Goal: Task Accomplishment & Management: Manage account settings

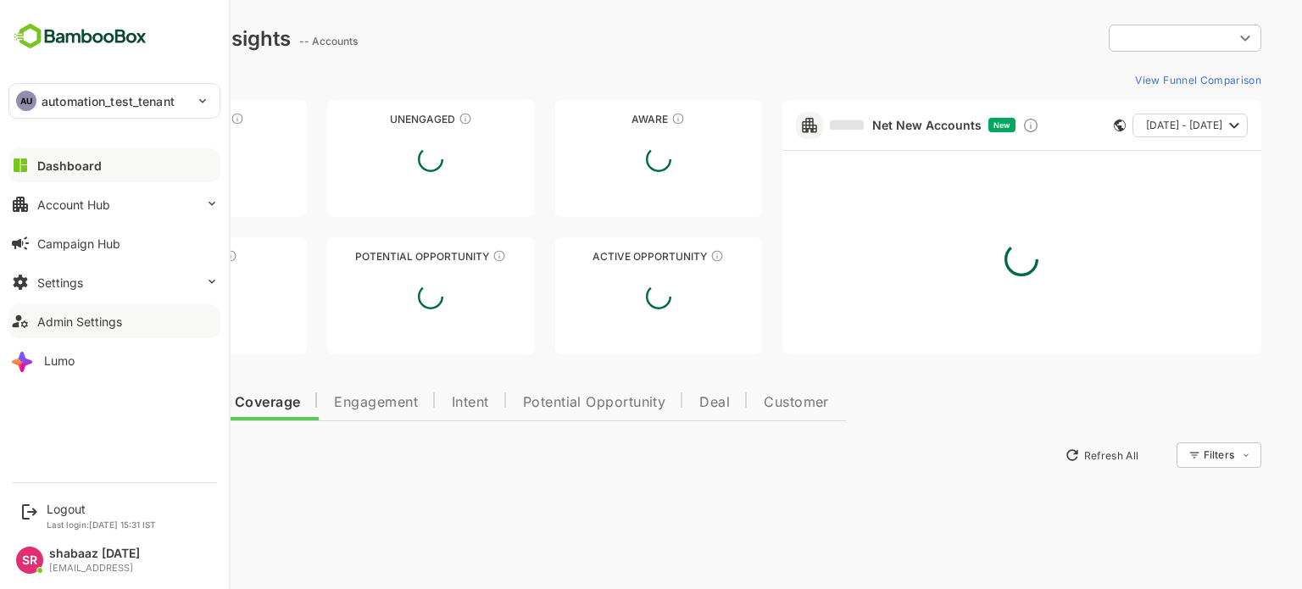
type input "**********"
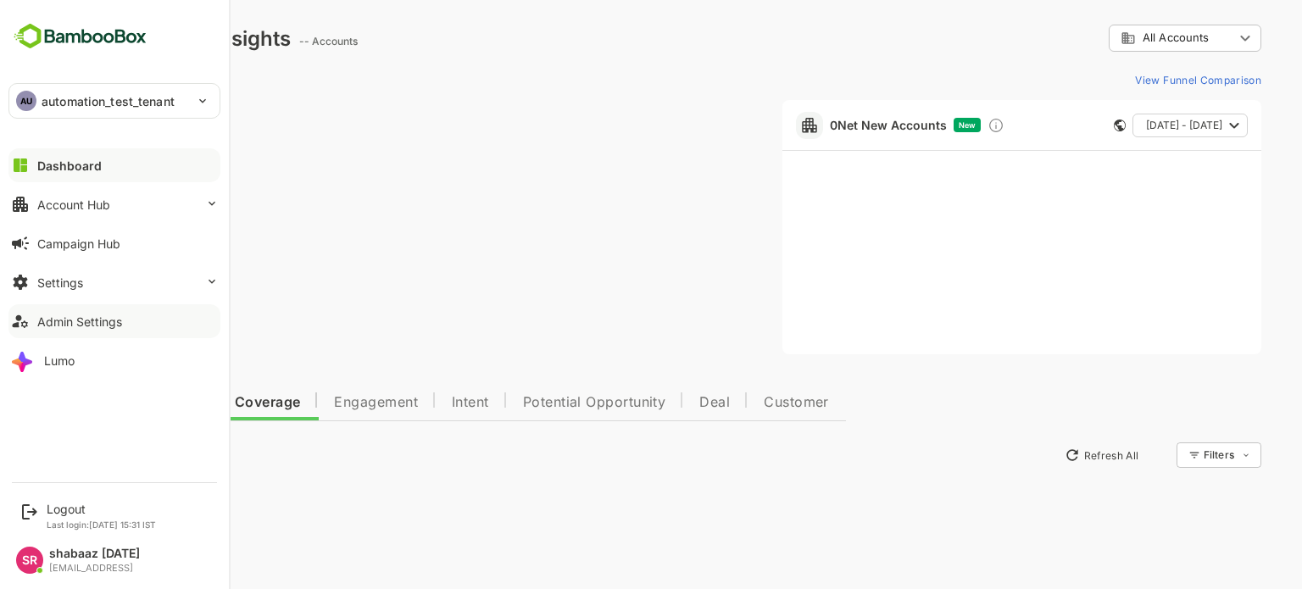
click at [34, 322] on button "Admin Settings" at bounding box center [114, 321] width 212 height 34
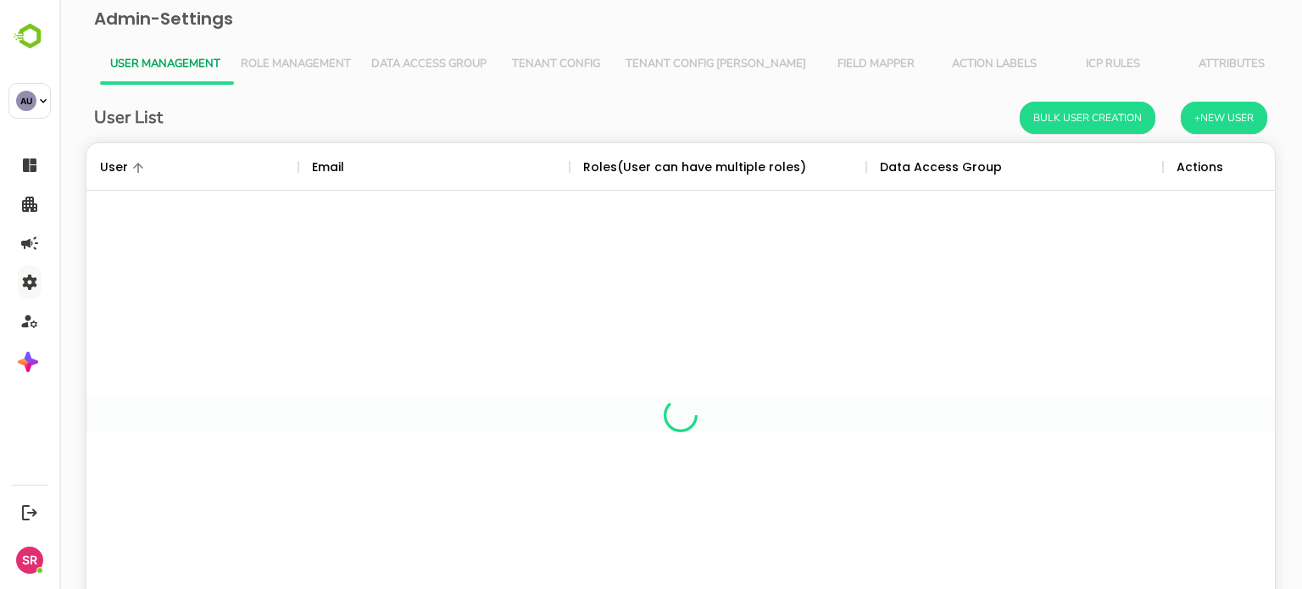
scroll to position [484, 1163]
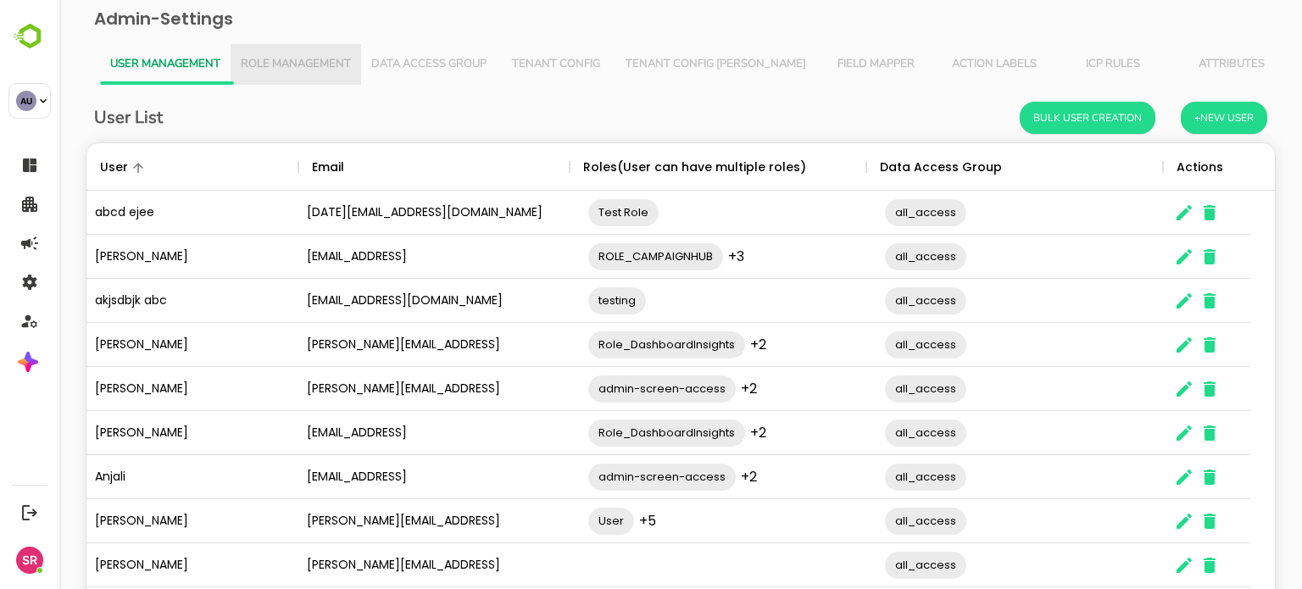
click at [287, 70] on span "Role Management" at bounding box center [296, 65] width 110 height 14
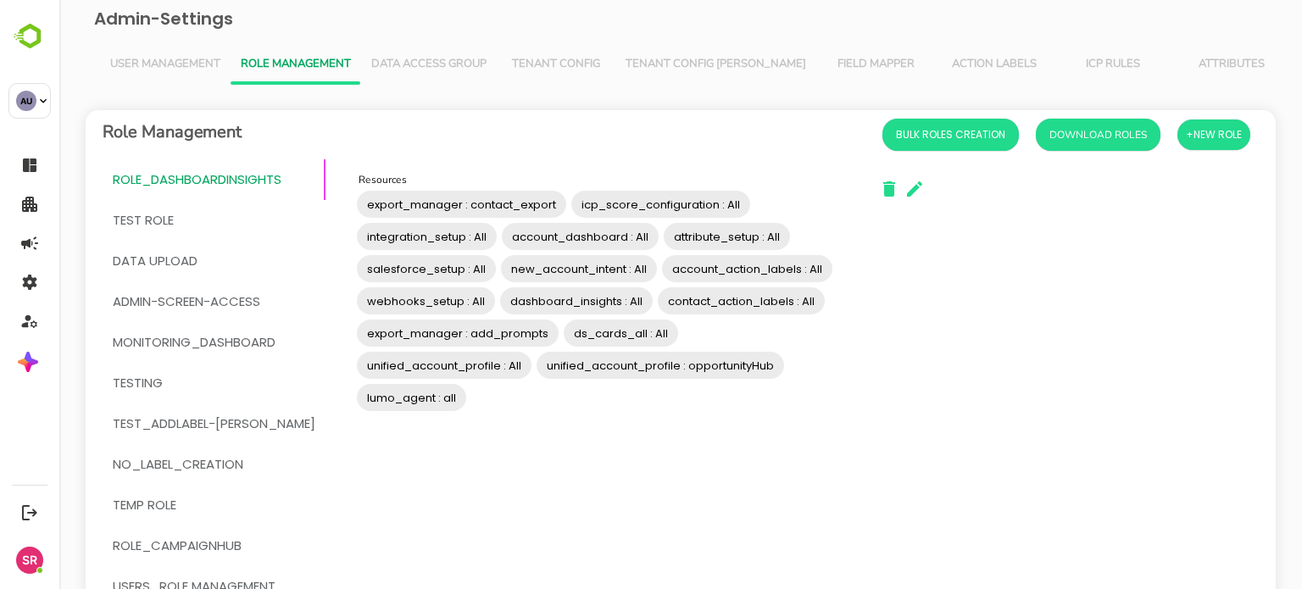
scroll to position [240, 0]
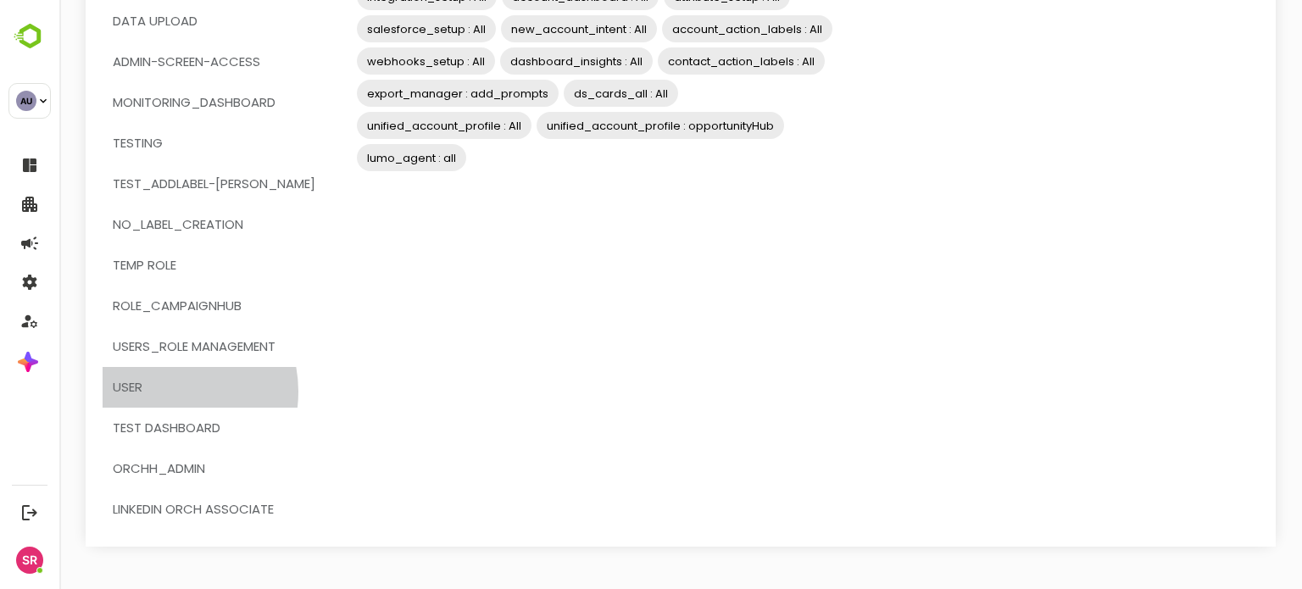
click at [163, 392] on span "User" at bounding box center [214, 387] width 203 height 22
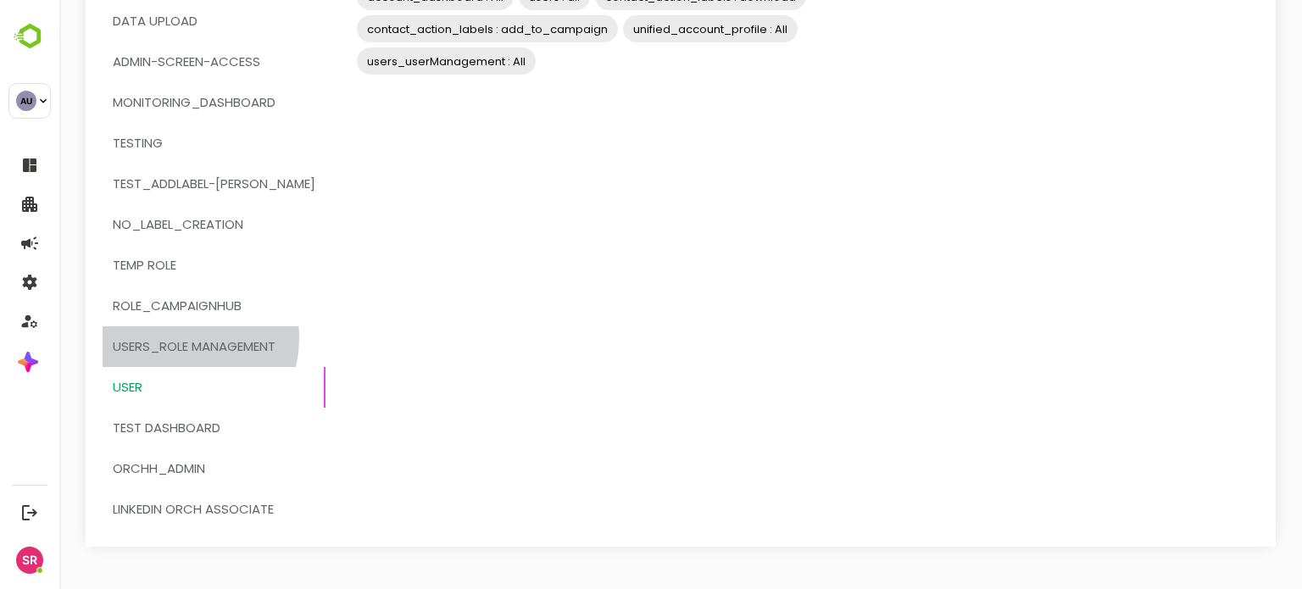
click at [178, 338] on span "users_role management" at bounding box center [194, 347] width 163 height 22
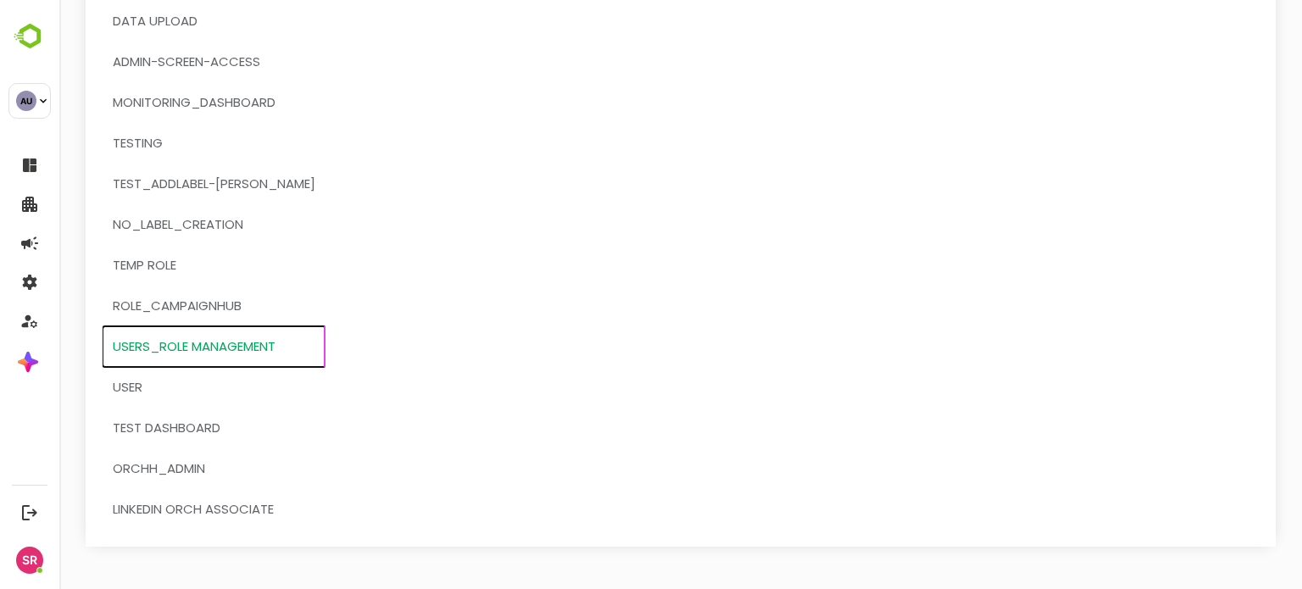
scroll to position [0, 0]
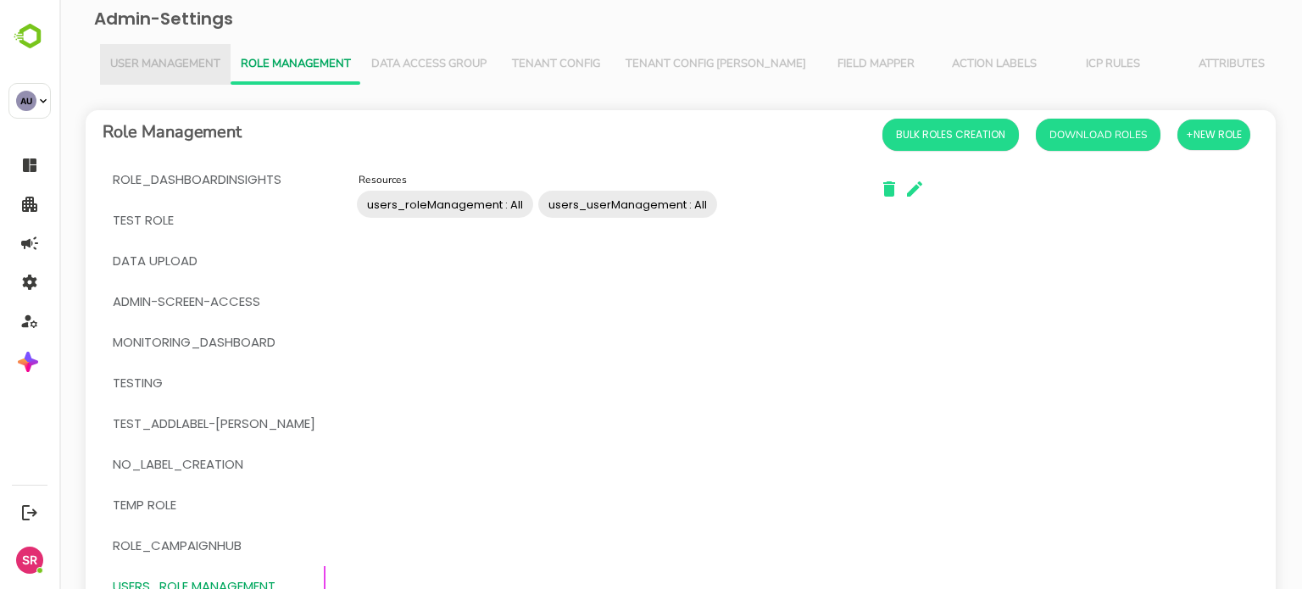
click at [162, 67] on span "User Management" at bounding box center [165, 65] width 110 height 14
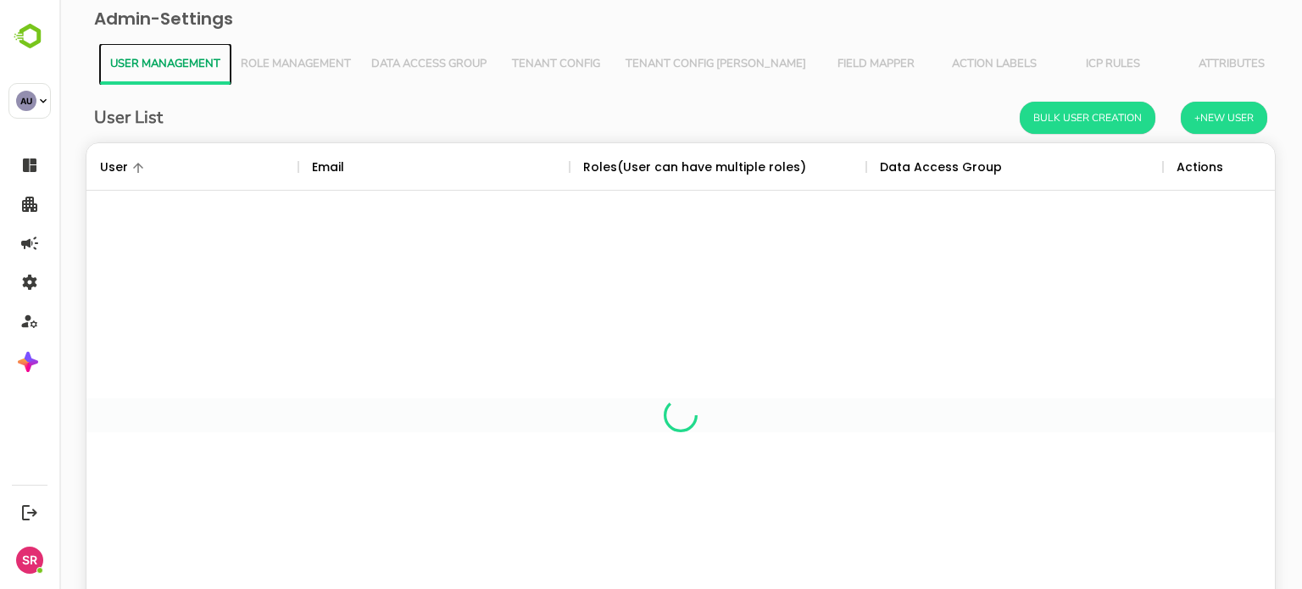
scroll to position [484, 1163]
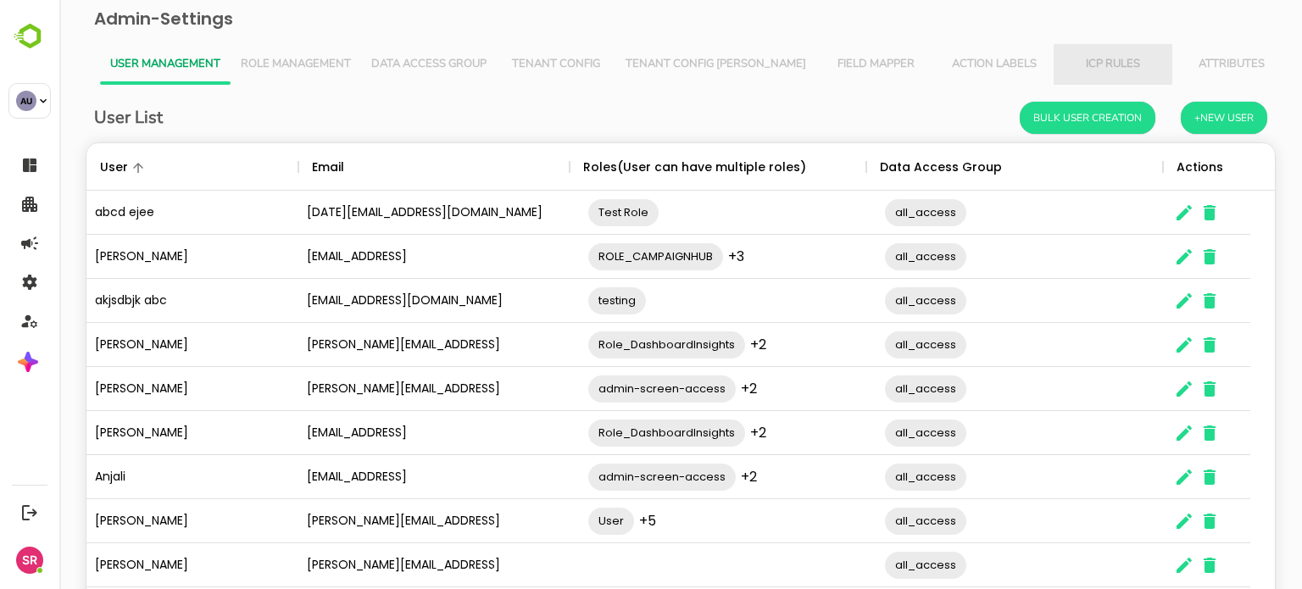
click at [1064, 64] on span "ICP Rules" at bounding box center [1113, 65] width 98 height 14
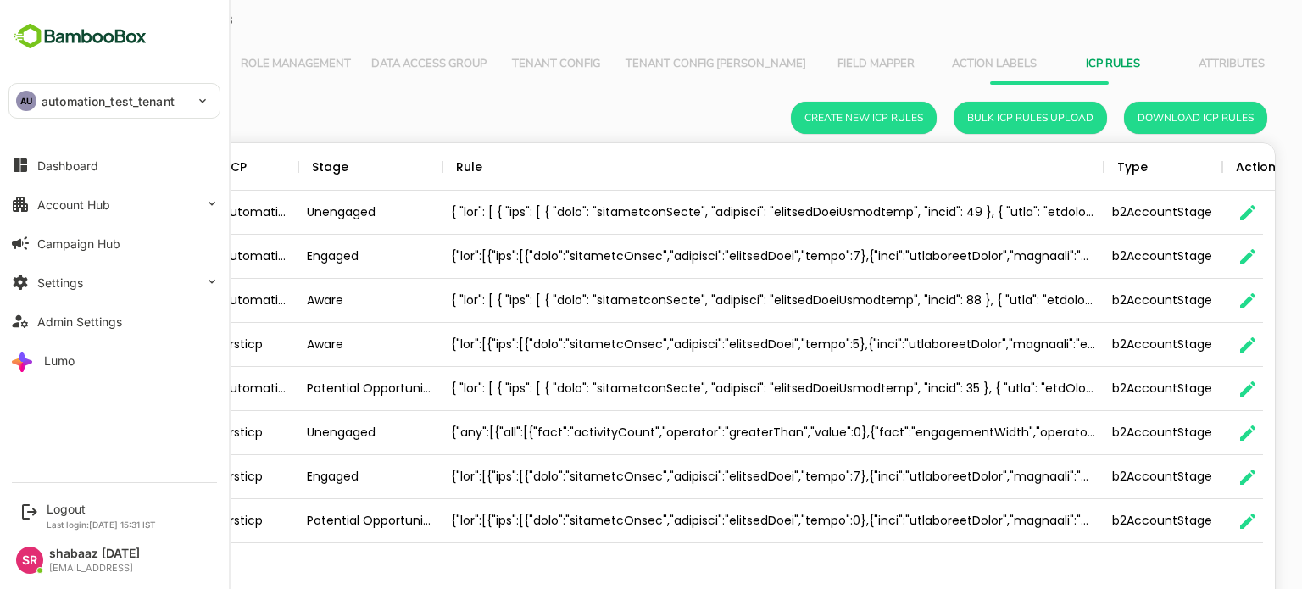
click at [173, 98] on p "automation_test_tenant" at bounding box center [108, 101] width 133 height 18
click at [295, 60] on span "Role Management" at bounding box center [296, 65] width 110 height 14
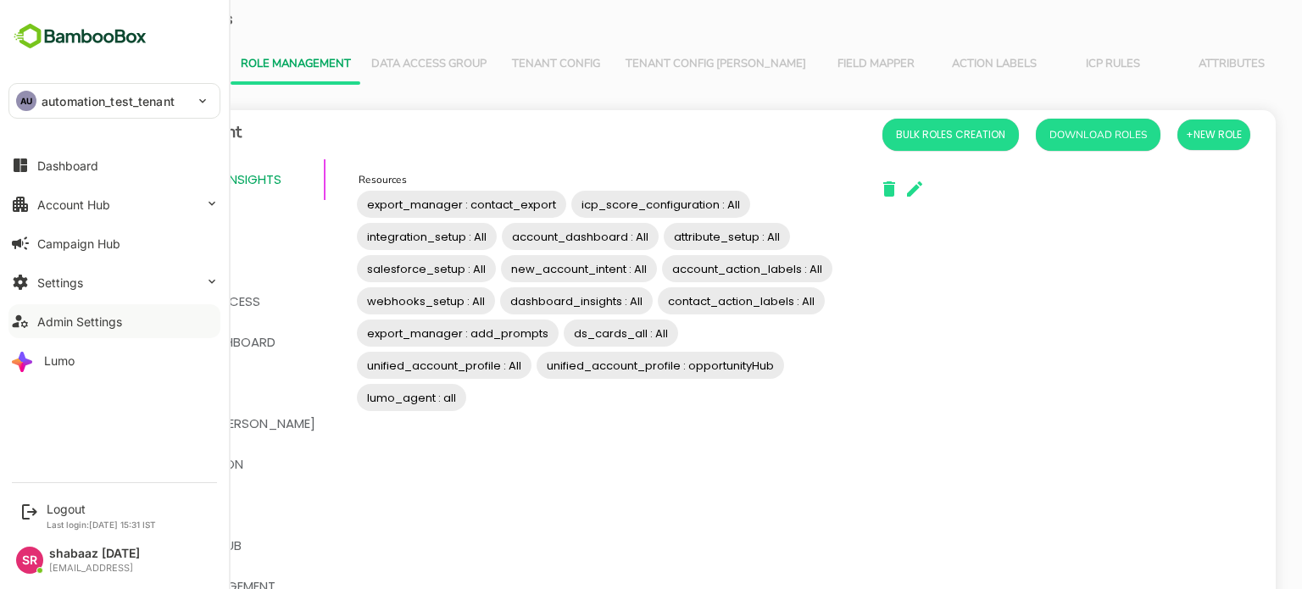
click at [74, 313] on button "Admin Settings" at bounding box center [114, 321] width 212 height 34
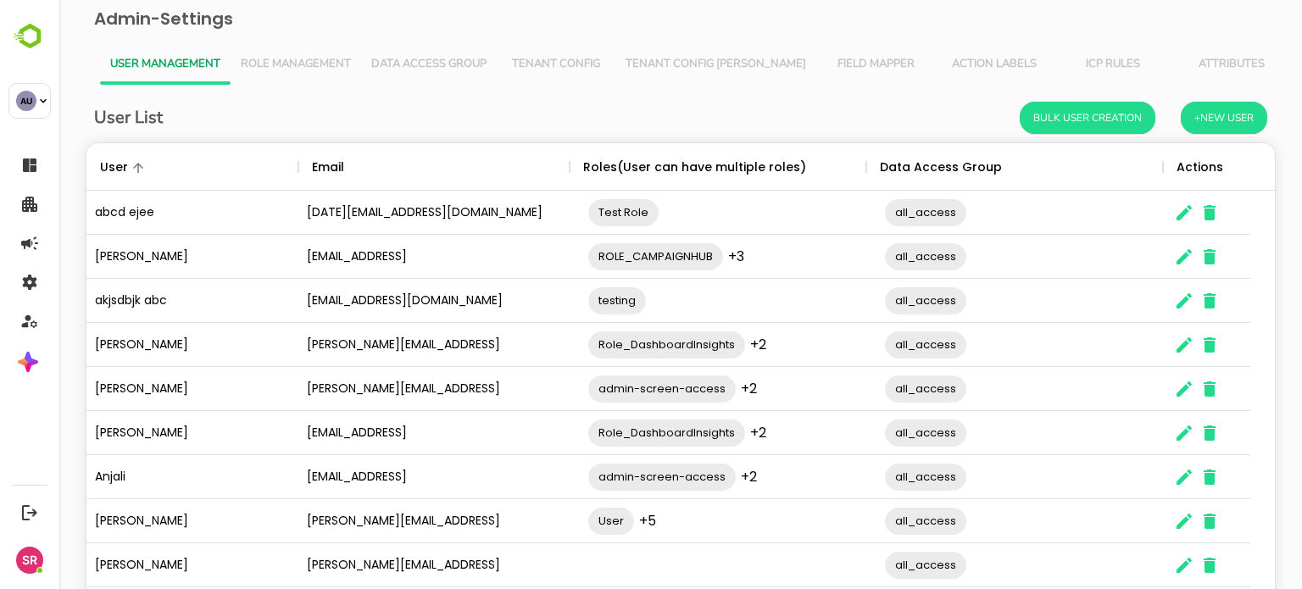
scroll to position [484, 1163]
click at [277, 75] on button "Role Management" at bounding box center [296, 64] width 131 height 41
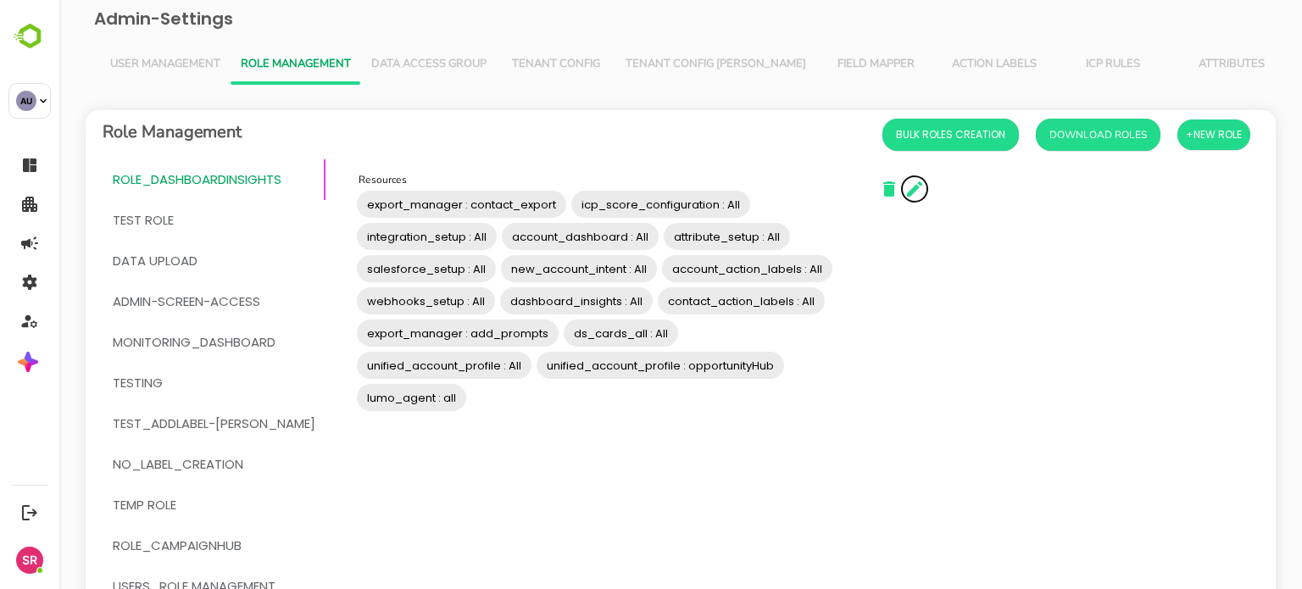
click at [905, 192] on icon "button" at bounding box center [915, 189] width 20 height 20
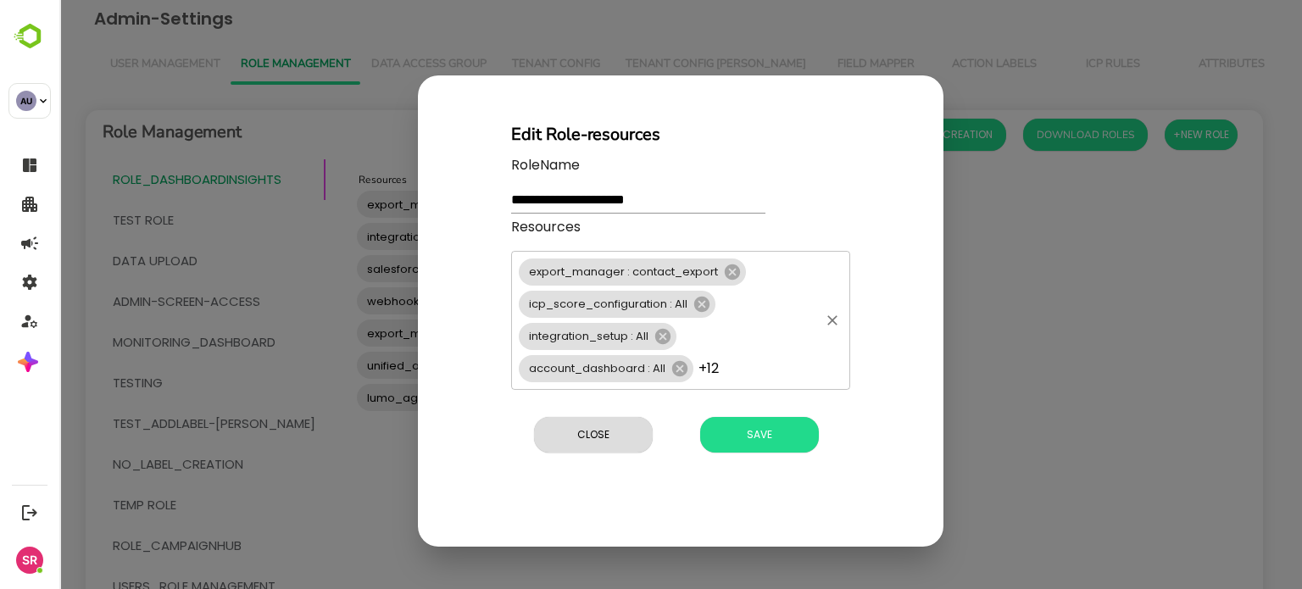
click at [787, 347] on div "export_manager : contact_export icp_score_configuration : All integration_setup…" at bounding box center [680, 320] width 339 height 139
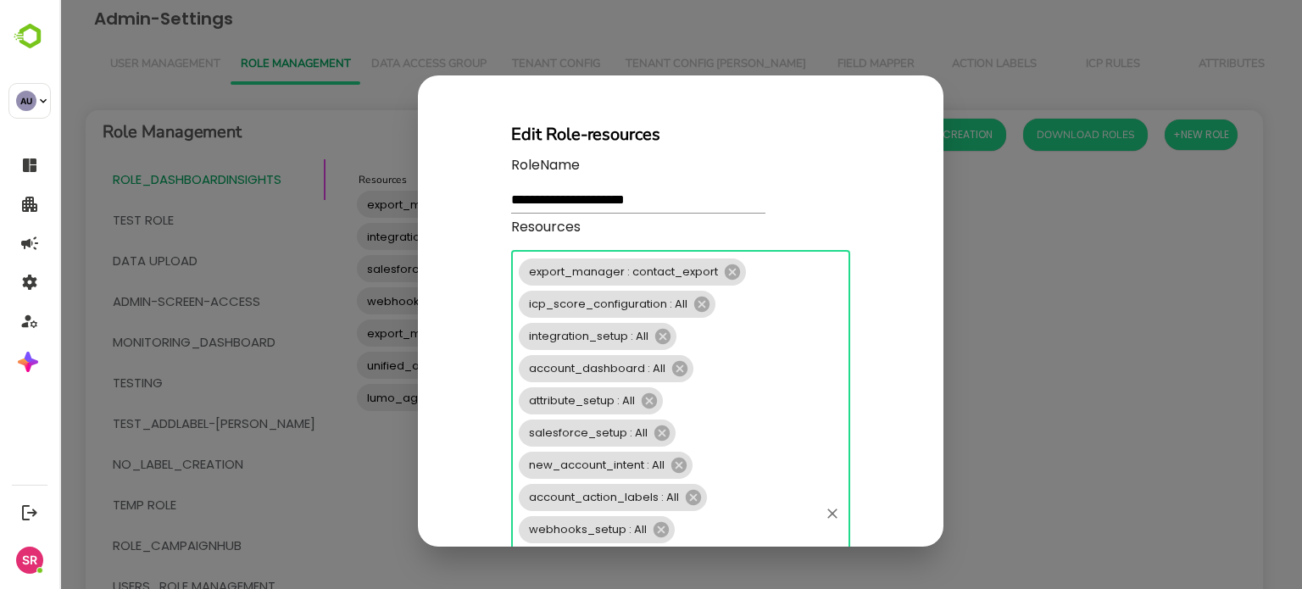
scroll to position [148, 0]
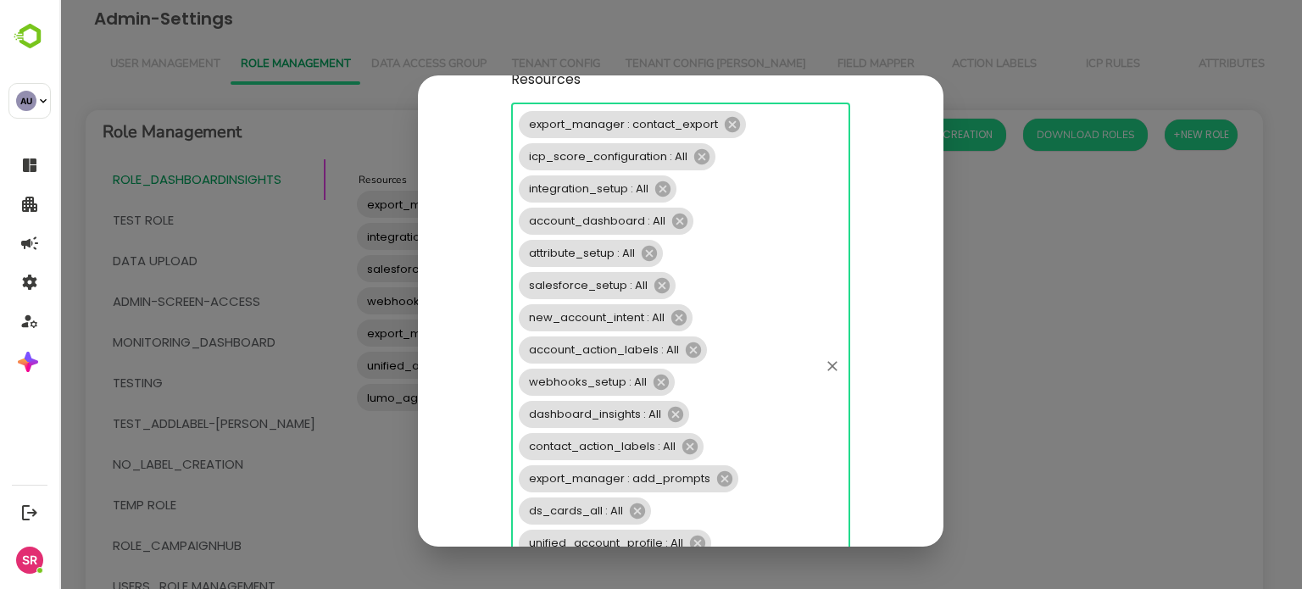
click at [844, 521] on div "export_manager : contact_export icp_score_configuration : All integration_setup…" at bounding box center [680, 366] width 339 height 526
click at [804, 507] on div "export_manager : contact_export icp_score_configuration : All integration_setup…" at bounding box center [680, 366] width 339 height 526
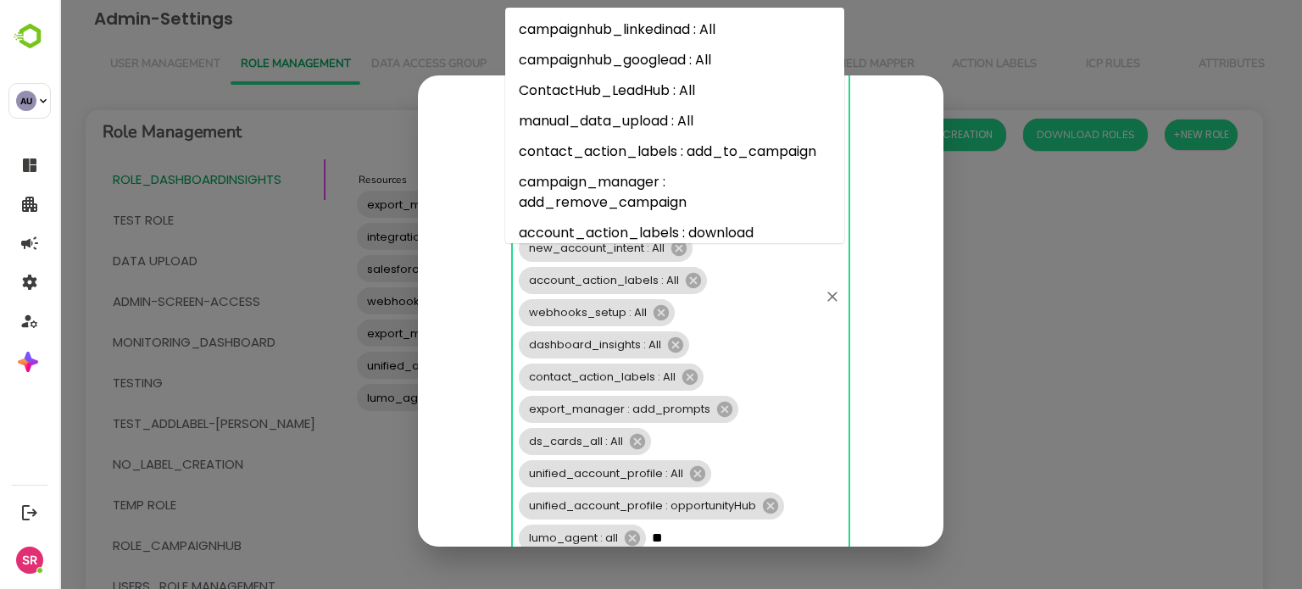
type input "*"
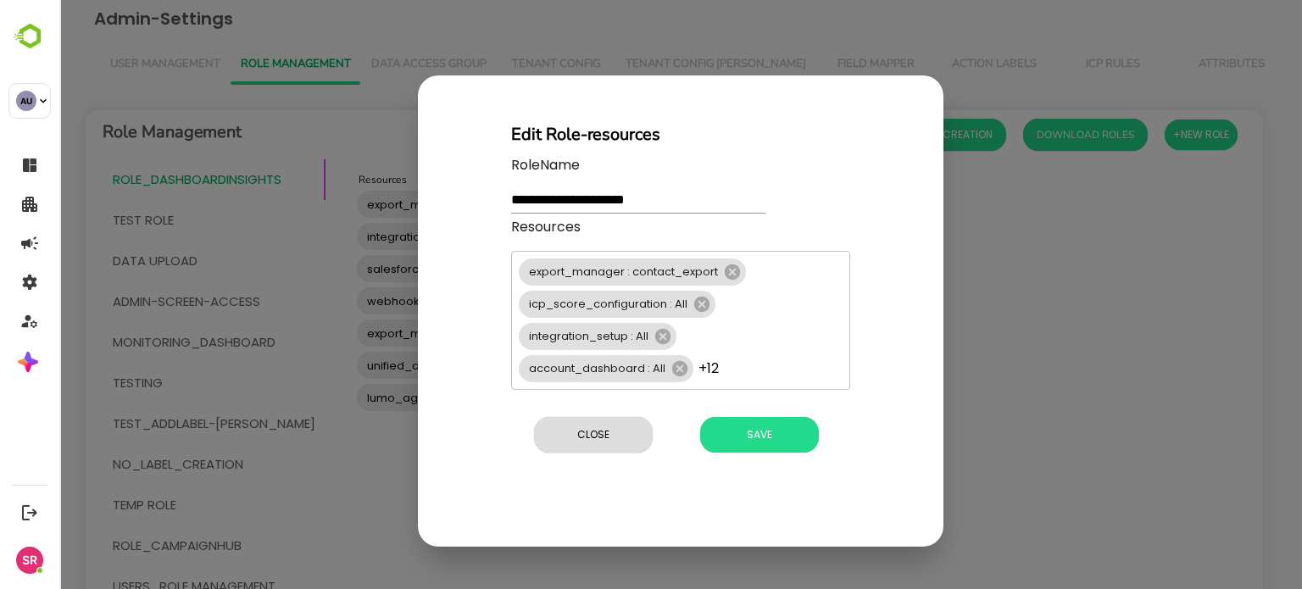
scroll to position [0, 0]
click at [1065, 255] on div "**********" at bounding box center [680, 294] width 1243 height 589
click at [567, 431] on span "Close" at bounding box center [594, 435] width 102 height 22
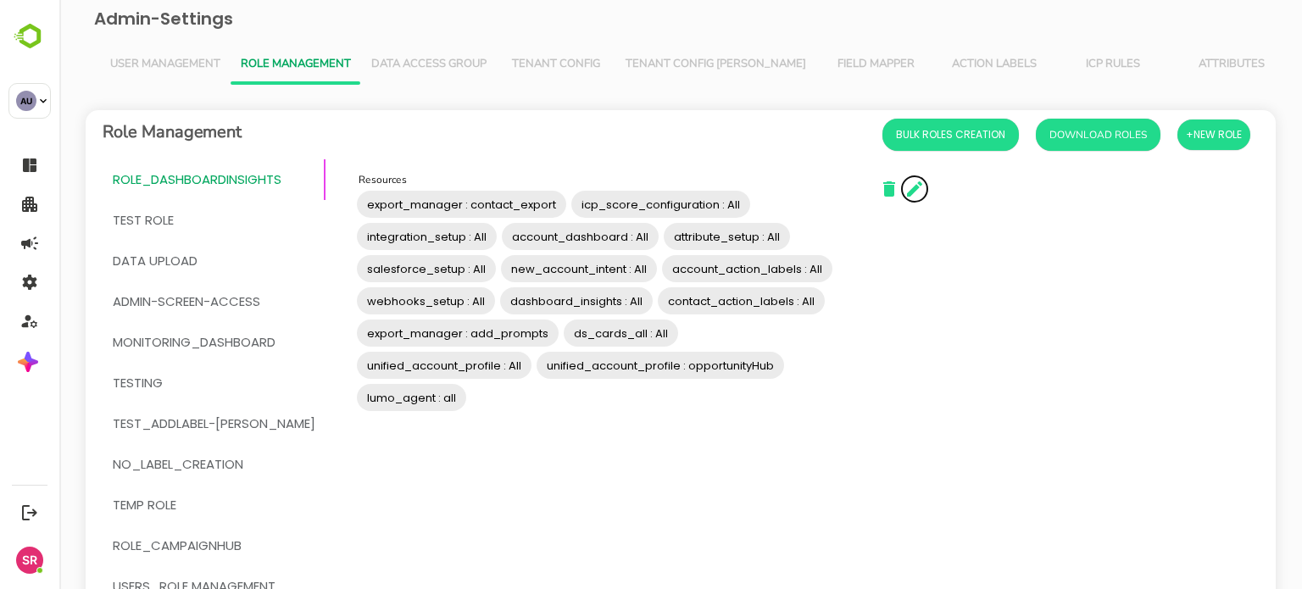
drag, startPoint x: 371, startPoint y: 362, endPoint x: 289, endPoint y: 265, distance: 127.0
click at [289, 265] on div "Role_DashboardInsights Test Role DATA UPLOAD admin-screen-access MONITORING_DAS…" at bounding box center [681, 472] width 1191 height 627
click at [153, 59] on span "User Management" at bounding box center [165, 65] width 110 height 14
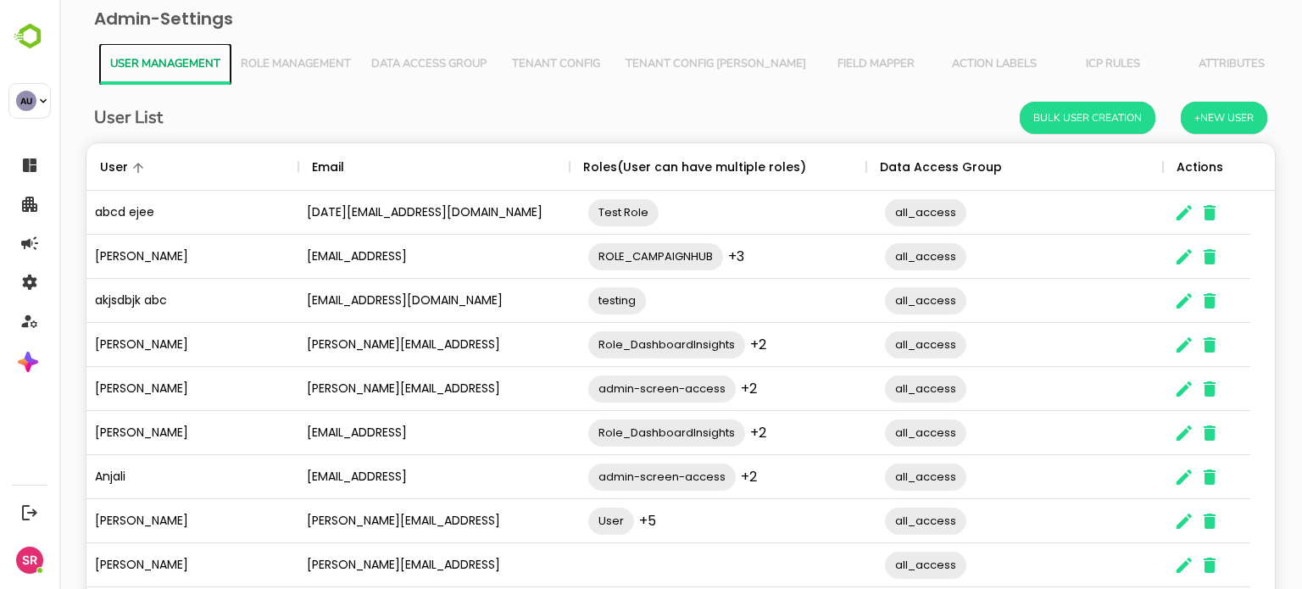
scroll to position [484, 1163]
click at [253, 62] on span "Role Management" at bounding box center [296, 65] width 110 height 14
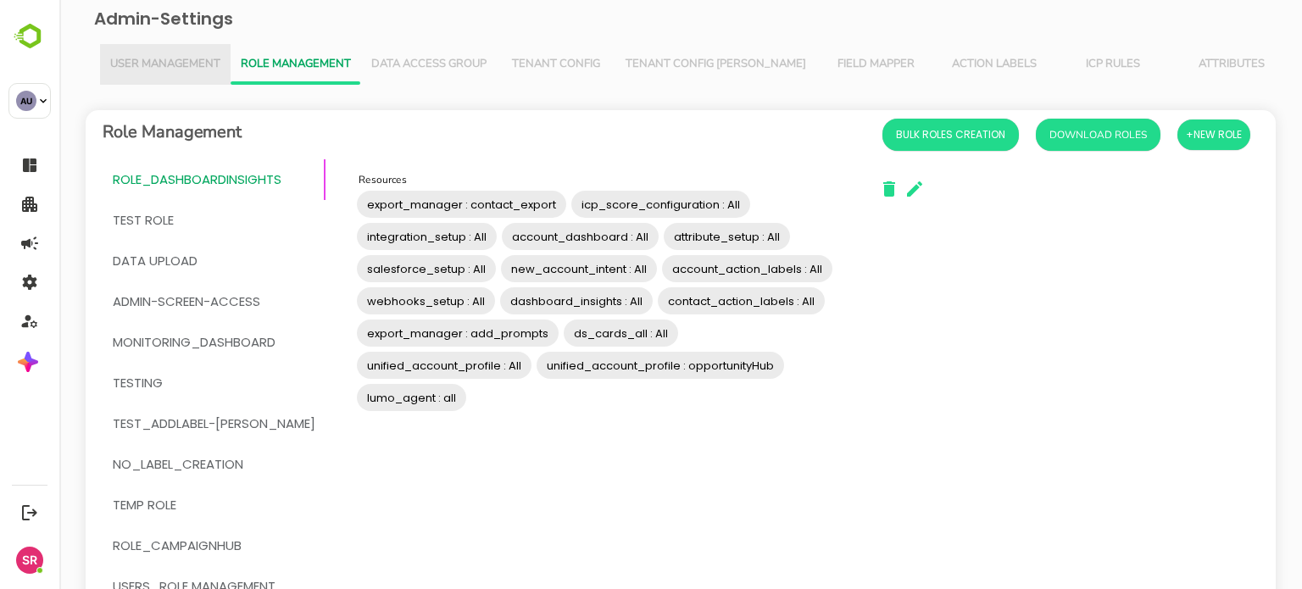
click at [204, 62] on span "User Management" at bounding box center [165, 65] width 110 height 14
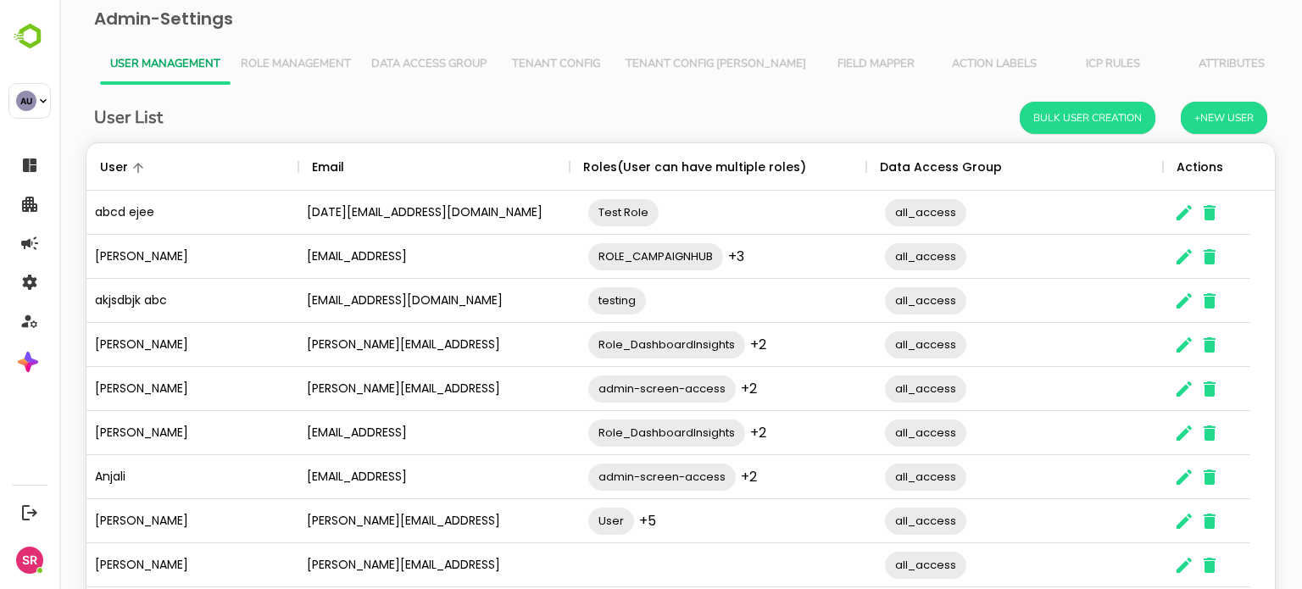
click at [391, 118] on div "User List Bulk User Creation +New User" at bounding box center [681, 118] width 1174 height 32
click at [298, 64] on span "Role Management" at bounding box center [296, 65] width 110 height 14
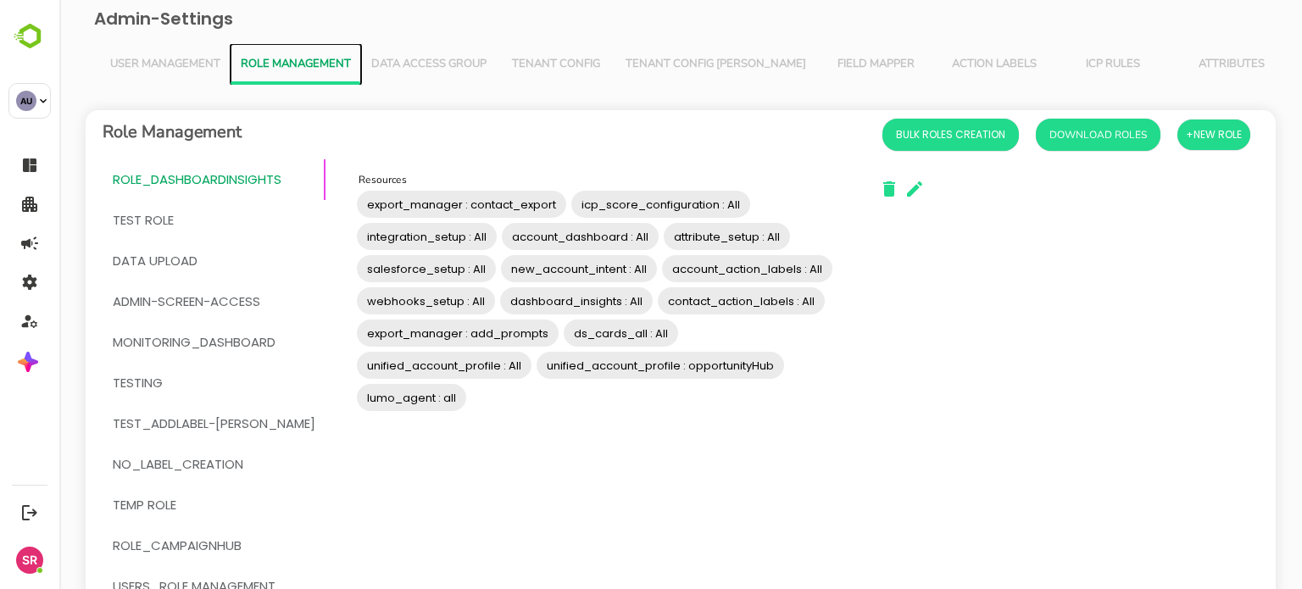
scroll to position [240, 0]
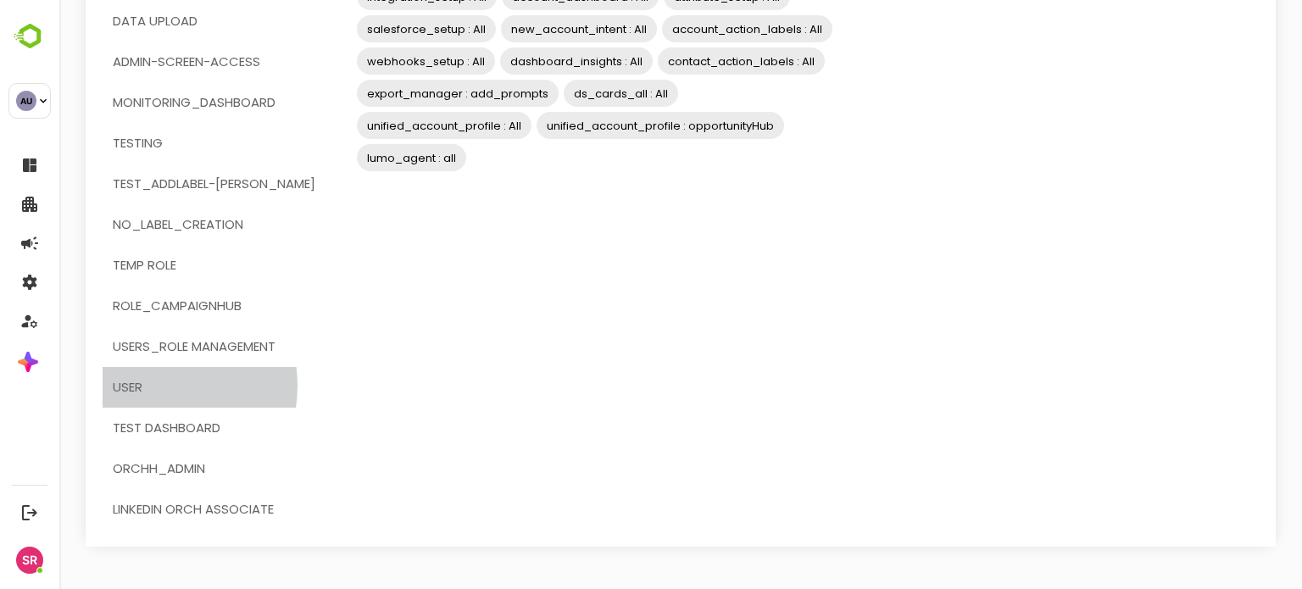
click at [150, 386] on span "User" at bounding box center [214, 387] width 203 height 22
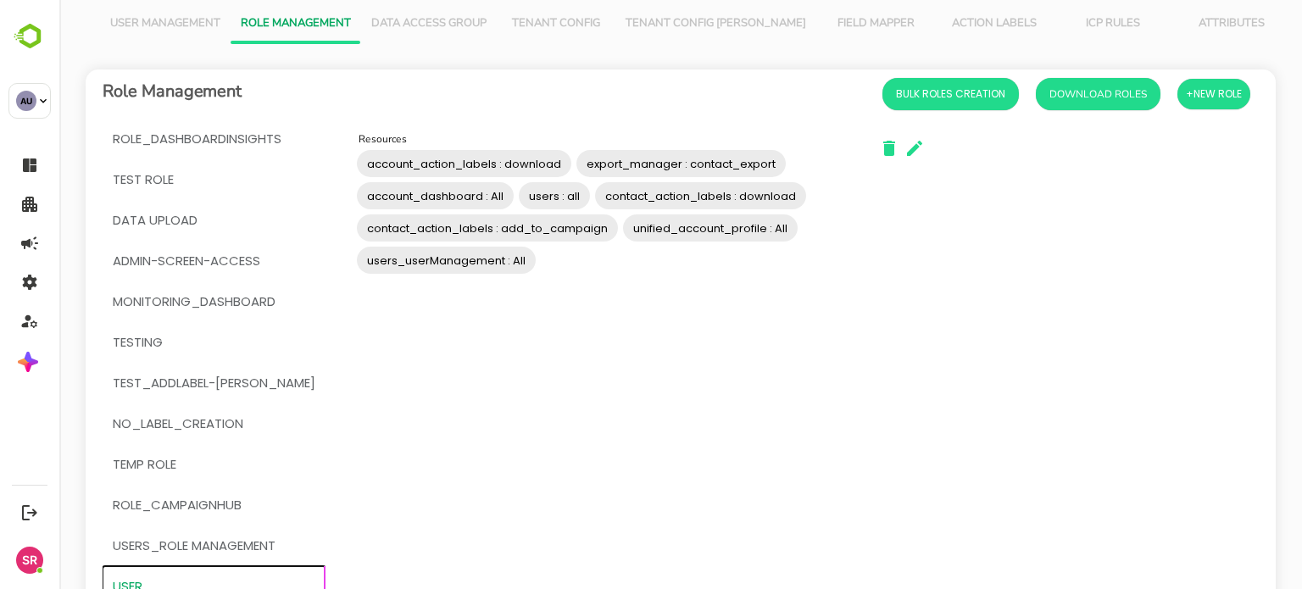
scroll to position [44, 0]
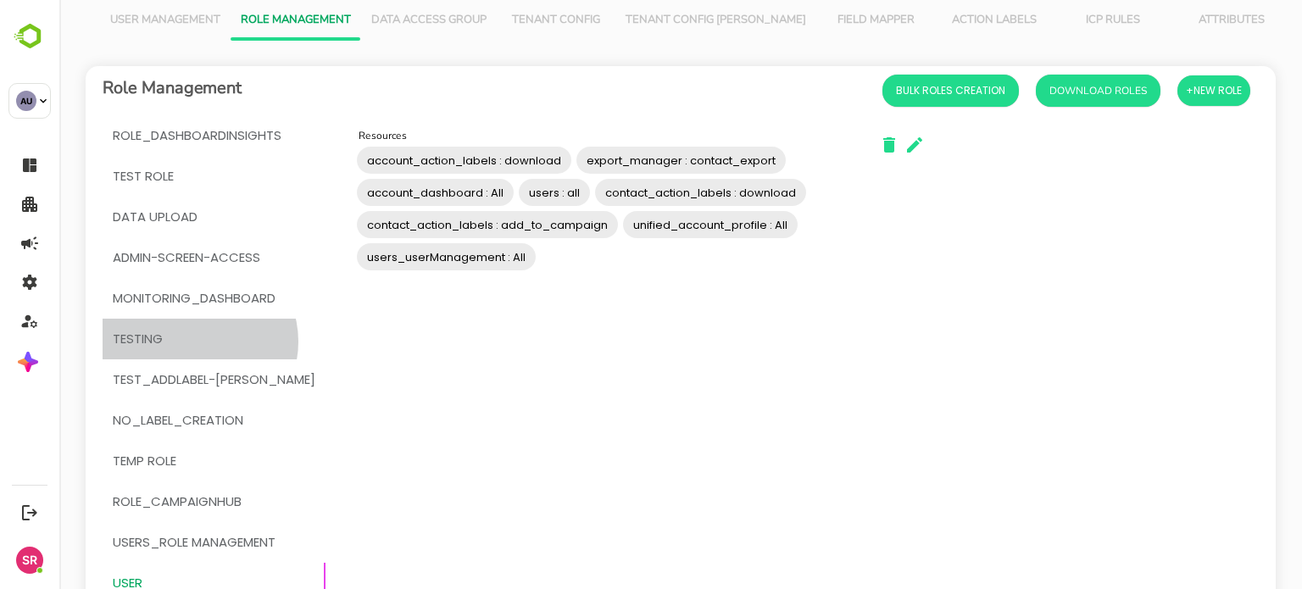
click at [197, 342] on span "testing" at bounding box center [214, 339] width 203 height 22
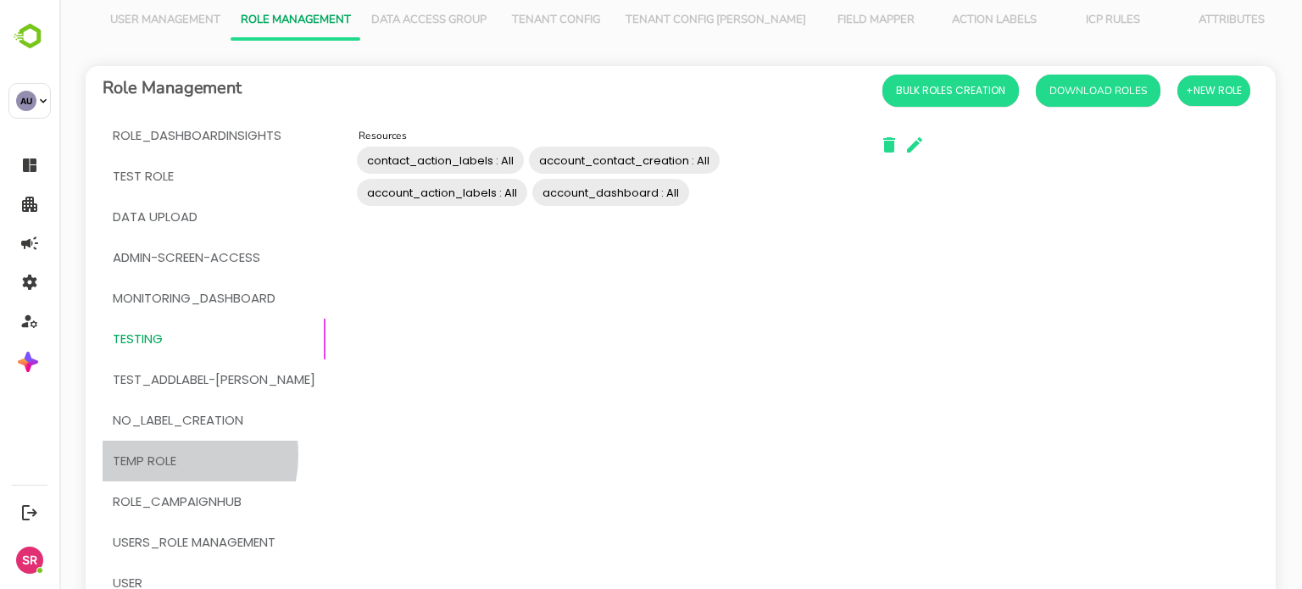
click at [162, 455] on span "temp Role" at bounding box center [145, 461] width 64 height 22
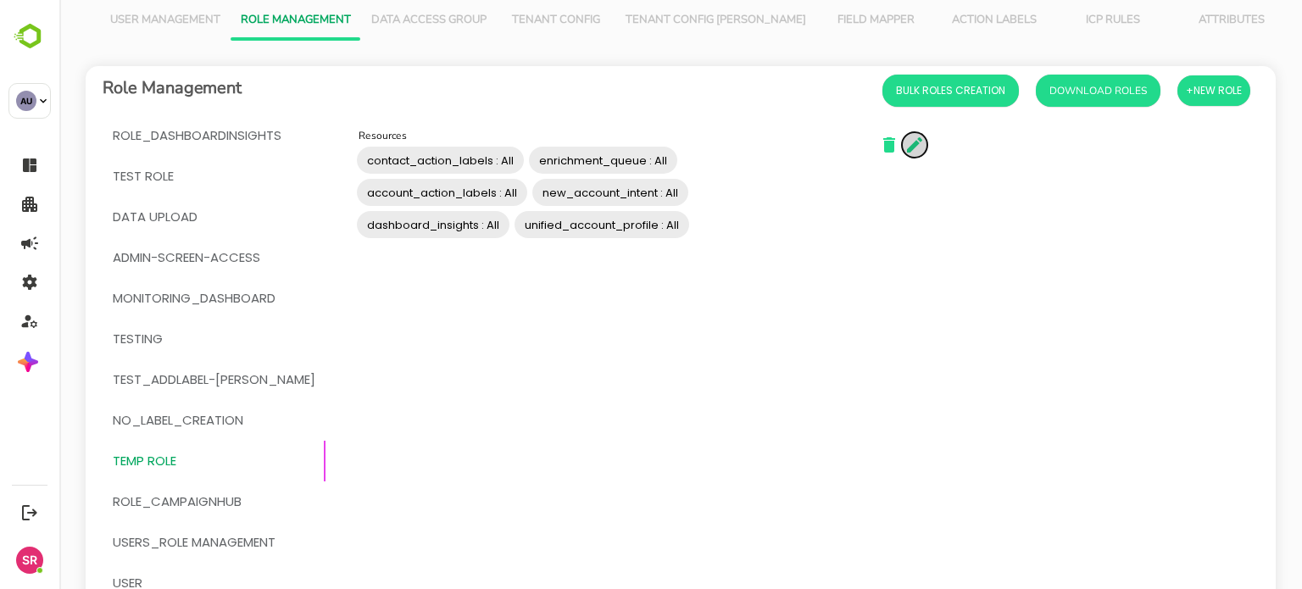
click at [905, 138] on icon "button" at bounding box center [915, 145] width 20 height 20
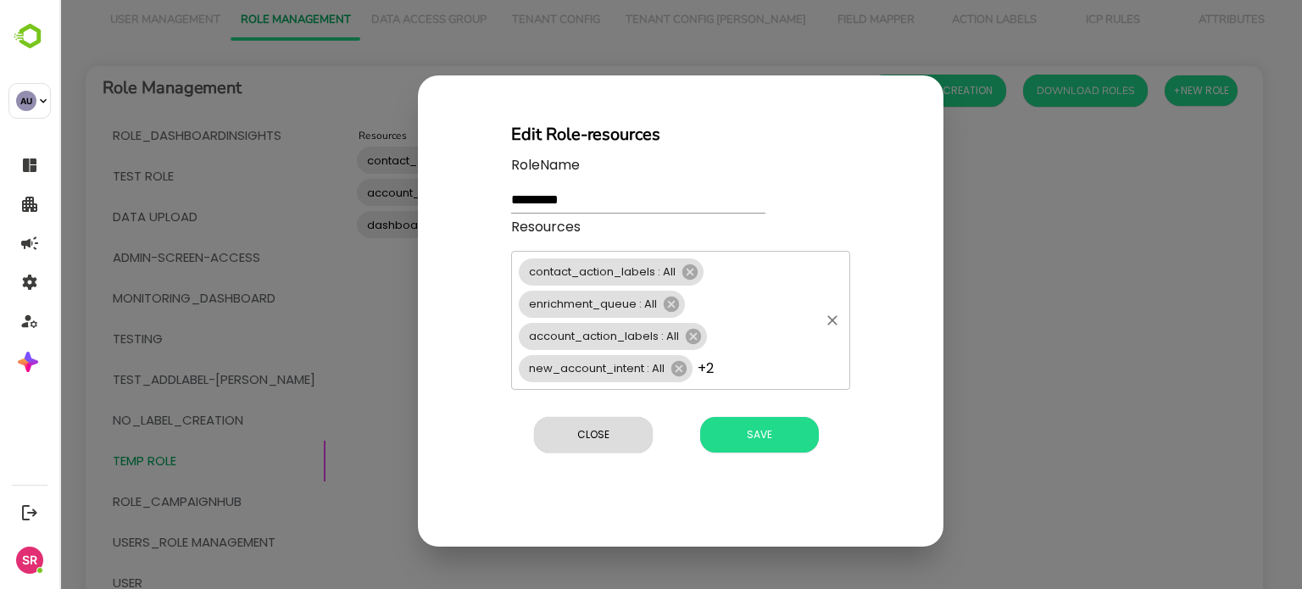
click at [767, 337] on div "contact_action_labels : All enrichment_queue : All account_action_labels : All …" at bounding box center [680, 320] width 339 height 139
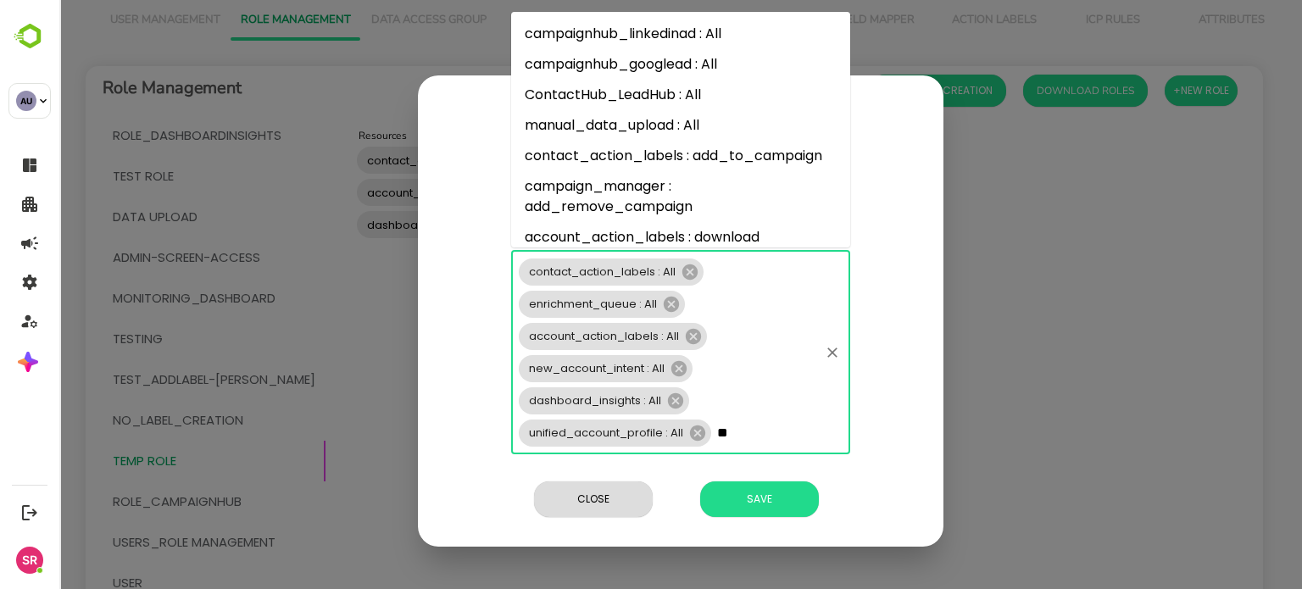
type input "*"
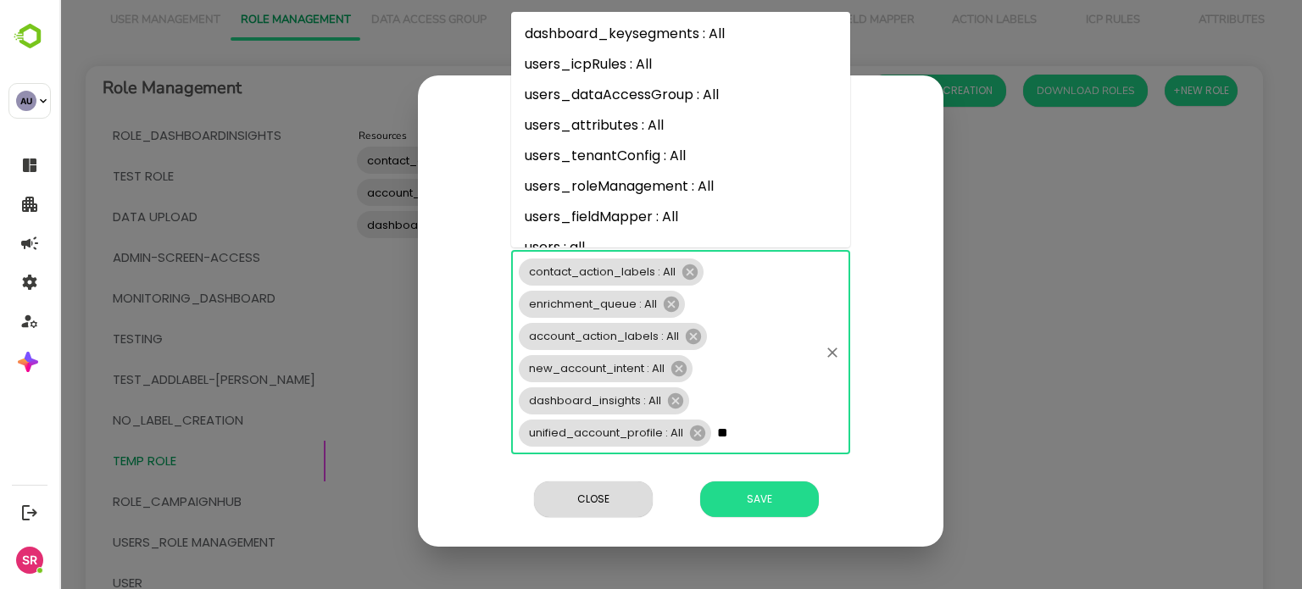
type input "*"
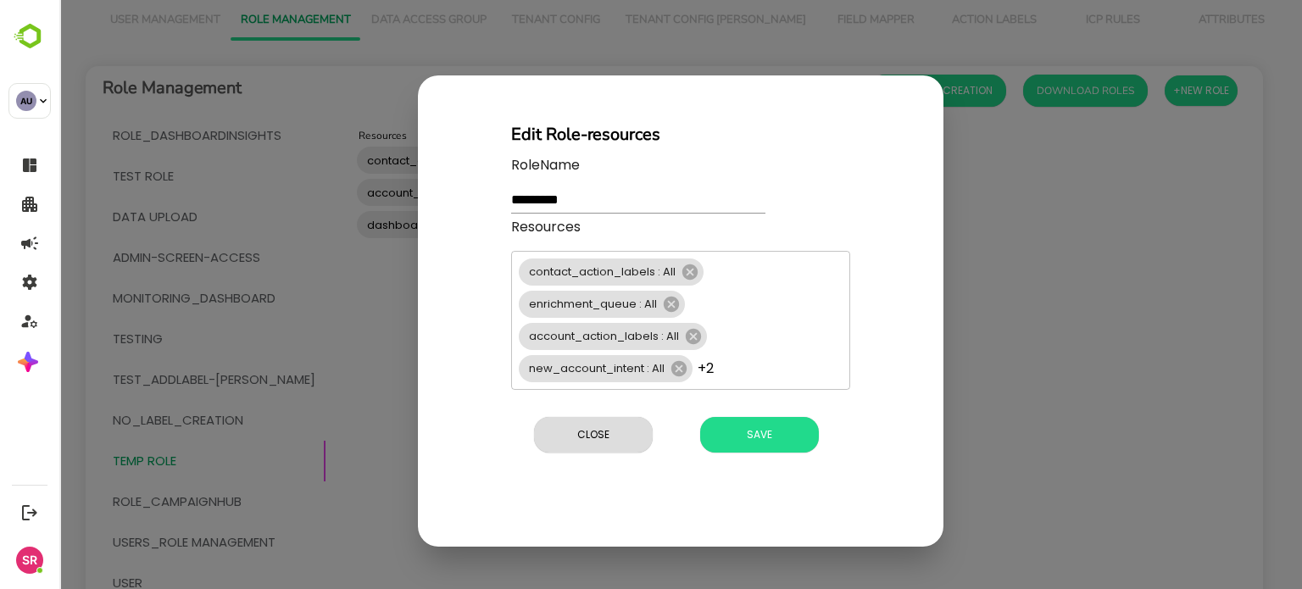
click at [906, 279] on div "Edit Role-resources RoleName ********* Resources contact_action_labels : All en…" at bounding box center [681, 310] width 526 height 471
click at [585, 447] on button "Close" at bounding box center [593, 435] width 119 height 36
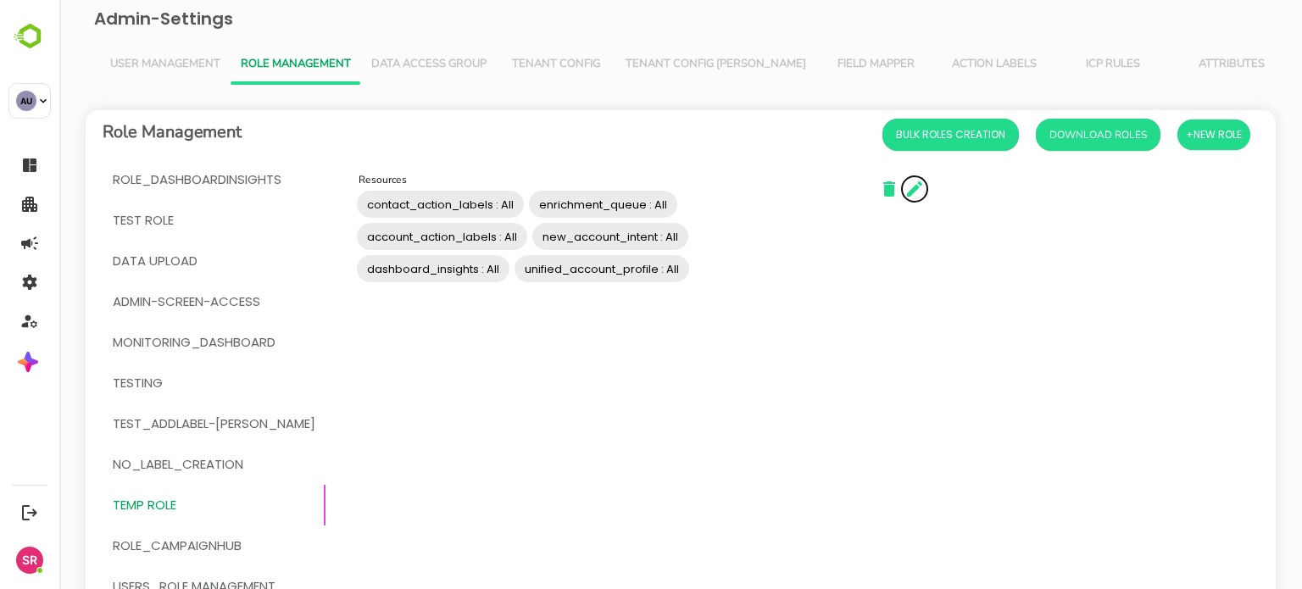
scroll to position [240, 0]
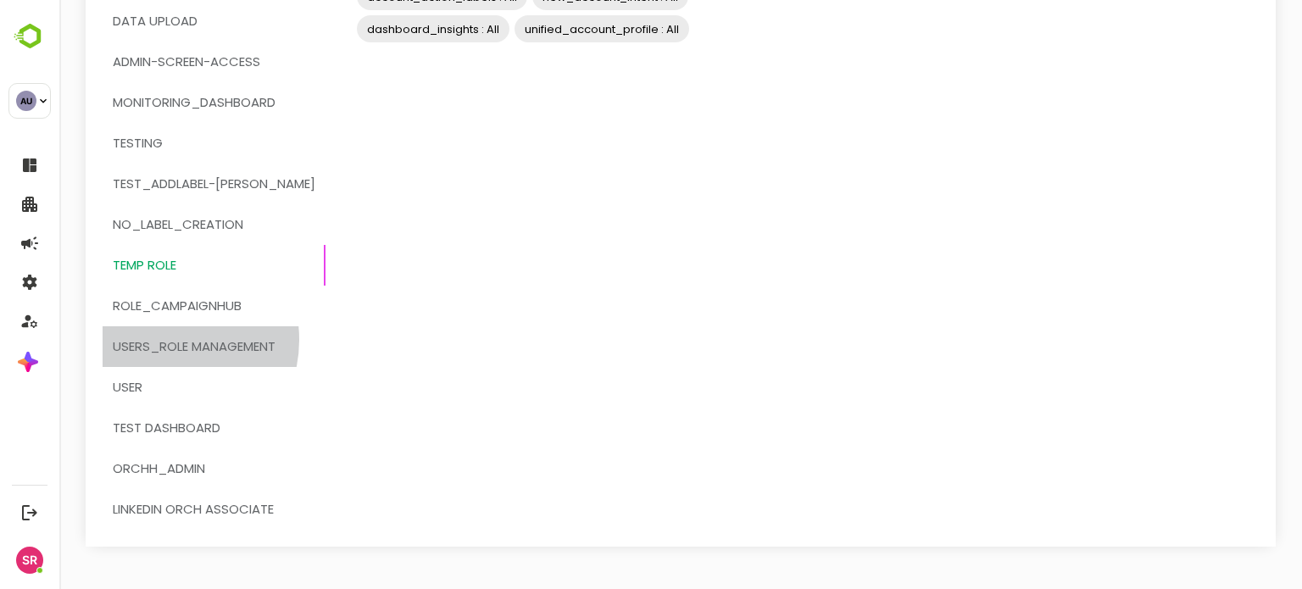
click at [166, 340] on span "users_role management" at bounding box center [194, 347] width 163 height 22
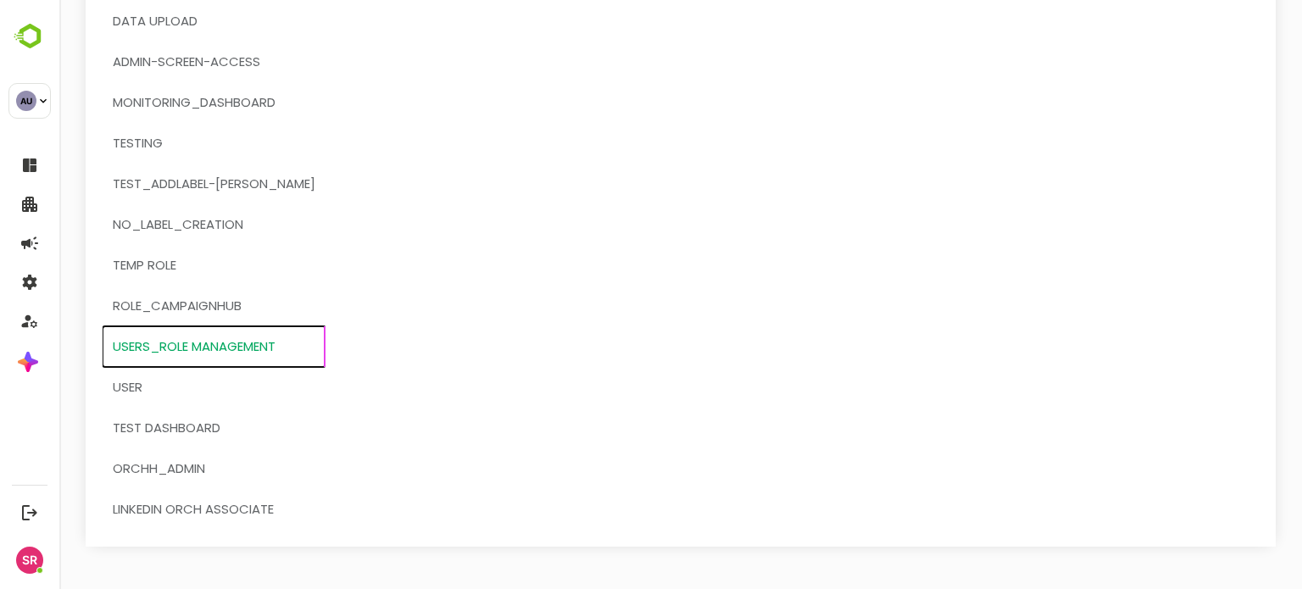
scroll to position [0, 0]
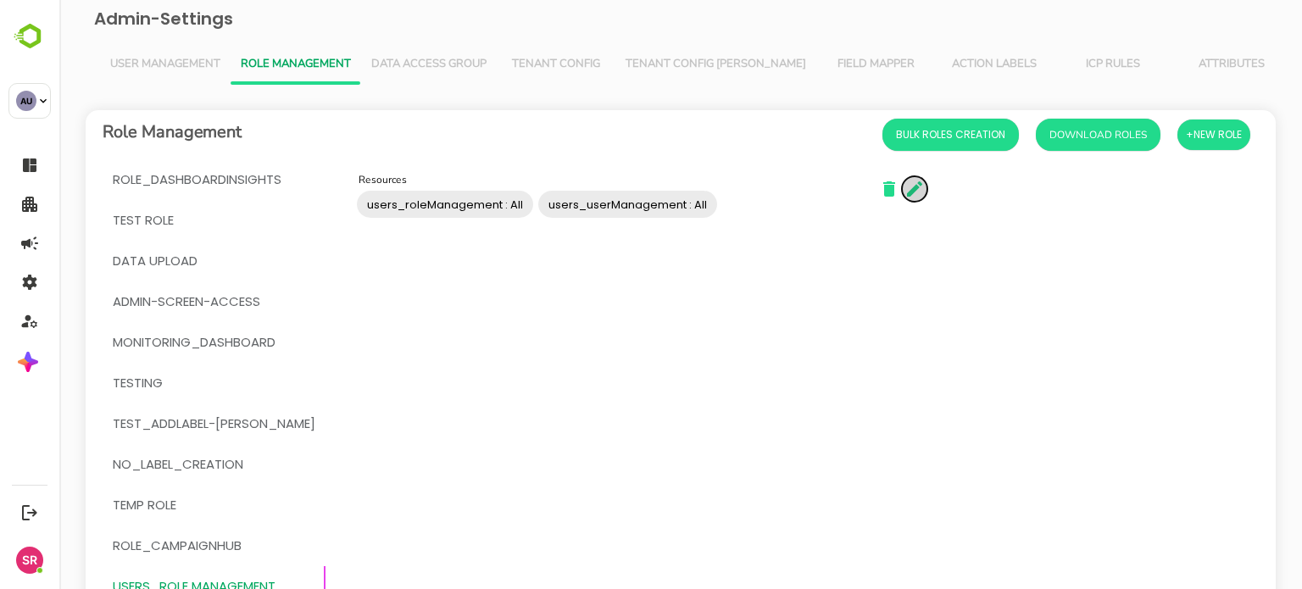
click at [907, 186] on icon "button" at bounding box center [914, 188] width 15 height 15
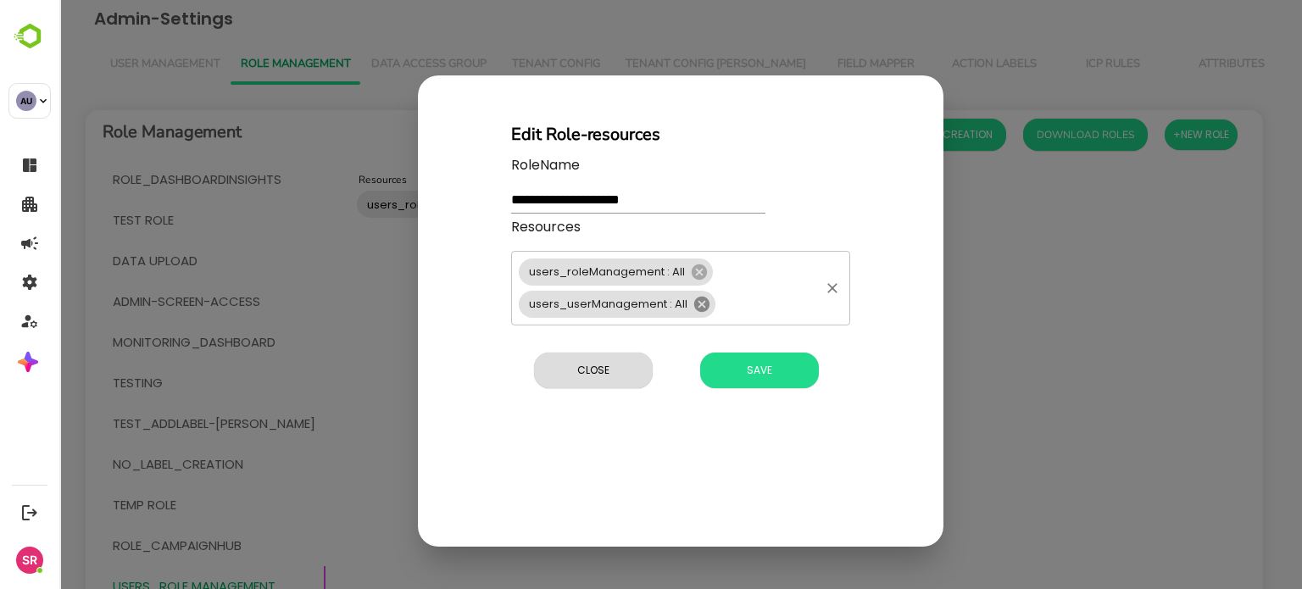
click at [700, 301] on icon at bounding box center [701, 303] width 15 height 15
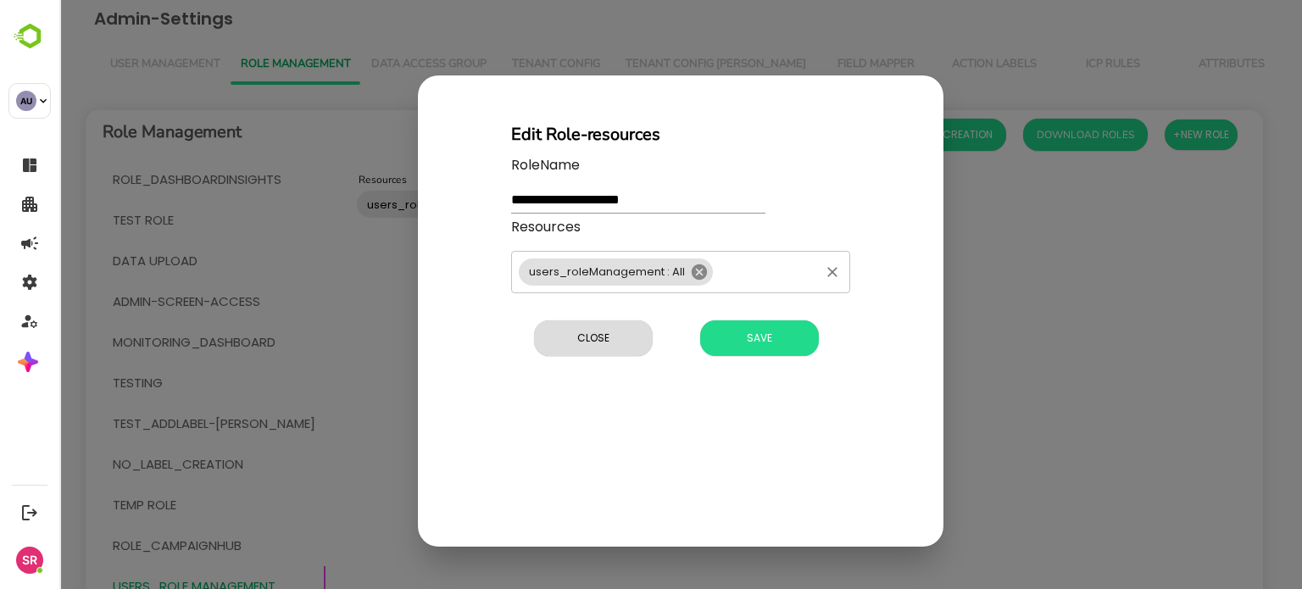
click at [697, 277] on icon at bounding box center [699, 271] width 15 height 15
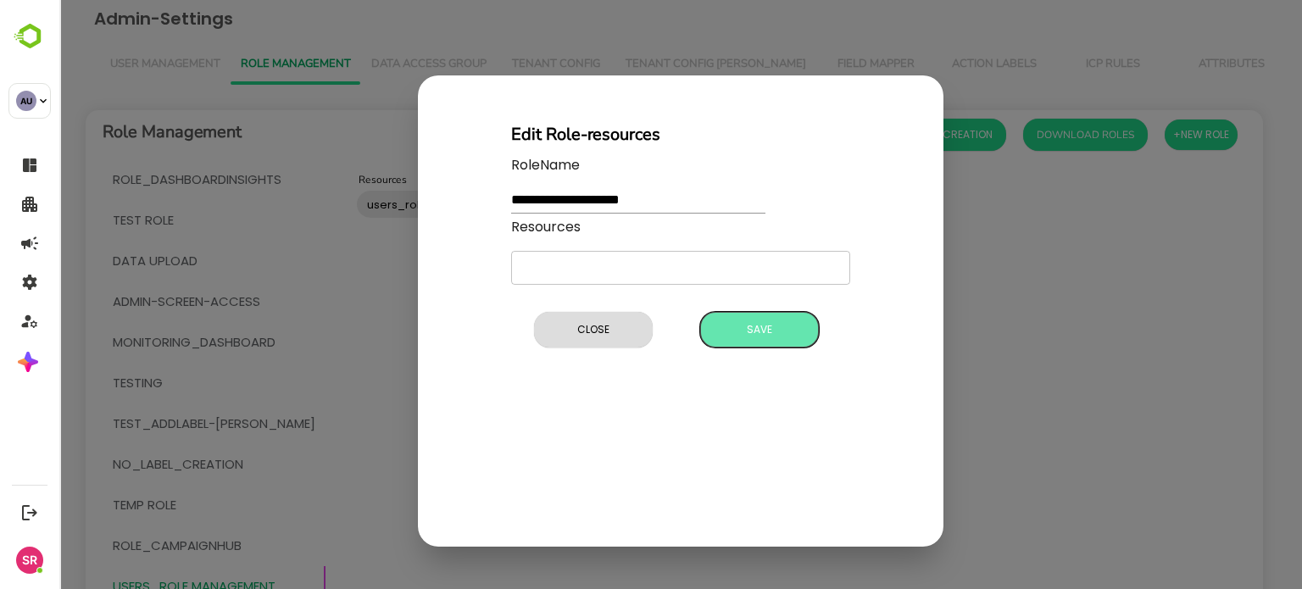
click at [738, 322] on span "Save" at bounding box center [760, 330] width 102 height 22
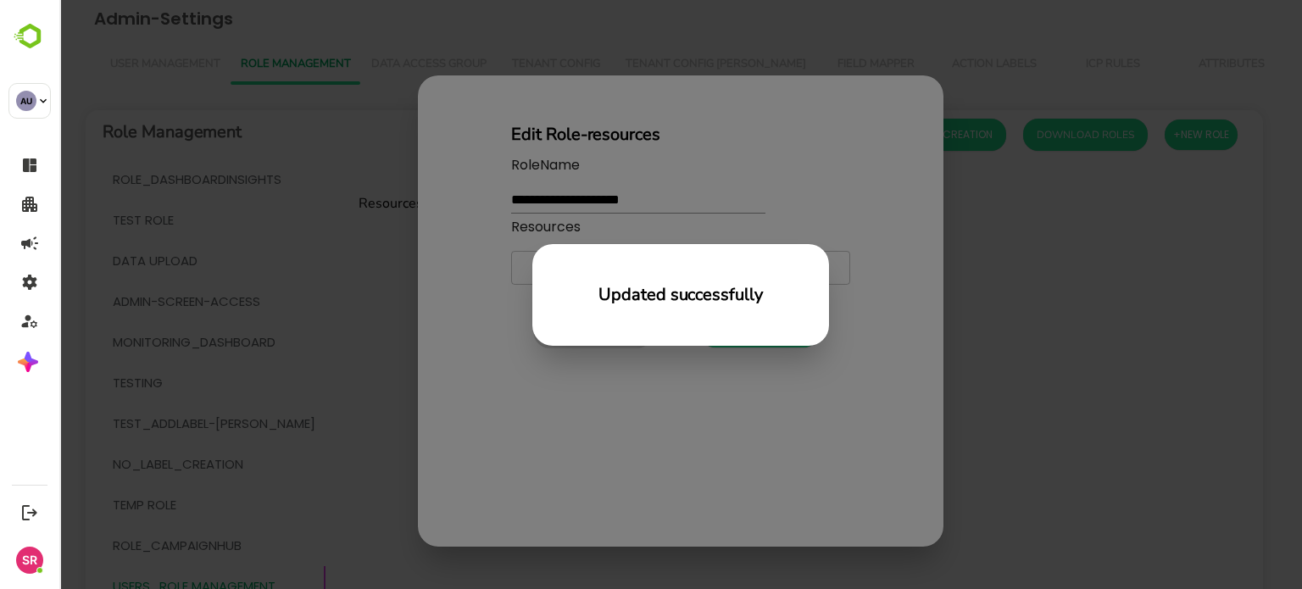
click at [733, 350] on div "Updated successfully" at bounding box center [680, 294] width 1243 height 589
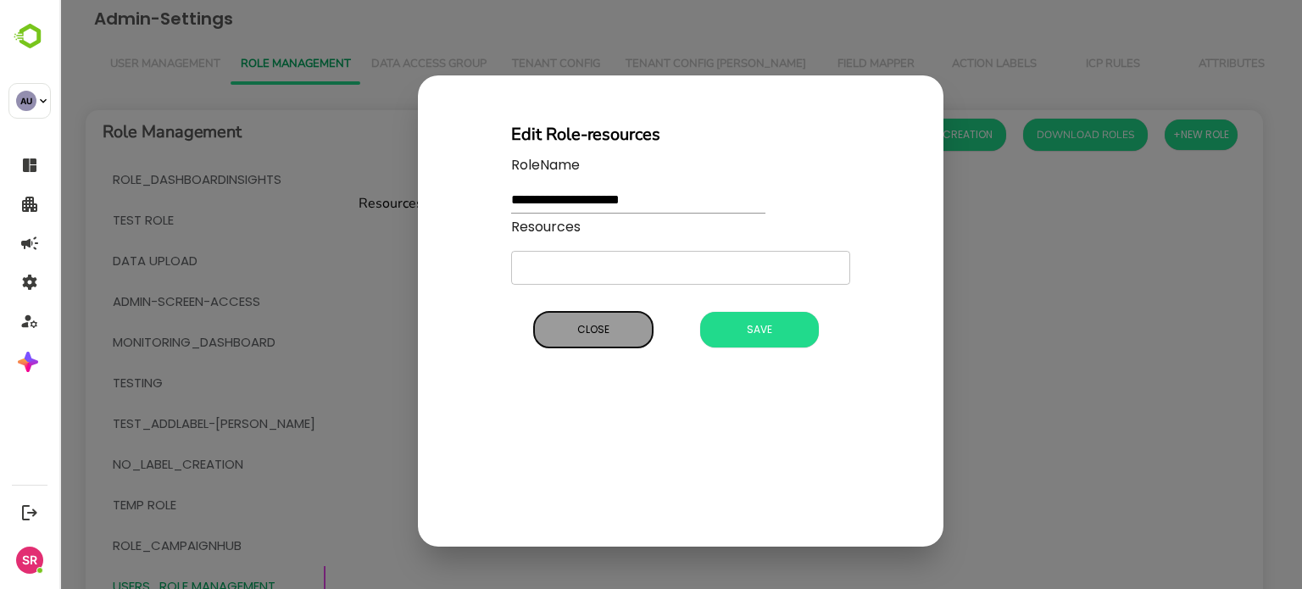
click at [620, 319] on span "Close" at bounding box center [594, 330] width 102 height 22
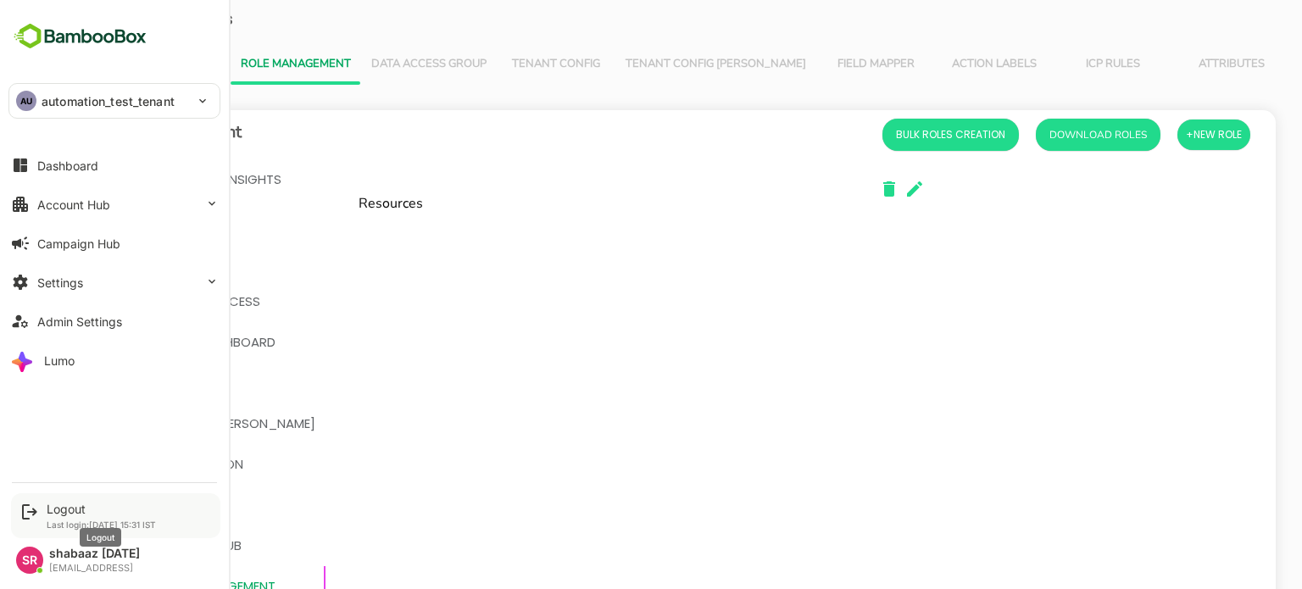
click at [47, 505] on div "Logout" at bounding box center [101, 509] width 109 height 14
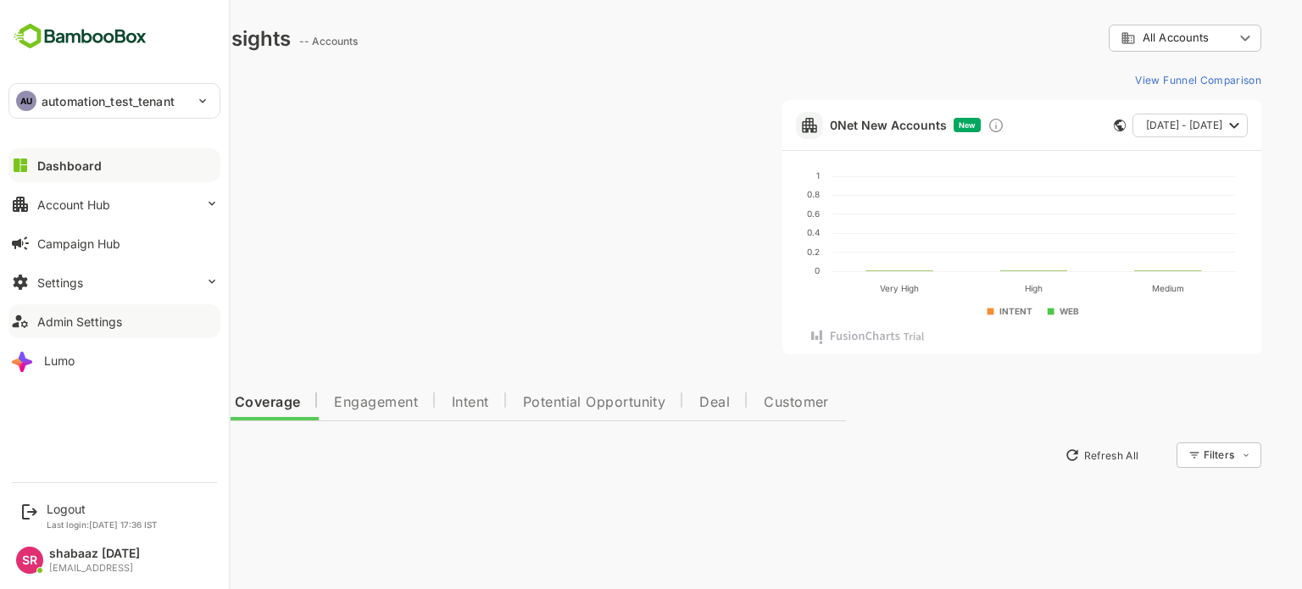
click at [61, 323] on div "Admin Settings" at bounding box center [79, 322] width 85 height 14
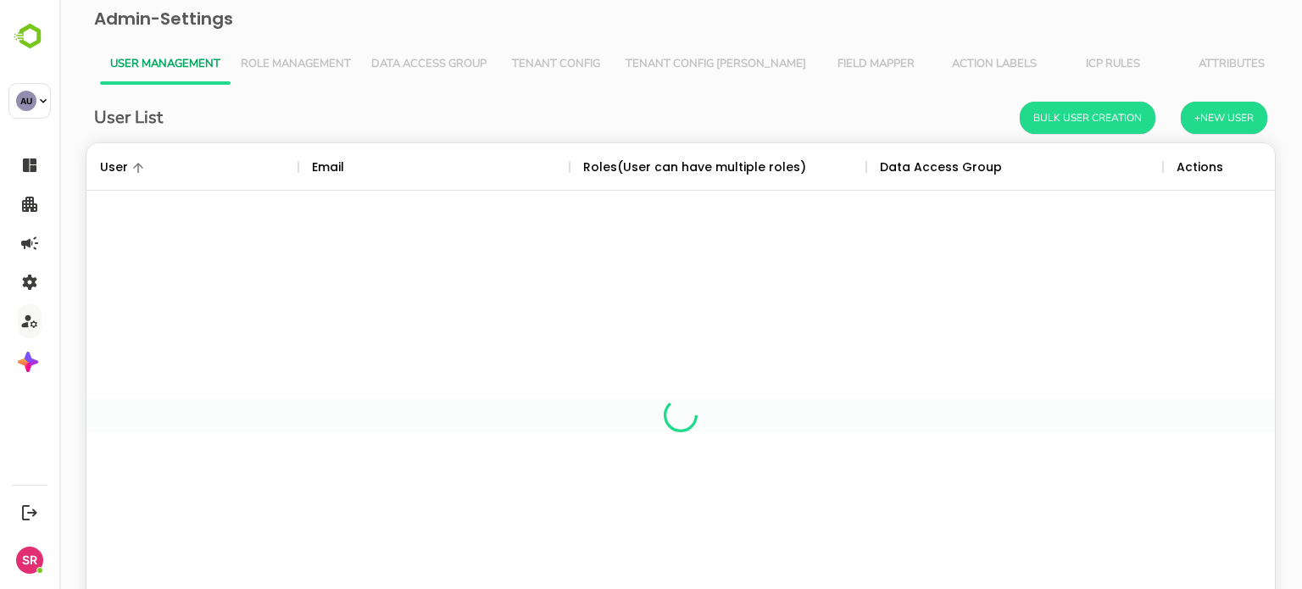
scroll to position [484, 1163]
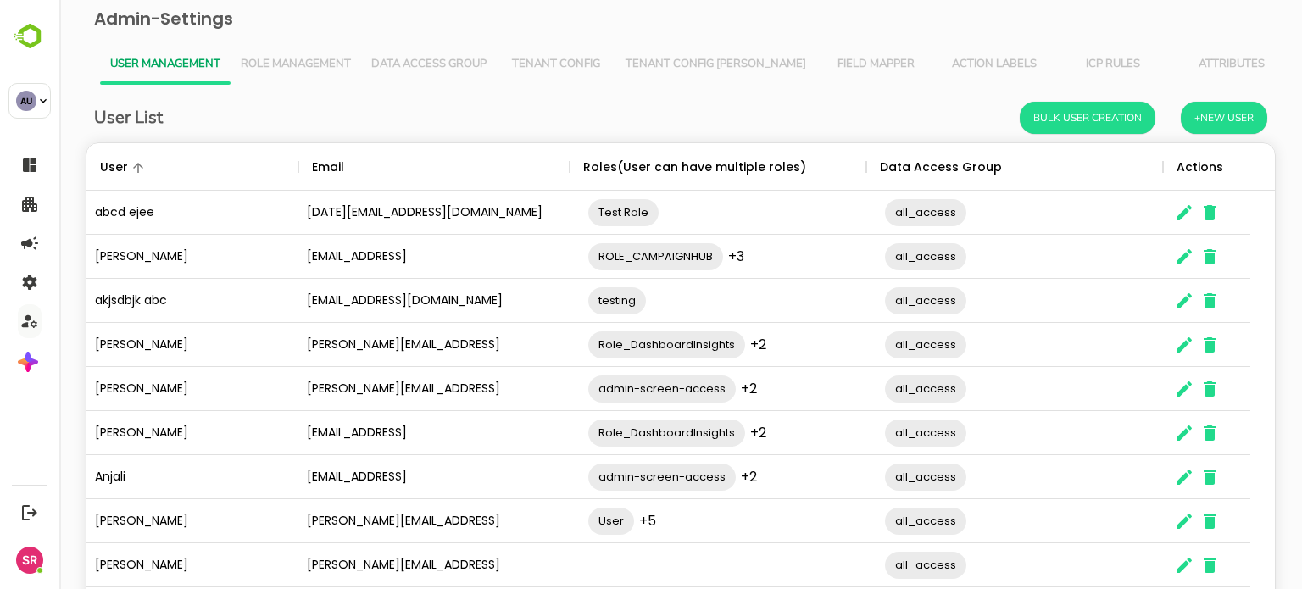
click at [275, 64] on span "Role Management" at bounding box center [296, 65] width 110 height 14
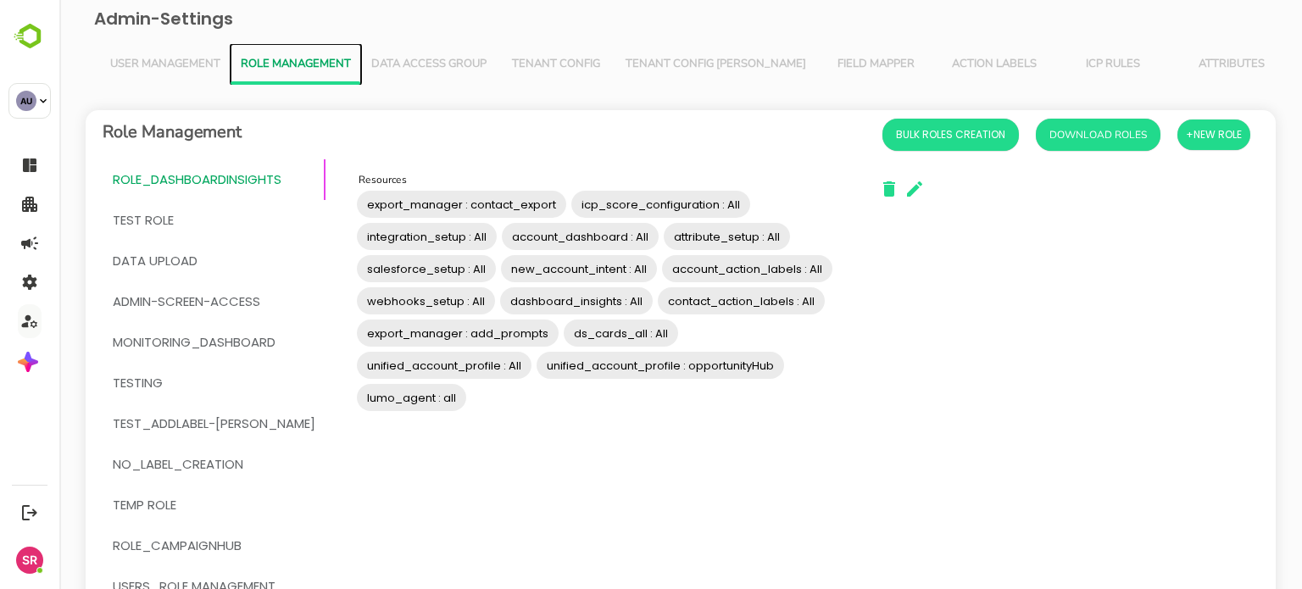
scroll to position [240, 0]
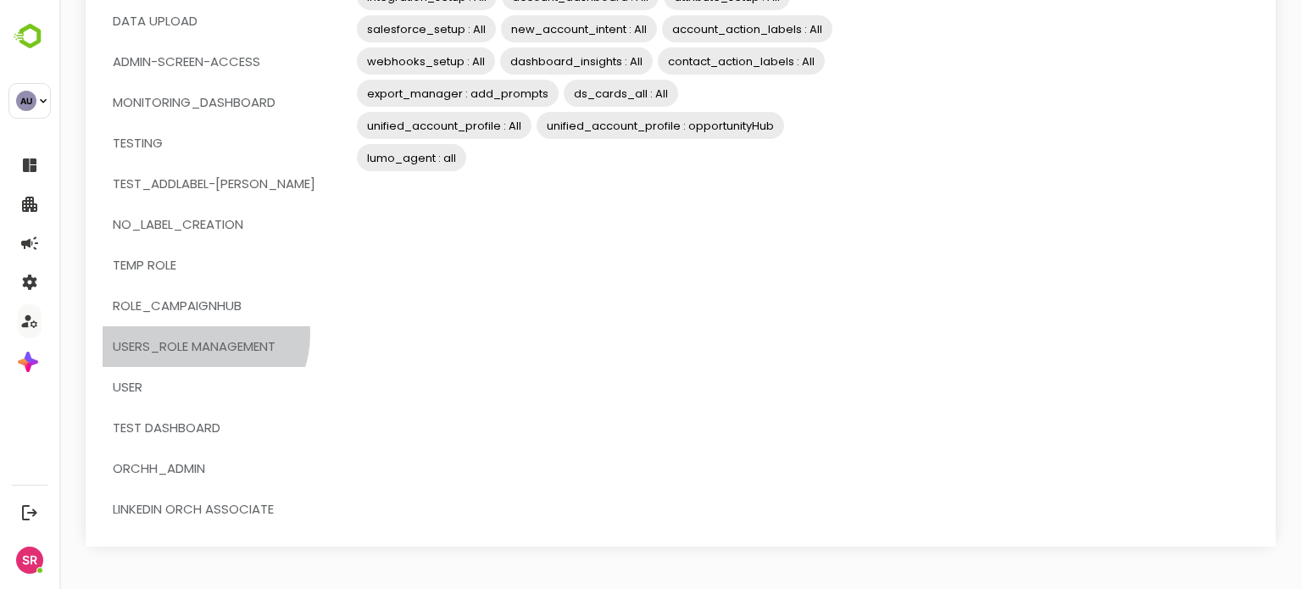
click at [204, 336] on span "users_role management" at bounding box center [194, 347] width 163 height 22
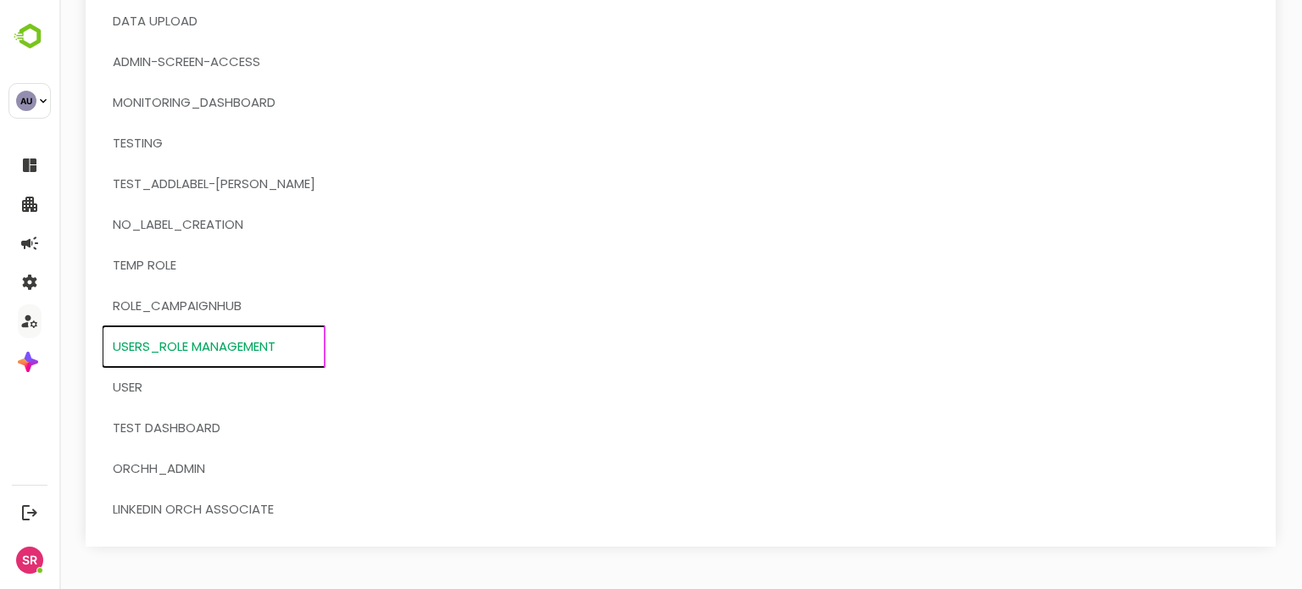
scroll to position [0, 0]
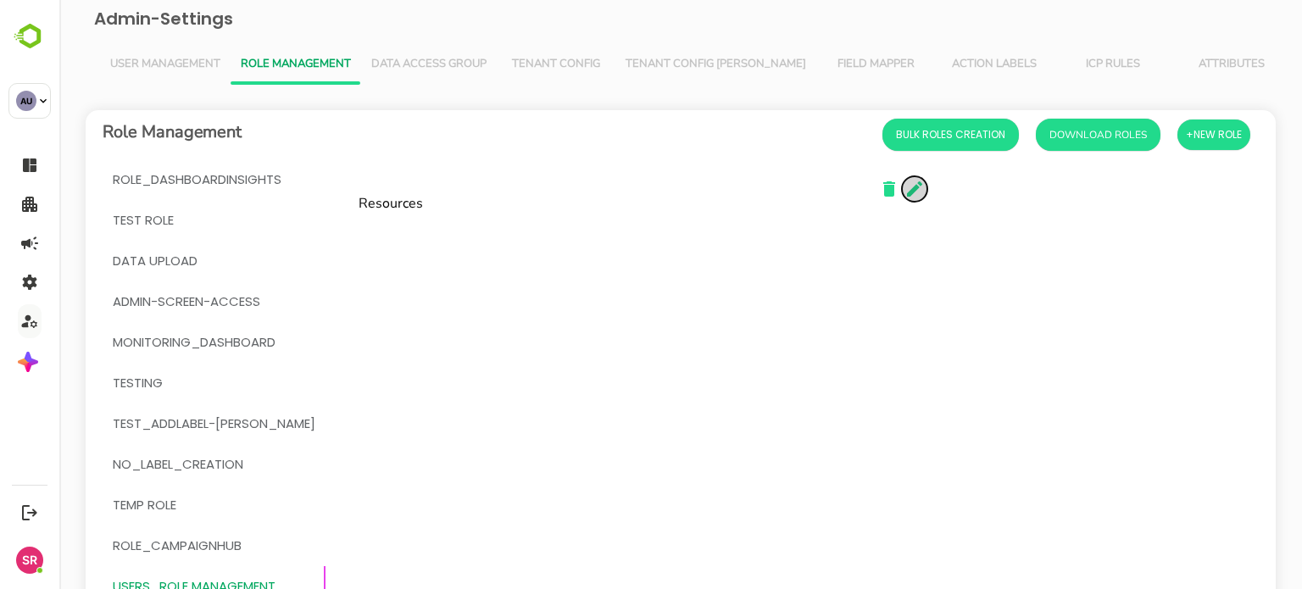
click at [905, 188] on icon "button" at bounding box center [915, 189] width 20 height 20
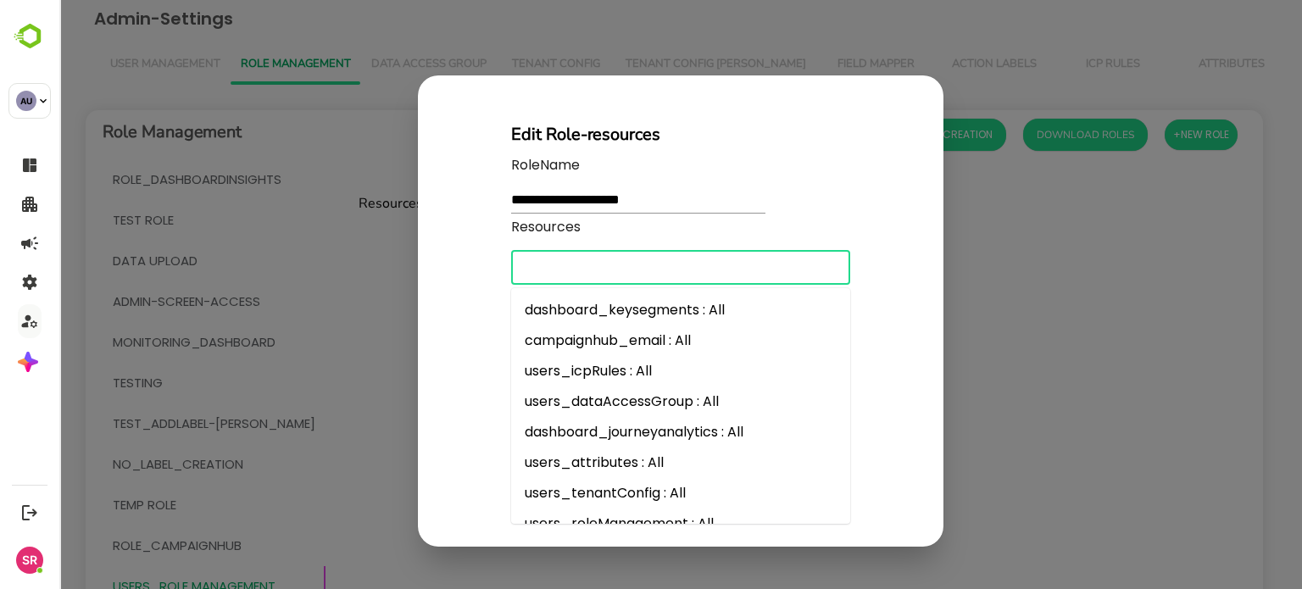
click at [551, 265] on input "Resources" at bounding box center [666, 268] width 301 height 24
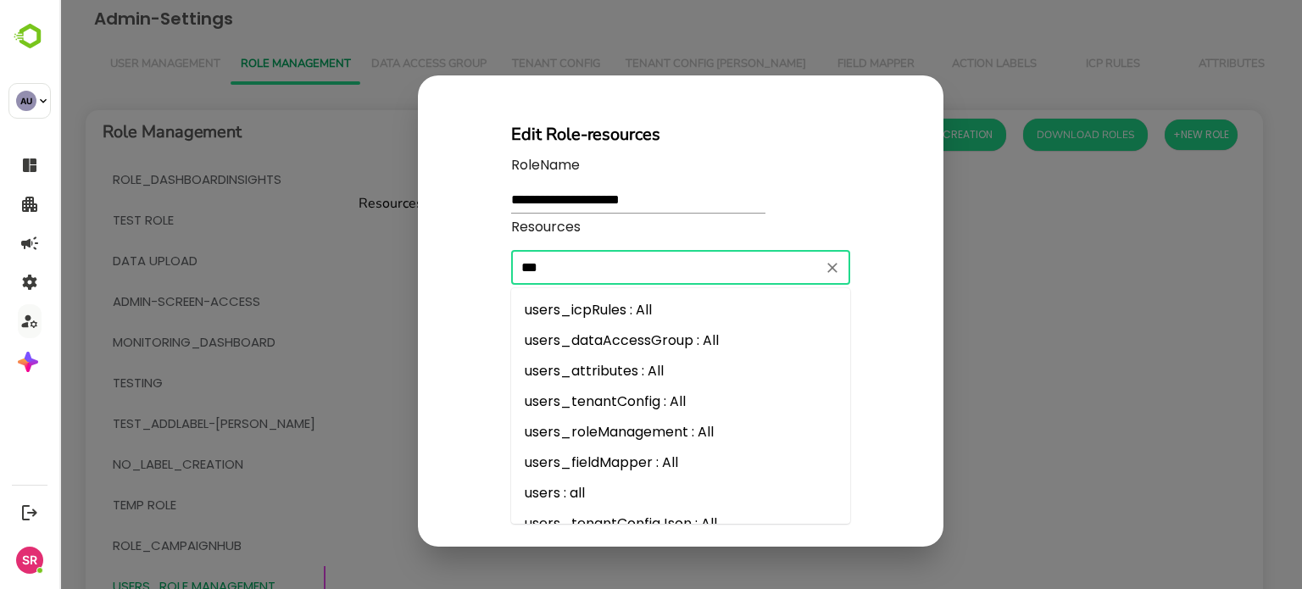
type input "****"
click at [599, 426] on li "users_roleManagement : All" at bounding box center [680, 432] width 339 height 31
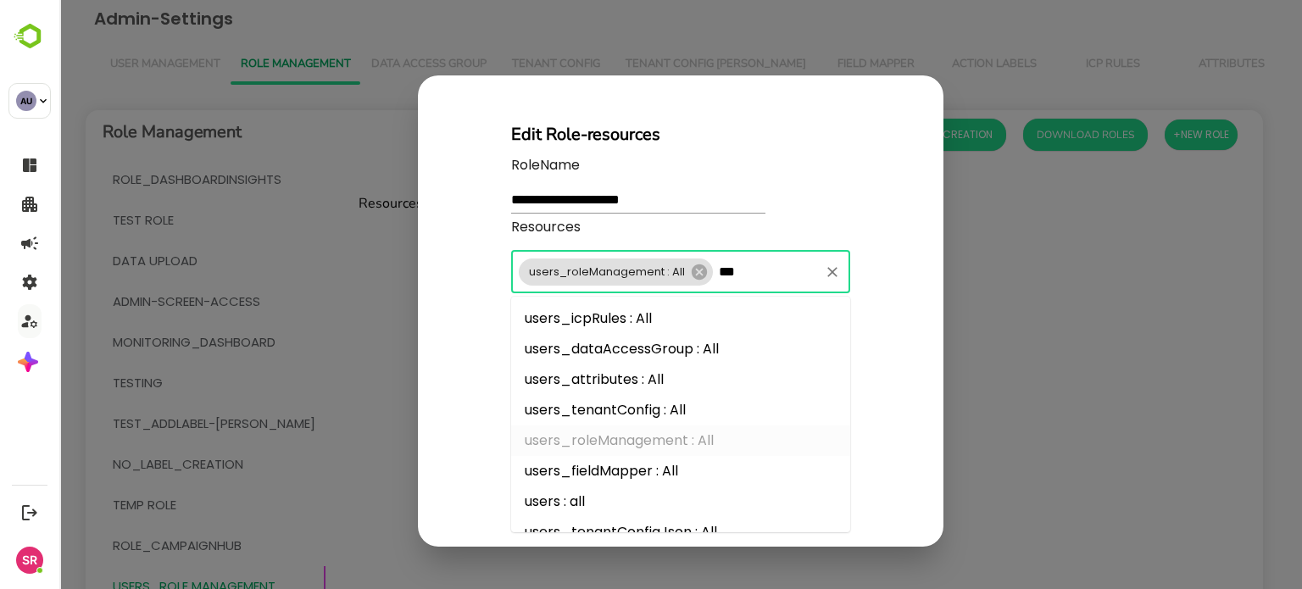
type input "****"
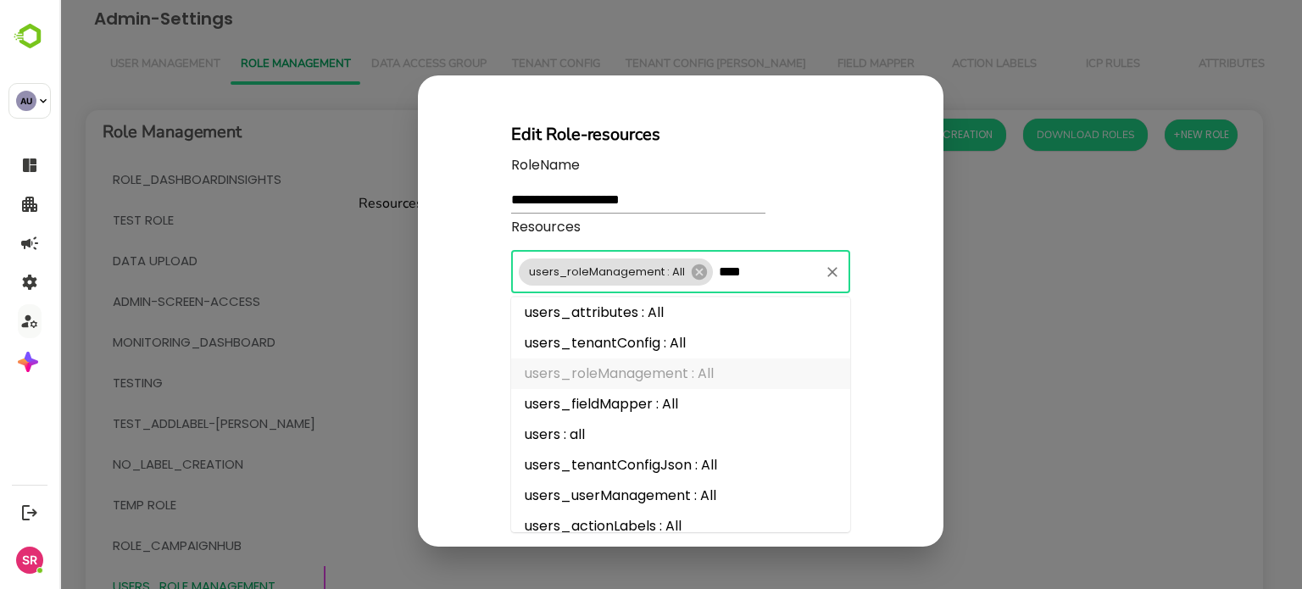
scroll to position [82, 0]
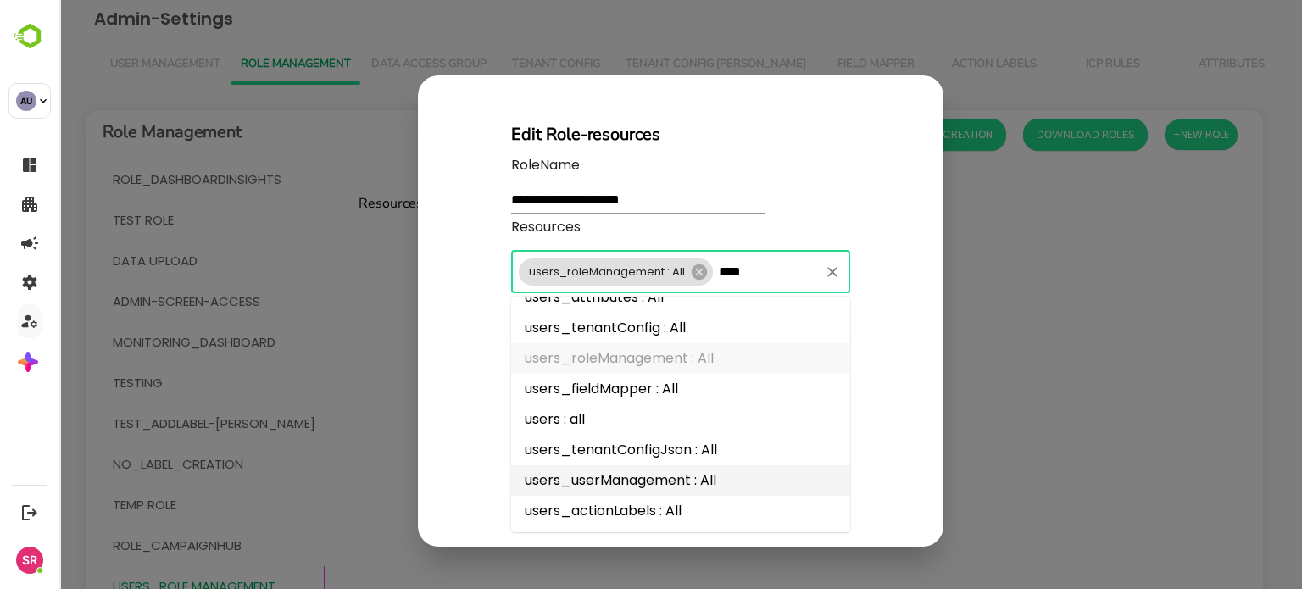
click at [610, 474] on li "users_userManagement : All" at bounding box center [680, 481] width 339 height 31
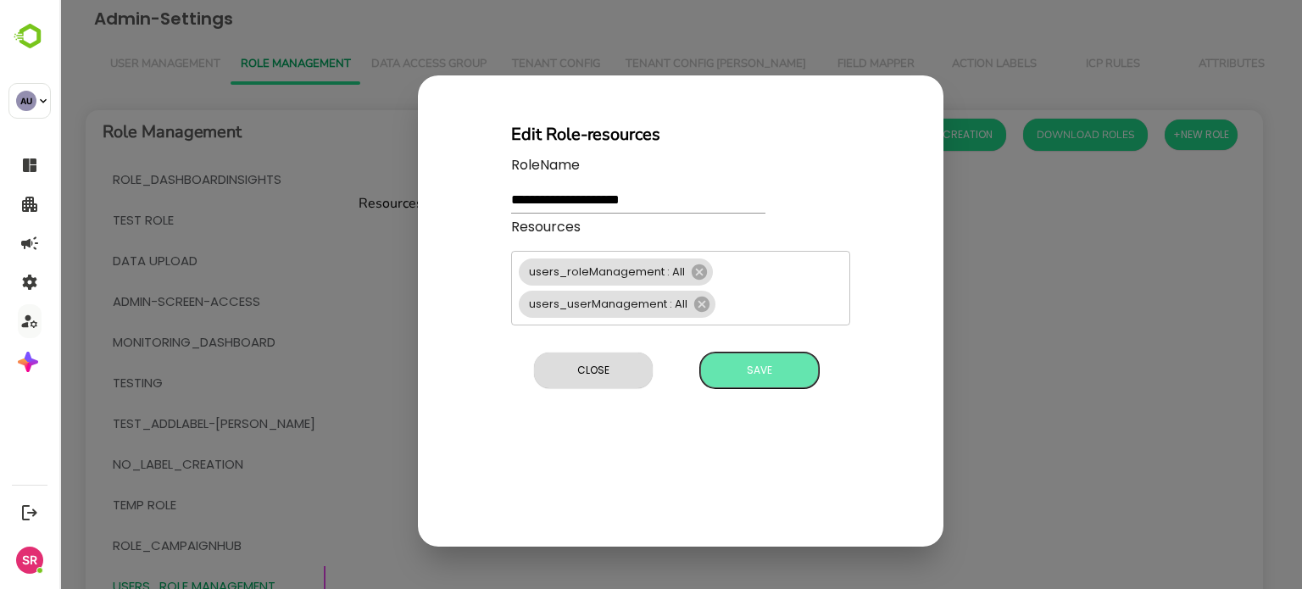
click at [741, 365] on span "Save" at bounding box center [760, 371] width 102 height 22
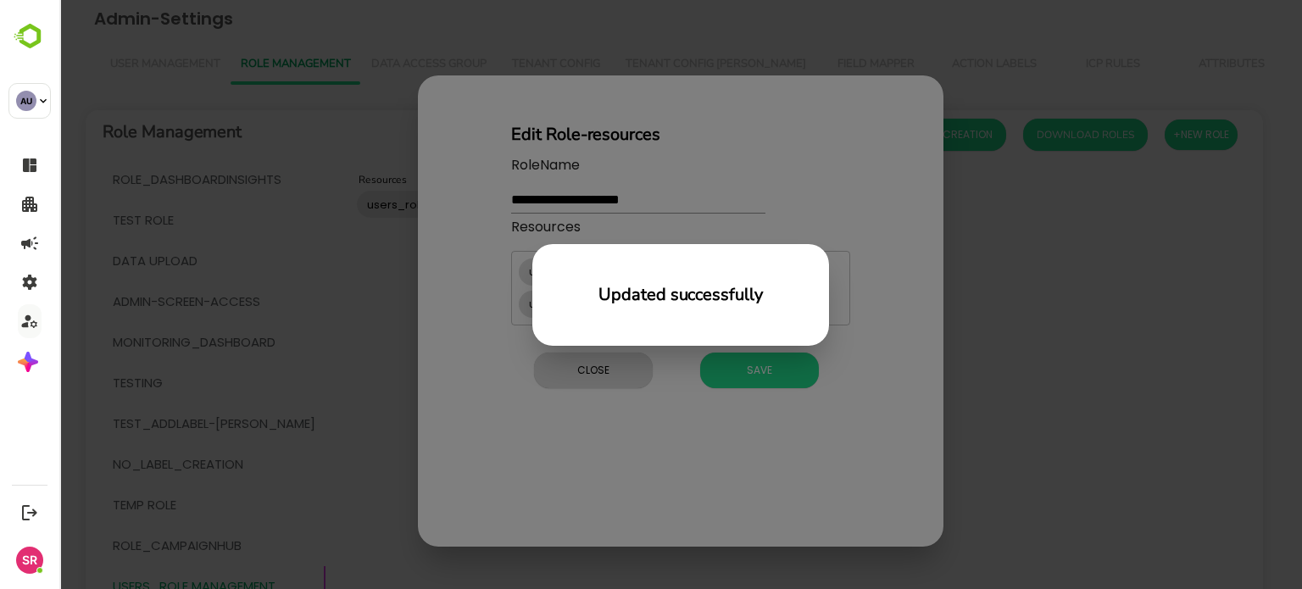
click at [565, 379] on div "Updated successfully" at bounding box center [680, 294] width 1243 height 589
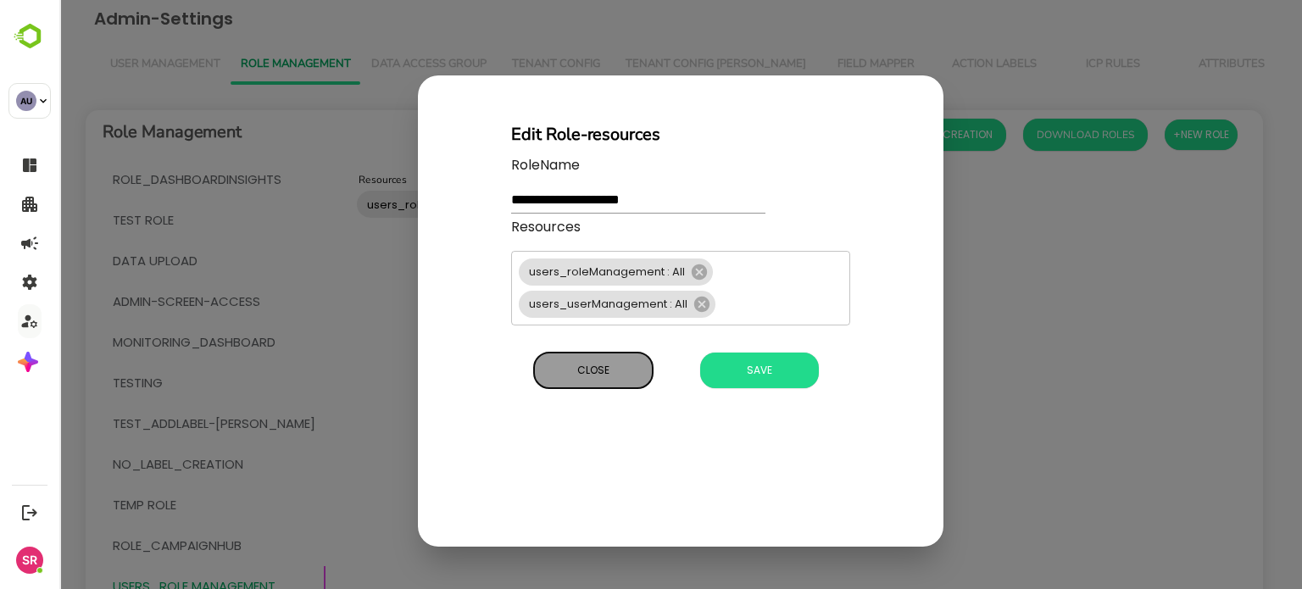
click at [577, 370] on span "Close" at bounding box center [594, 371] width 102 height 22
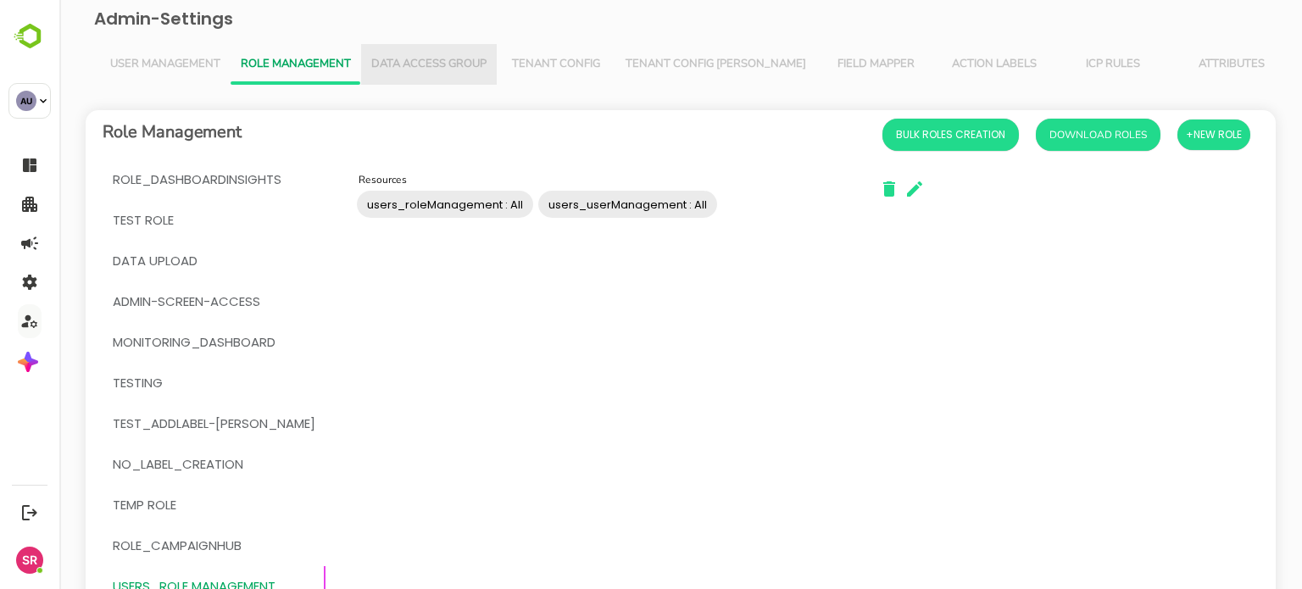
click at [427, 60] on span "Data Access Group" at bounding box center [428, 65] width 115 height 14
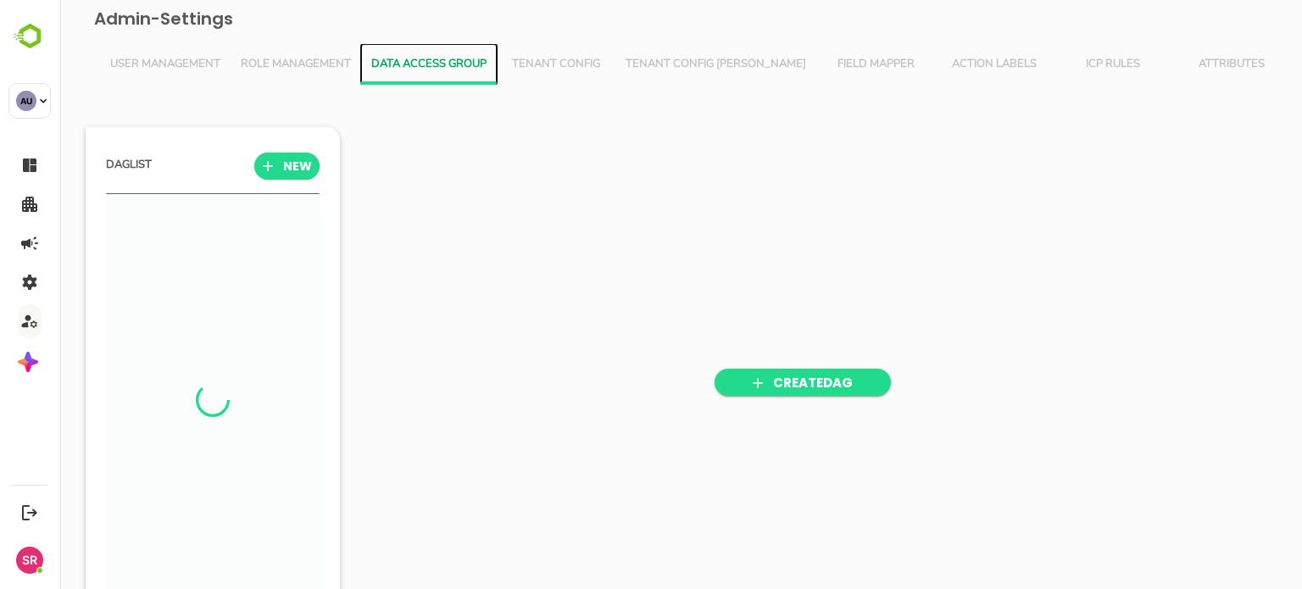
scroll to position [409, 209]
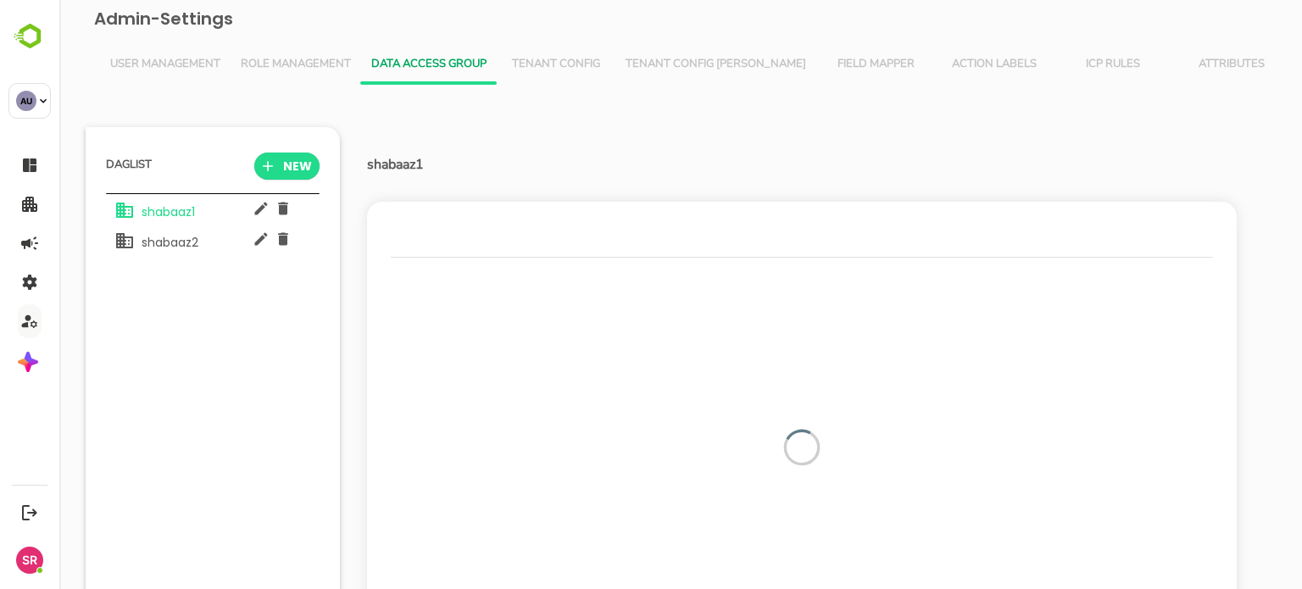
click at [278, 59] on span "Role Management" at bounding box center [296, 65] width 110 height 14
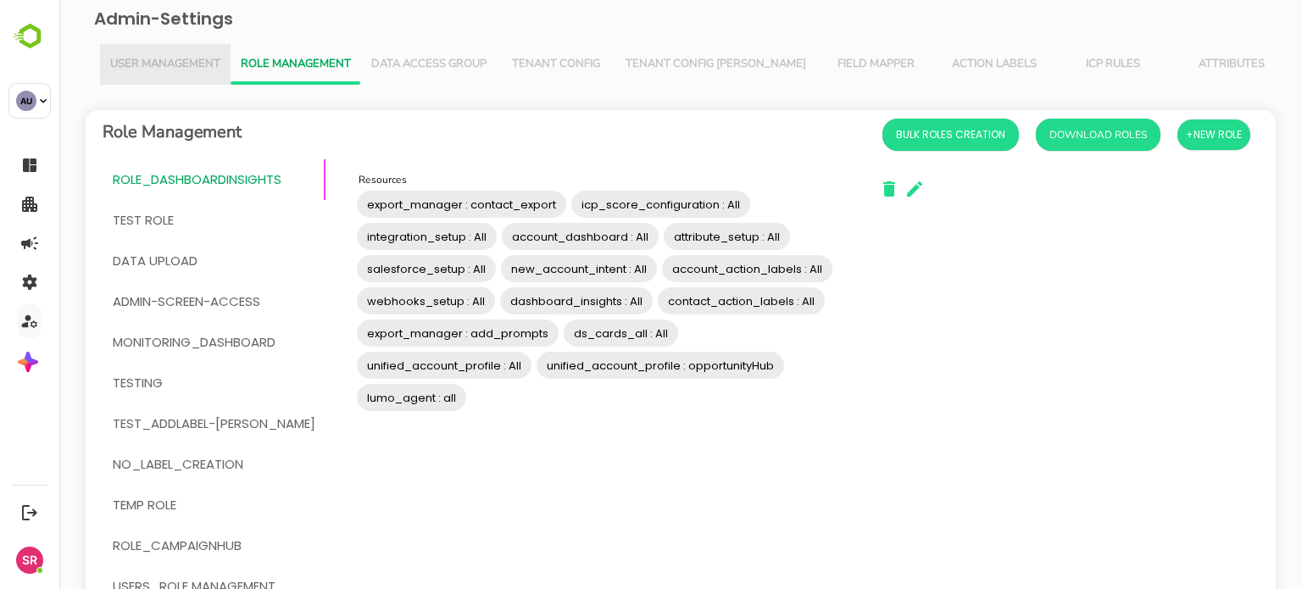
click at [158, 60] on span "User Management" at bounding box center [165, 65] width 110 height 14
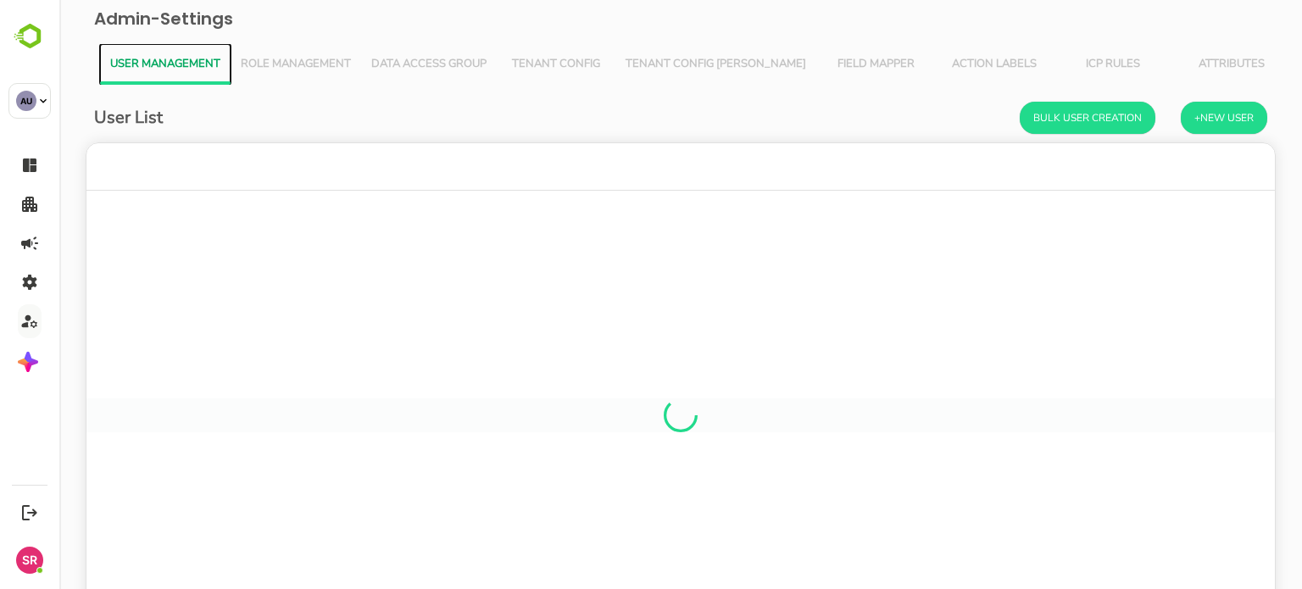
scroll to position [484, 1163]
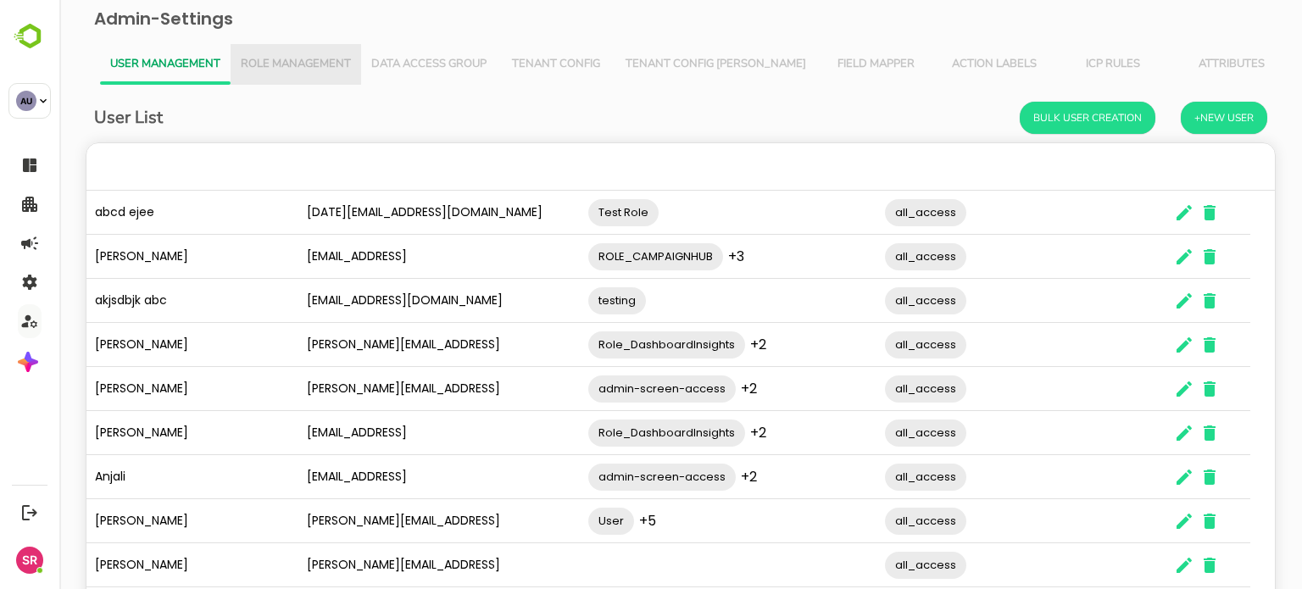
click at [305, 58] on span "Role Management" at bounding box center [296, 65] width 110 height 14
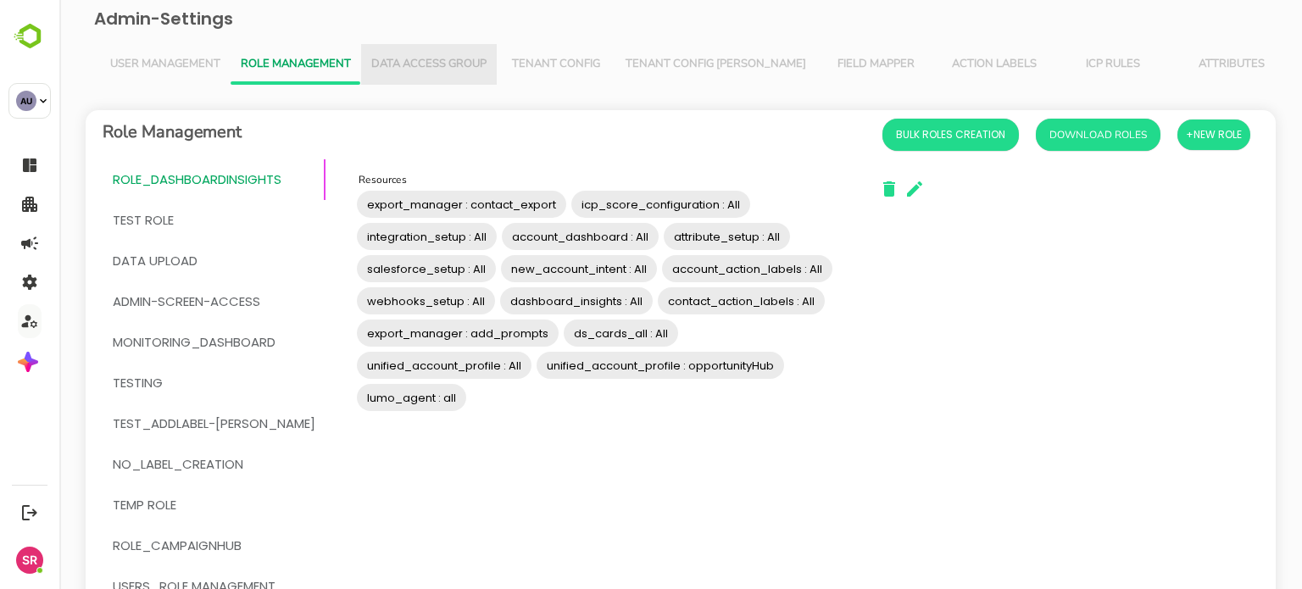
click at [410, 58] on span "Data Access Group" at bounding box center [428, 65] width 115 height 14
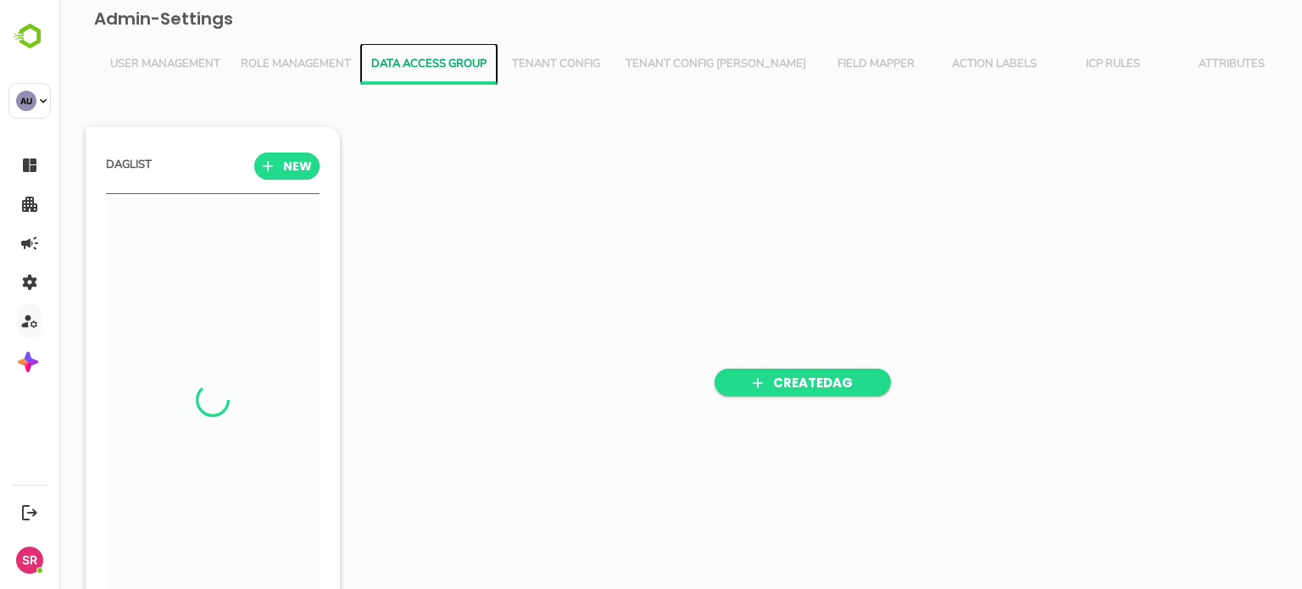
scroll to position [409, 209]
click at [591, 58] on span "Tenant Config" at bounding box center [556, 65] width 98 height 14
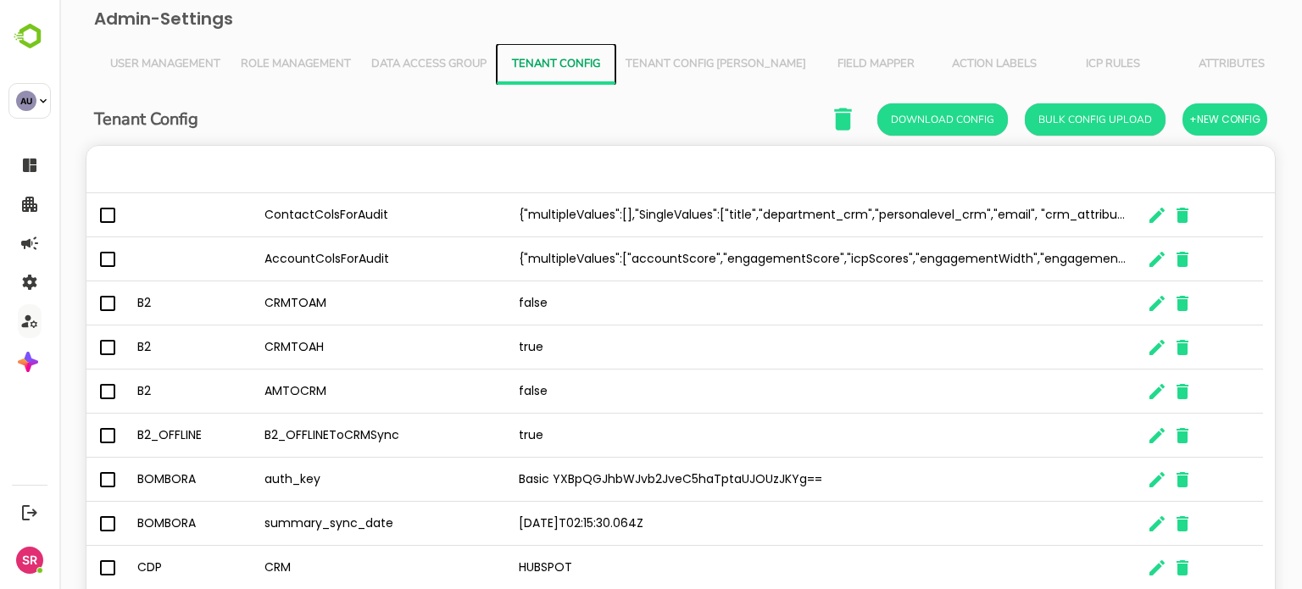
scroll to position [484, 1163]
click at [687, 58] on span "Tenant Config [PERSON_NAME]" at bounding box center [716, 65] width 181 height 14
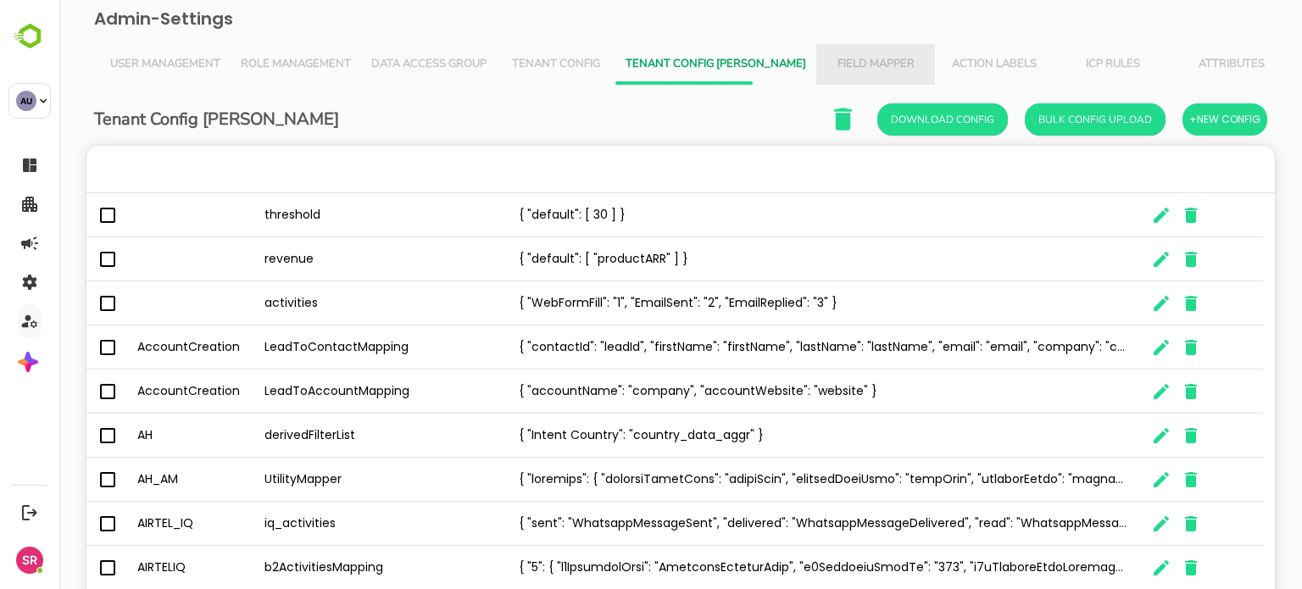
click at [817, 54] on button "Field Mapper" at bounding box center [876, 64] width 119 height 41
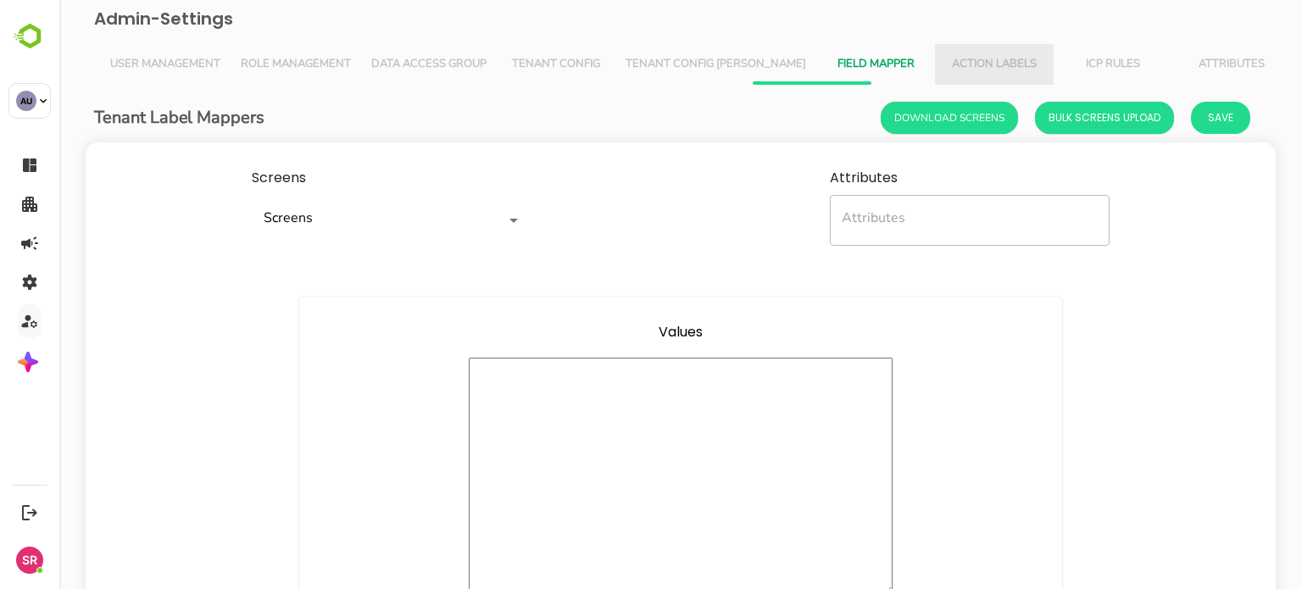
click at [935, 53] on button "Action Labels" at bounding box center [994, 64] width 119 height 41
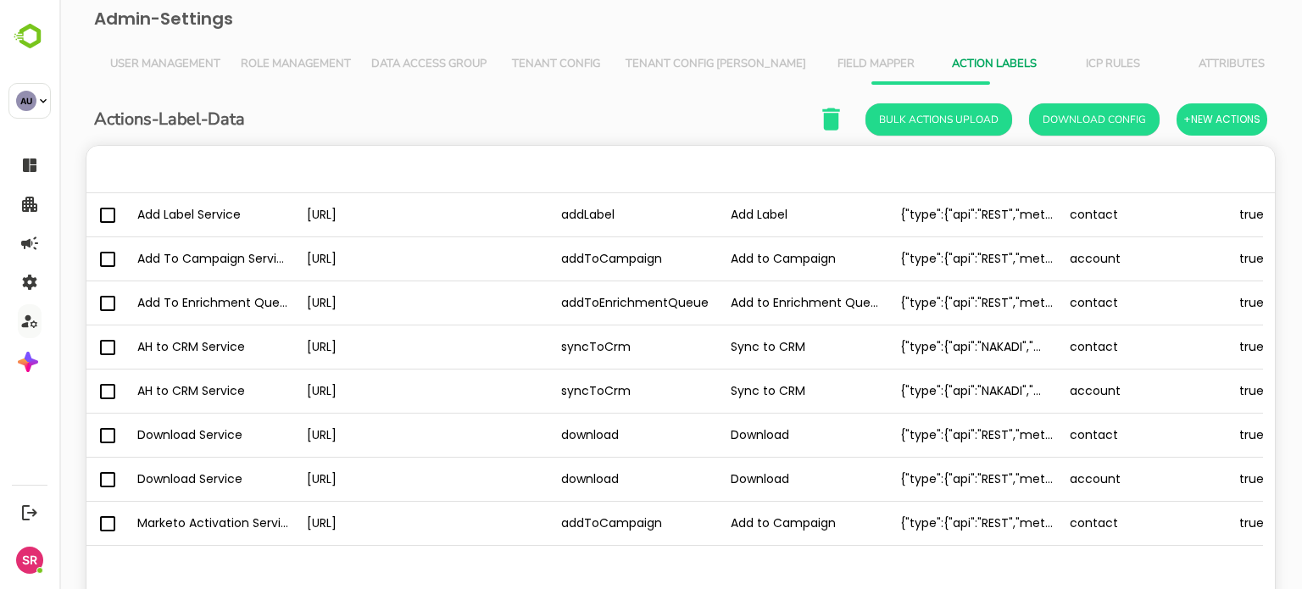
click at [1043, 42] on div "Admin-Settings User Management Role Management Data Access Group Tenant Config …" at bounding box center [681, 365] width 1216 height 730
click at [1064, 64] on span "ICP Rules" at bounding box center [1113, 65] width 98 height 14
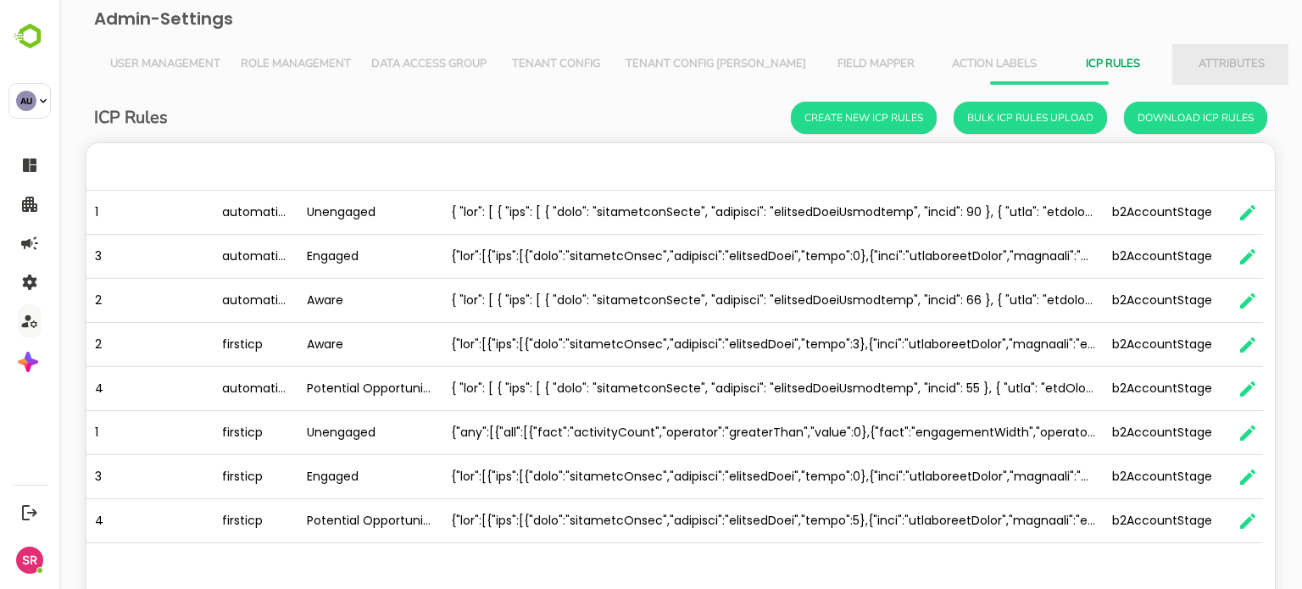
click at [1183, 58] on span "Attributes" at bounding box center [1232, 65] width 98 height 14
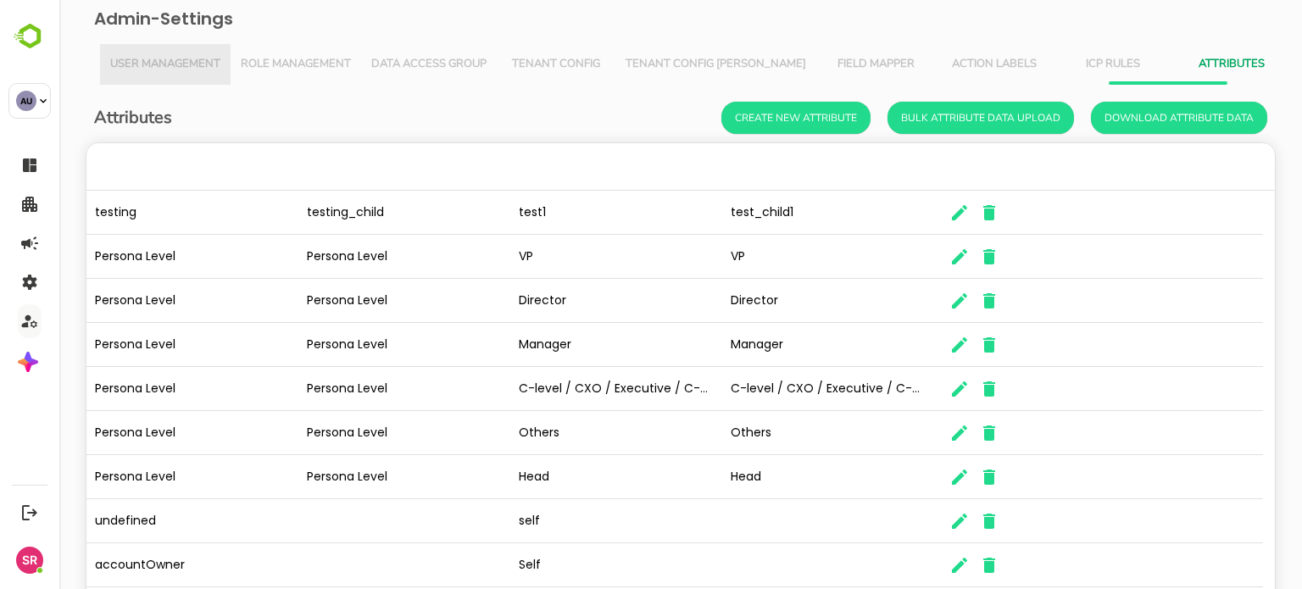
click at [170, 74] on button "User Management" at bounding box center [165, 64] width 131 height 41
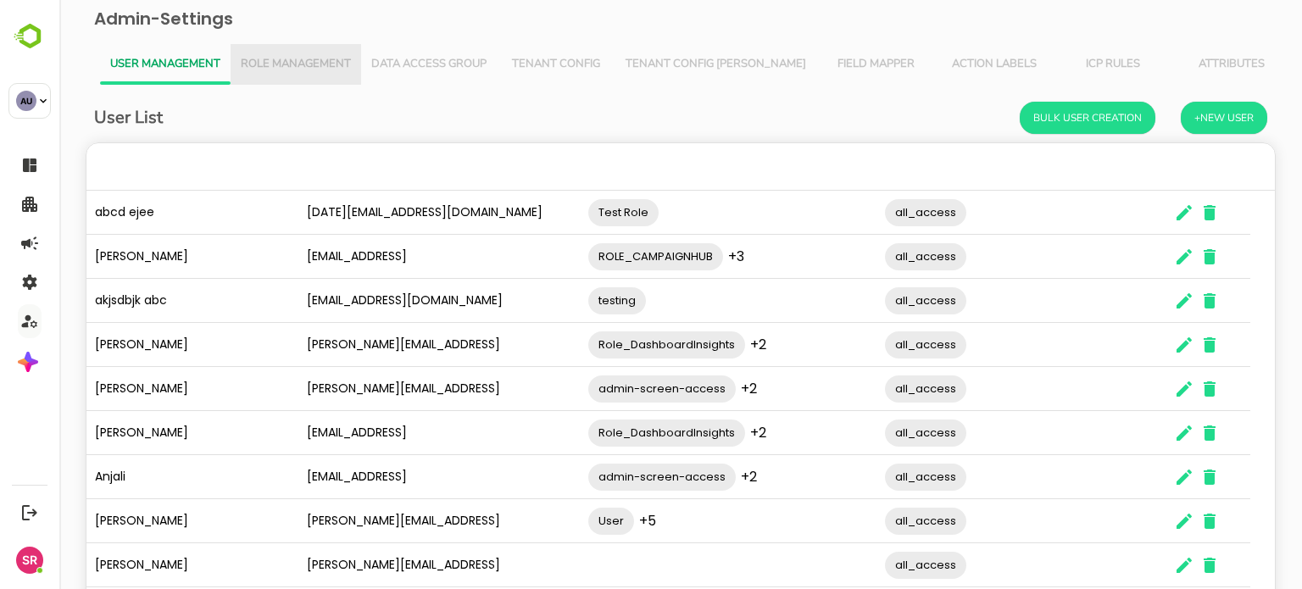
click at [271, 64] on span "Role Management" at bounding box center [296, 65] width 110 height 14
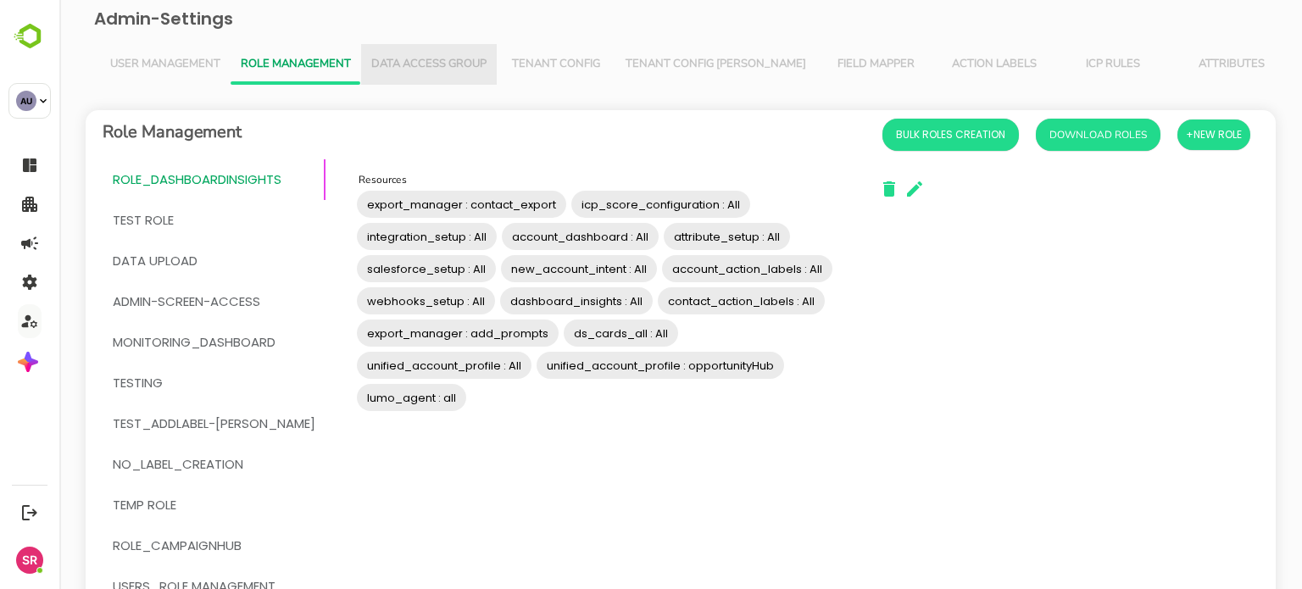
click at [438, 77] on button "Data Access Group" at bounding box center [429, 64] width 136 height 41
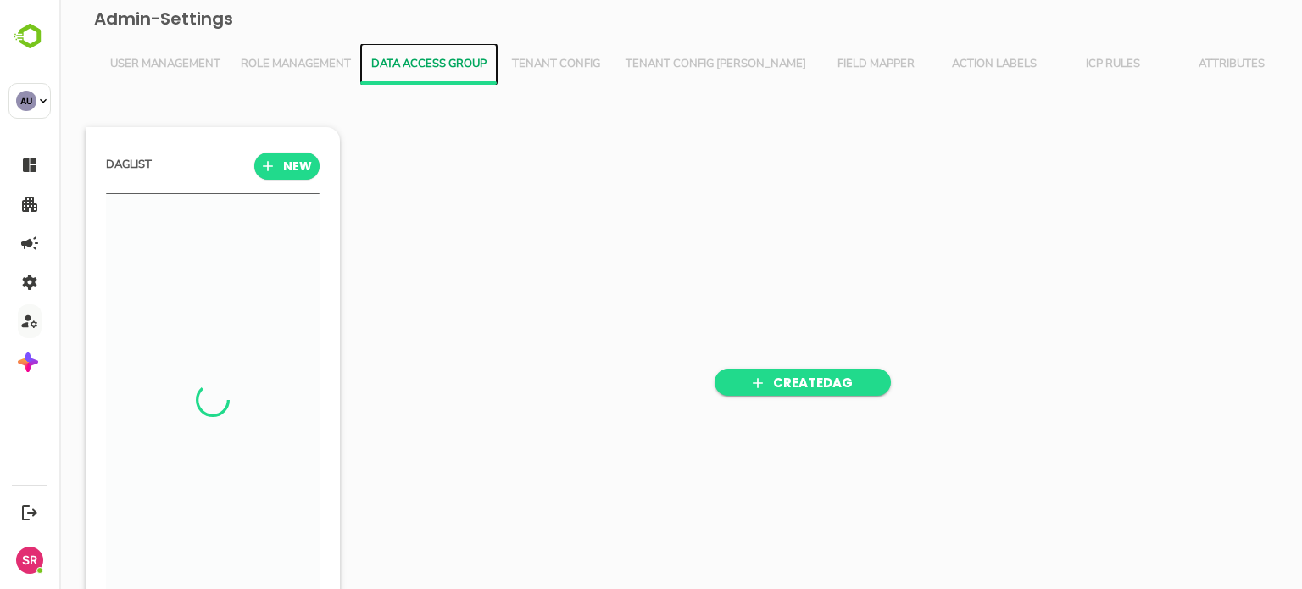
scroll to position [409, 209]
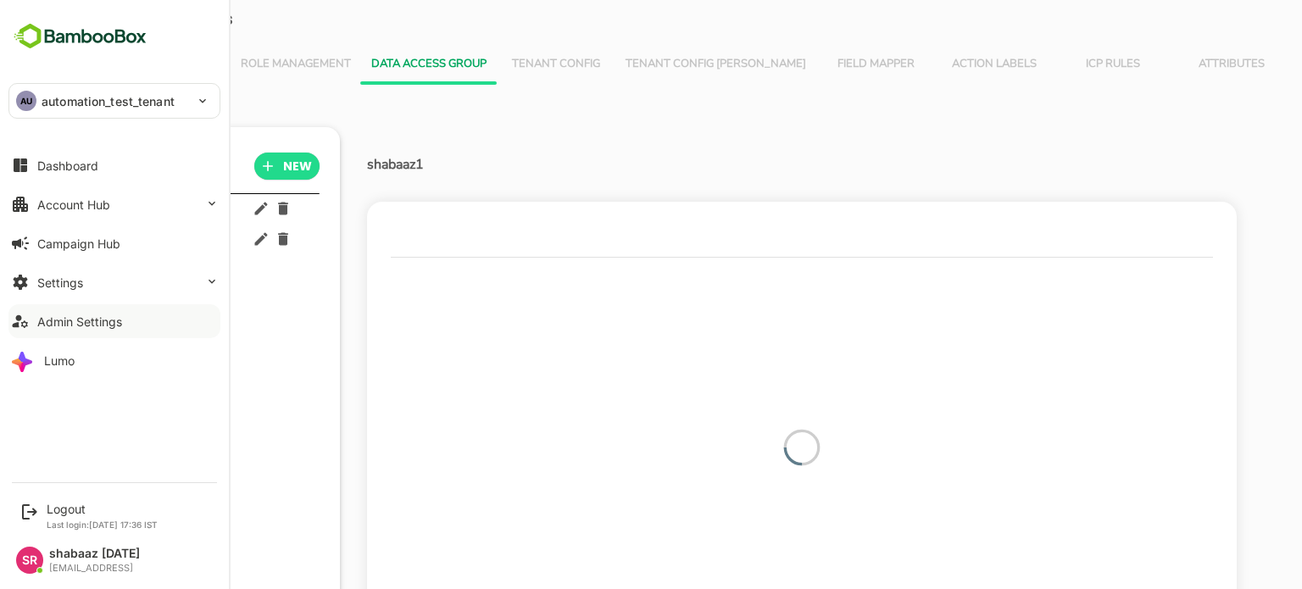
click at [146, 101] on p "automation_test_tenant" at bounding box center [108, 101] width 133 height 18
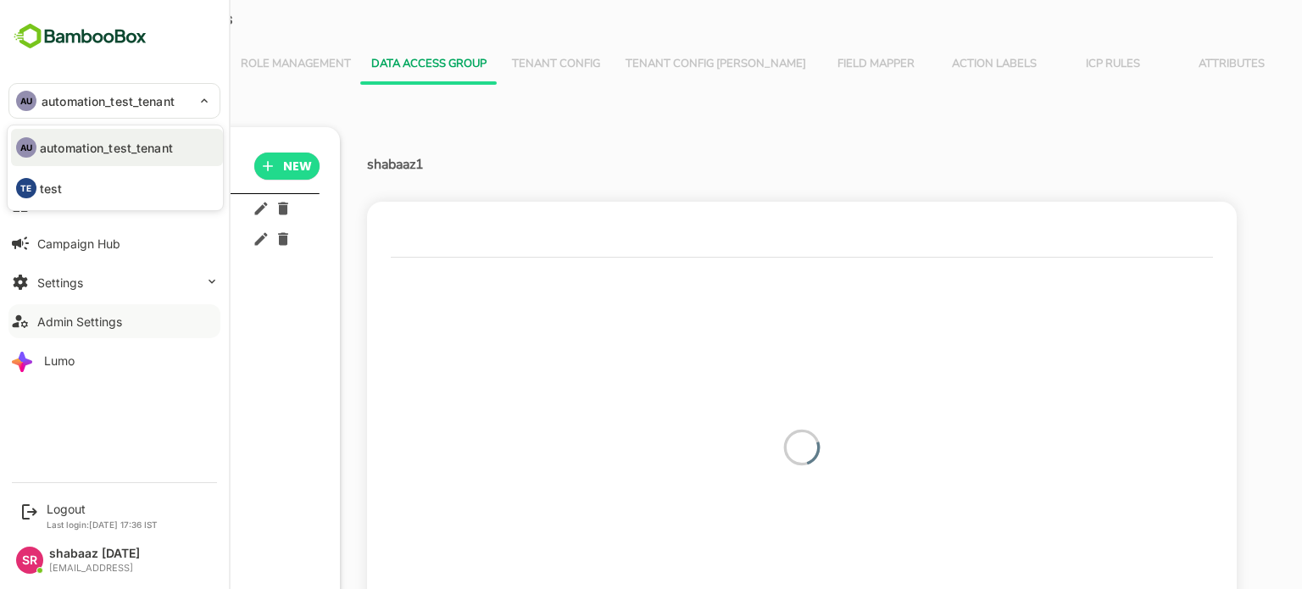
click at [92, 276] on div at bounding box center [651, 294] width 1302 height 589
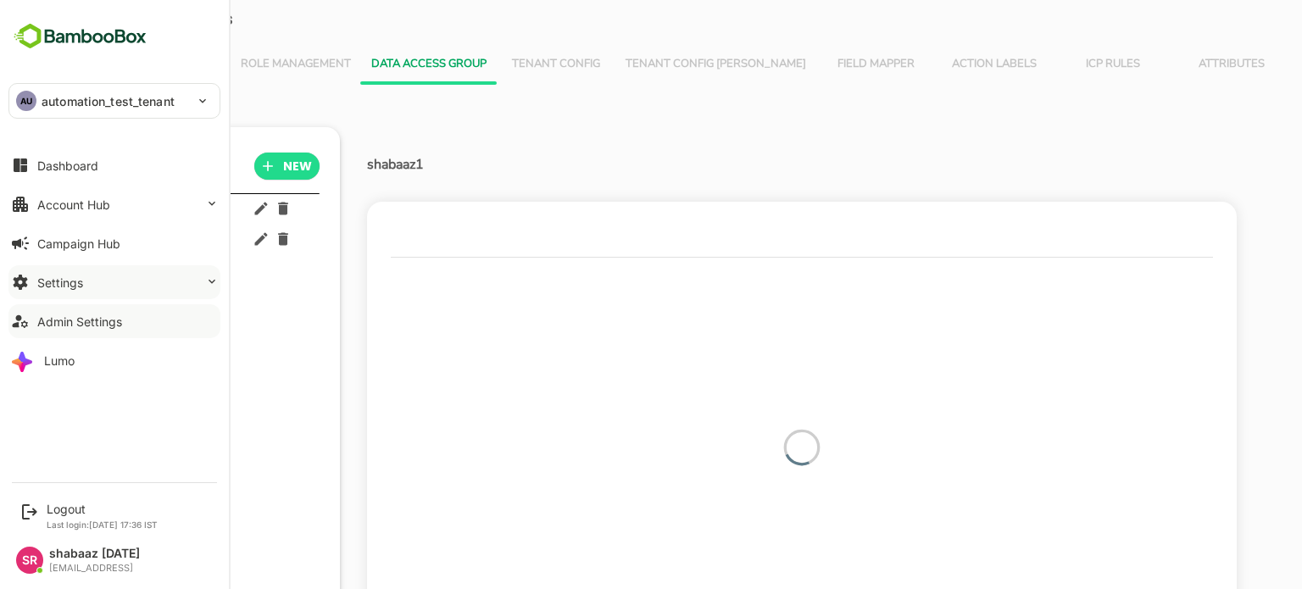
click at [60, 282] on div "Settings" at bounding box center [60, 283] width 46 height 14
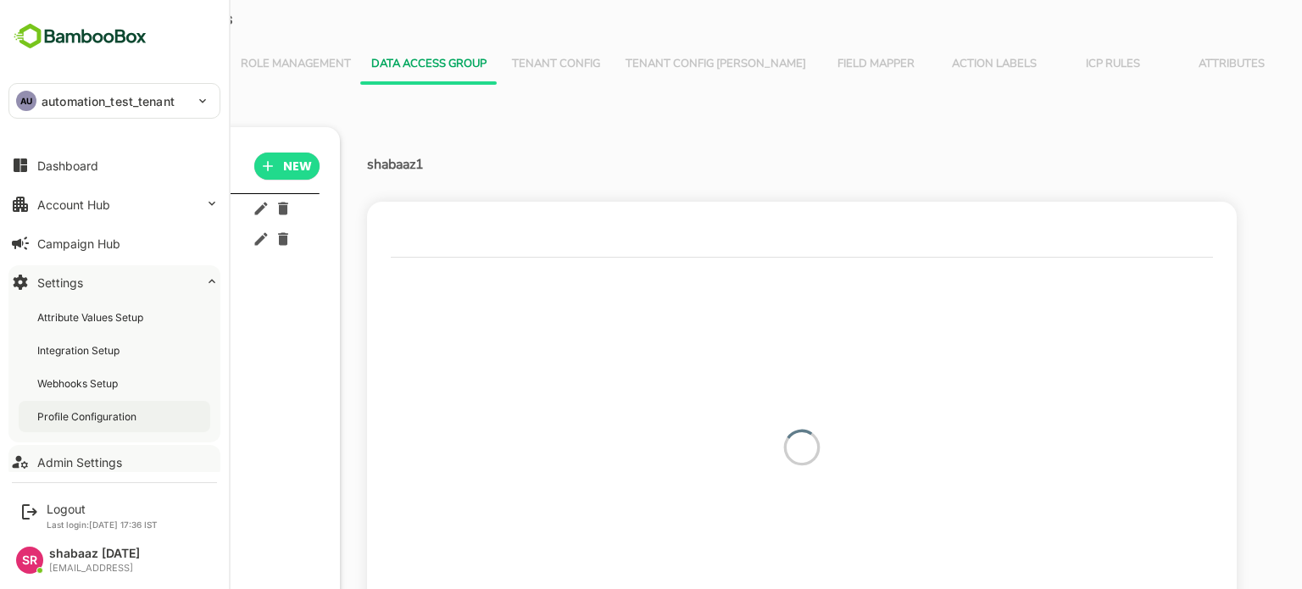
click at [97, 410] on div "Profile Configuration" at bounding box center [88, 417] width 103 height 14
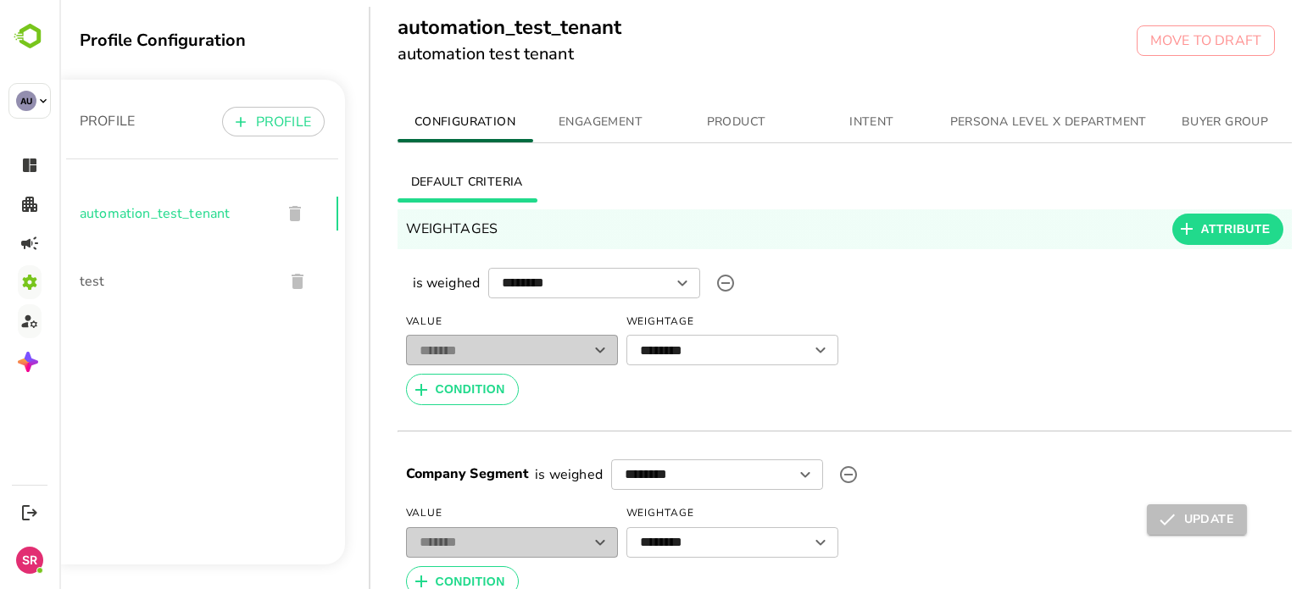
click at [881, 121] on span "INTENT" at bounding box center [872, 122] width 115 height 21
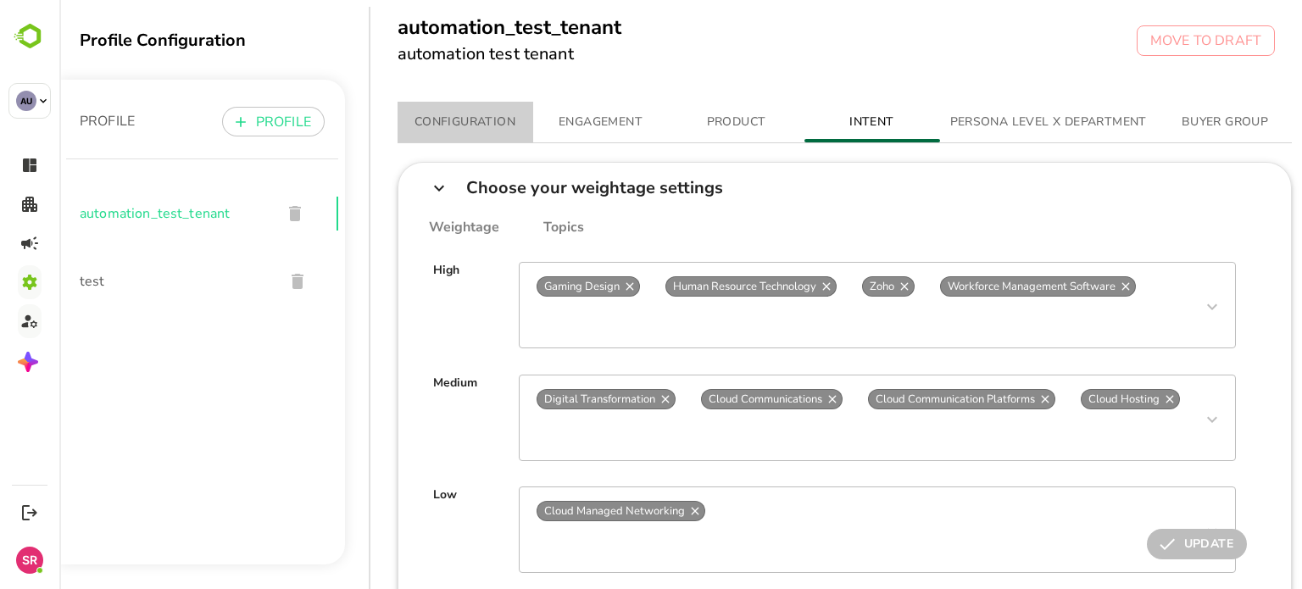
click at [473, 109] on button "CONFIGURATION" at bounding box center [466, 122] width 136 height 41
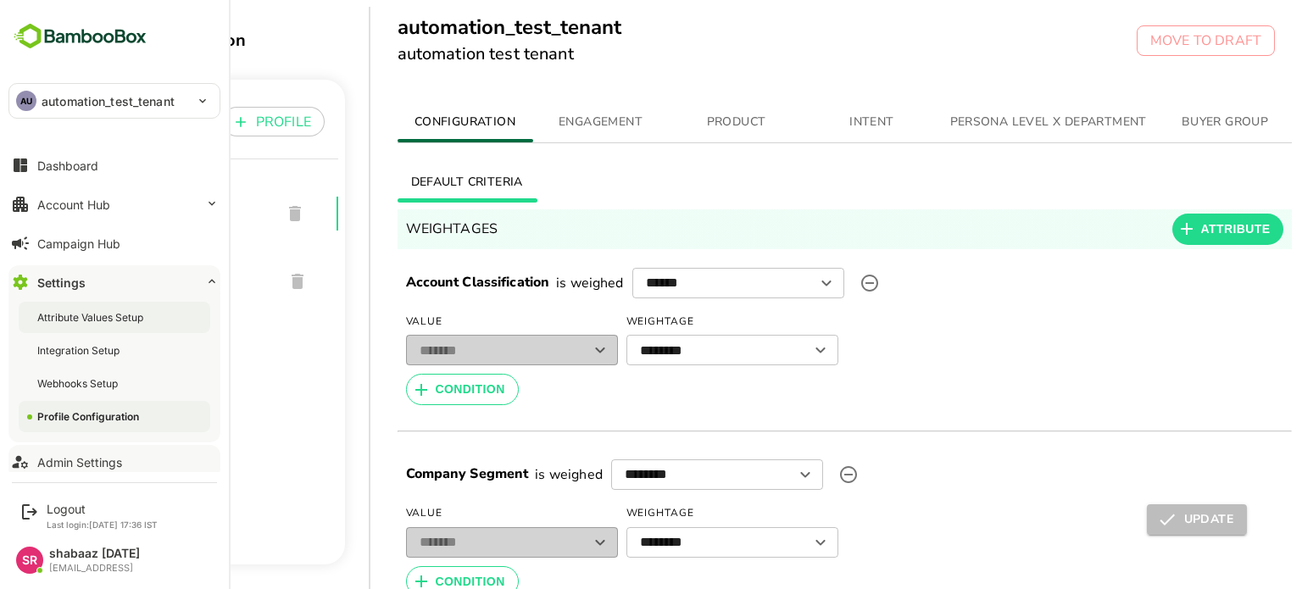
scroll to position [47, 0]
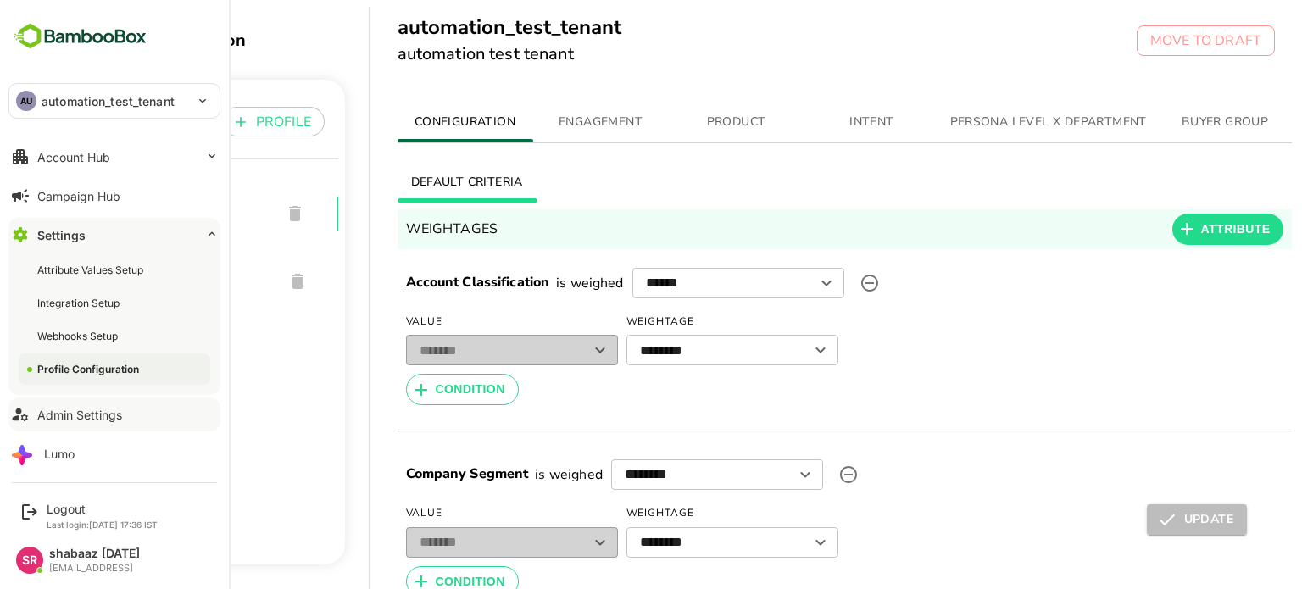
click at [72, 413] on div "Admin Settings" at bounding box center [79, 415] width 85 height 14
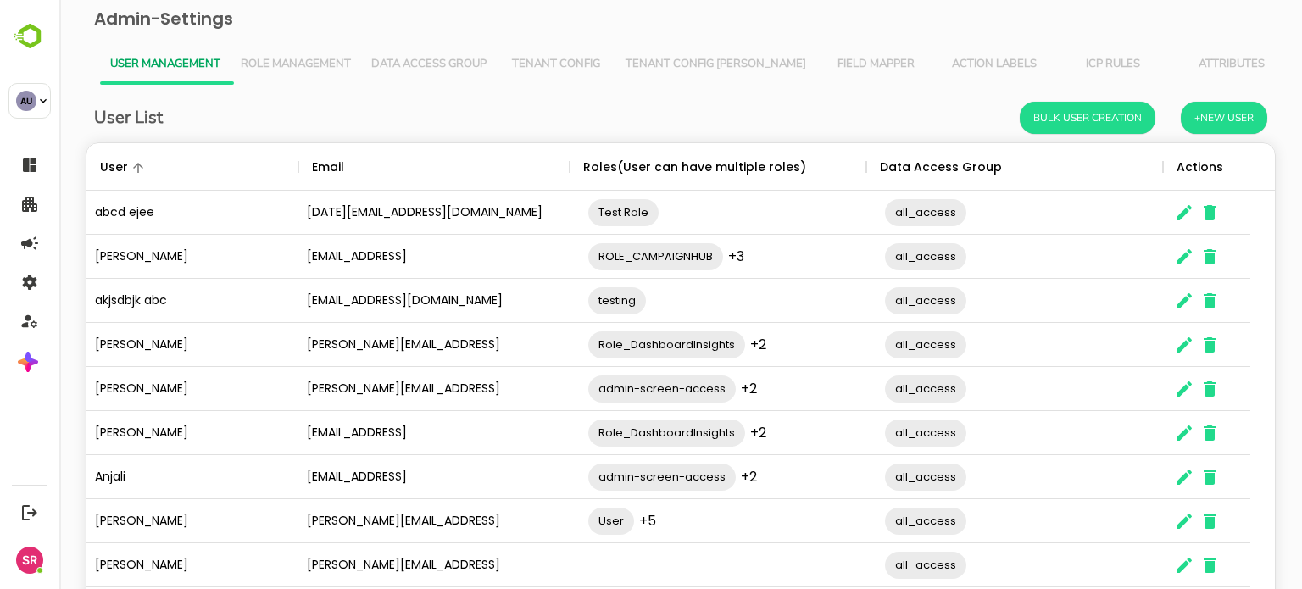
scroll to position [484, 1163]
click at [244, 70] on span "Role Management" at bounding box center [296, 65] width 110 height 14
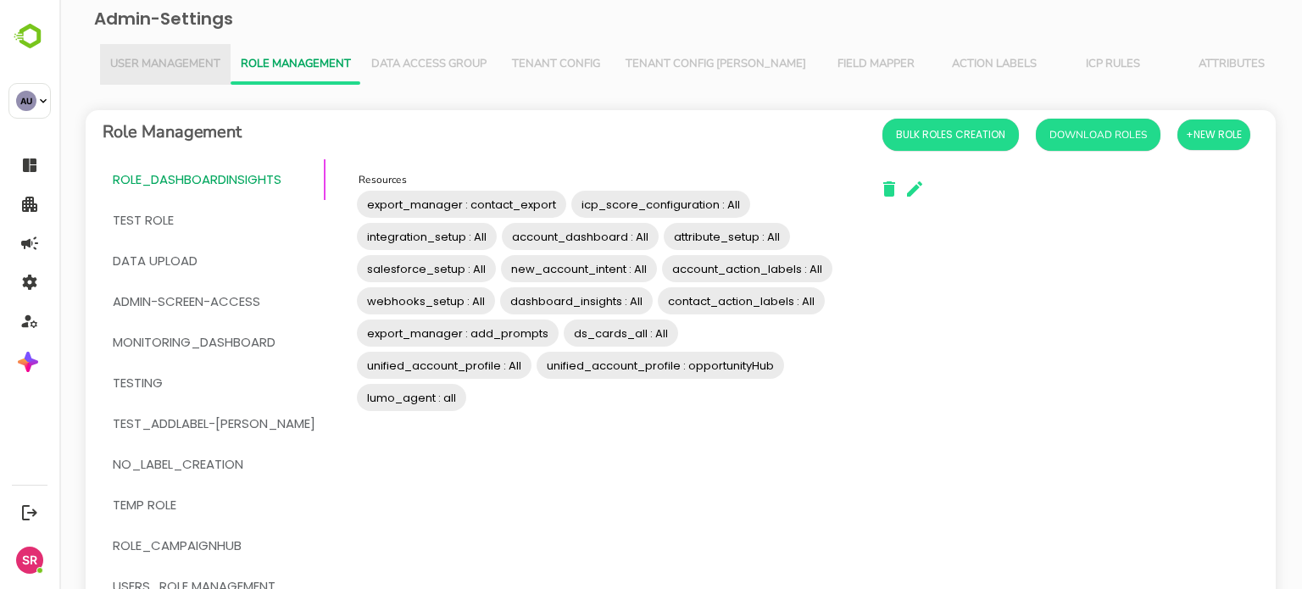
click at [152, 55] on button "User Management" at bounding box center [165, 64] width 131 height 41
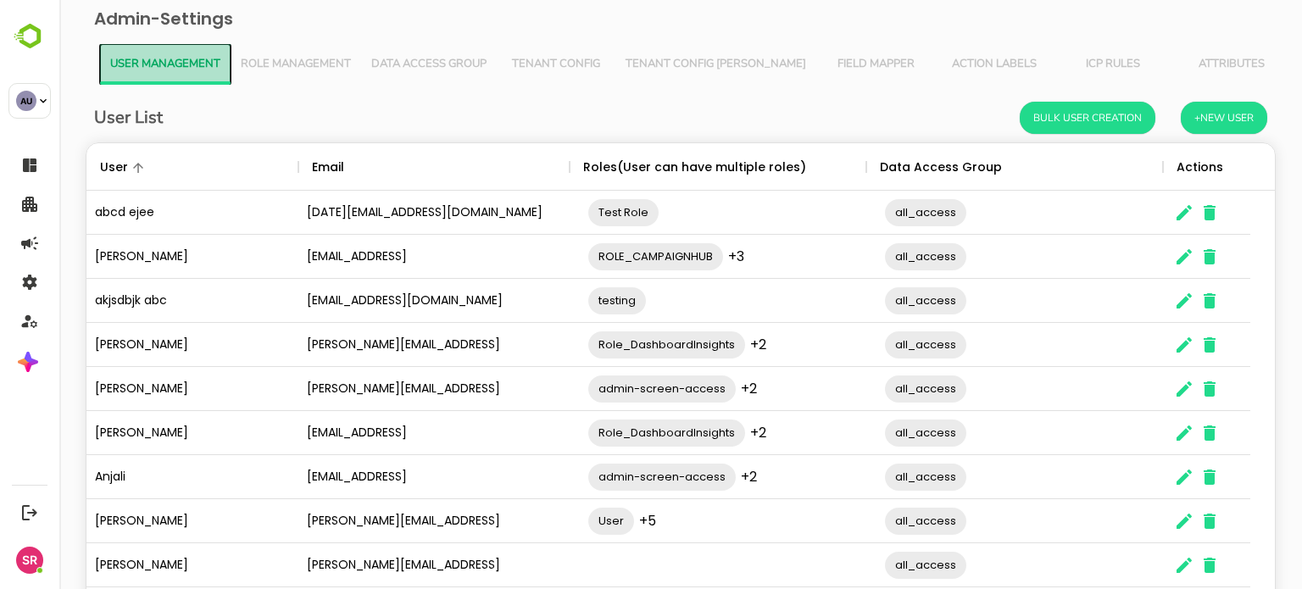
click at [225, 57] on button "User Management" at bounding box center [165, 64] width 131 height 41
click at [282, 71] on button "Role Management" at bounding box center [296, 64] width 131 height 41
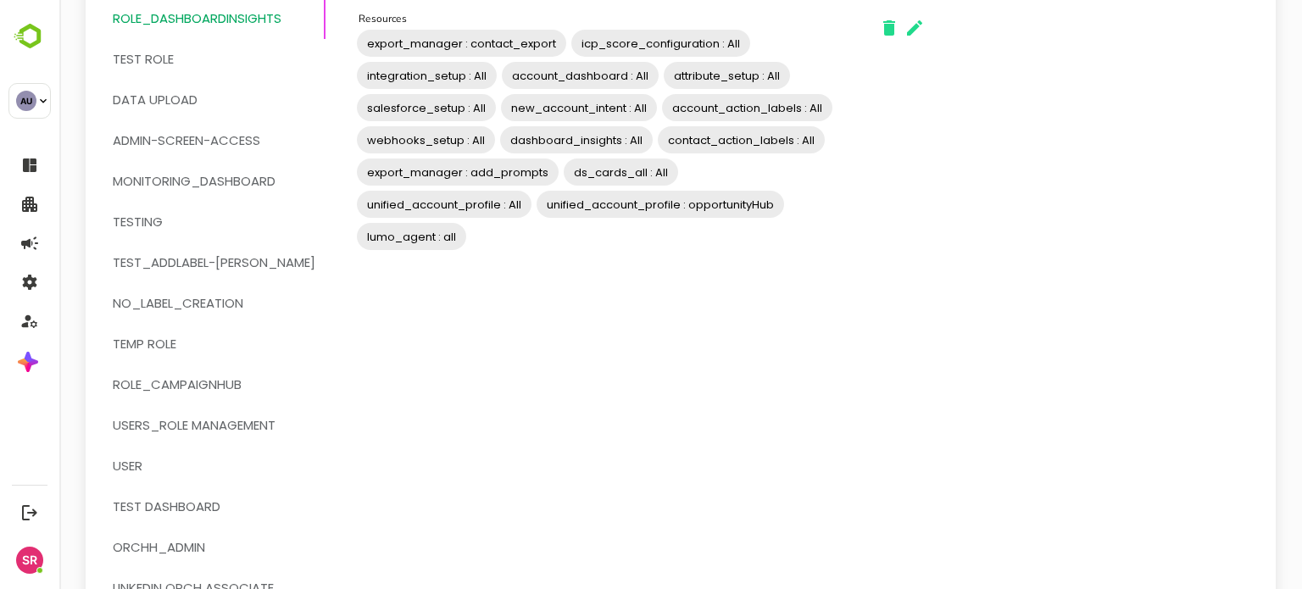
scroll to position [240, 0]
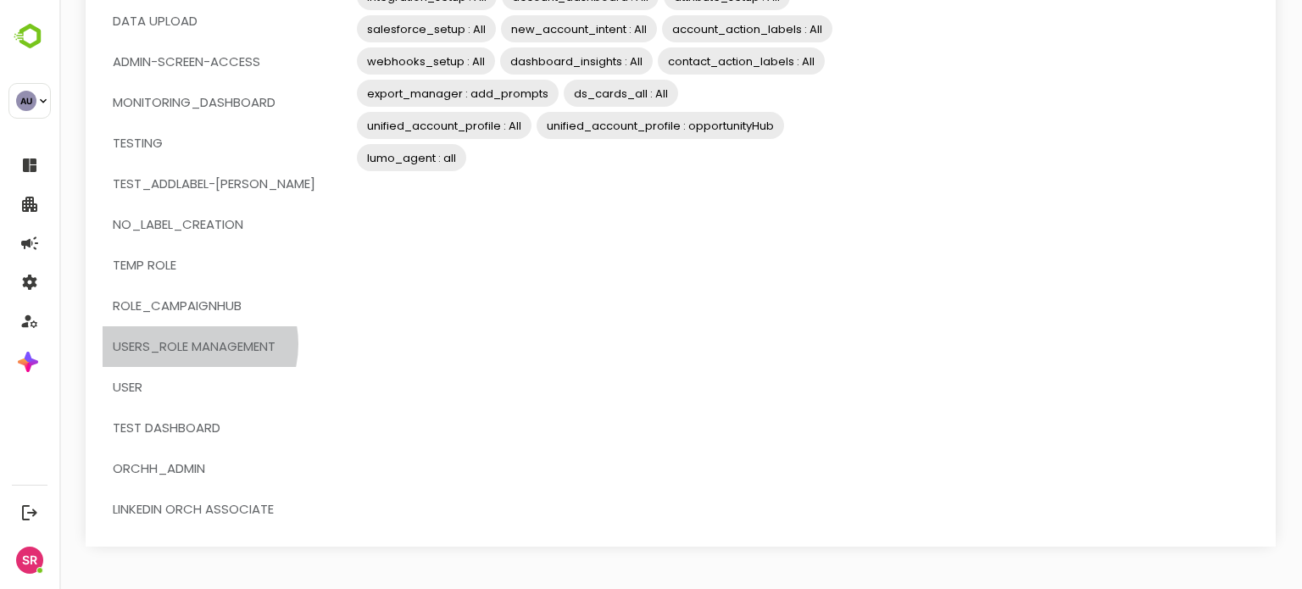
click at [189, 344] on span "users_role management" at bounding box center [194, 347] width 163 height 22
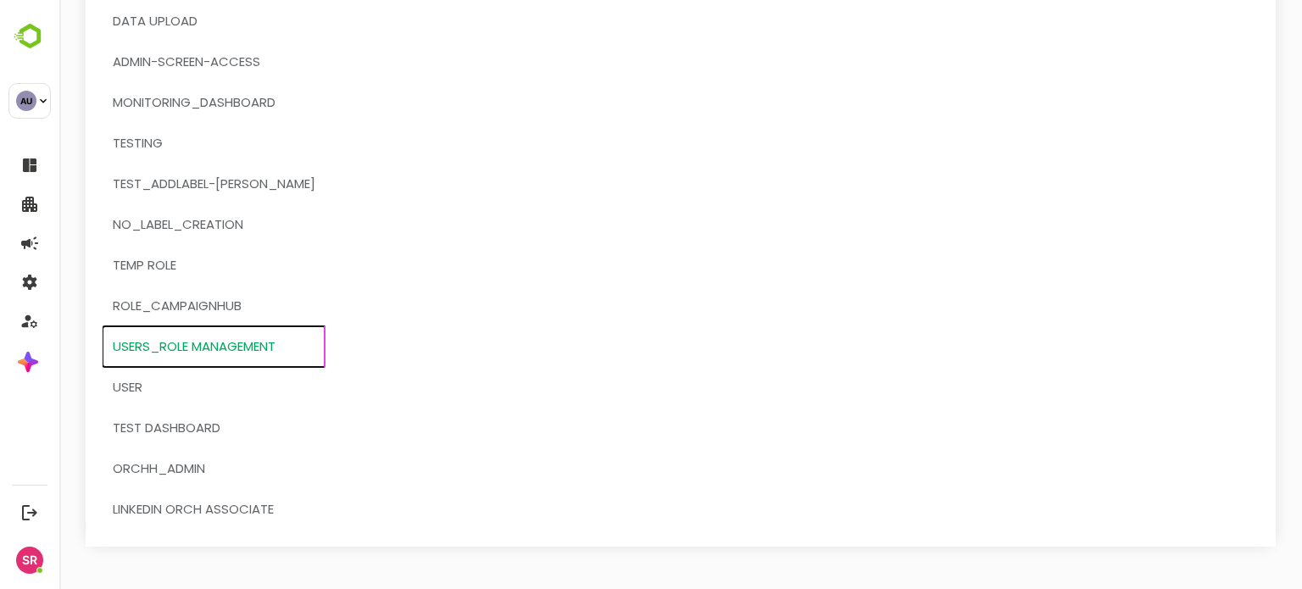
scroll to position [0, 0]
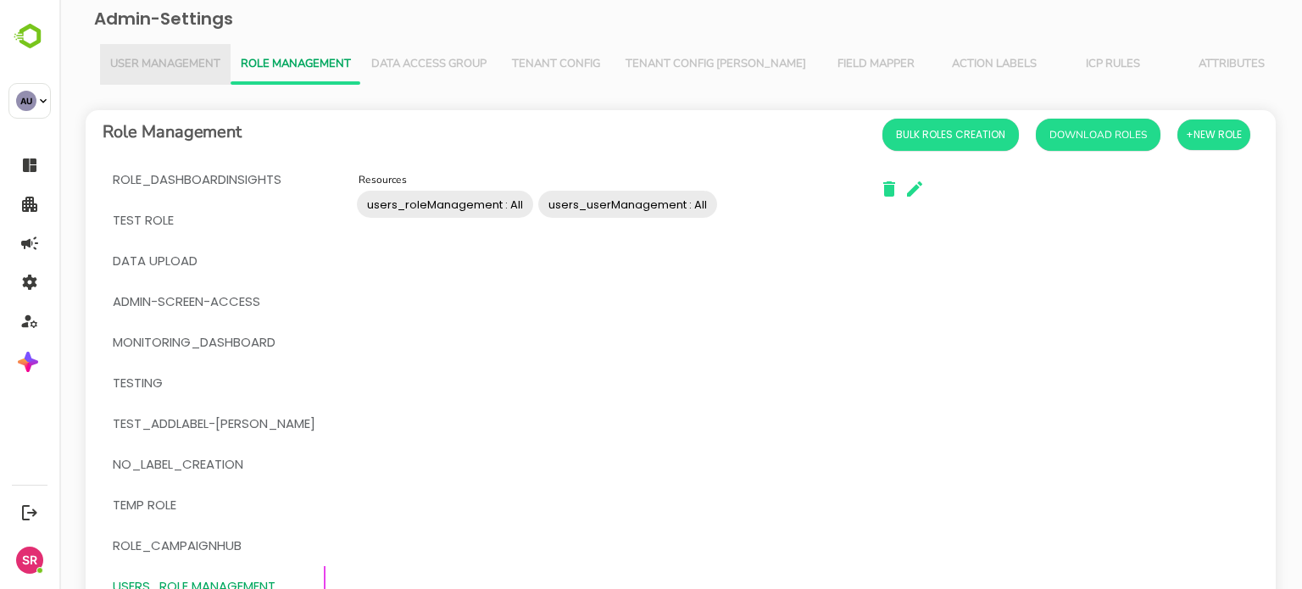
click at [192, 77] on button "User Management" at bounding box center [165, 64] width 131 height 41
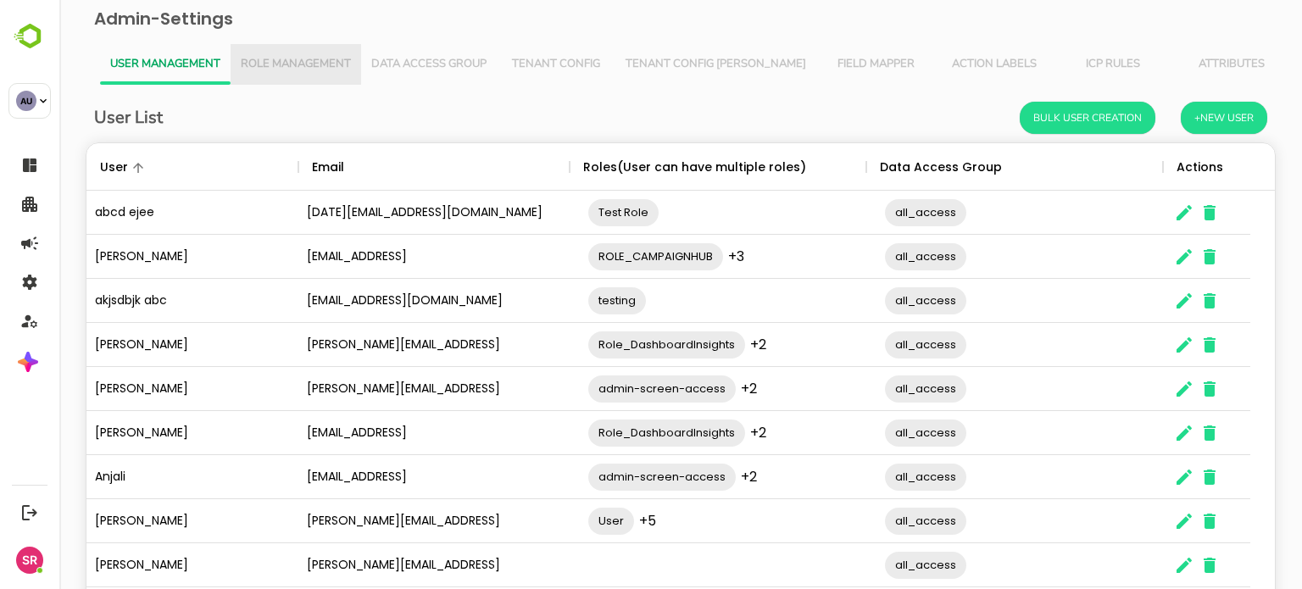
click at [295, 46] on button "Role Management" at bounding box center [296, 64] width 131 height 41
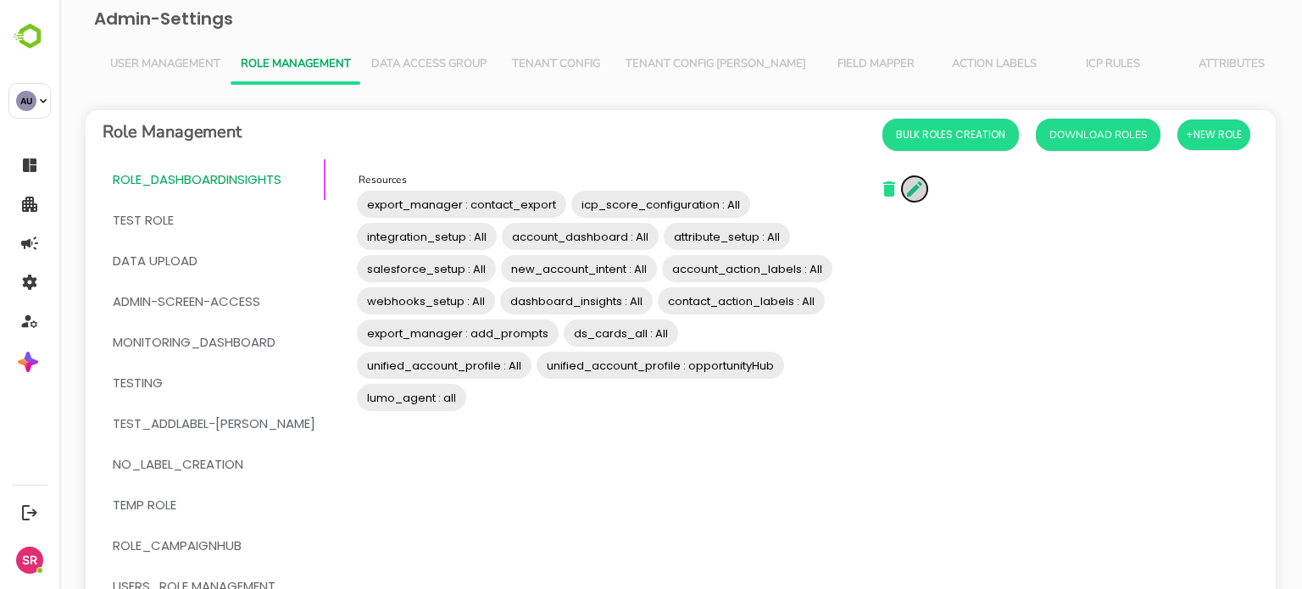
click at [905, 186] on icon "button" at bounding box center [915, 189] width 20 height 20
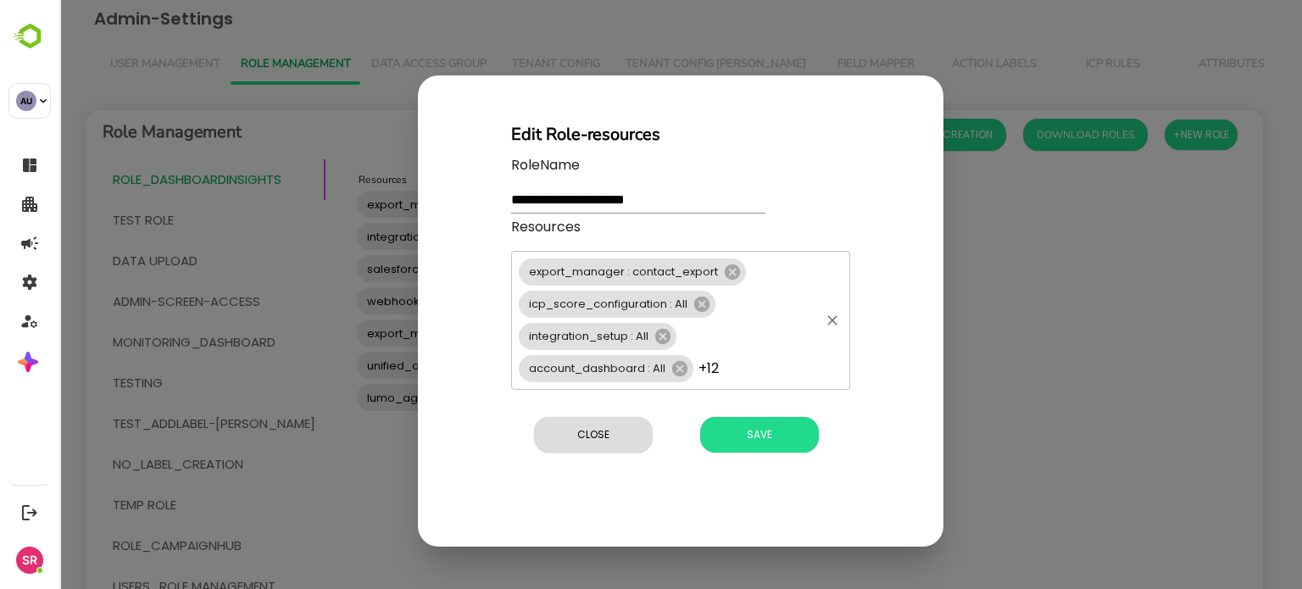
click at [770, 351] on div "export_manager : contact_export icp_score_configuration : All integration_setup…" at bounding box center [680, 320] width 339 height 139
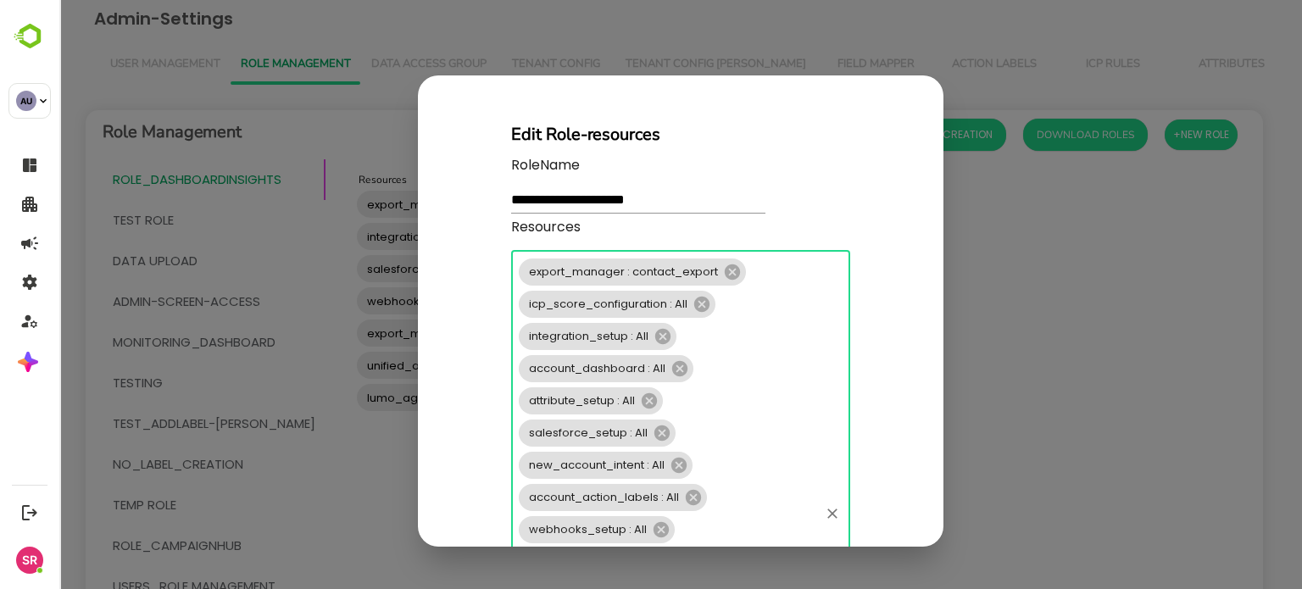
scroll to position [315, 0]
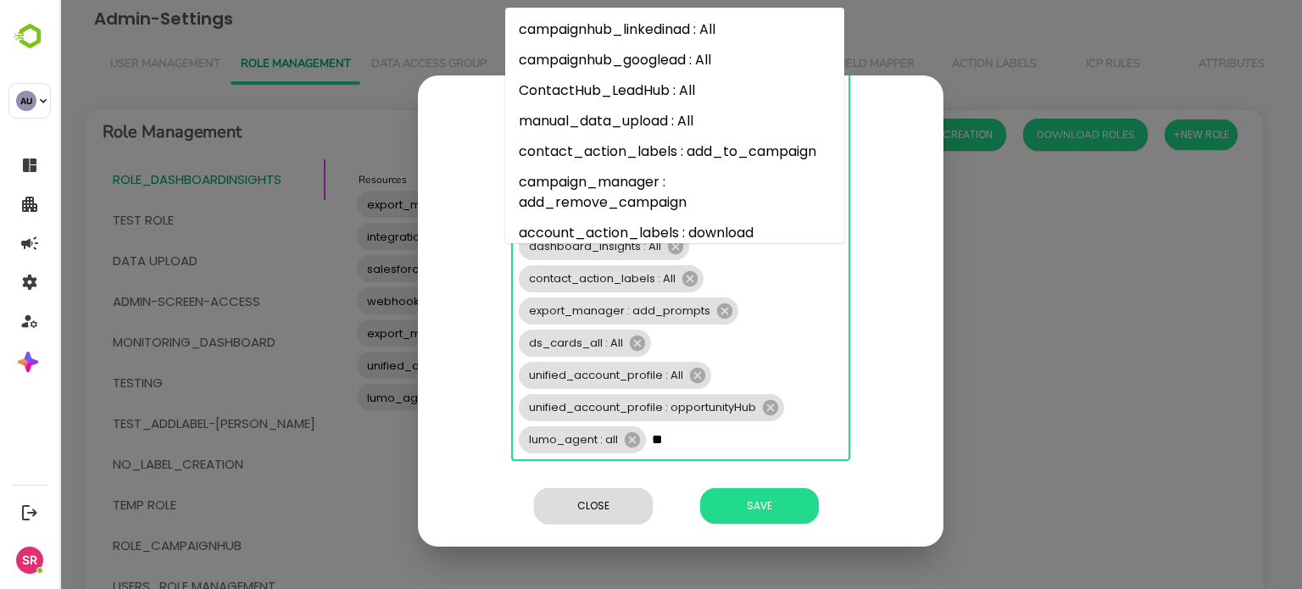
type input "*"
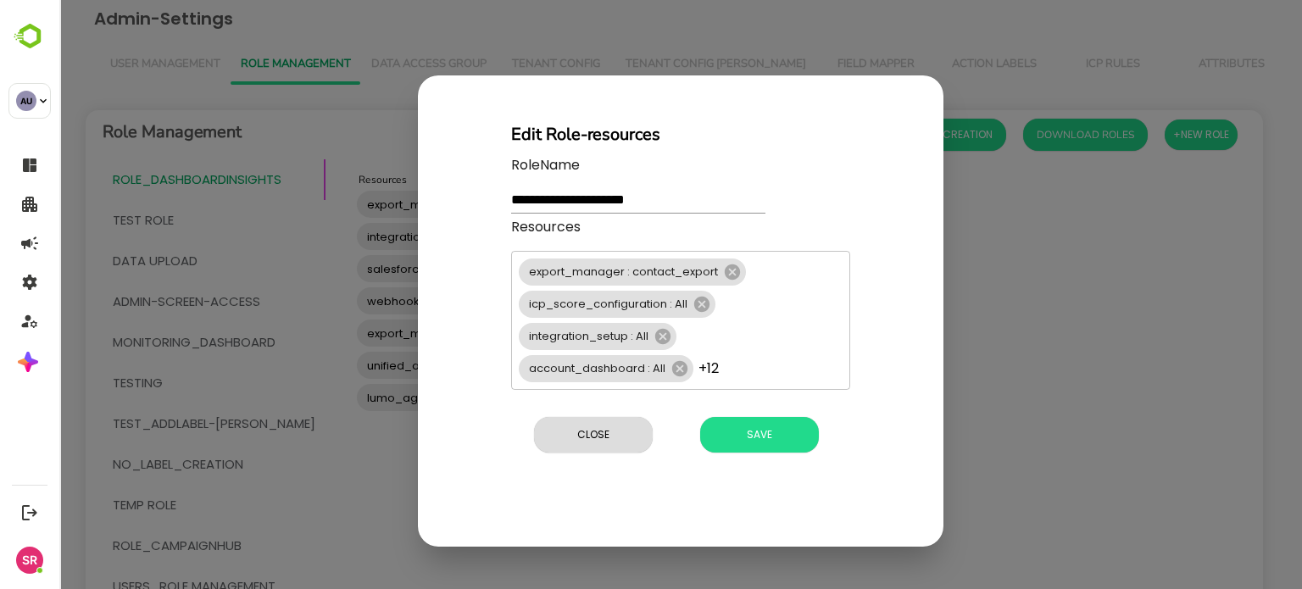
scroll to position [0, 0]
click at [891, 183] on div "**********" at bounding box center [681, 310] width 526 height 471
click at [588, 449] on button "Close" at bounding box center [593, 435] width 119 height 36
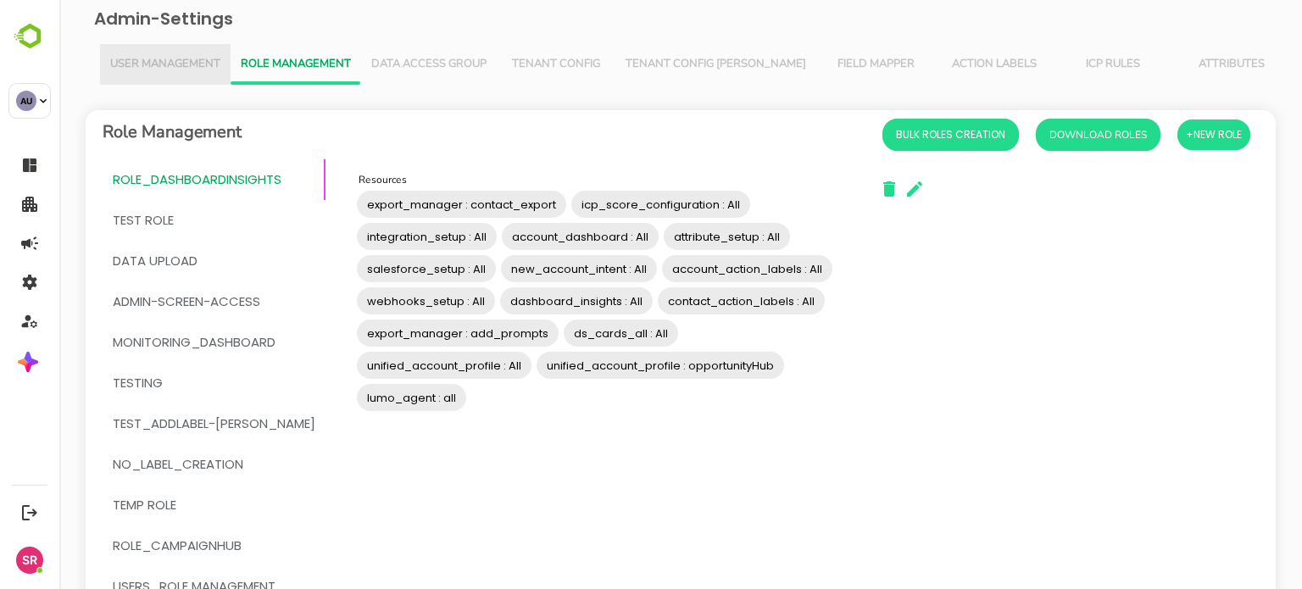
click at [173, 73] on button "User Management" at bounding box center [165, 64] width 131 height 41
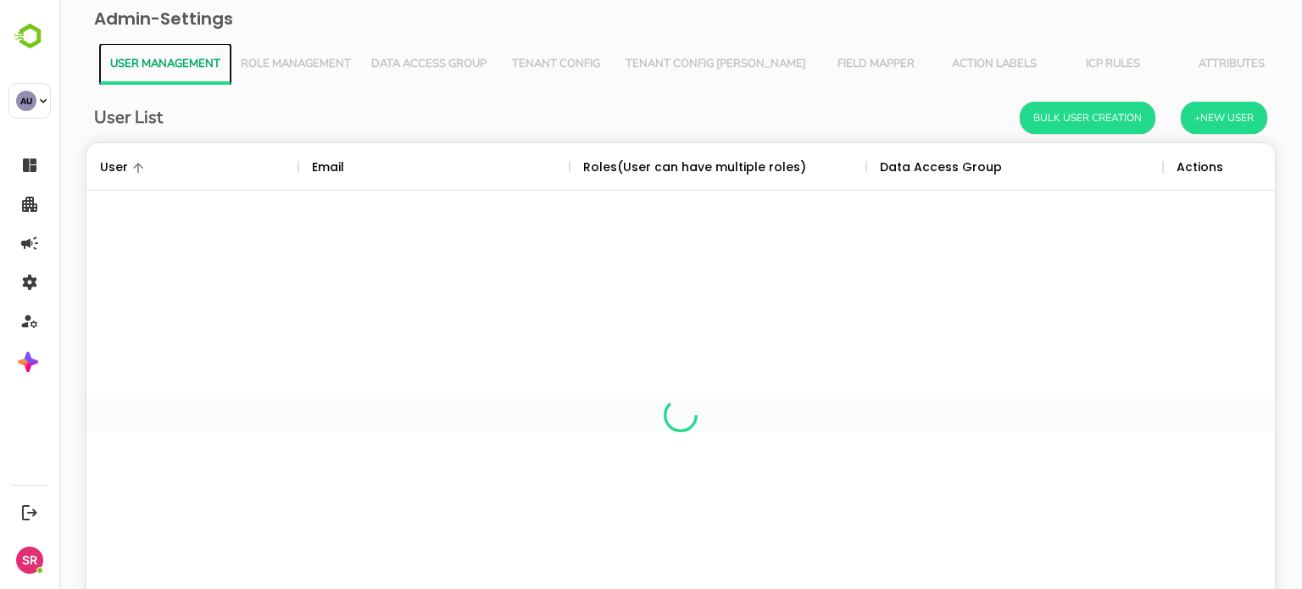
scroll to position [484, 1163]
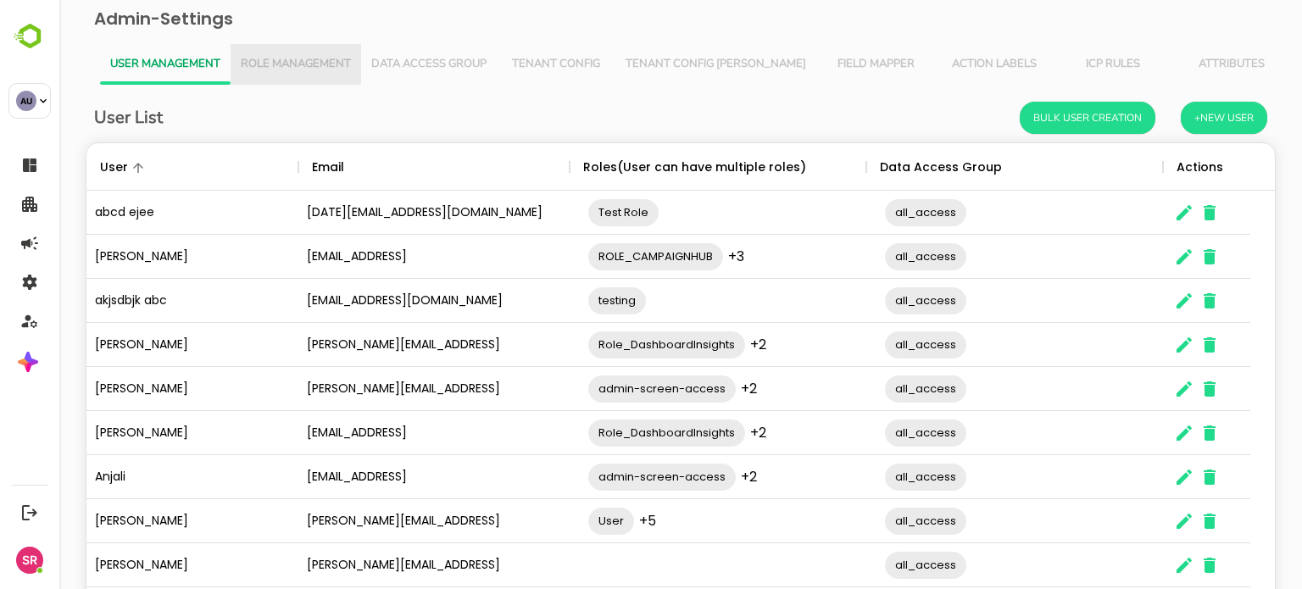
click at [298, 67] on span "Role Management" at bounding box center [296, 65] width 110 height 14
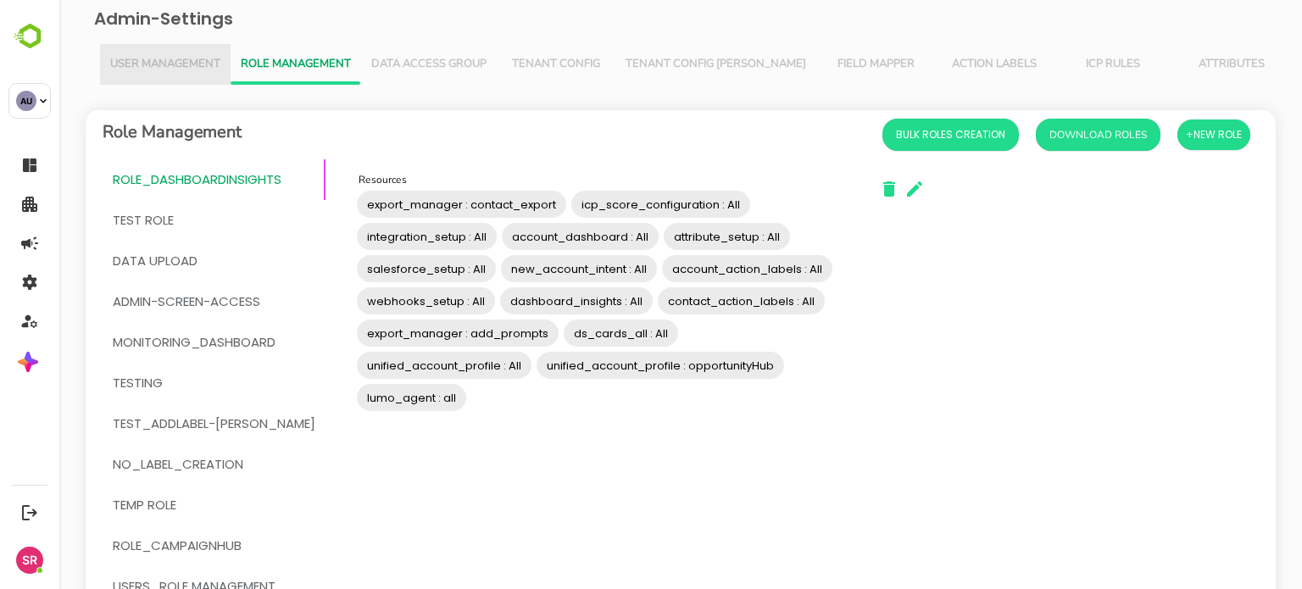
click at [152, 67] on span "User Management" at bounding box center [165, 65] width 110 height 14
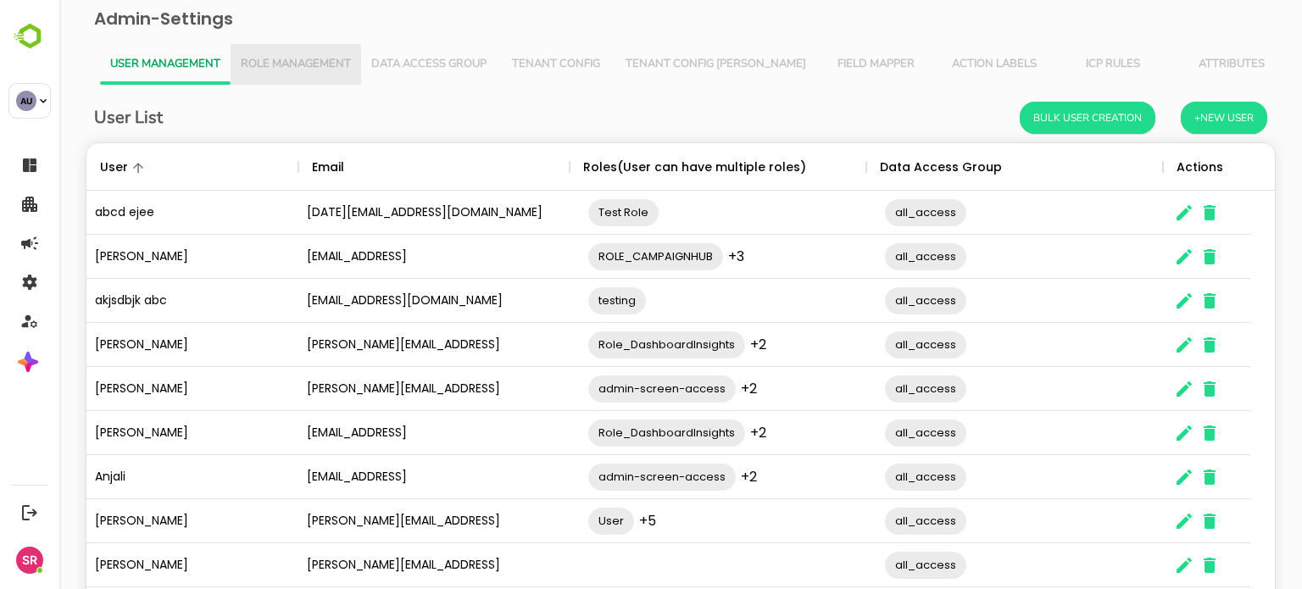
click at [279, 47] on button "Role Management" at bounding box center [296, 64] width 131 height 41
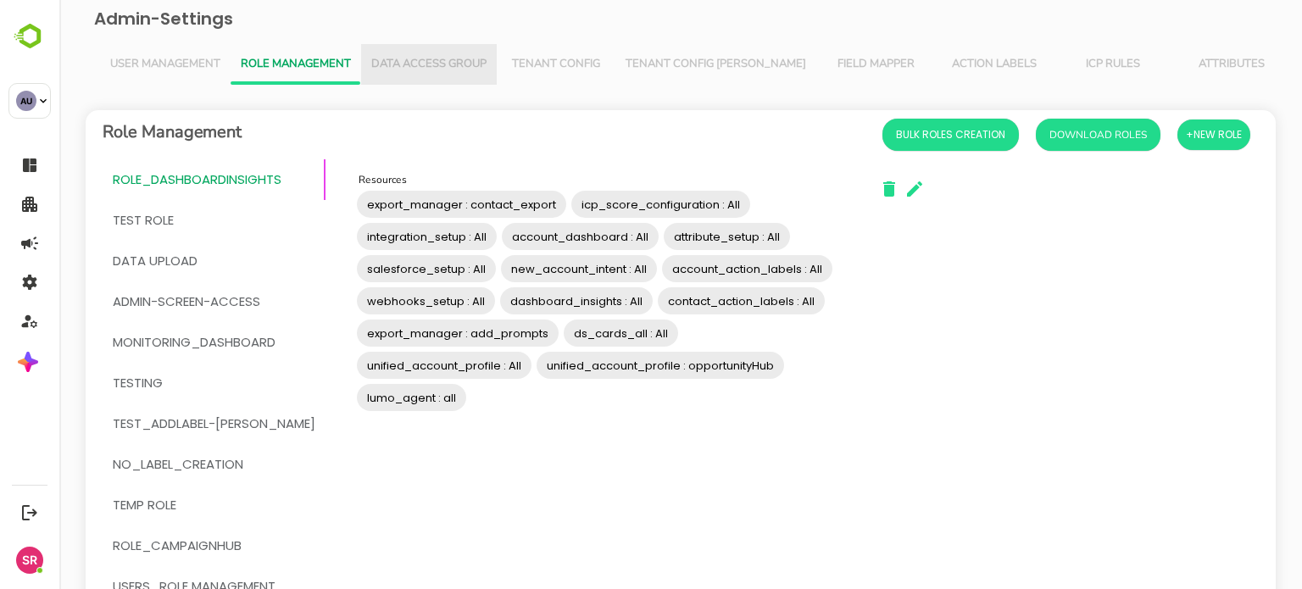
click at [409, 47] on button "Data Access Group" at bounding box center [429, 64] width 136 height 41
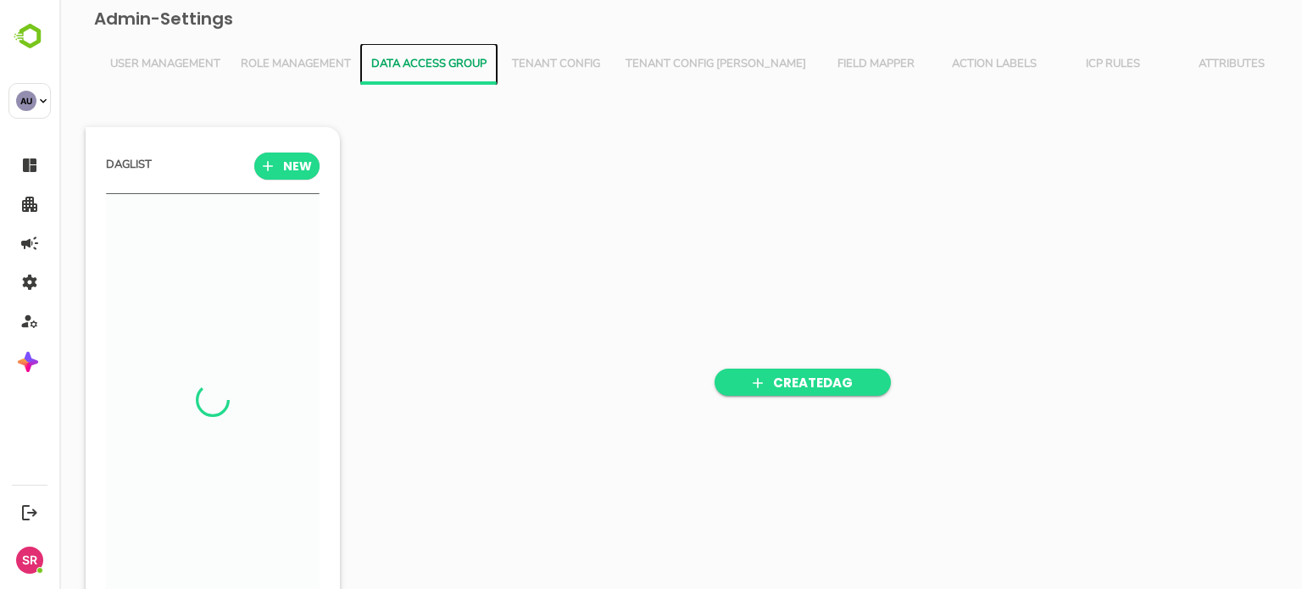
scroll to position [5, 4]
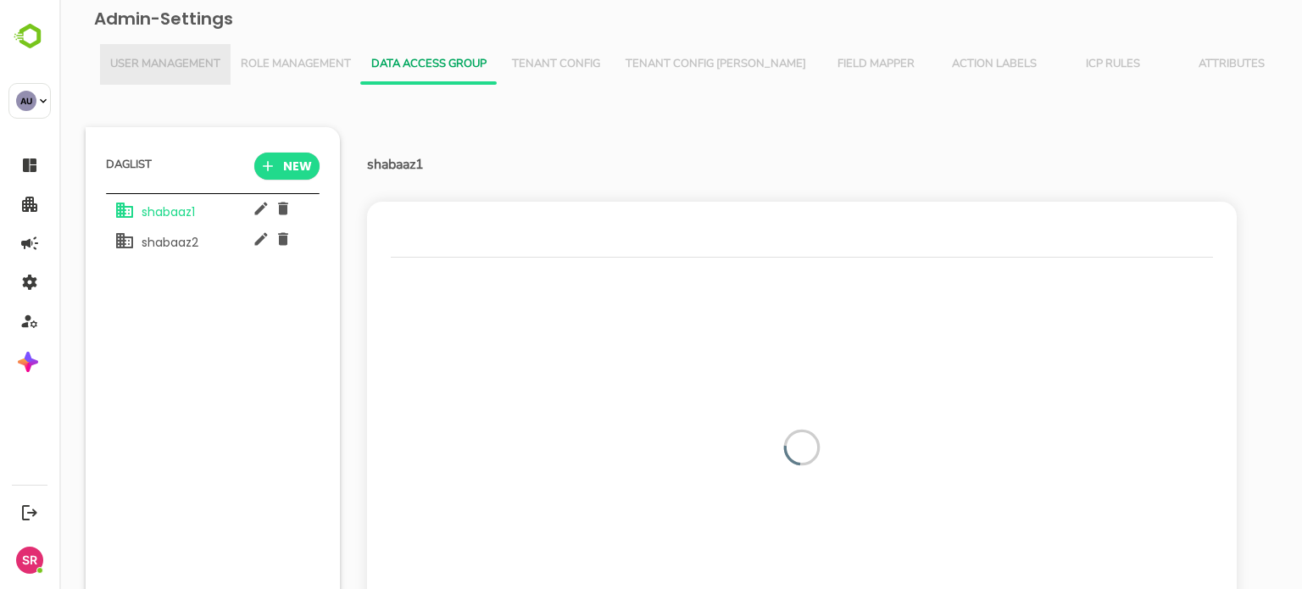
click at [125, 70] on span "User Management" at bounding box center [165, 65] width 110 height 14
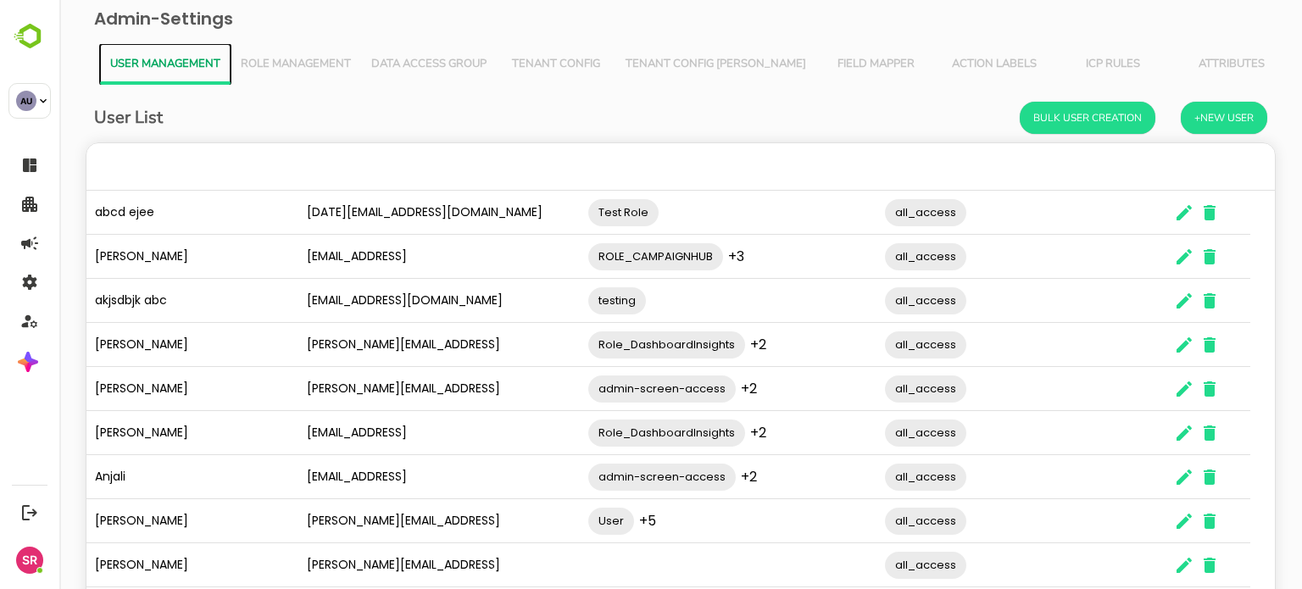
scroll to position [484, 1163]
click at [1185, 214] on icon "The User Data" at bounding box center [1184, 212] width 15 height 15
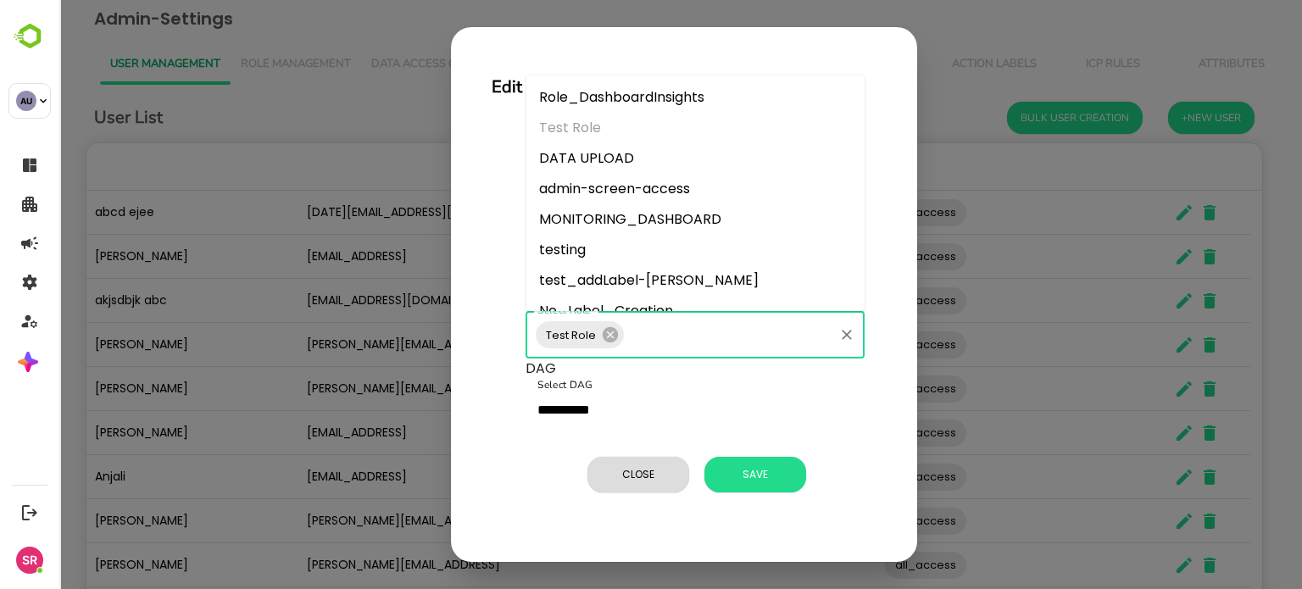
click at [645, 338] on input "Select Role" at bounding box center [729, 335] width 205 height 32
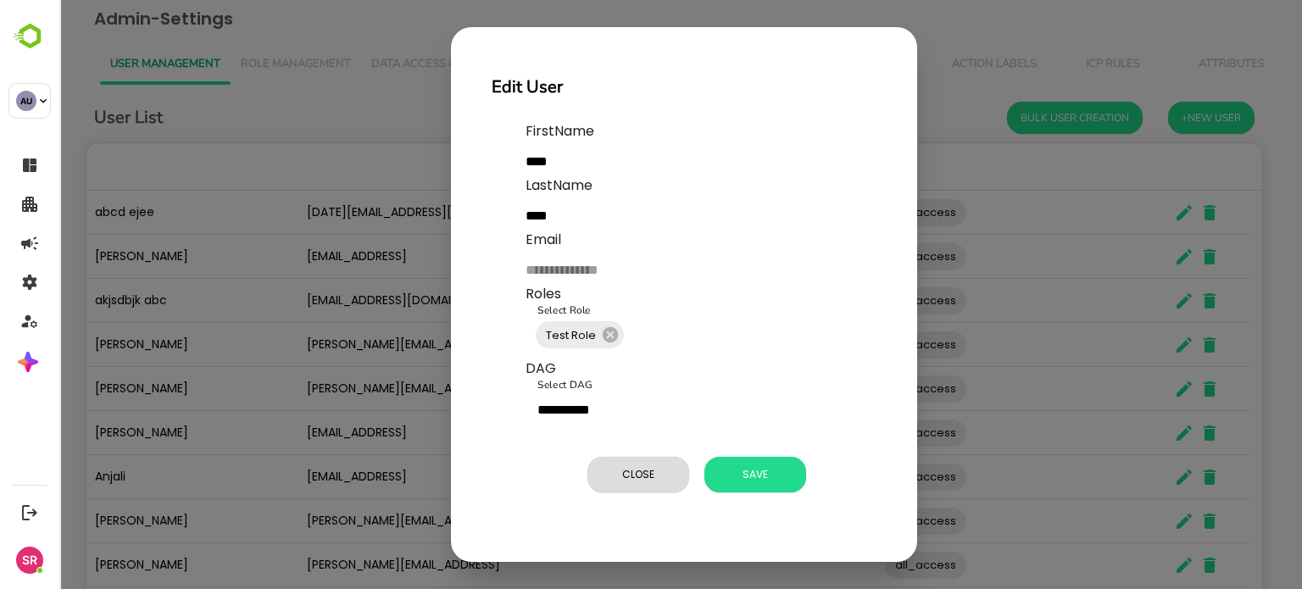
click at [319, 125] on div "**********" at bounding box center [680, 294] width 1243 height 589
click at [622, 471] on span "Close" at bounding box center [638, 475] width 85 height 22
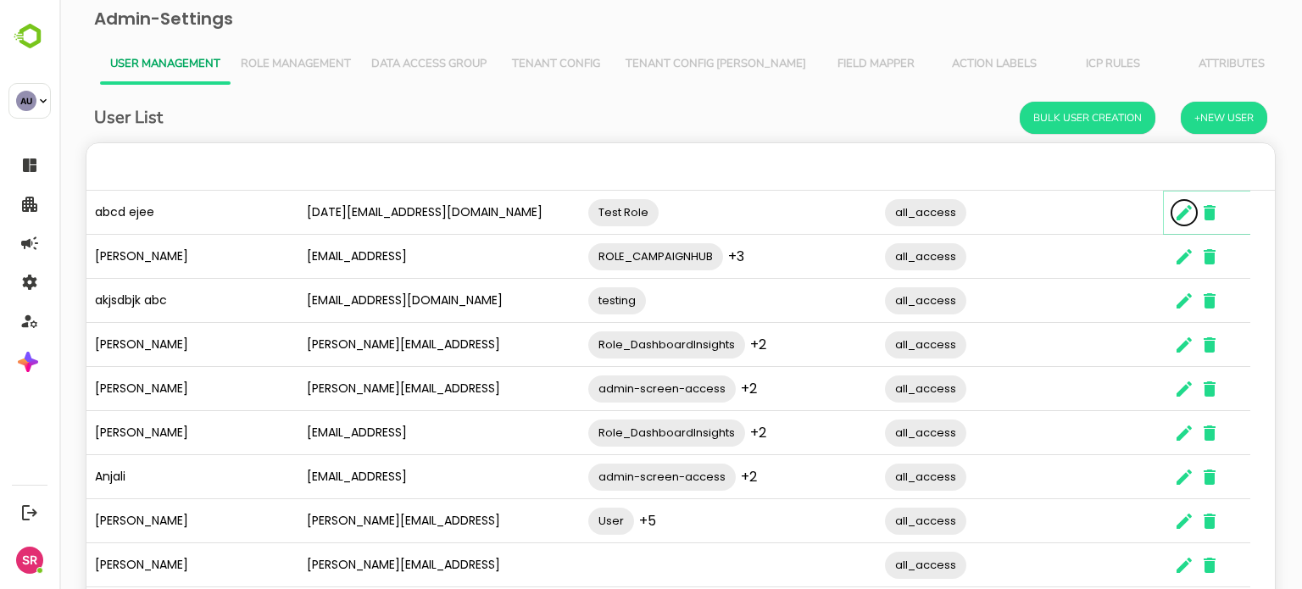
scroll to position [14, 14]
click at [313, 108] on div "User List Bulk User Creation +New User" at bounding box center [681, 118] width 1174 height 32
click at [302, 76] on button "Role Management" at bounding box center [296, 64] width 131 height 41
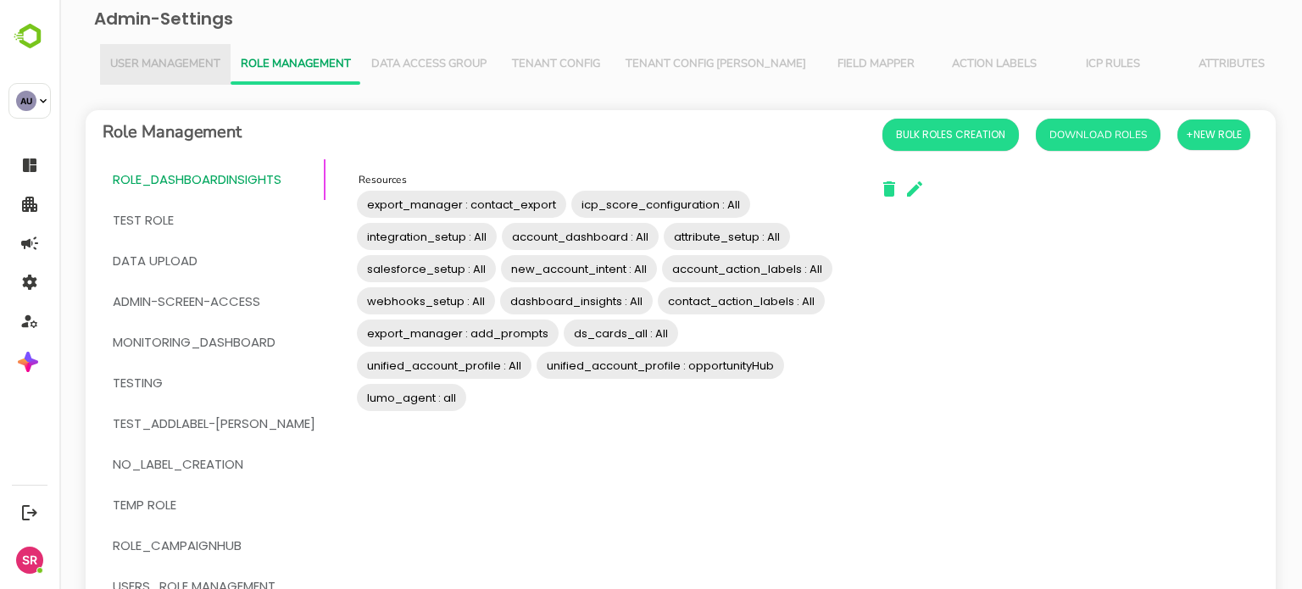
click at [190, 60] on span "User Management" at bounding box center [165, 65] width 110 height 14
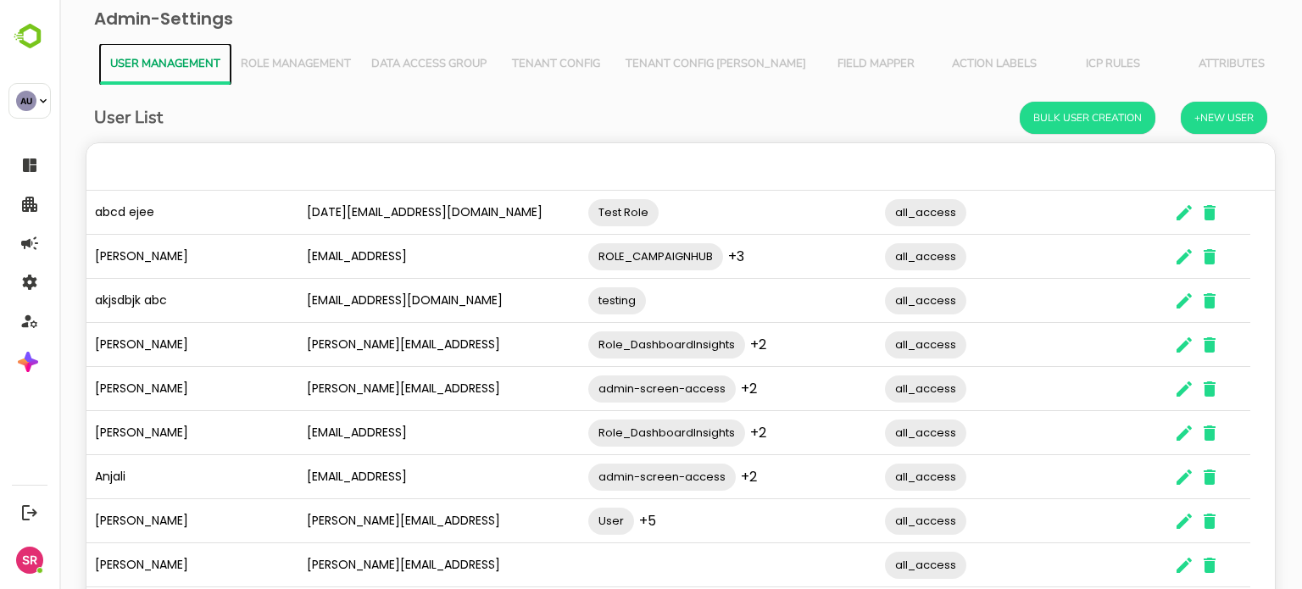
scroll to position [138, 0]
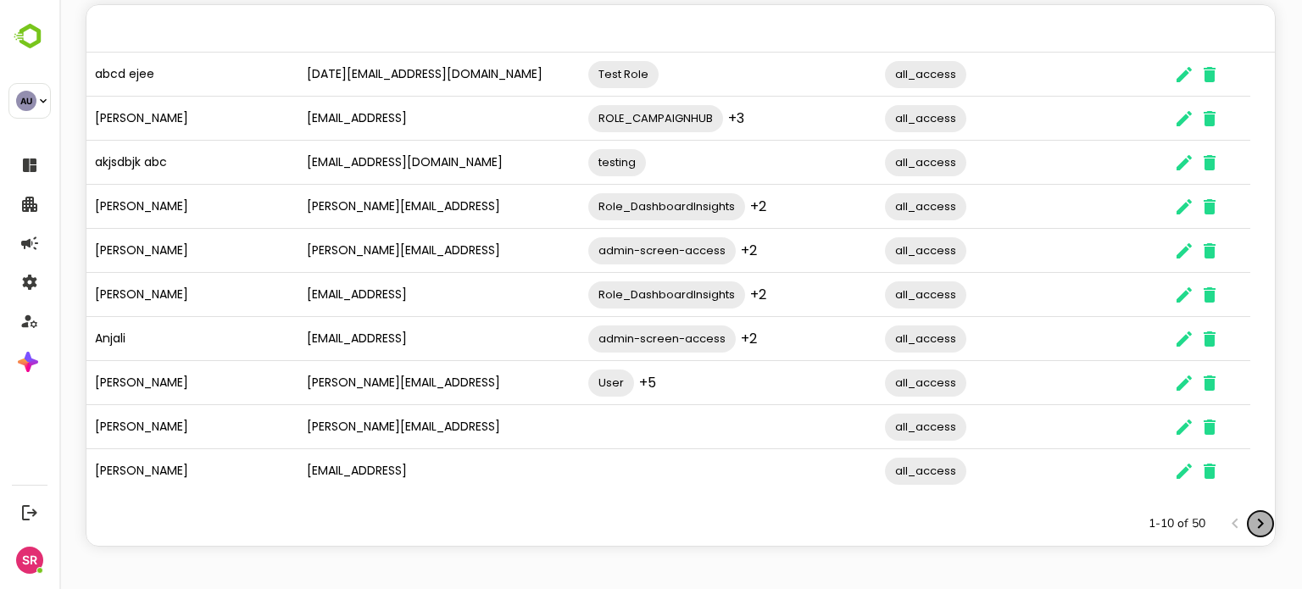
click at [1251, 527] on icon "Next page" at bounding box center [1261, 524] width 20 height 20
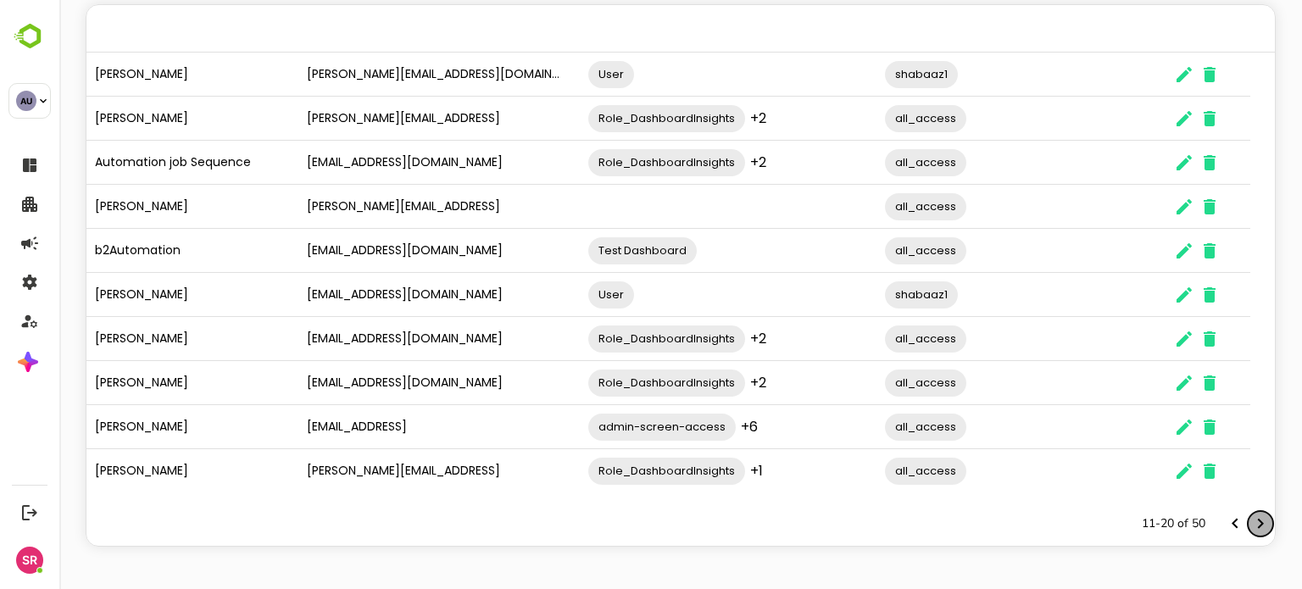
click at [1251, 527] on icon "Next page" at bounding box center [1261, 524] width 20 height 20
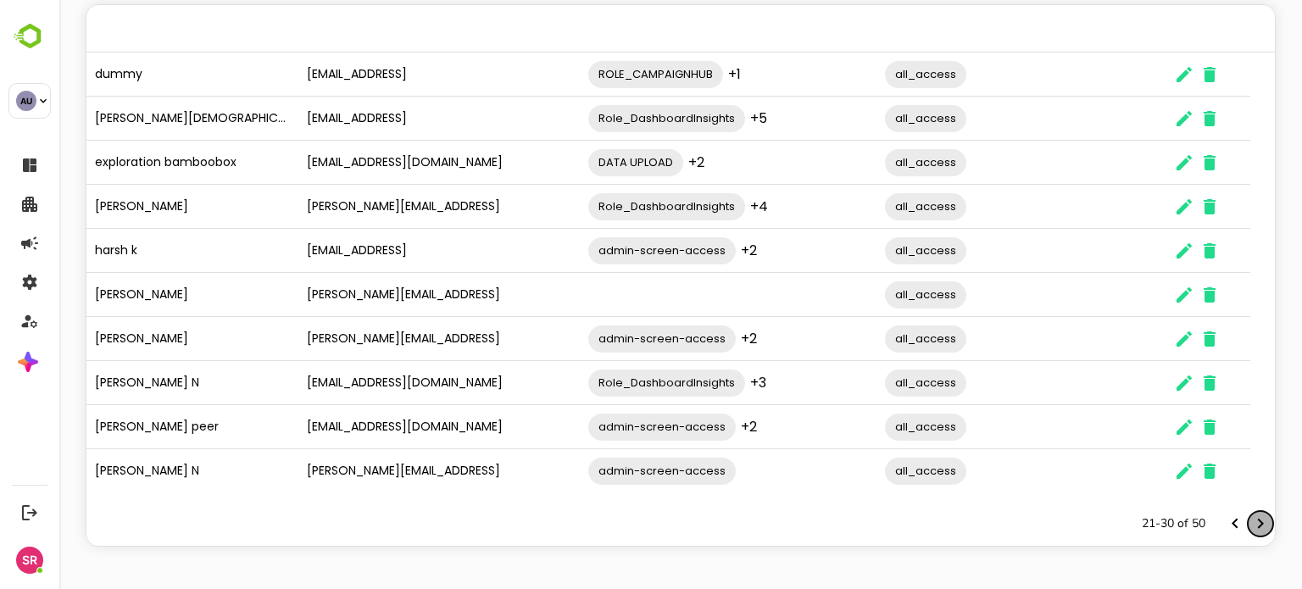
click at [1251, 527] on icon "Next page" at bounding box center [1261, 524] width 20 height 20
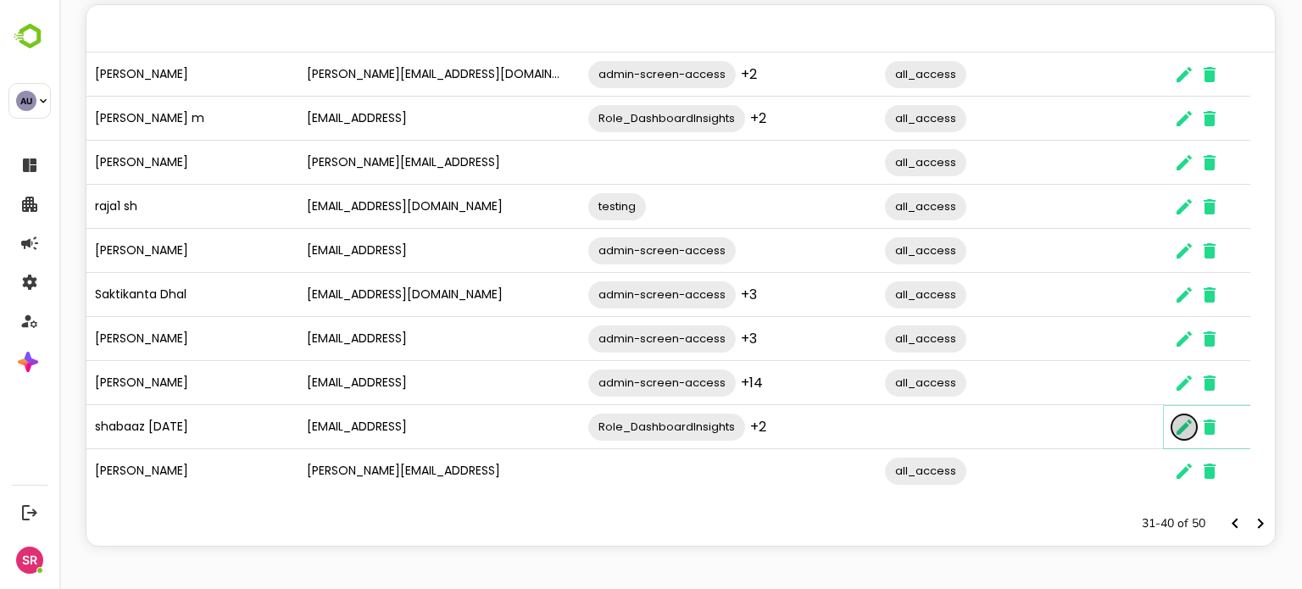
click at [1187, 428] on icon "The User Data" at bounding box center [1184, 427] width 20 height 20
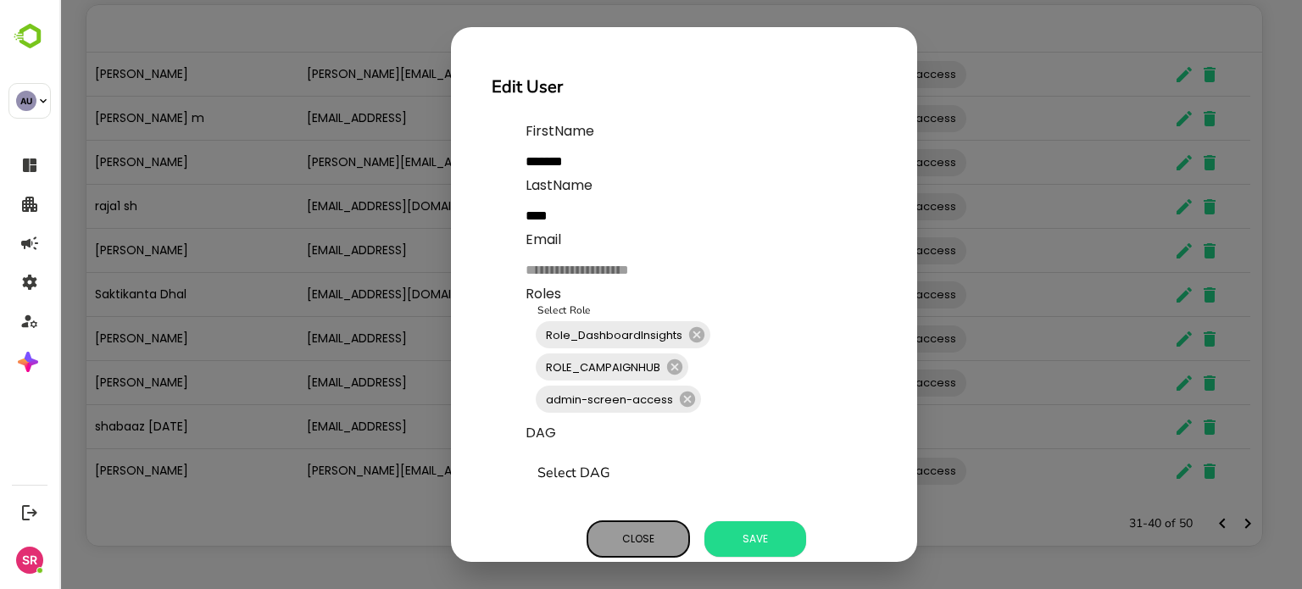
click at [642, 527] on button "Close" at bounding box center [639, 539] width 102 height 36
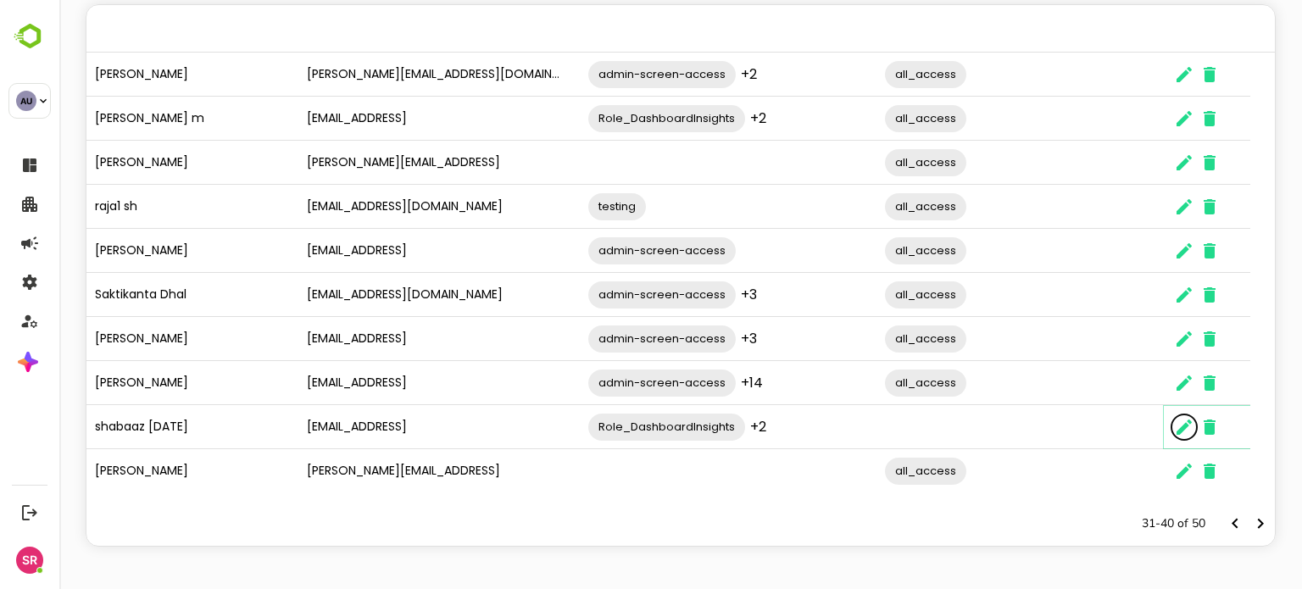
scroll to position [0, 0]
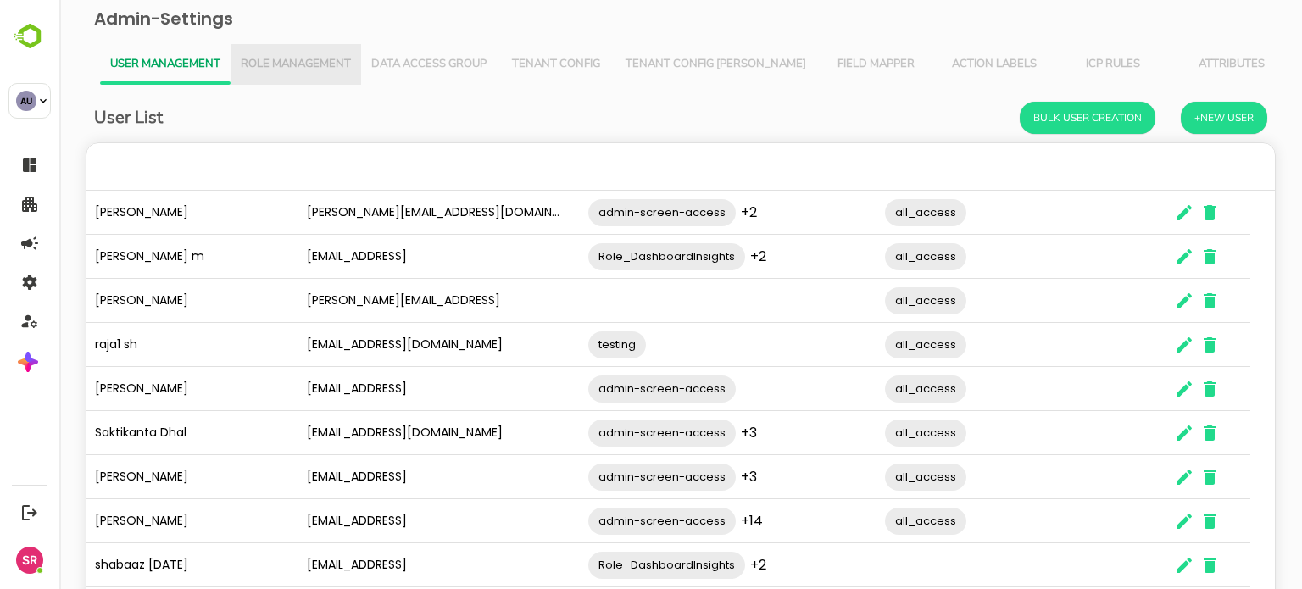
click at [314, 61] on span "Role Management" at bounding box center [296, 65] width 110 height 14
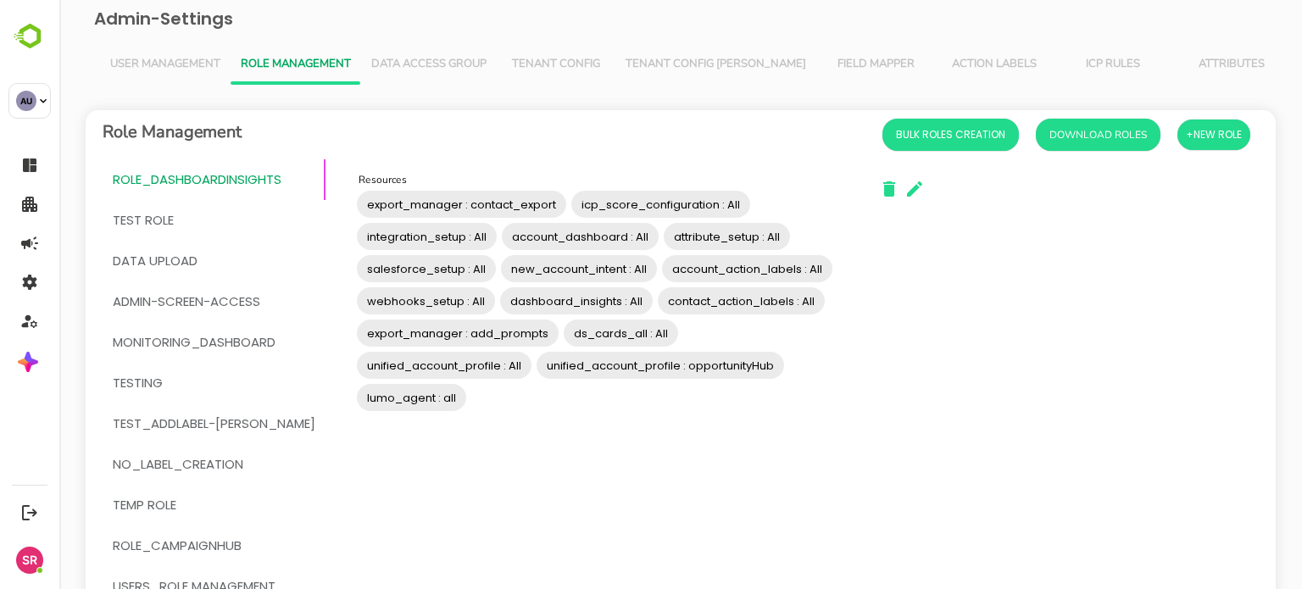
click at [190, 58] on span "User Management" at bounding box center [165, 65] width 110 height 14
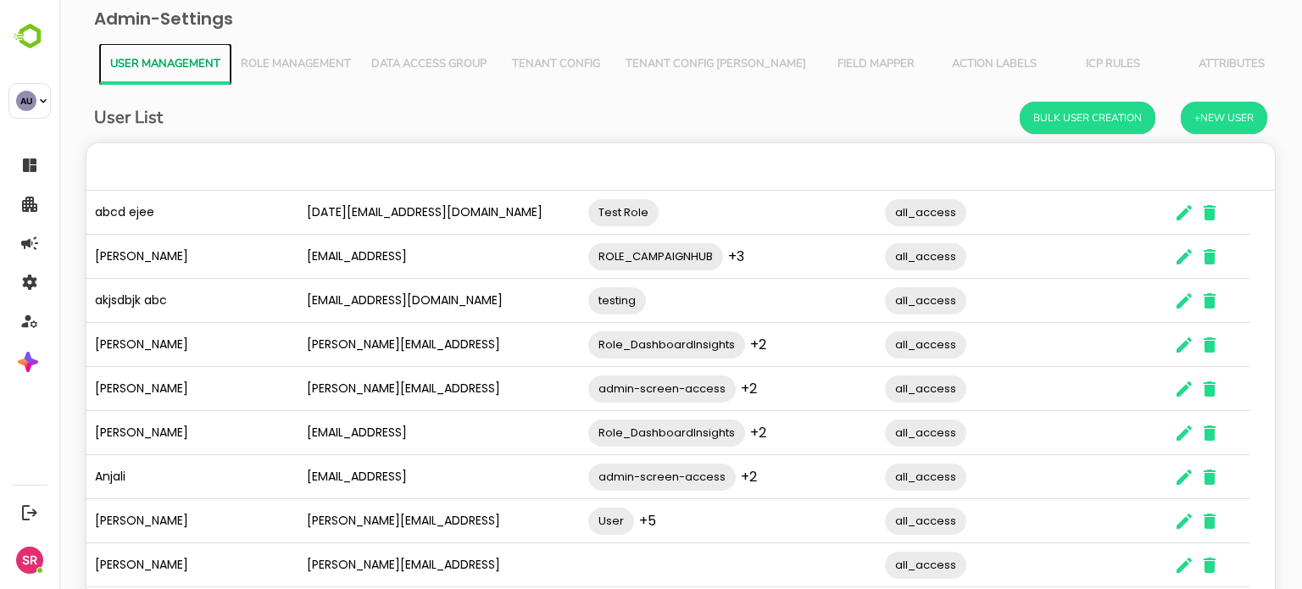
scroll to position [138, 0]
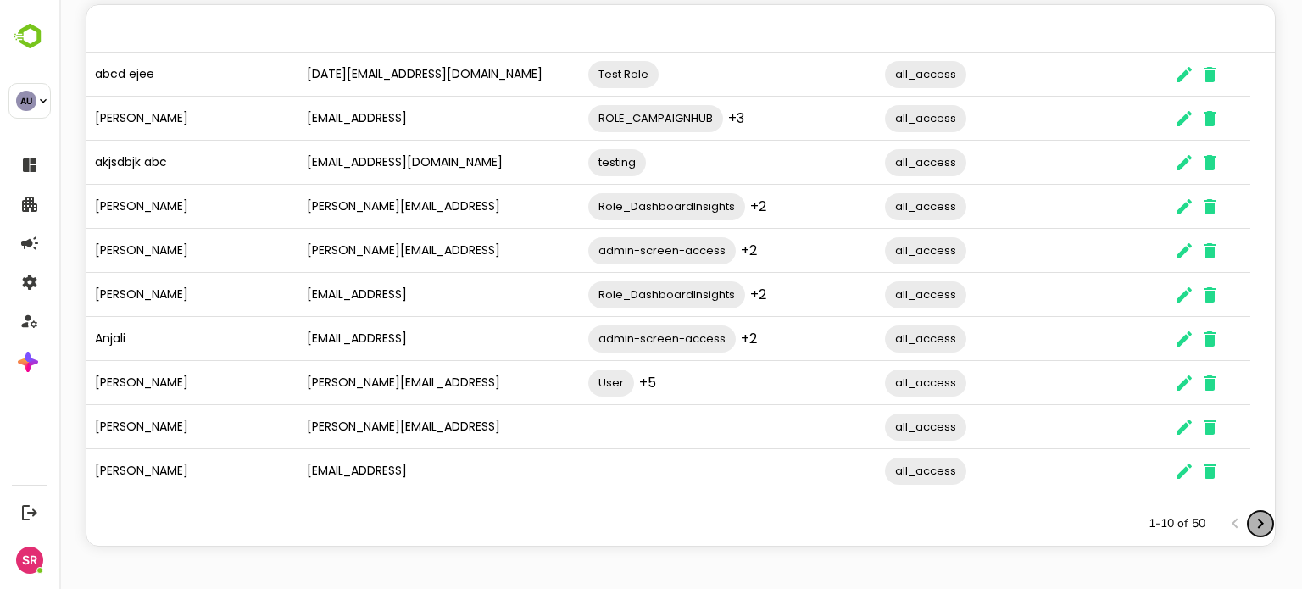
click at [1251, 522] on icon "Next page" at bounding box center [1261, 524] width 20 height 20
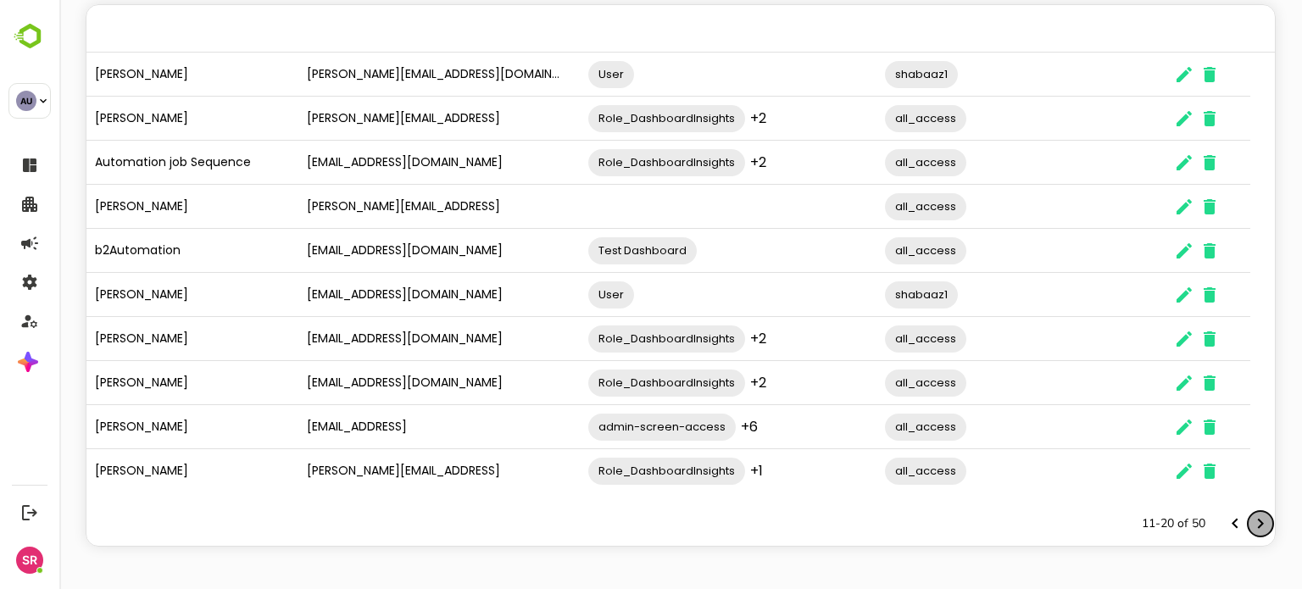
click at [1251, 522] on icon "Next page" at bounding box center [1261, 524] width 20 height 20
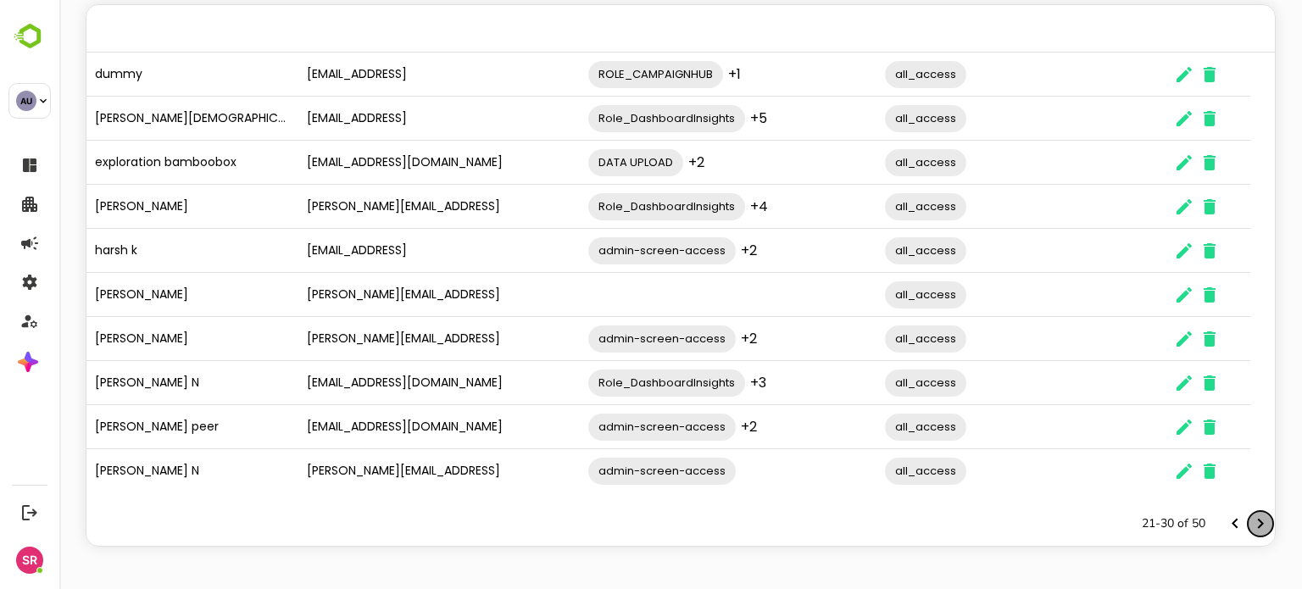
click at [1251, 522] on icon "Next page" at bounding box center [1261, 524] width 20 height 20
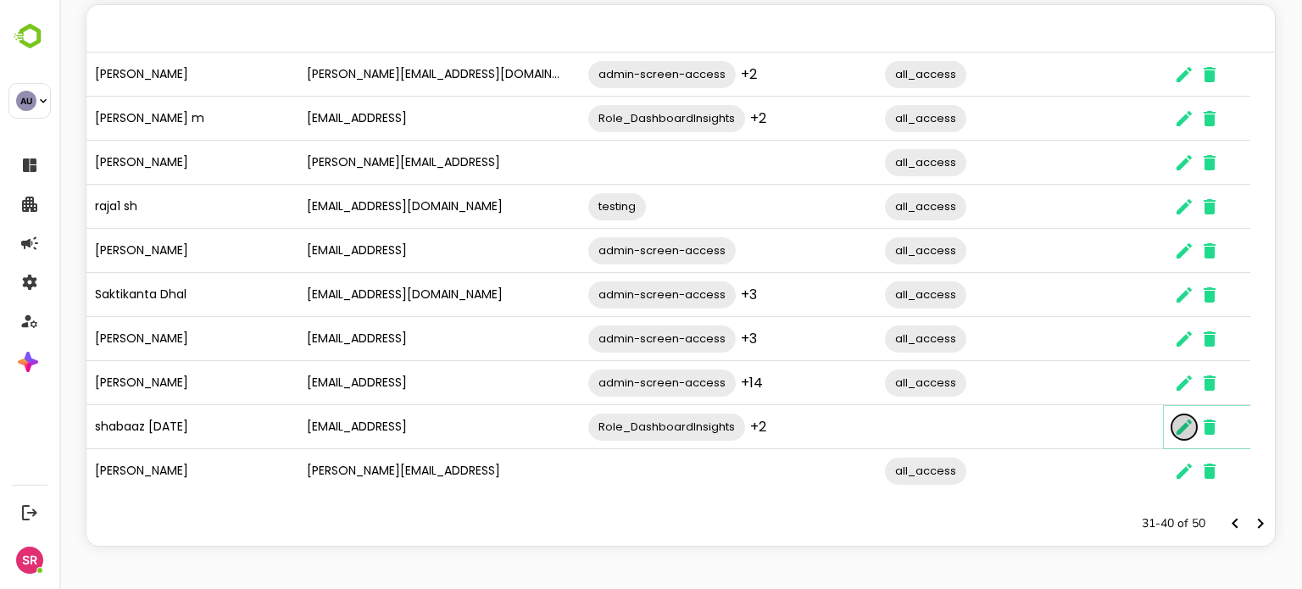
click at [1188, 420] on icon "The User Data" at bounding box center [1184, 427] width 15 height 15
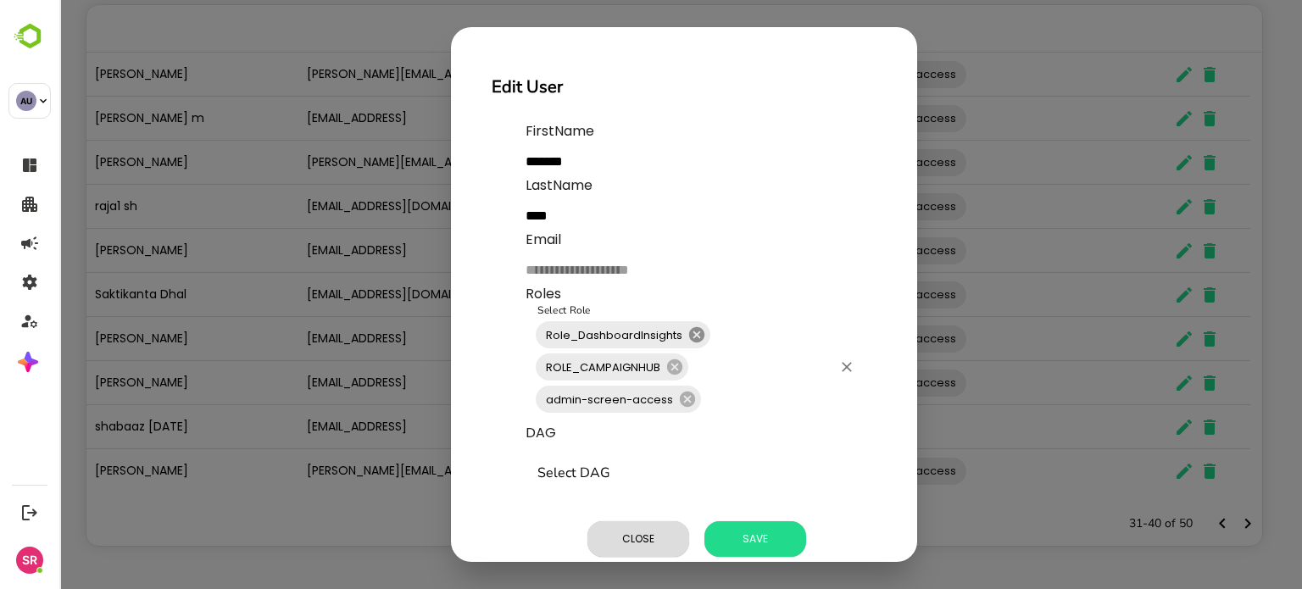
click at [692, 336] on icon at bounding box center [696, 334] width 15 height 15
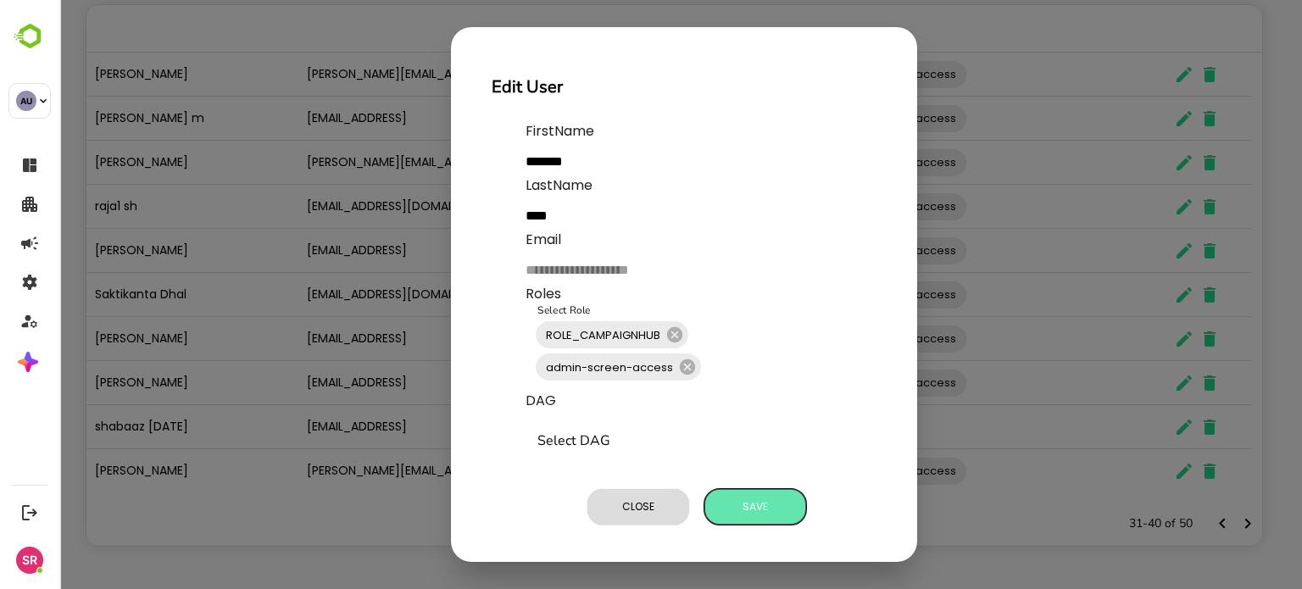
click at [761, 505] on span "Save" at bounding box center [755, 507] width 85 height 22
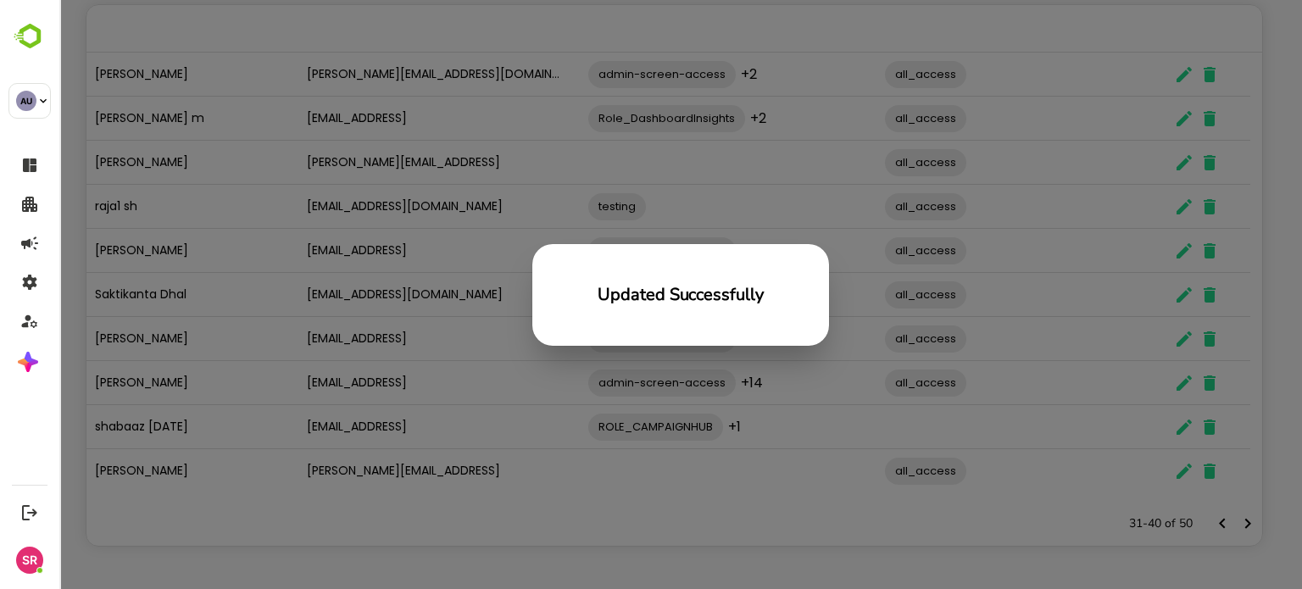
click at [326, 167] on div "Updated Successfully" at bounding box center [680, 294] width 1243 height 589
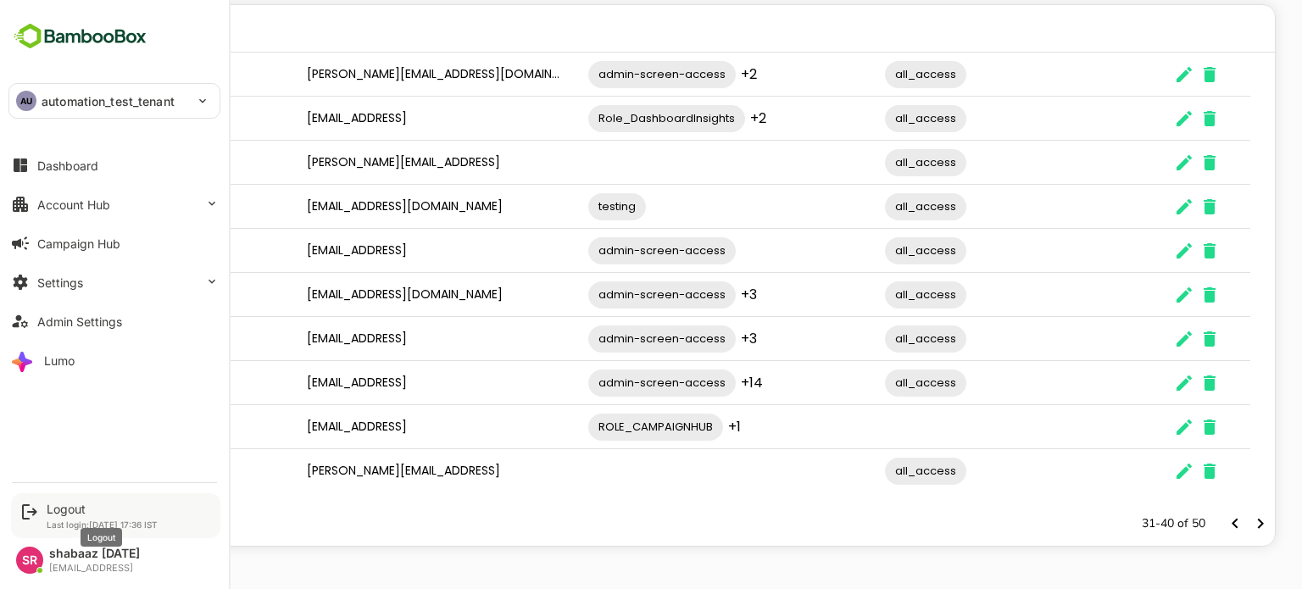
click at [61, 512] on div "Logout" at bounding box center [102, 509] width 111 height 14
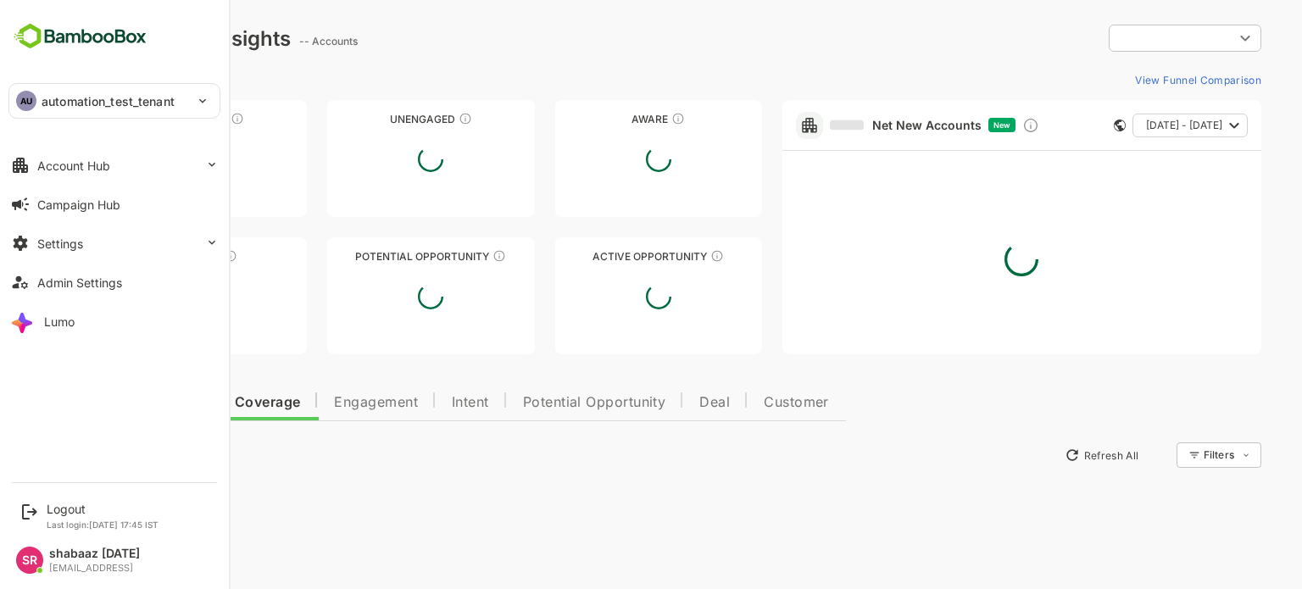
type input "**********"
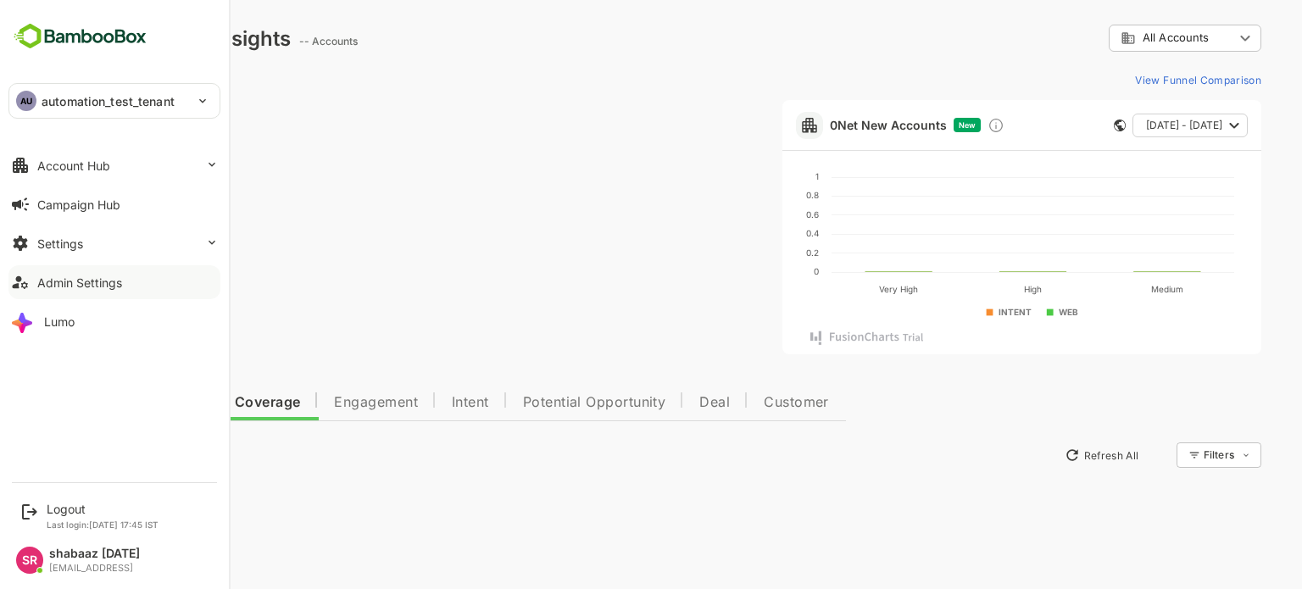
click at [103, 282] on div "Admin Settings" at bounding box center [79, 283] width 85 height 14
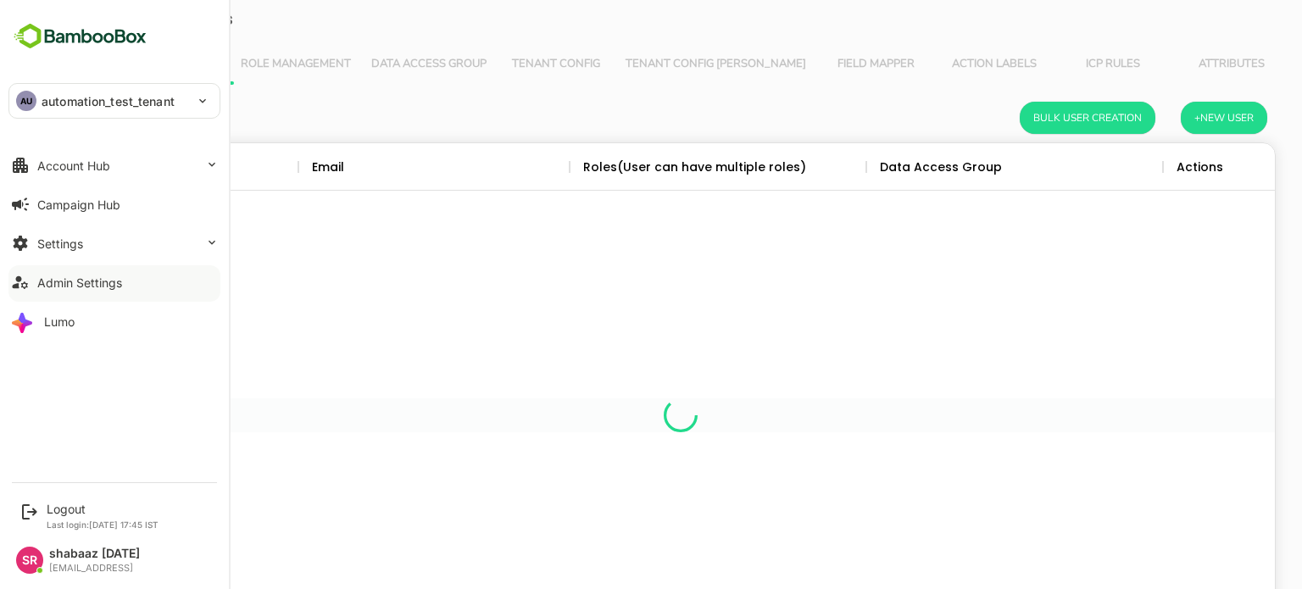
scroll to position [484, 1163]
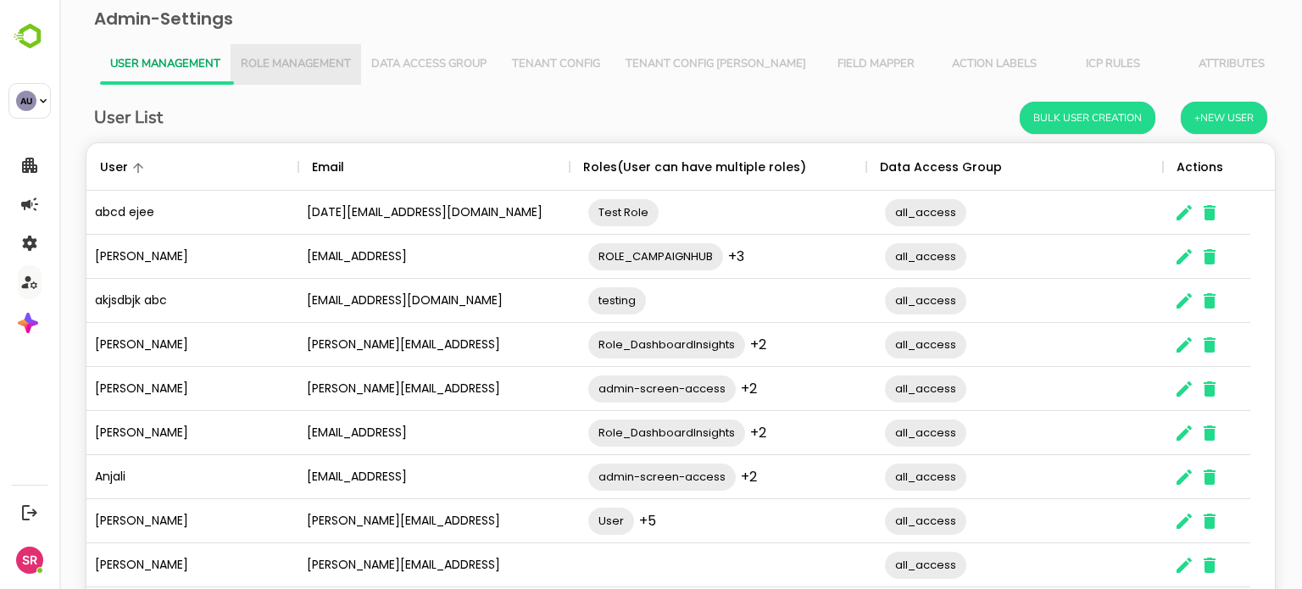
click at [285, 67] on span "Role Management" at bounding box center [296, 65] width 110 height 14
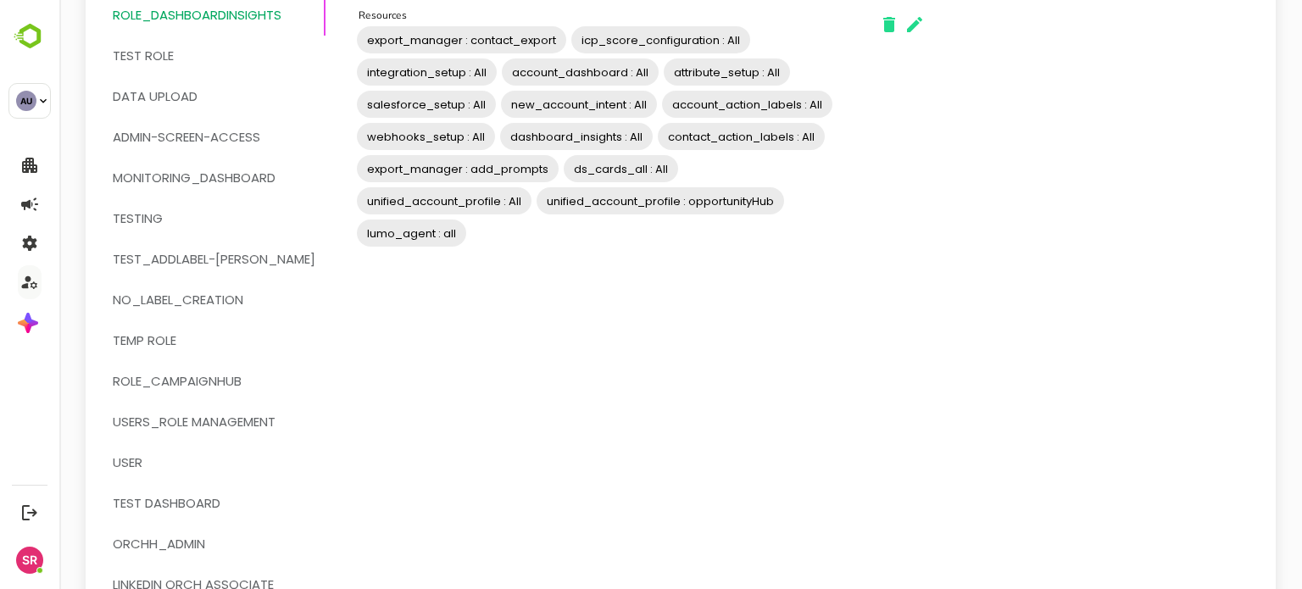
scroll to position [0, 0]
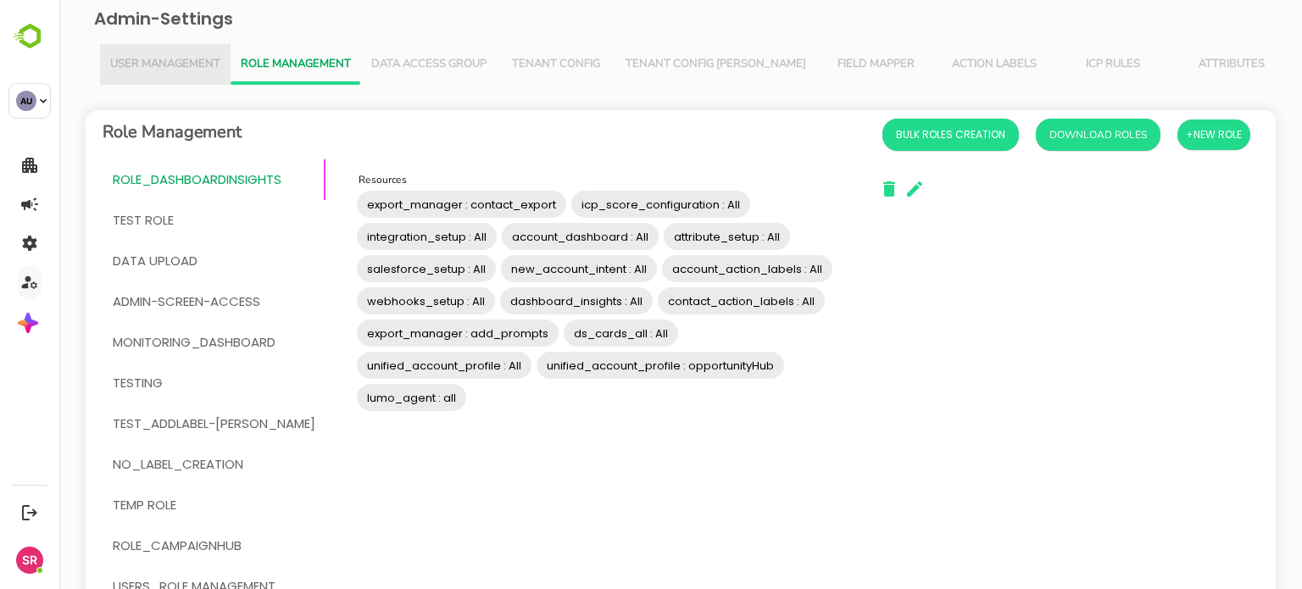
click at [174, 50] on button "User Management" at bounding box center [165, 64] width 131 height 41
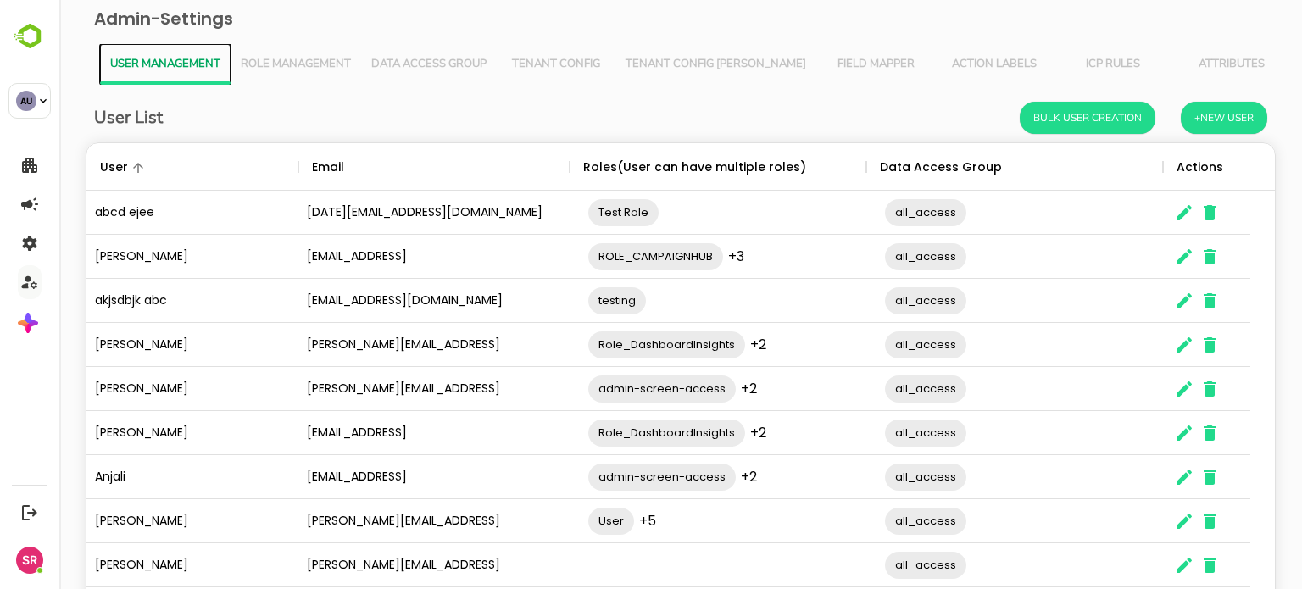
scroll to position [138, 0]
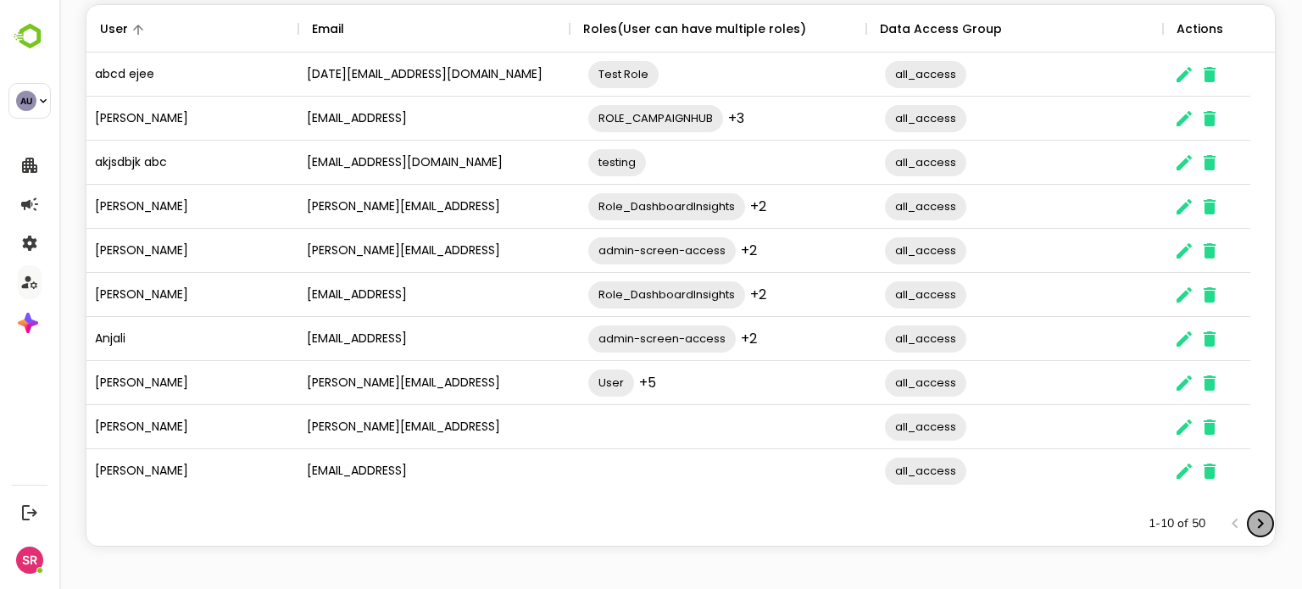
click at [1251, 518] on icon "Next page" at bounding box center [1261, 524] width 20 height 20
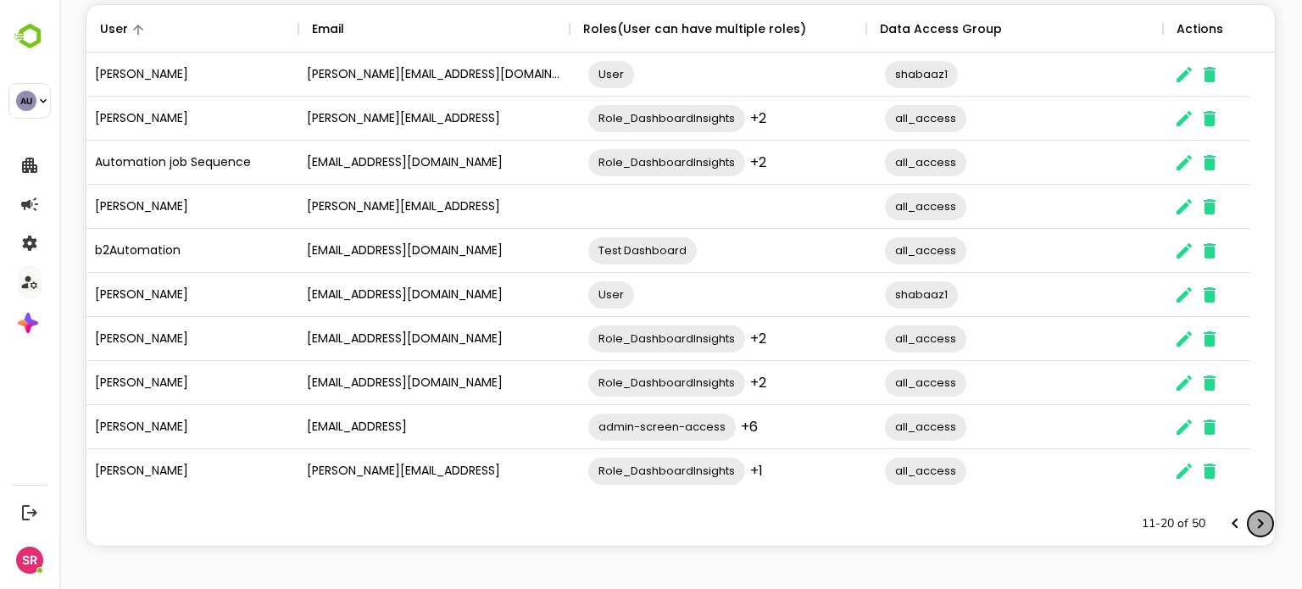
click at [1251, 518] on icon "Next page" at bounding box center [1261, 524] width 20 height 20
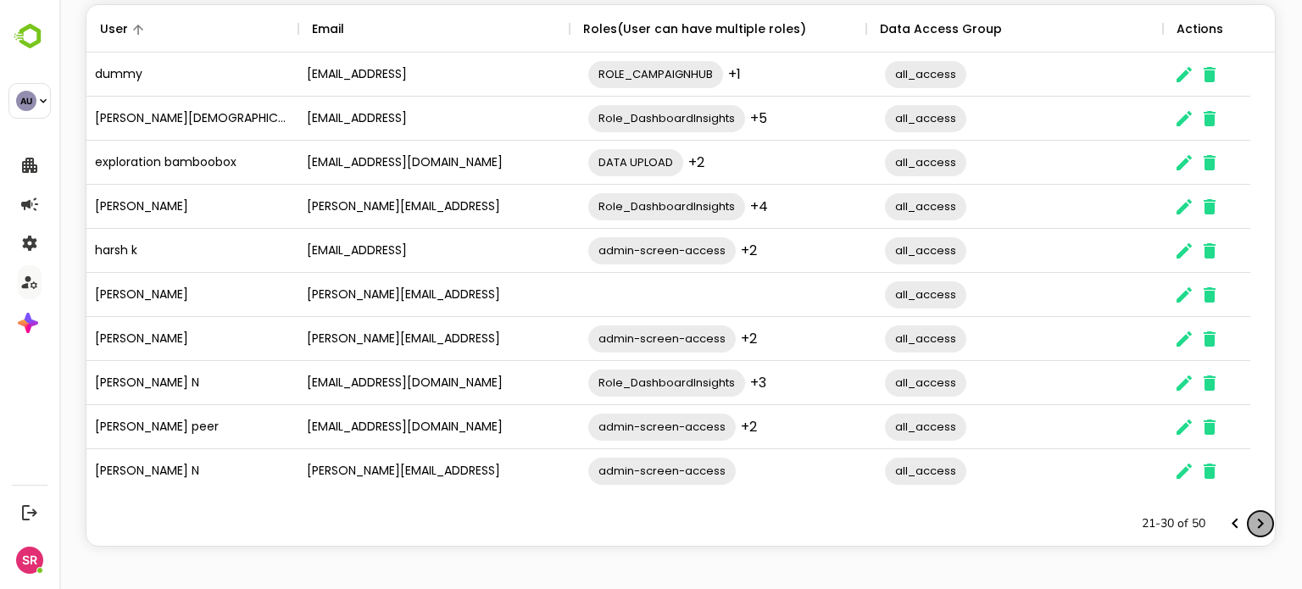
click at [1255, 525] on icon "Next page" at bounding box center [1261, 524] width 20 height 20
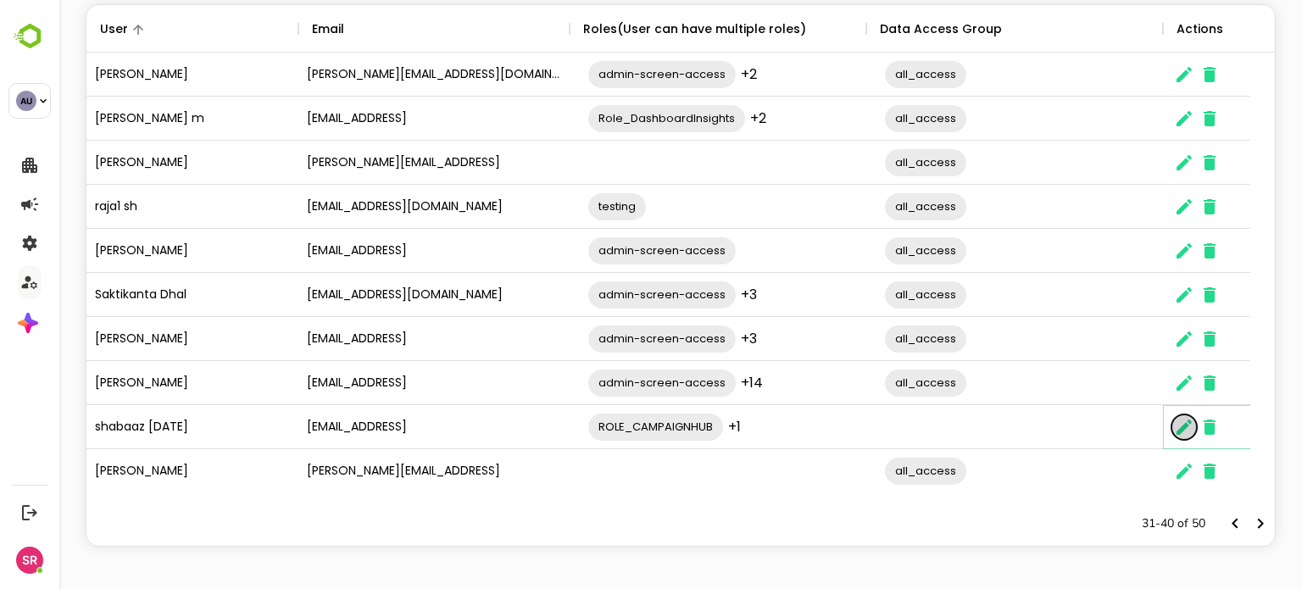
click at [1179, 423] on icon "The User Data" at bounding box center [1184, 427] width 20 height 20
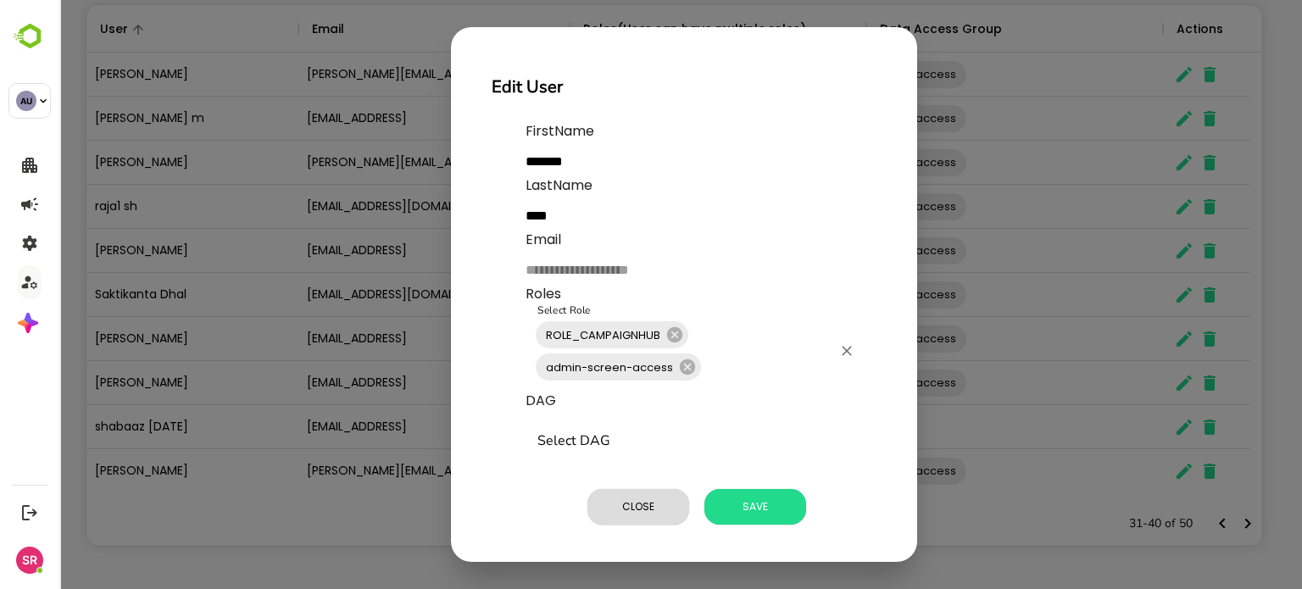
click at [772, 335] on div "ROLE_CAMPAIGNHUB admin-screen-access Select Role" at bounding box center [695, 351] width 339 height 80
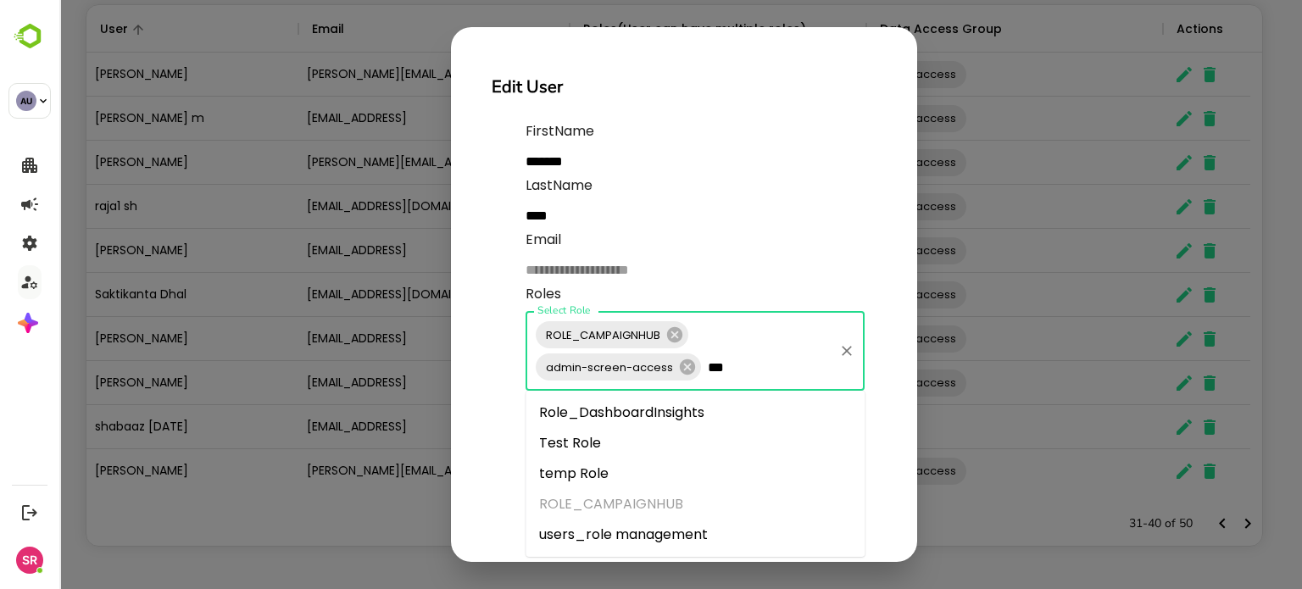
type input "****"
click at [632, 414] on li "Role_DashboardInsights" at bounding box center [695, 413] width 339 height 31
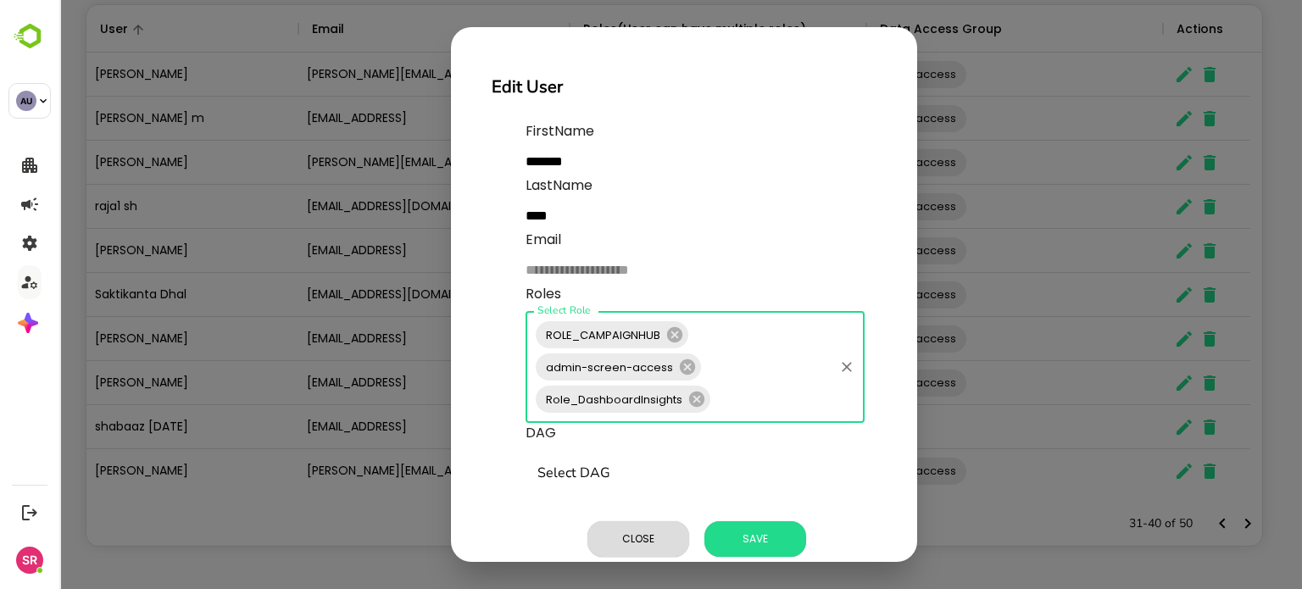
scroll to position [31, 0]
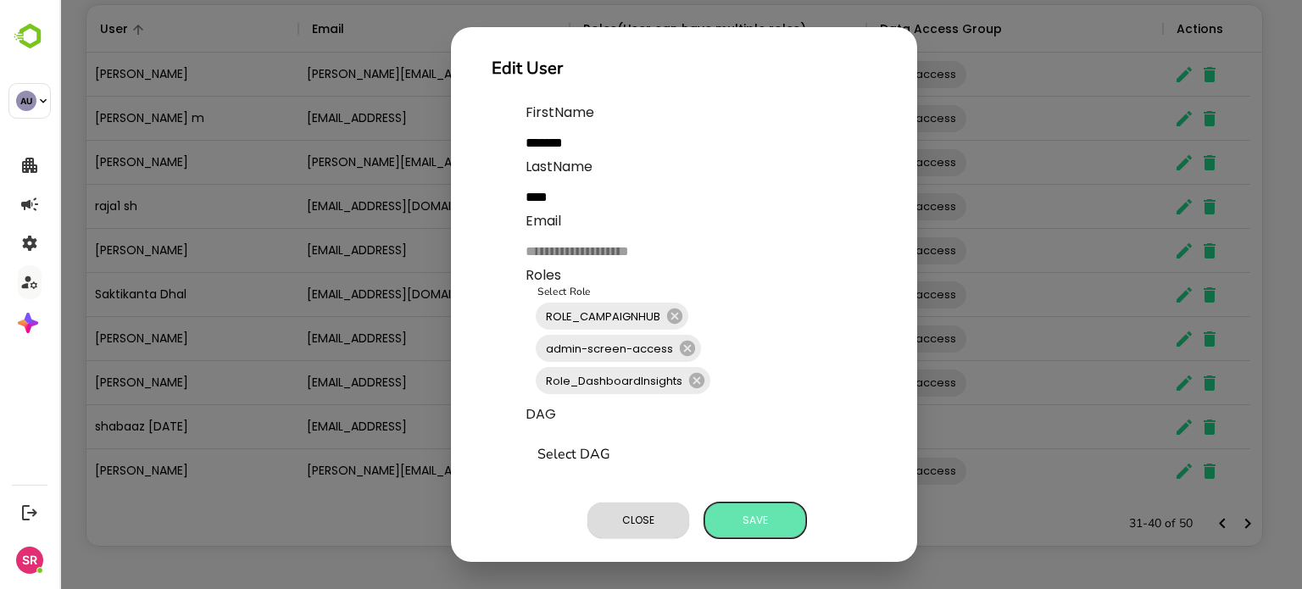
click at [749, 511] on span "Save" at bounding box center [755, 521] width 85 height 22
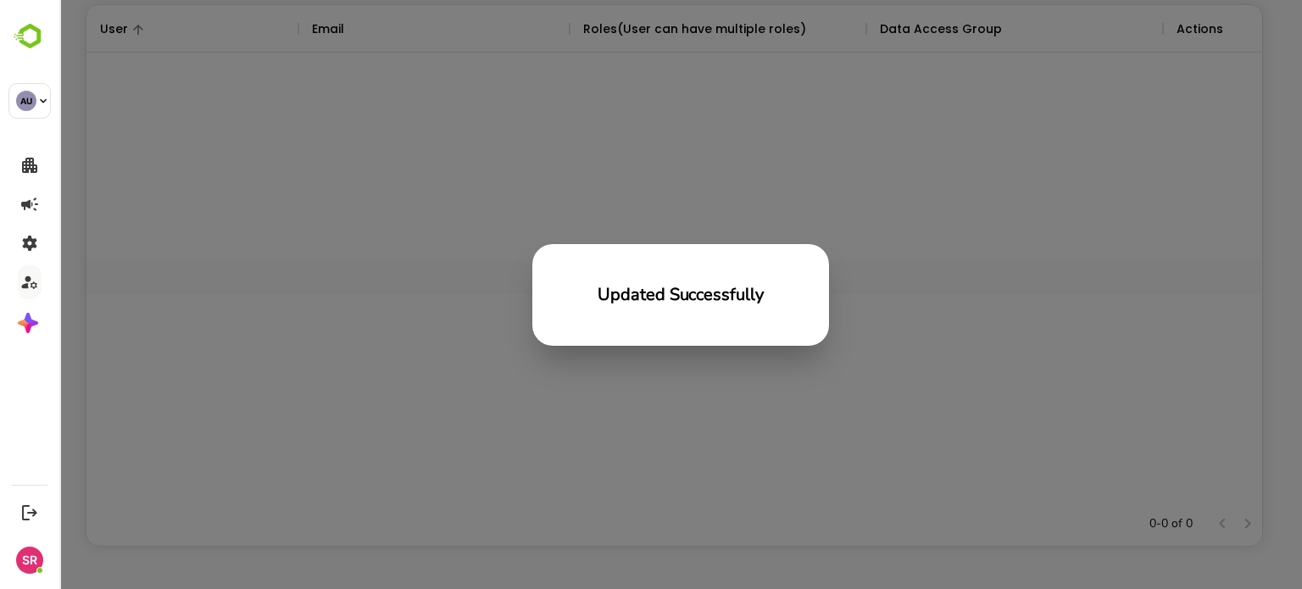
scroll to position [484, 1163]
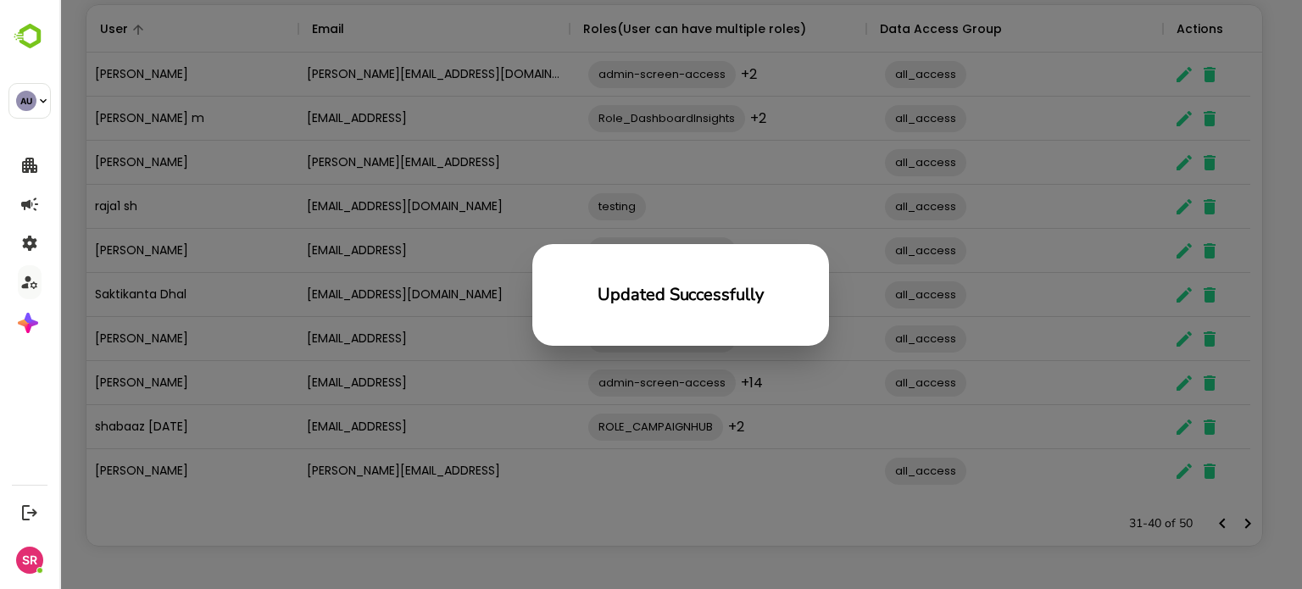
click at [709, 422] on div "Updated Successfully" at bounding box center [680, 294] width 1243 height 589
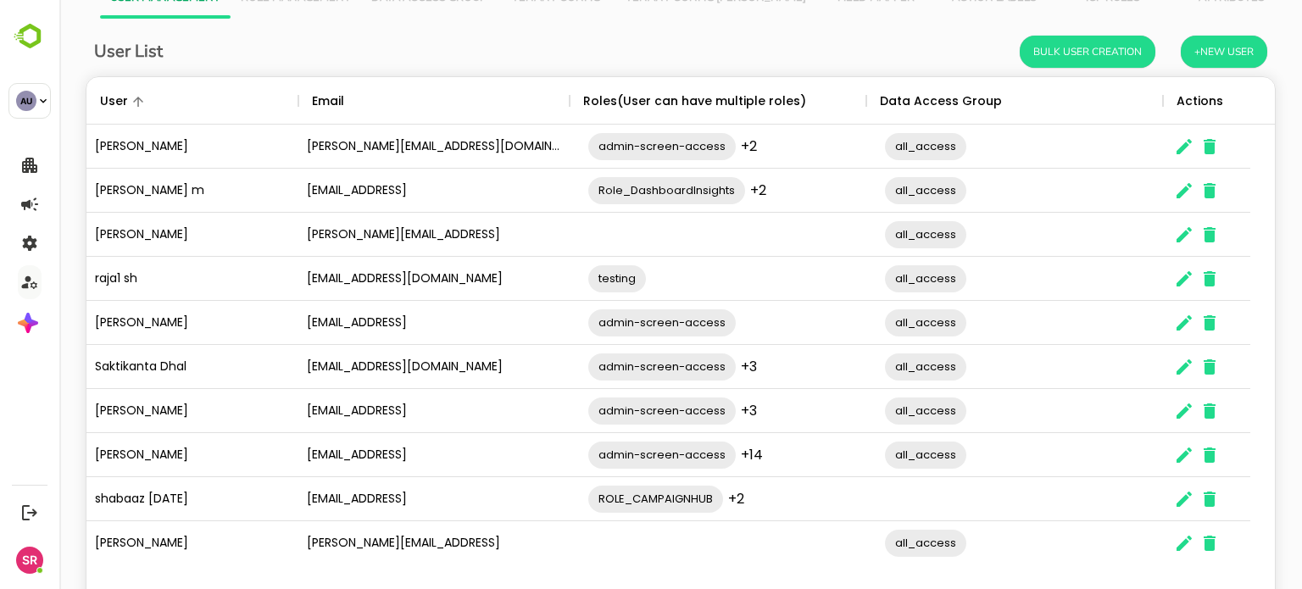
scroll to position [138, 0]
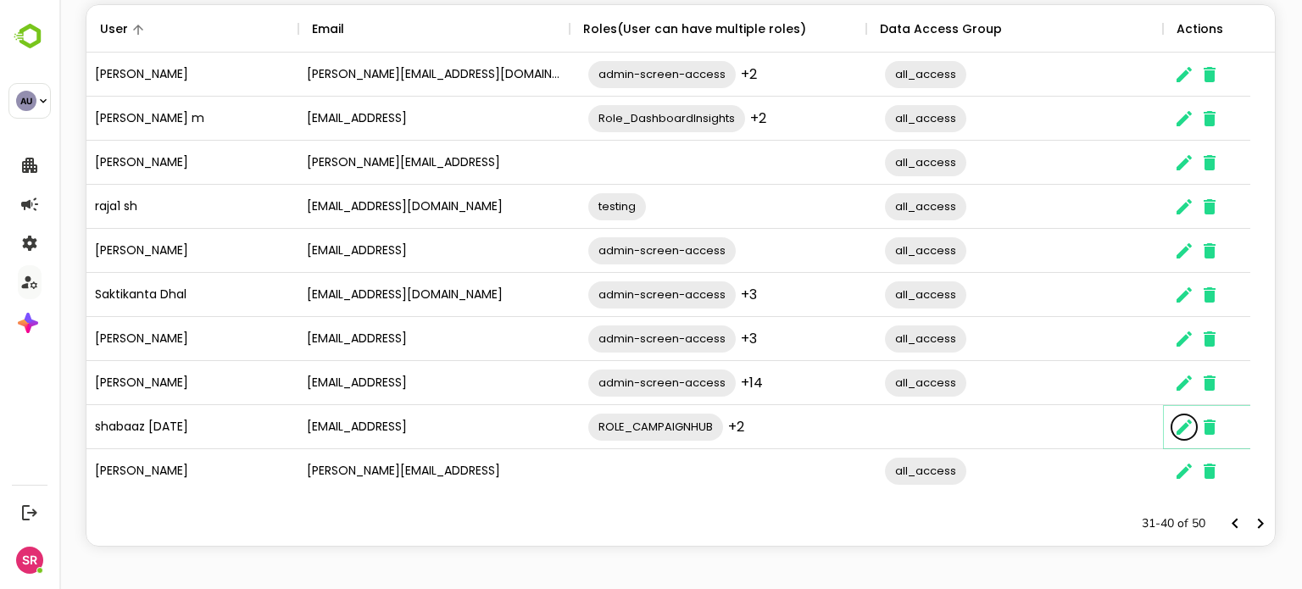
click at [1184, 429] on icon "The User Data" at bounding box center [1184, 427] width 15 height 15
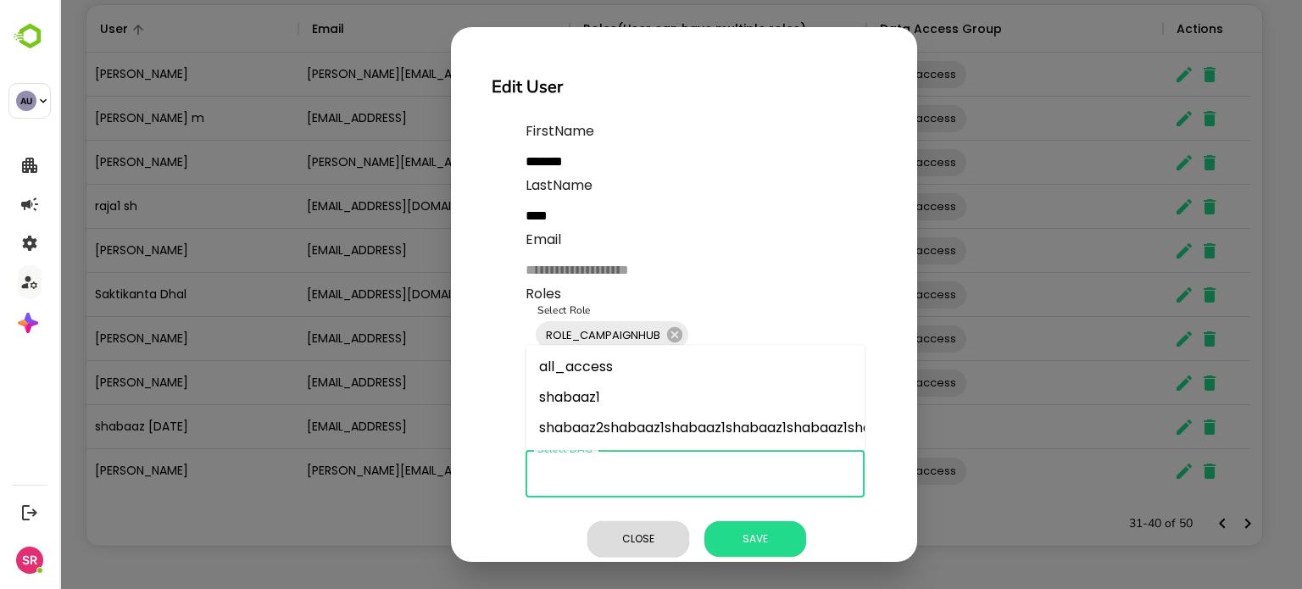
click at [627, 476] on input "Select DAG" at bounding box center [695, 474] width 324 height 32
click at [578, 359] on li "all_access" at bounding box center [695, 367] width 339 height 31
type input "**********"
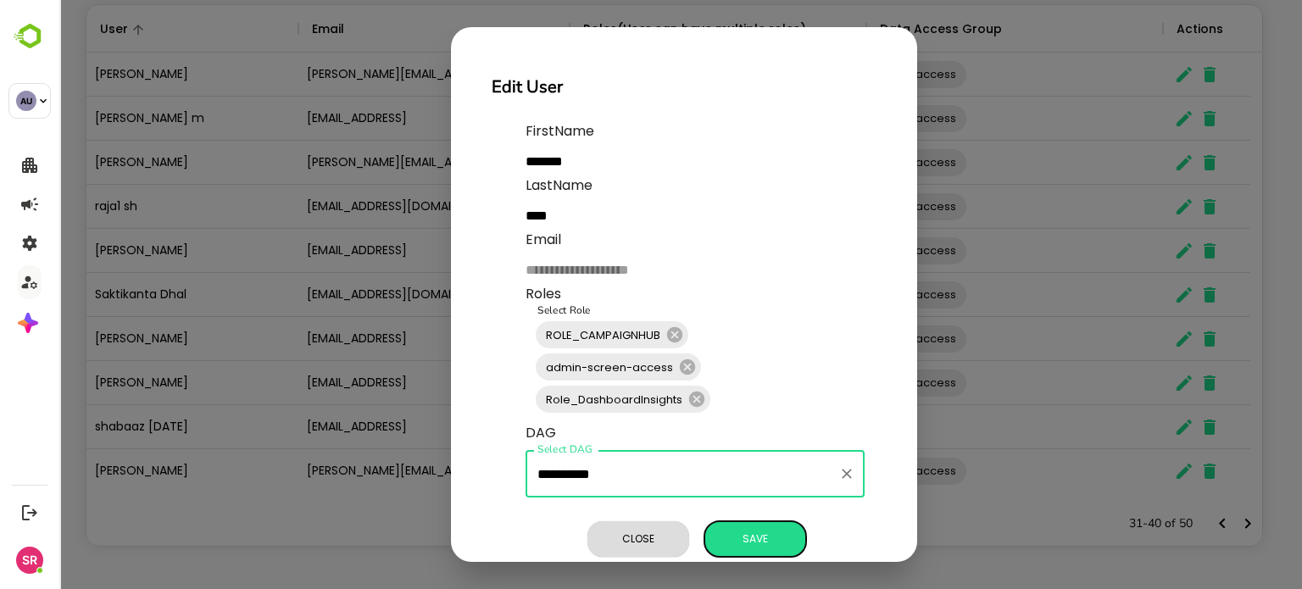
click at [746, 532] on span "Save" at bounding box center [755, 539] width 85 height 22
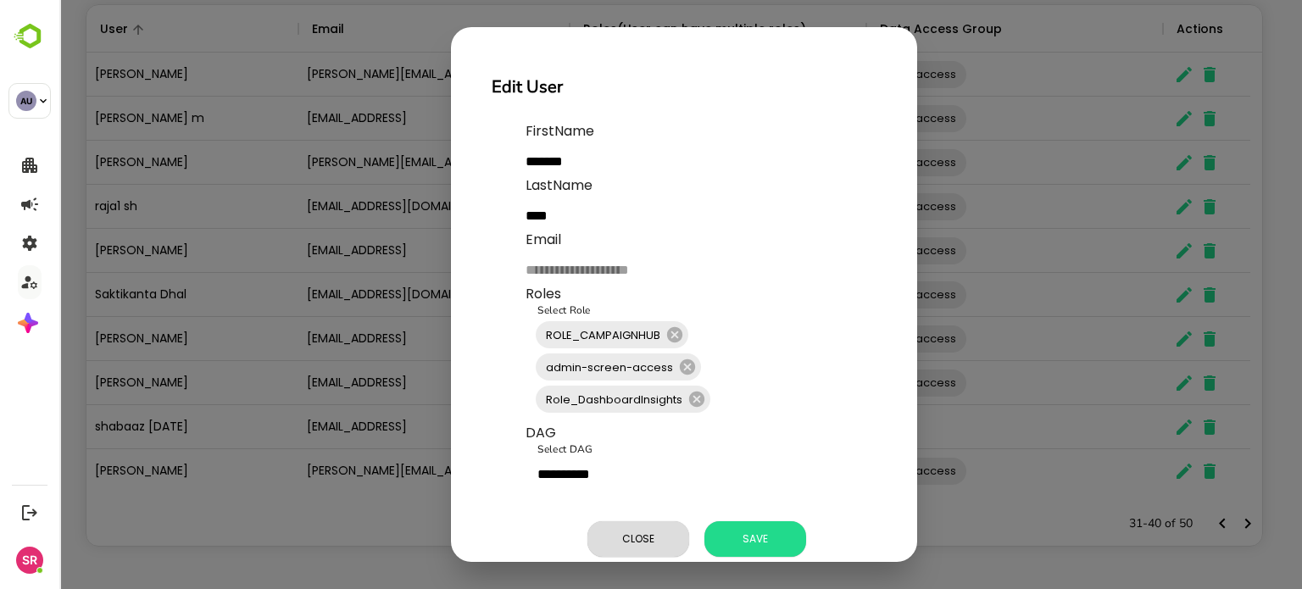
scroll to position [484, 1163]
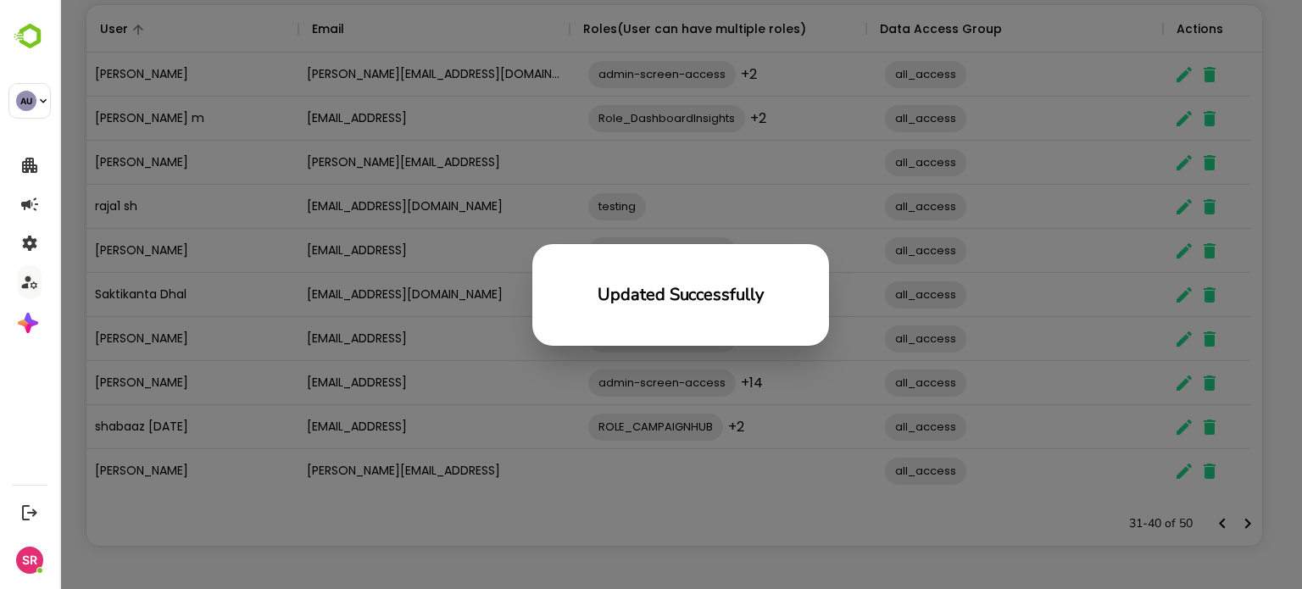
click at [452, 379] on div "Updated Successfully" at bounding box center [680, 294] width 1243 height 589
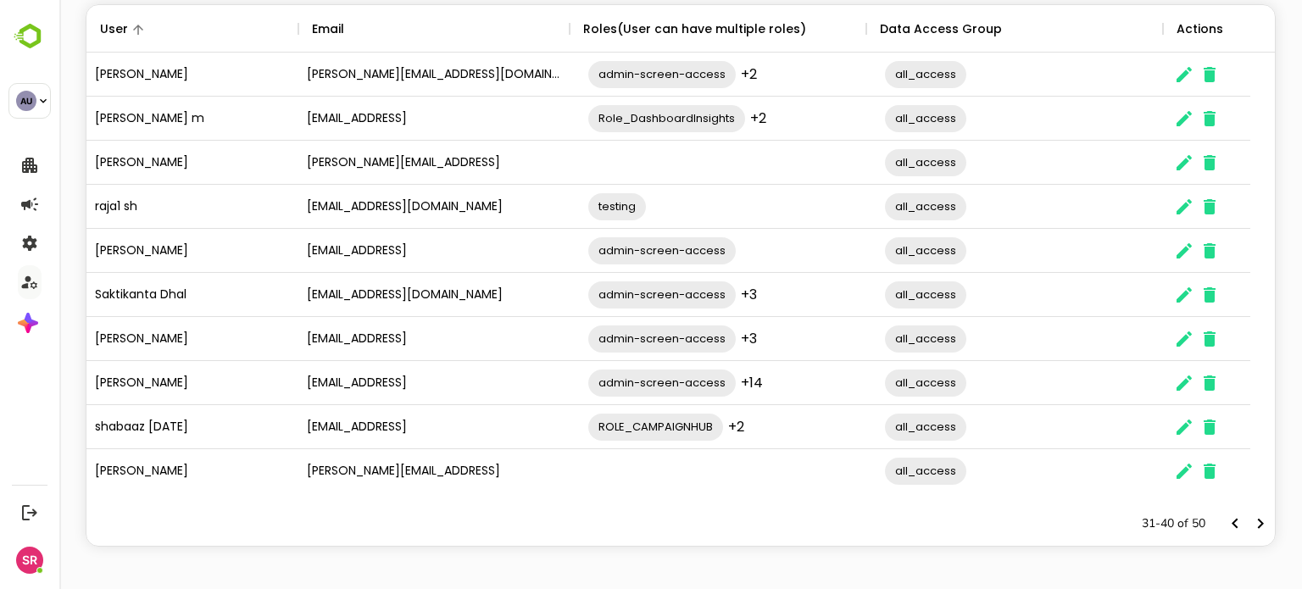
scroll to position [0, 0]
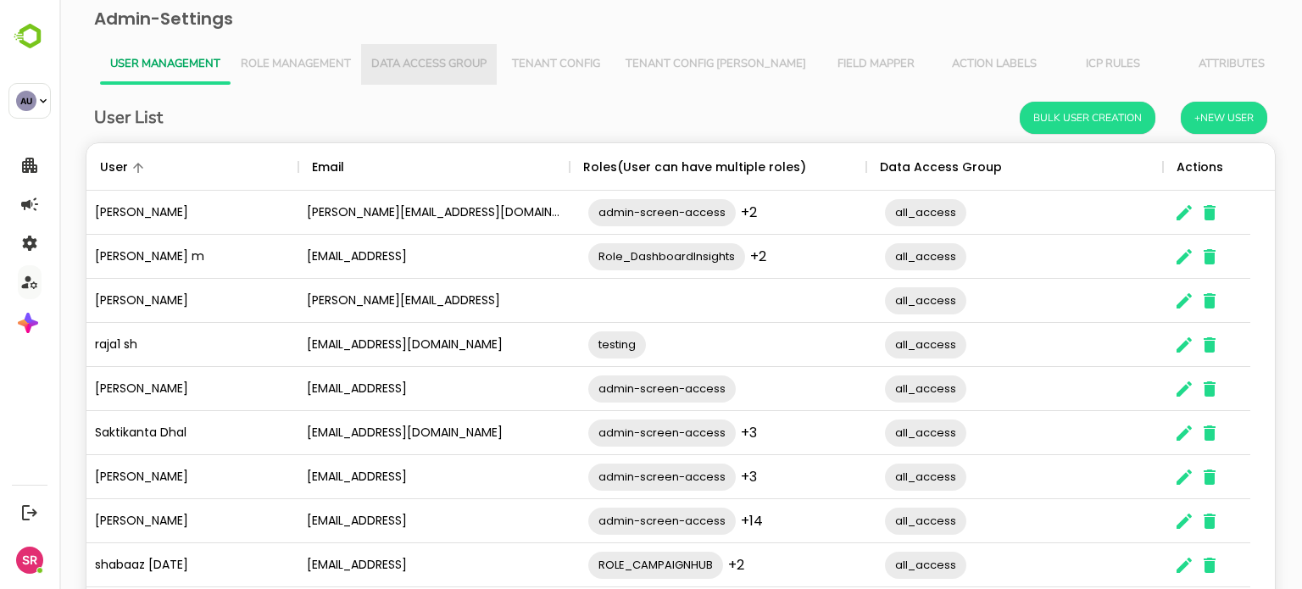
click at [431, 70] on span "Data Access Group" at bounding box center [428, 65] width 115 height 14
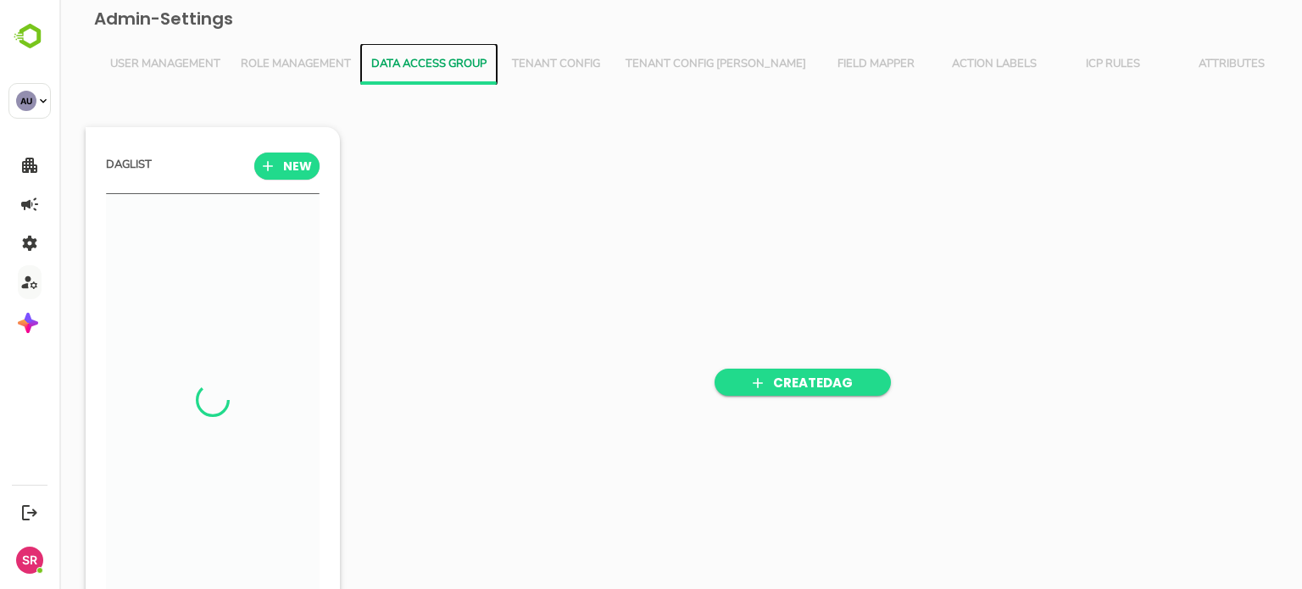
scroll to position [409, 209]
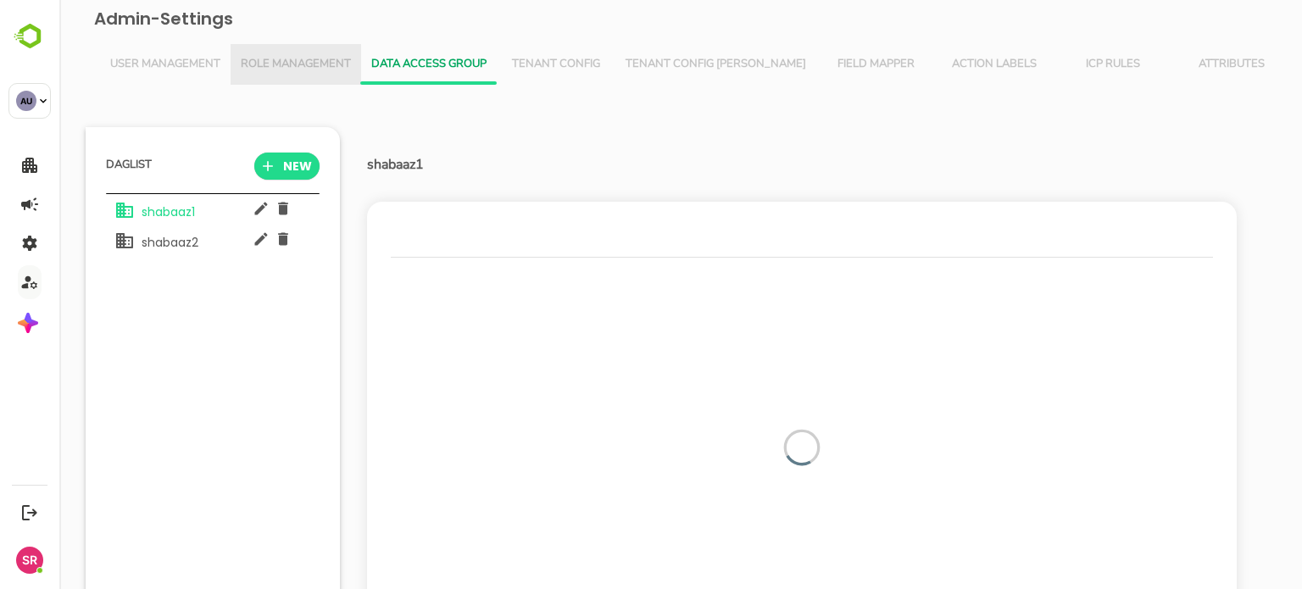
click at [280, 53] on button "Role Management" at bounding box center [296, 64] width 131 height 41
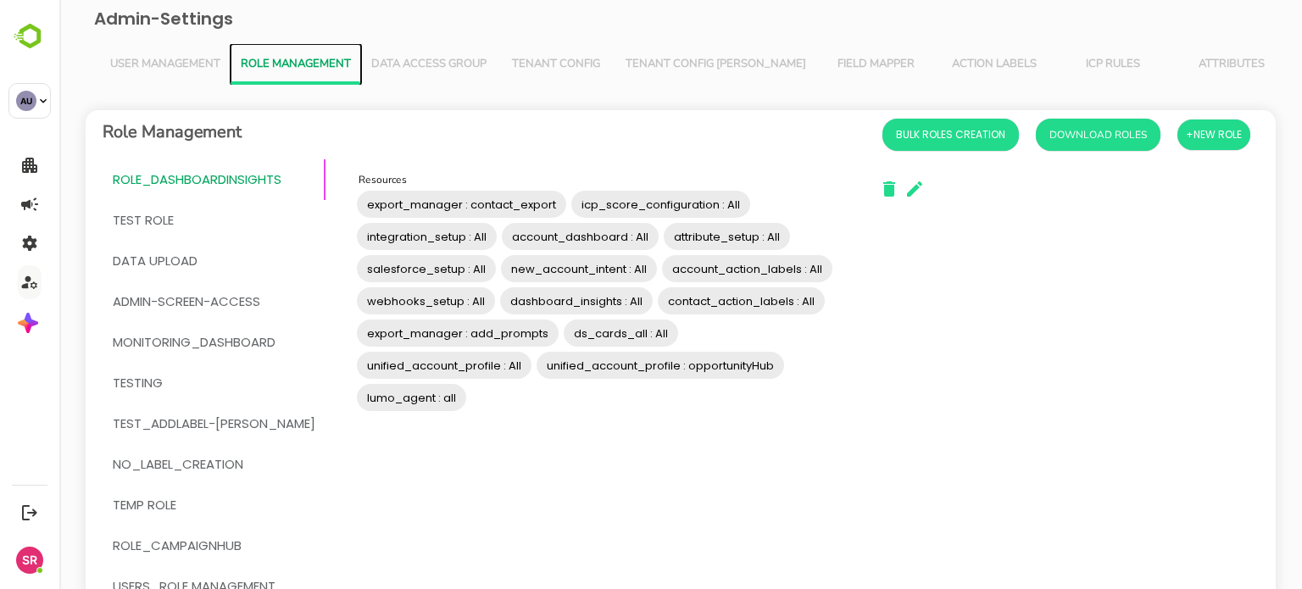
scroll to position [2, 0]
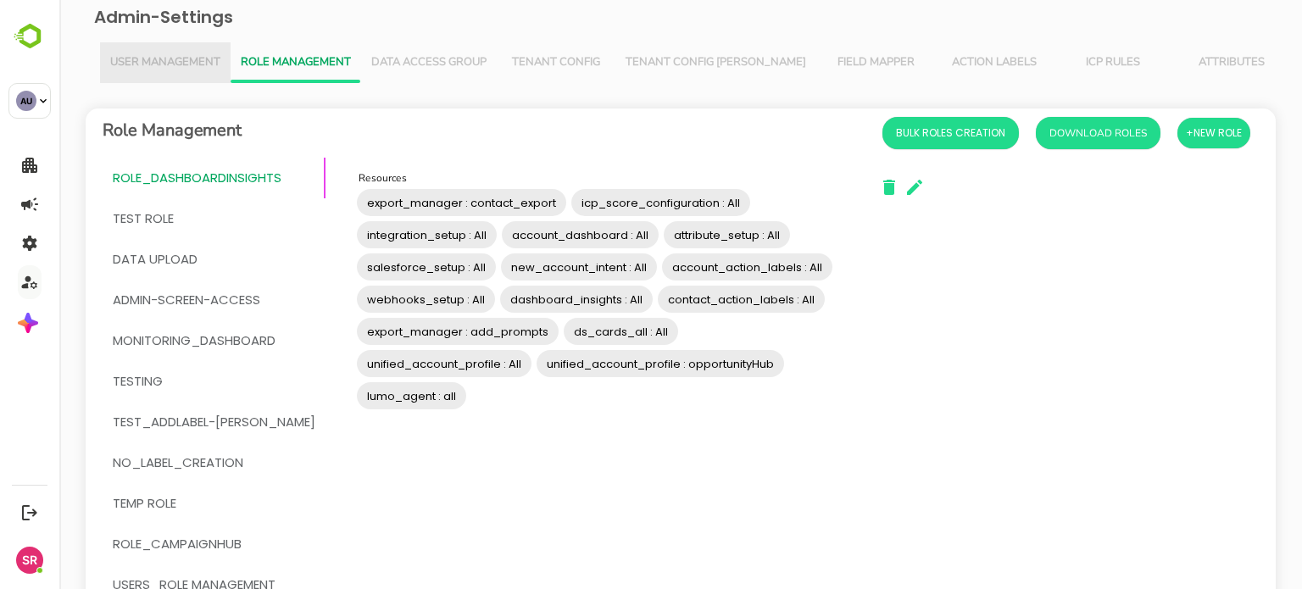
click at [154, 57] on span "User Management" at bounding box center [165, 63] width 110 height 14
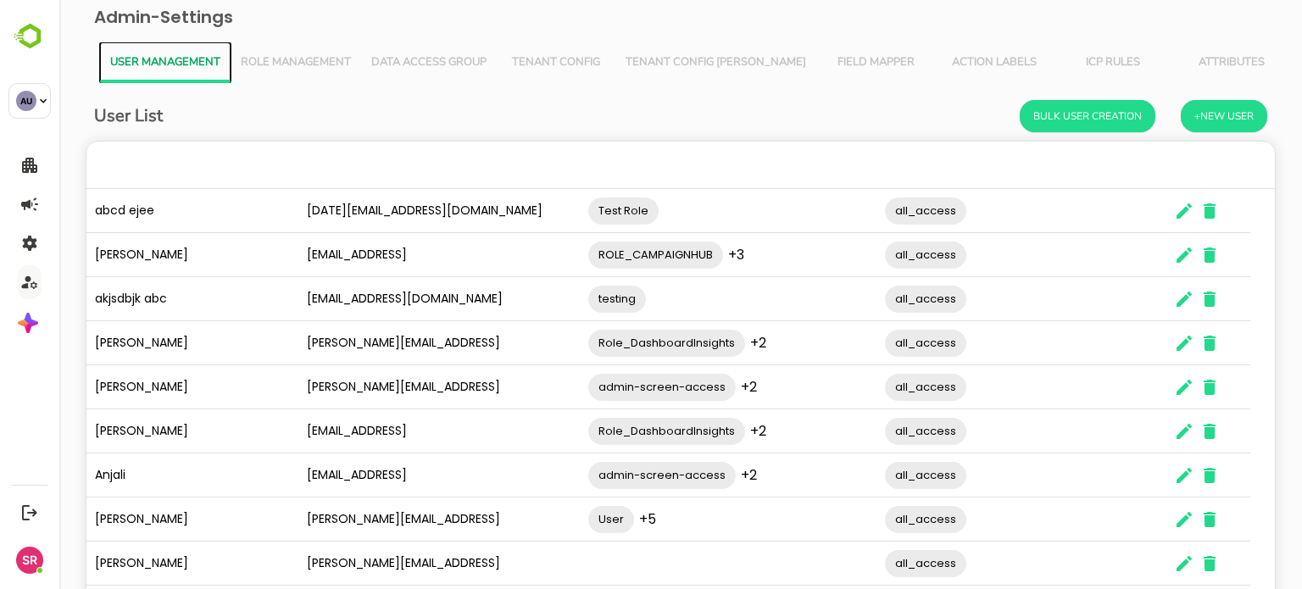
scroll to position [138, 0]
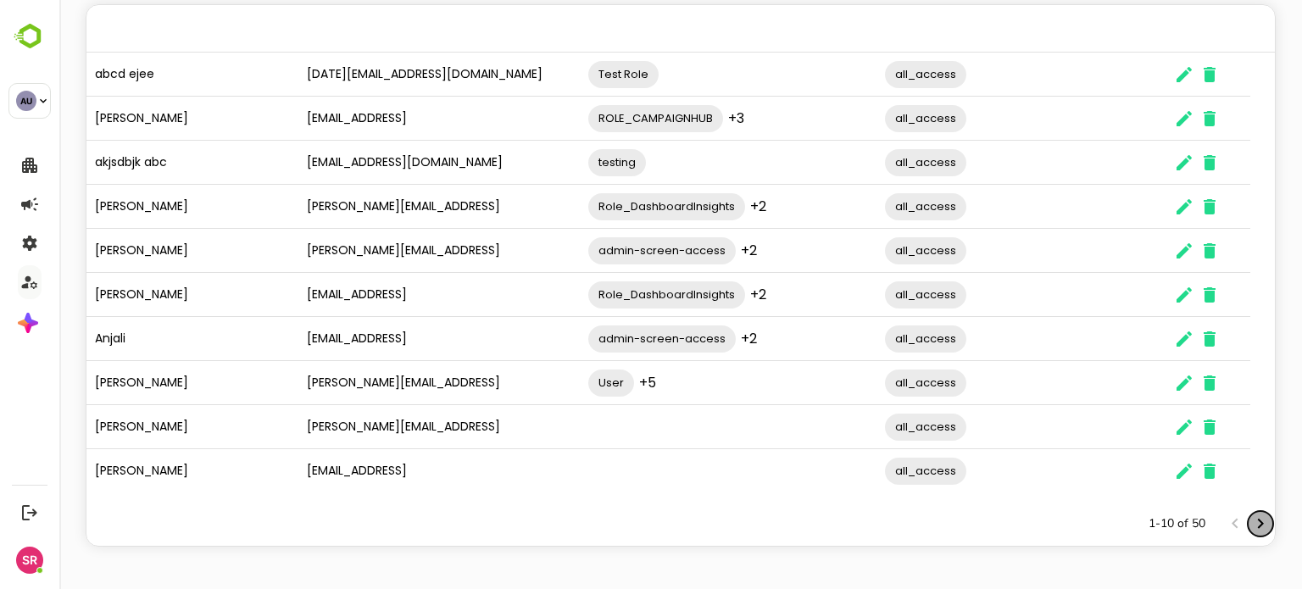
click at [1251, 521] on icon "Next page" at bounding box center [1261, 524] width 20 height 20
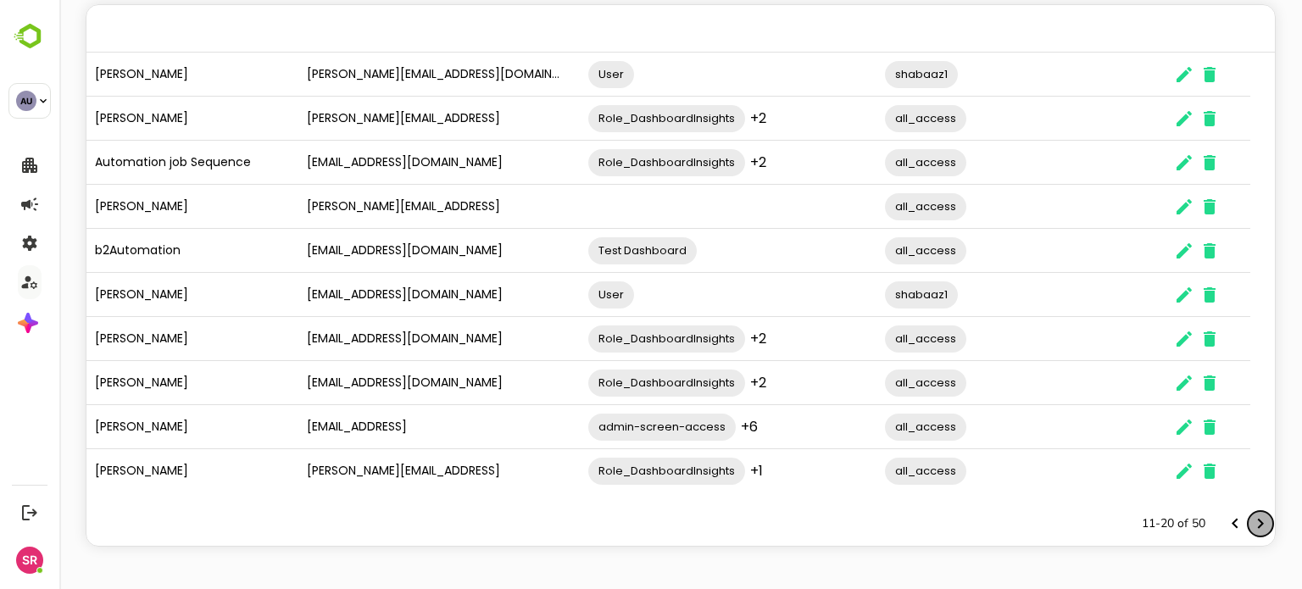
click at [1251, 521] on icon "Next page" at bounding box center [1261, 524] width 20 height 20
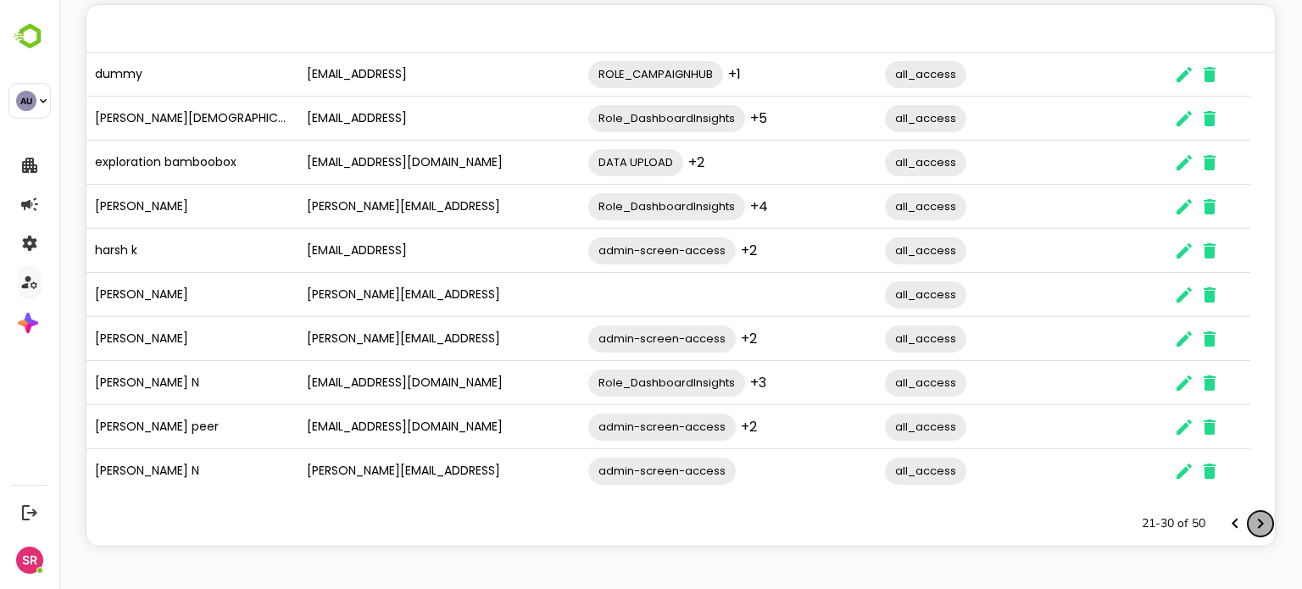
click at [1251, 521] on icon "Next page" at bounding box center [1261, 524] width 20 height 20
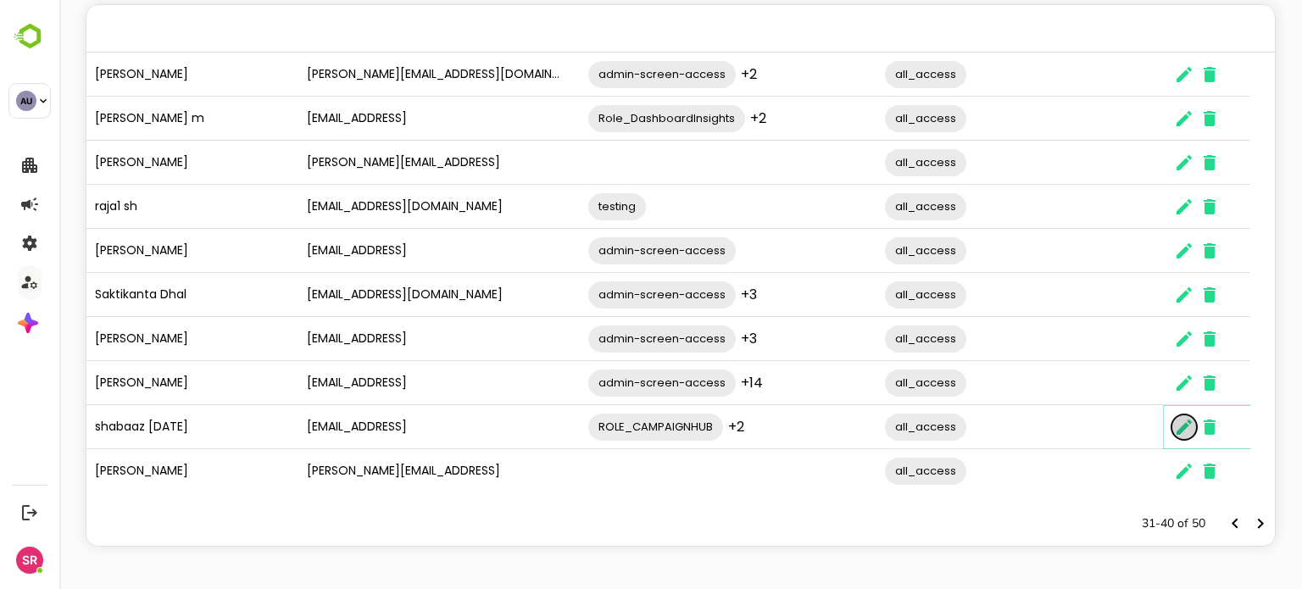
click at [1182, 427] on icon "The User Data" at bounding box center [1184, 427] width 15 height 15
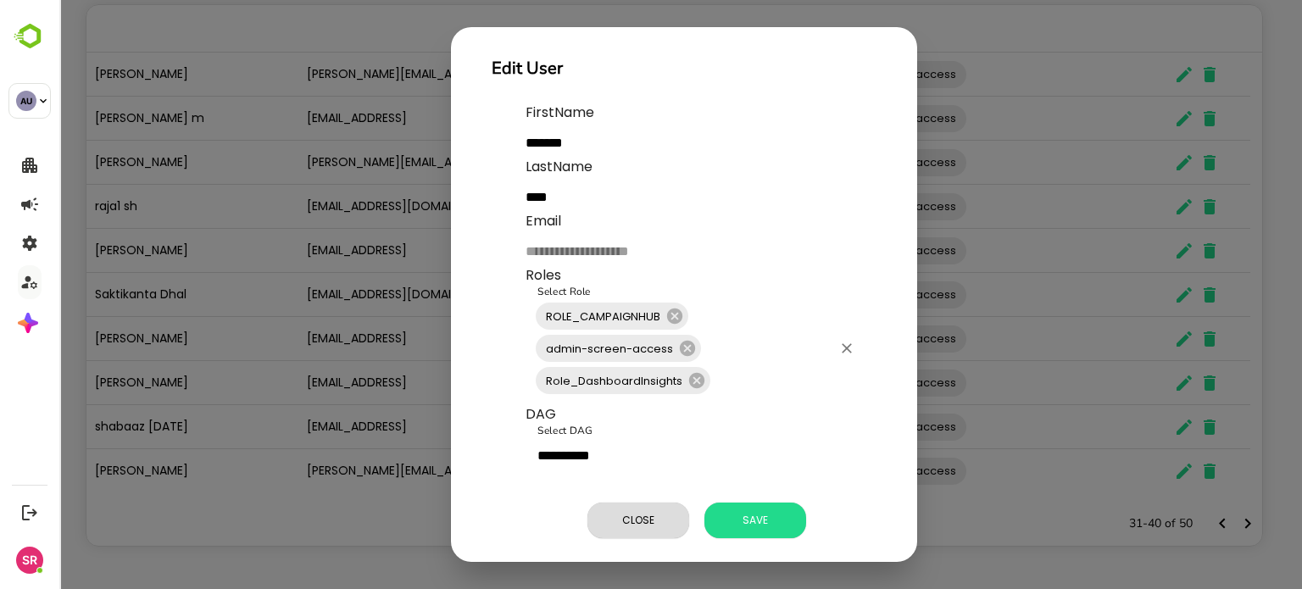
scroll to position [31, 0]
click at [616, 503] on button "Close" at bounding box center [639, 521] width 102 height 36
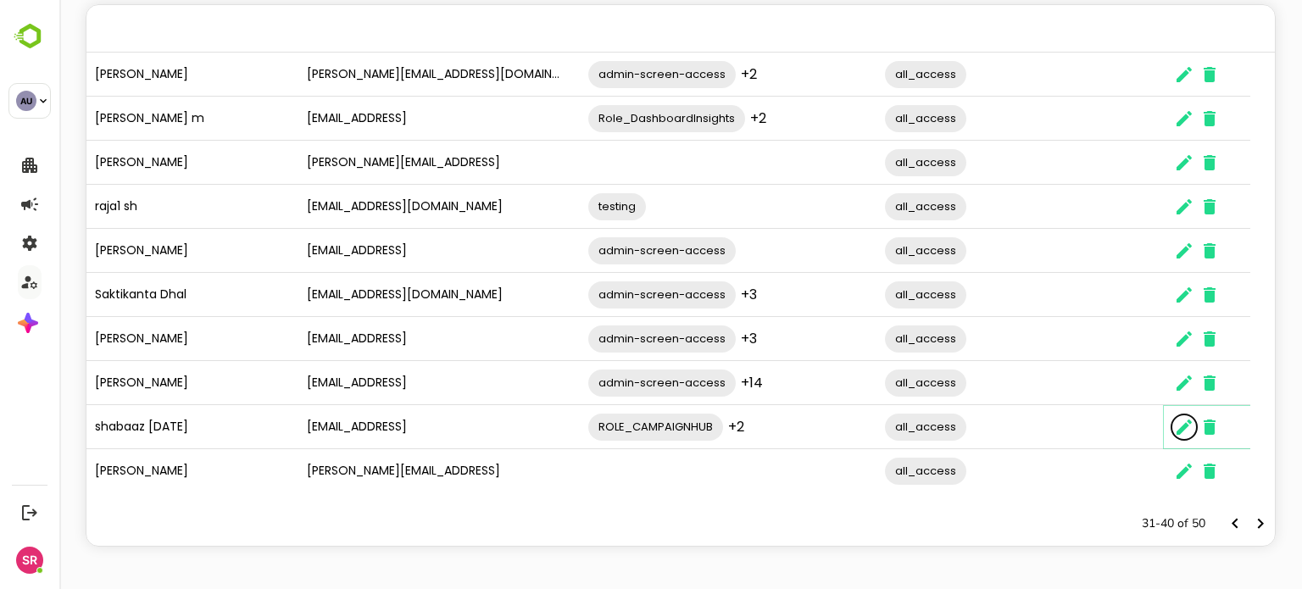
scroll to position [0, 0]
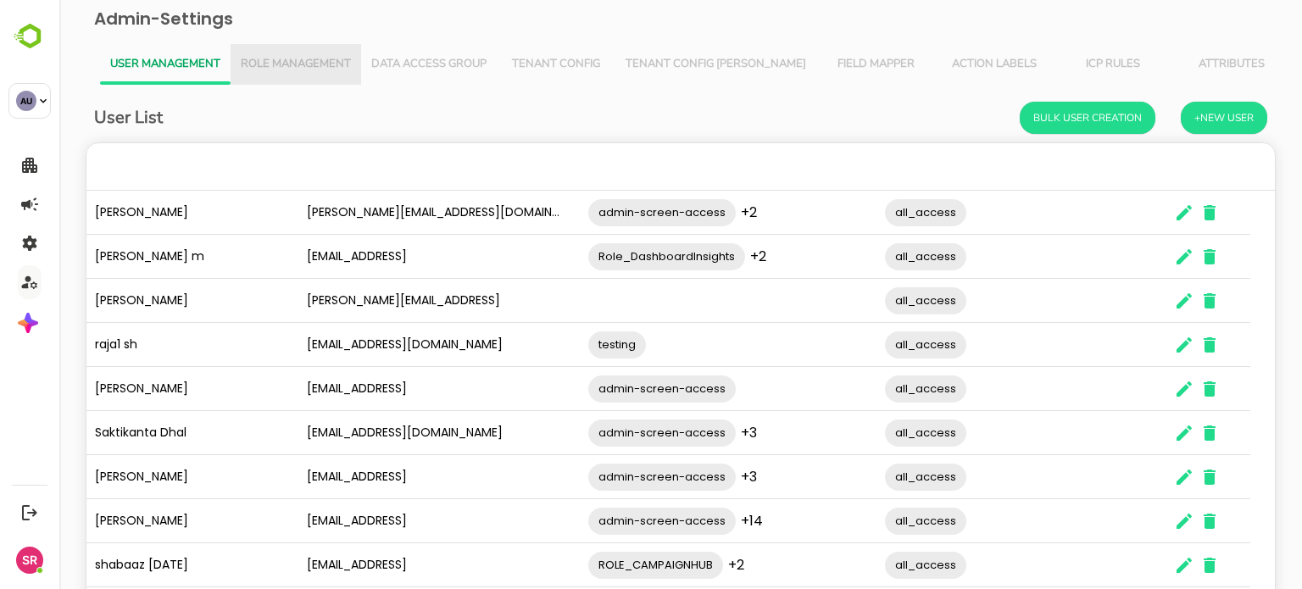
click at [309, 53] on button "Role Management" at bounding box center [296, 64] width 131 height 41
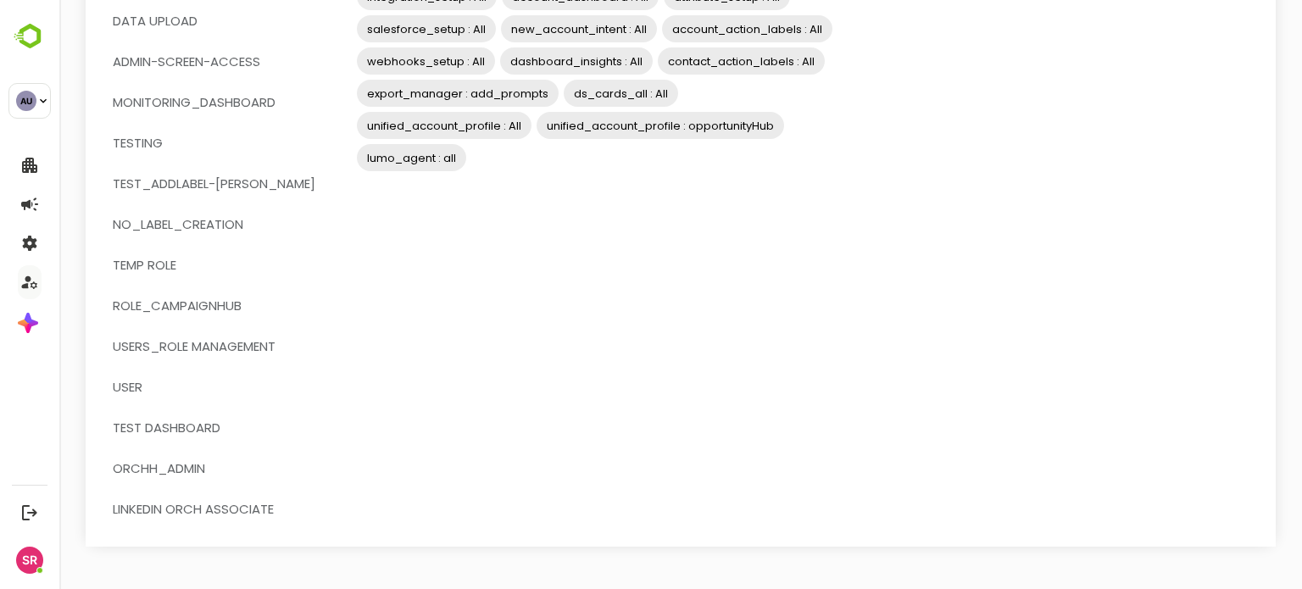
scroll to position [239, 0]
click at [192, 349] on span "users_role management" at bounding box center [194, 348] width 163 height 22
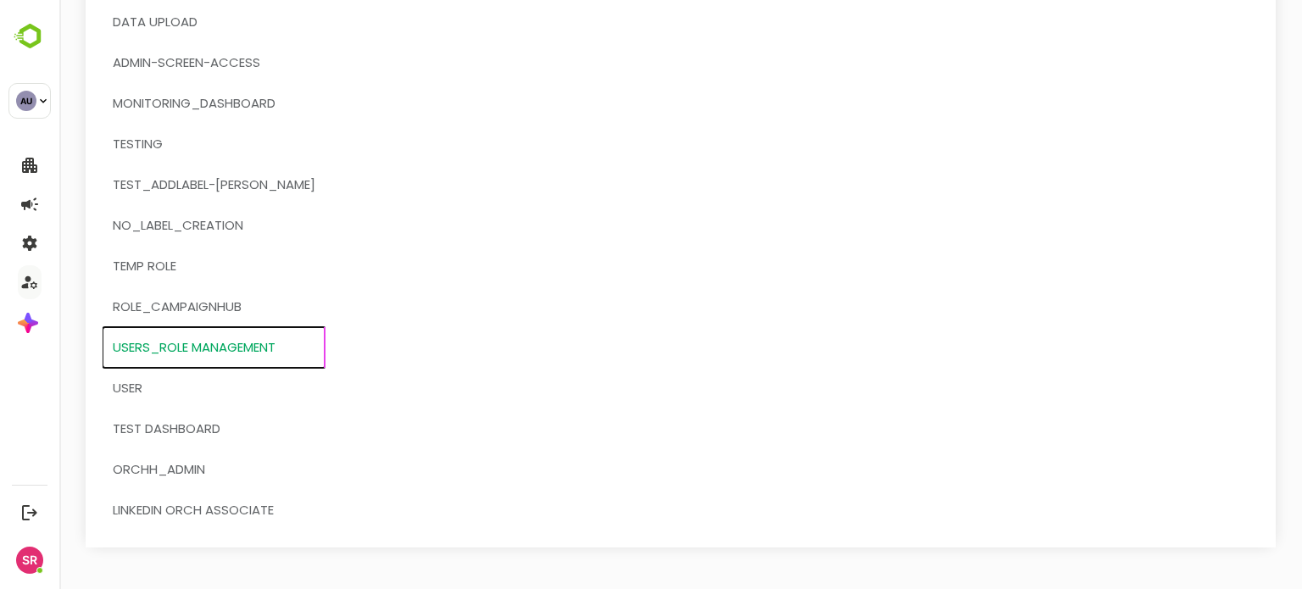
scroll to position [0, 0]
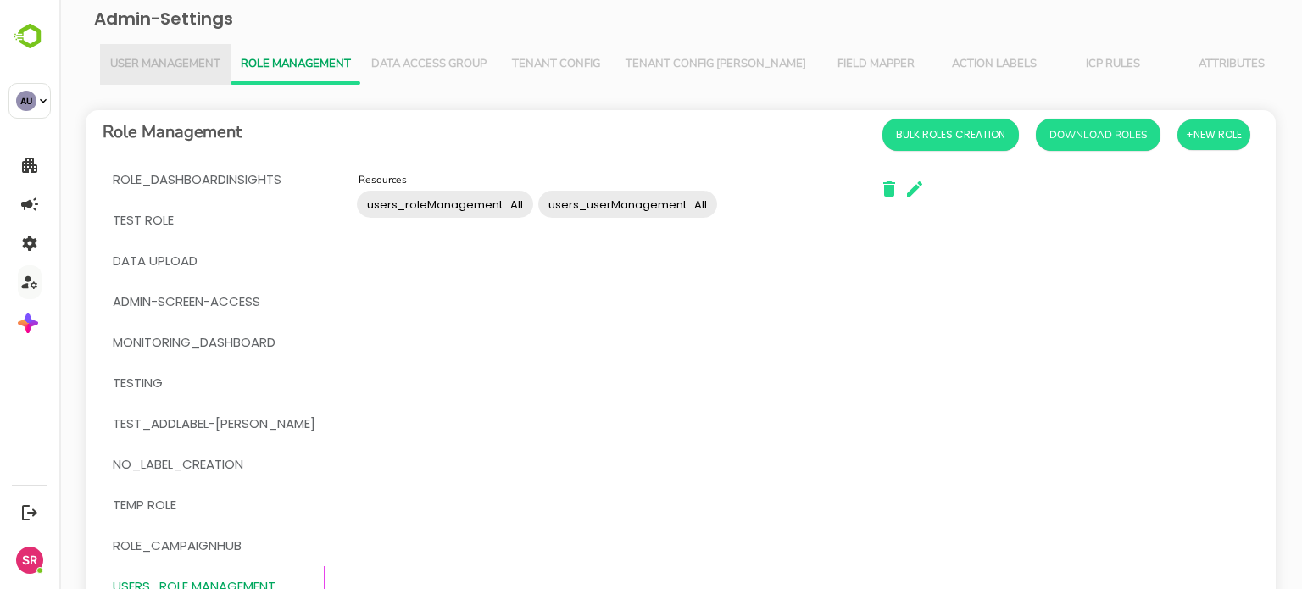
click at [155, 71] on button "User Management" at bounding box center [165, 64] width 131 height 41
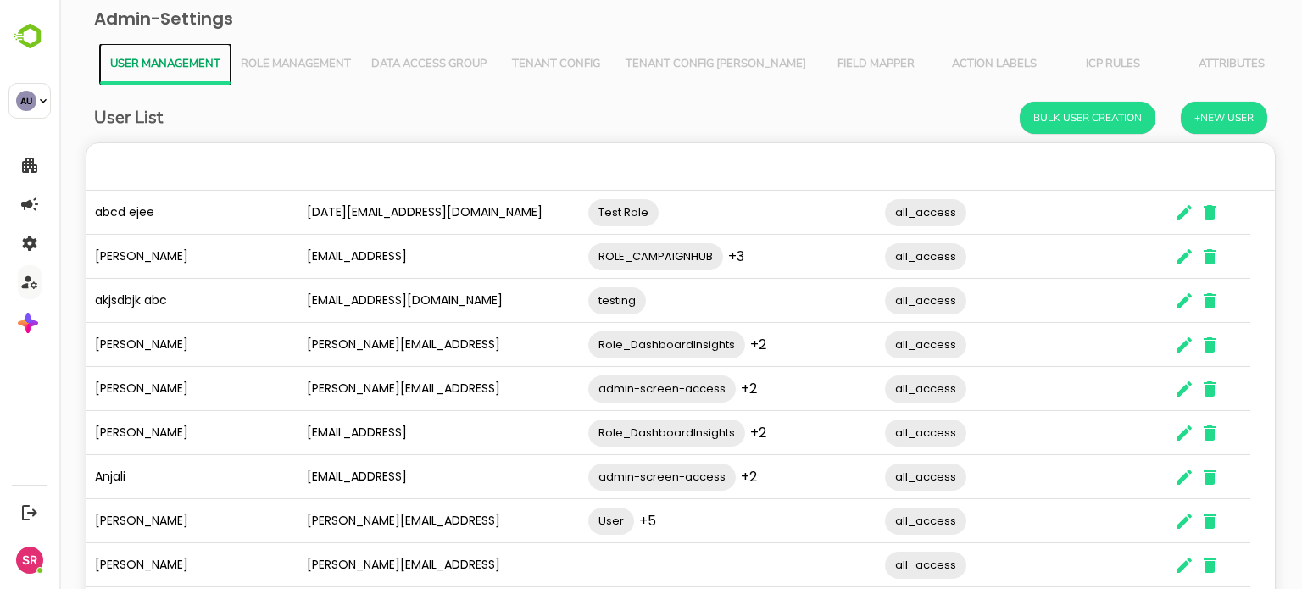
scroll to position [138, 0]
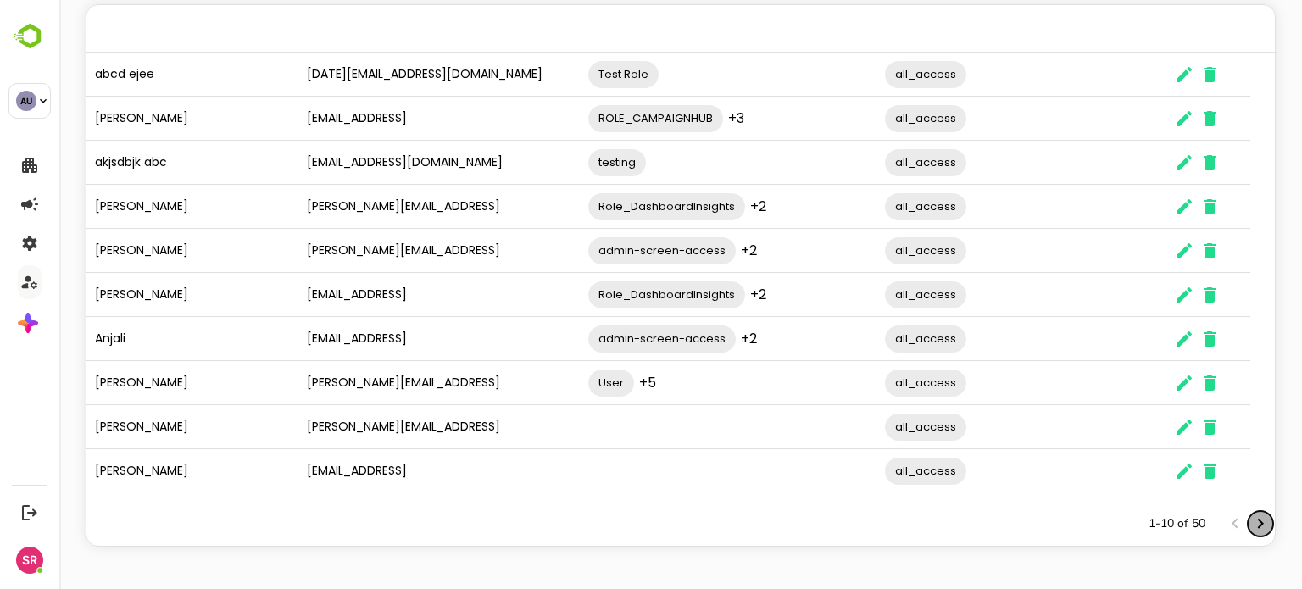
click at [1251, 532] on icon "Next page" at bounding box center [1261, 524] width 20 height 20
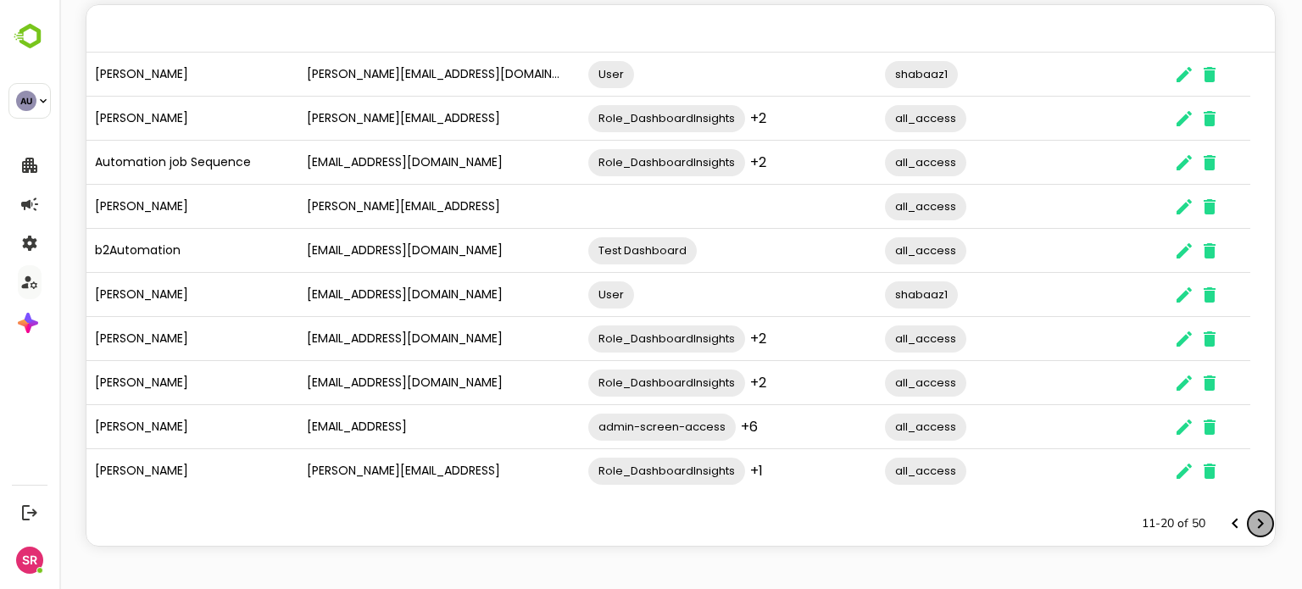
click at [1251, 532] on icon "Next page" at bounding box center [1261, 524] width 20 height 20
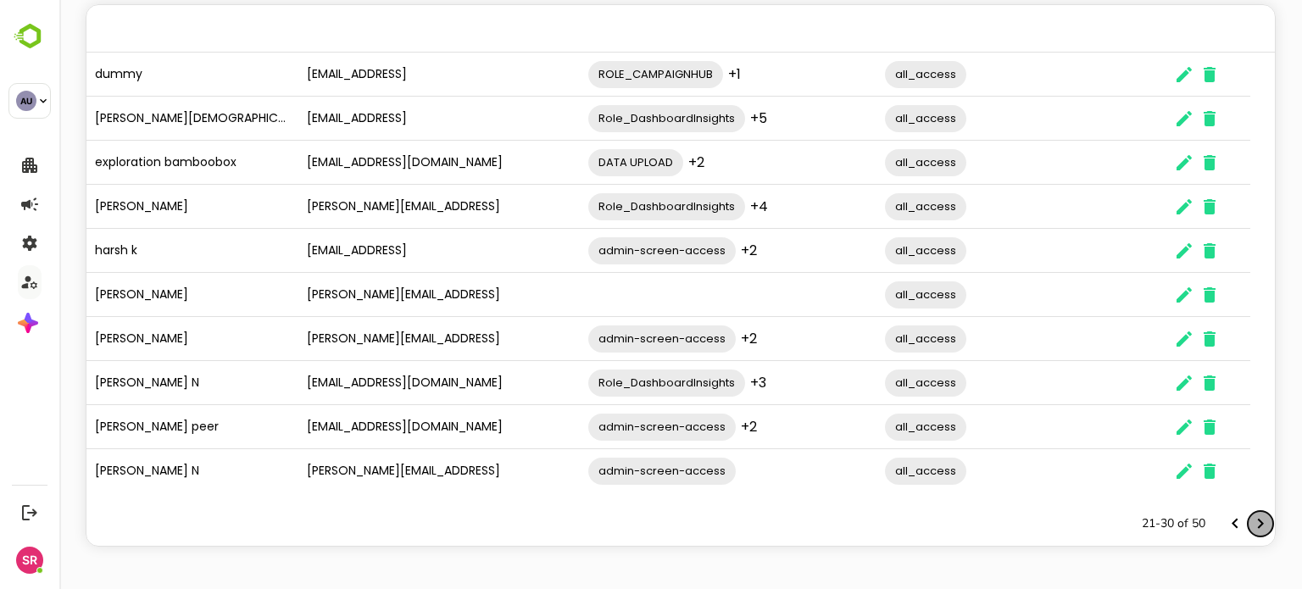
click at [1251, 532] on icon "Next page" at bounding box center [1261, 524] width 20 height 20
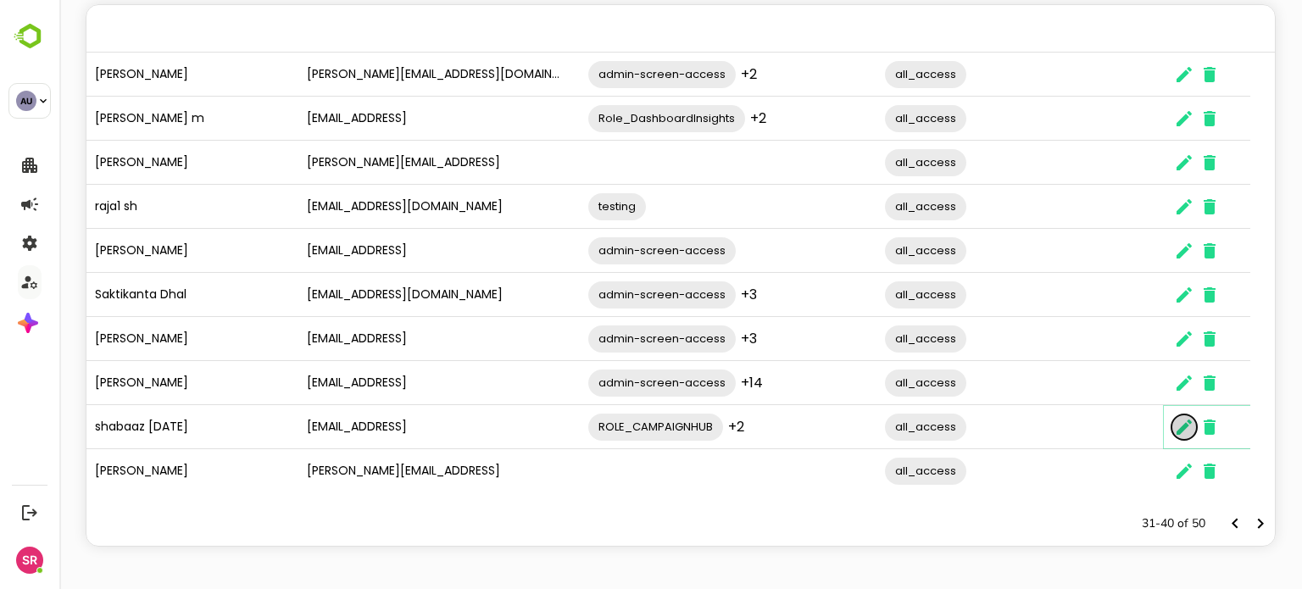
click at [1174, 427] on icon "The User Data" at bounding box center [1184, 427] width 20 height 20
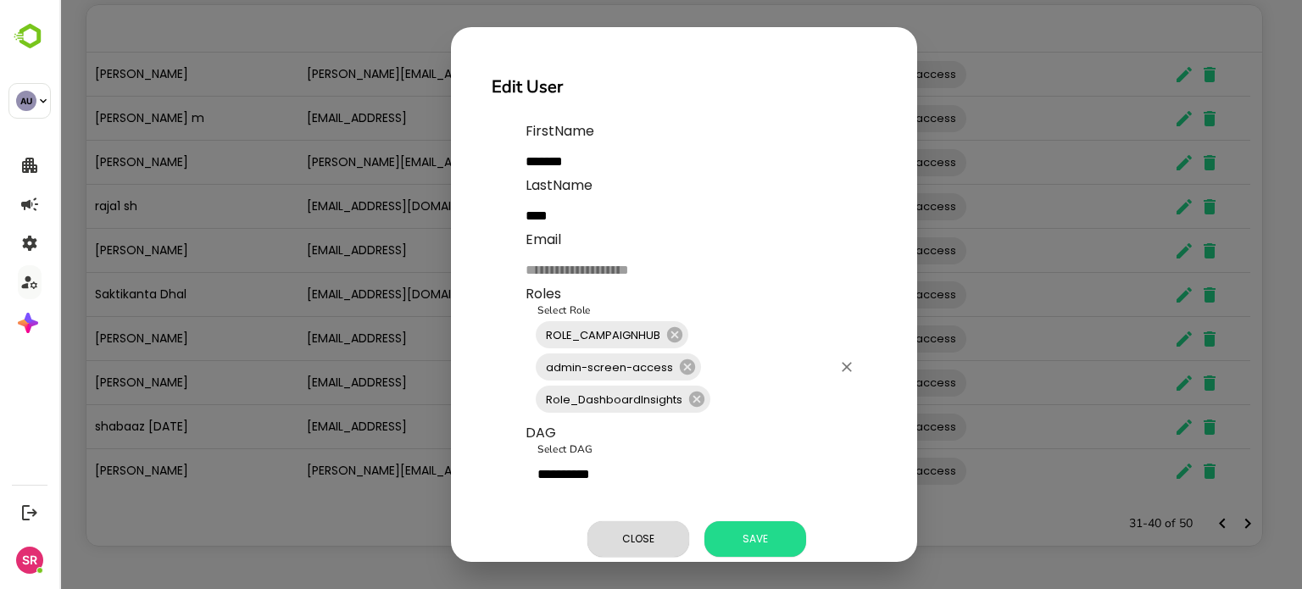
click at [770, 365] on div "ROLE_CAMPAIGNHUB admin-screen-access Role_DashboardInsights Select Role" at bounding box center [695, 367] width 339 height 112
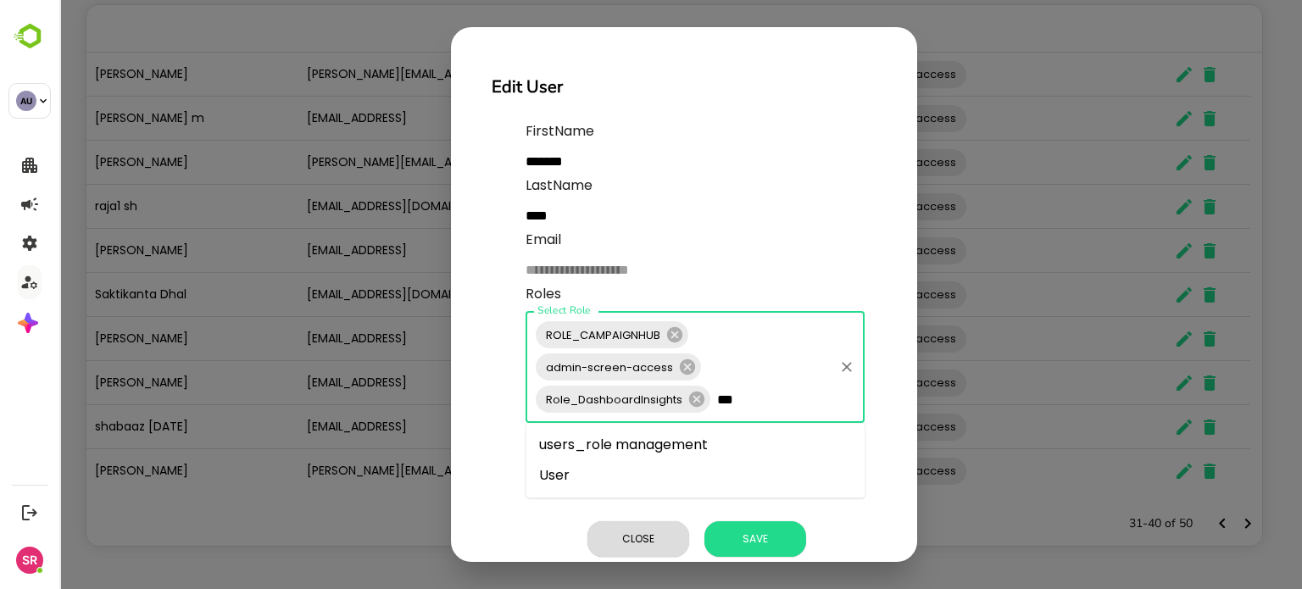
type input "****"
click at [614, 453] on li "users_role management" at bounding box center [695, 445] width 339 height 31
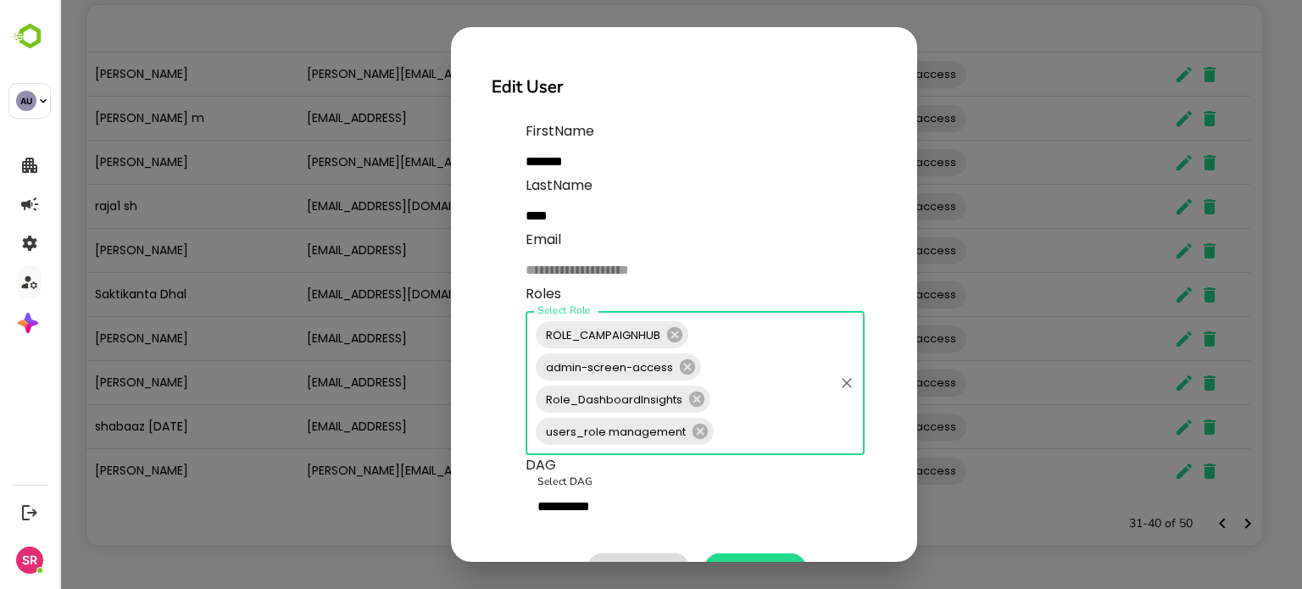
scroll to position [64, 0]
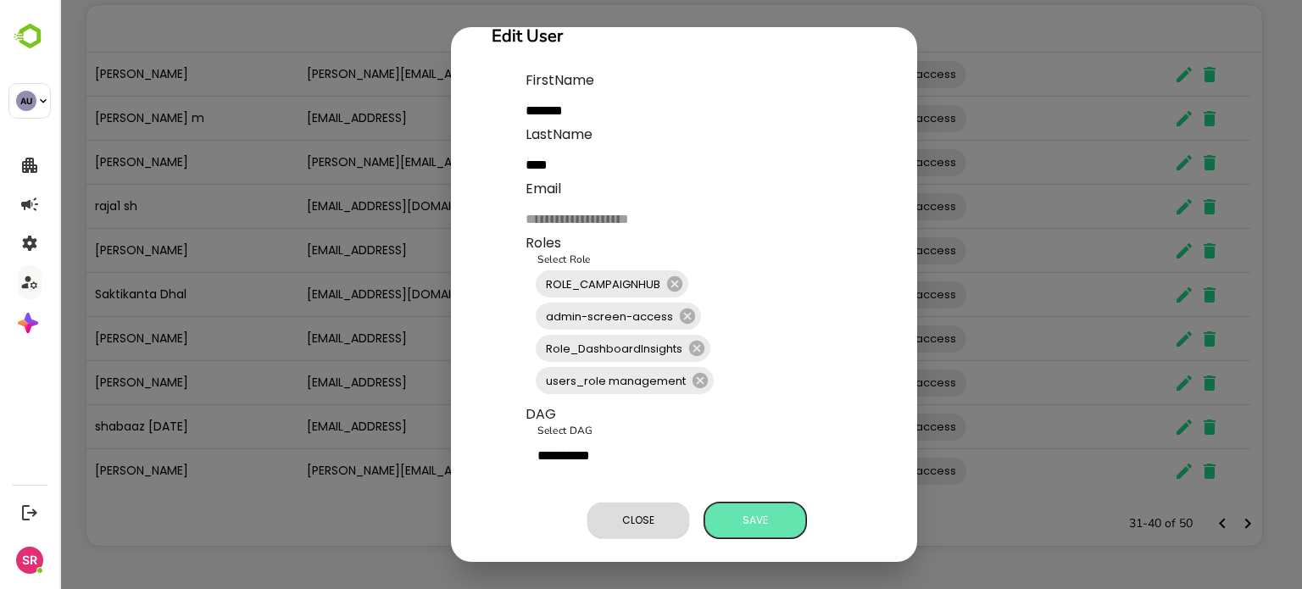
click at [738, 511] on span "Save" at bounding box center [755, 521] width 85 height 22
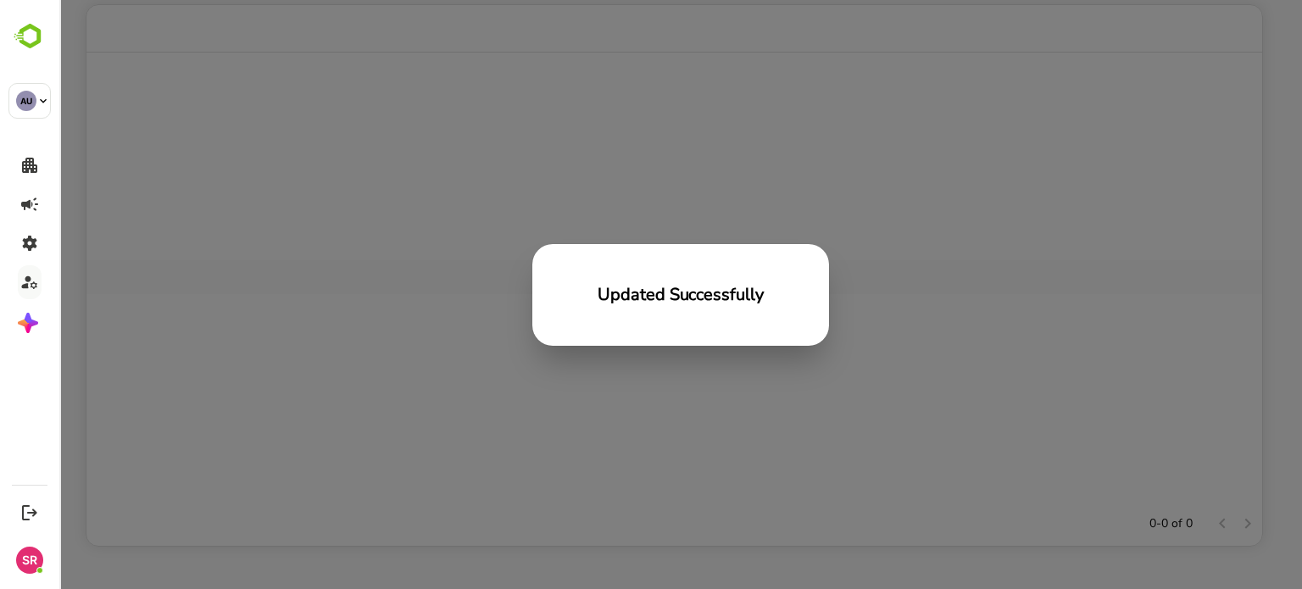
scroll to position [484, 1163]
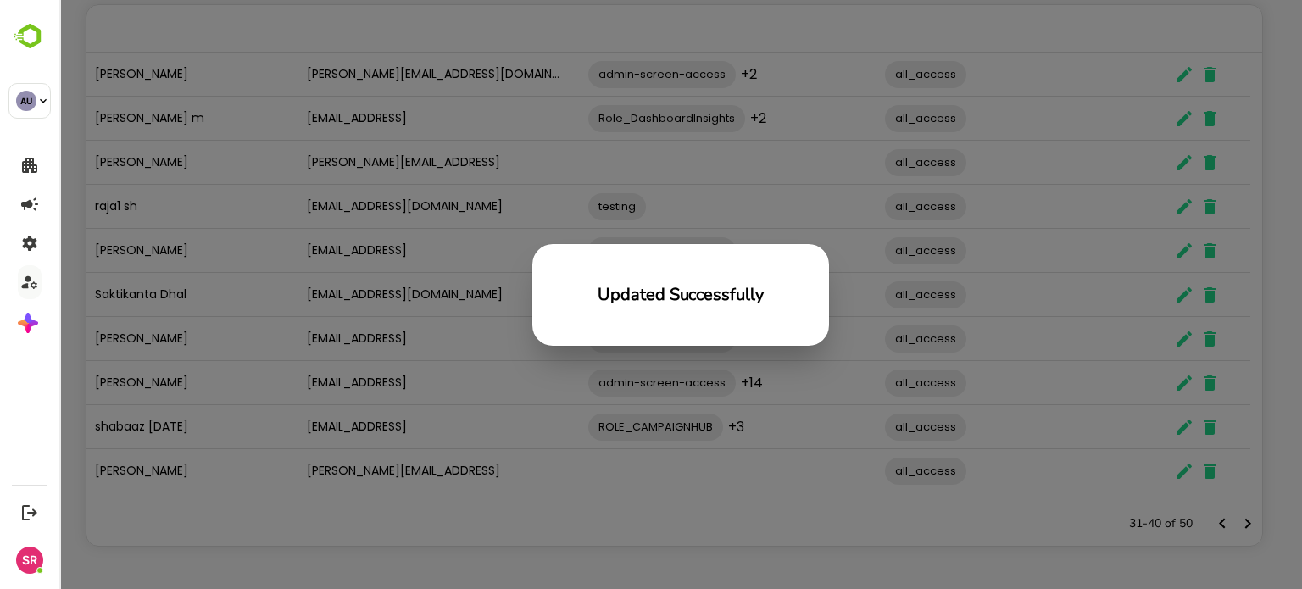
click at [522, 425] on div "Updated Successfully" at bounding box center [680, 294] width 1243 height 589
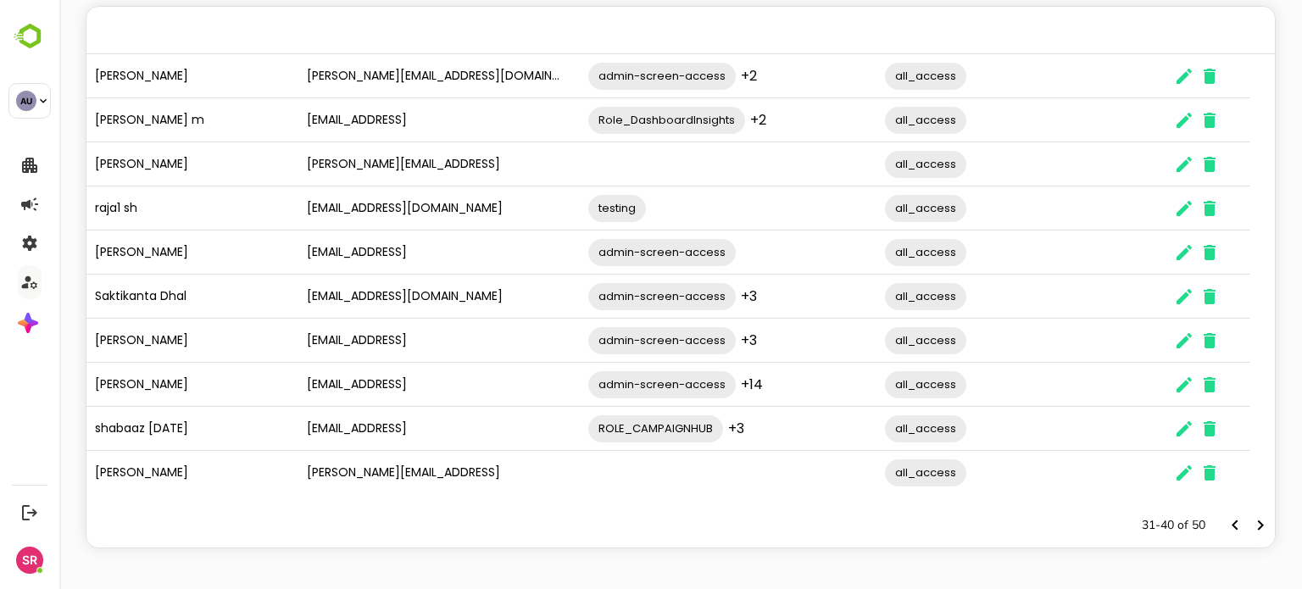
scroll to position [136, 0]
click at [1180, 432] on icon "The User Data" at bounding box center [1184, 429] width 15 height 15
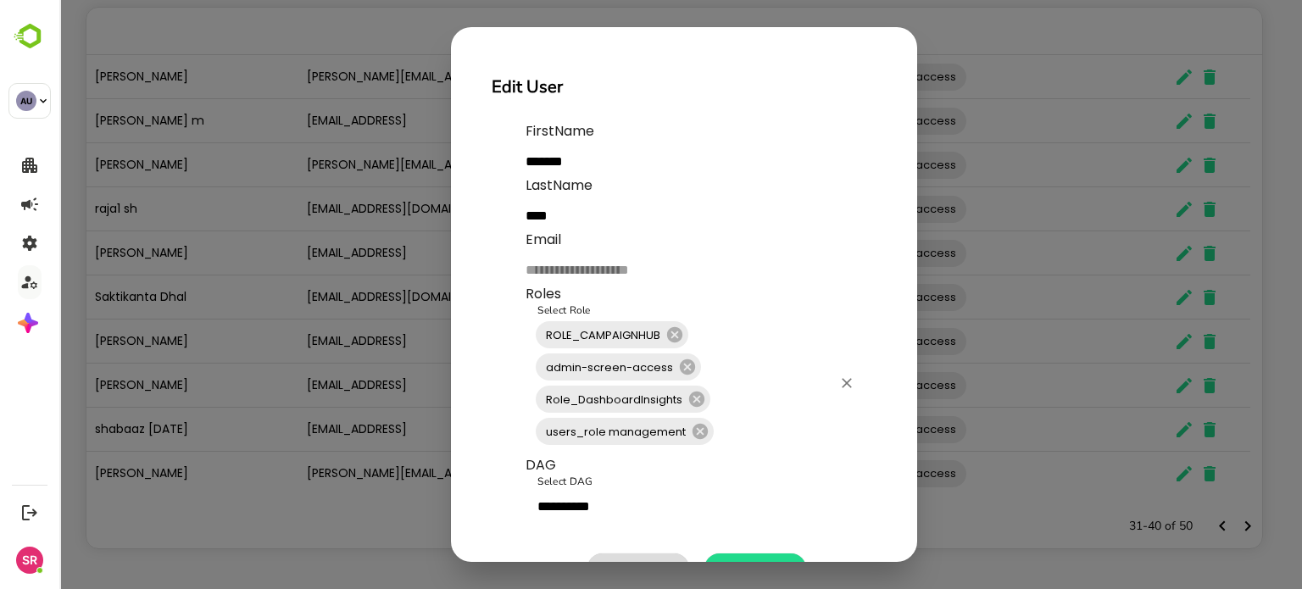
scroll to position [64, 0]
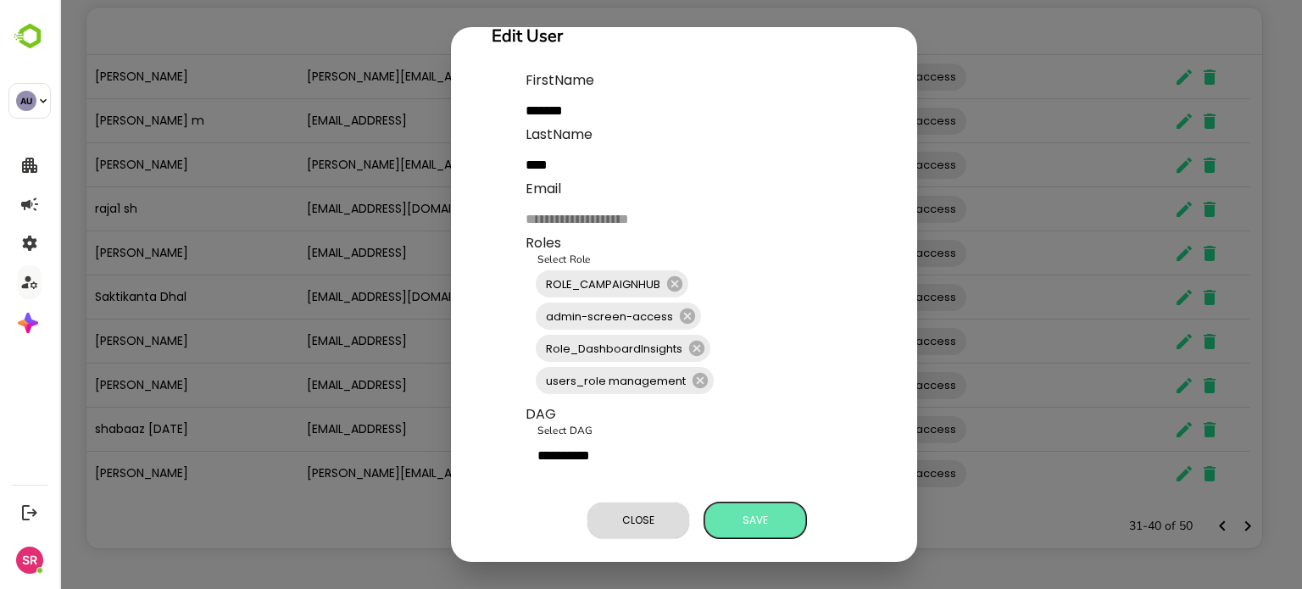
click at [757, 510] on span "Save" at bounding box center [755, 521] width 85 height 22
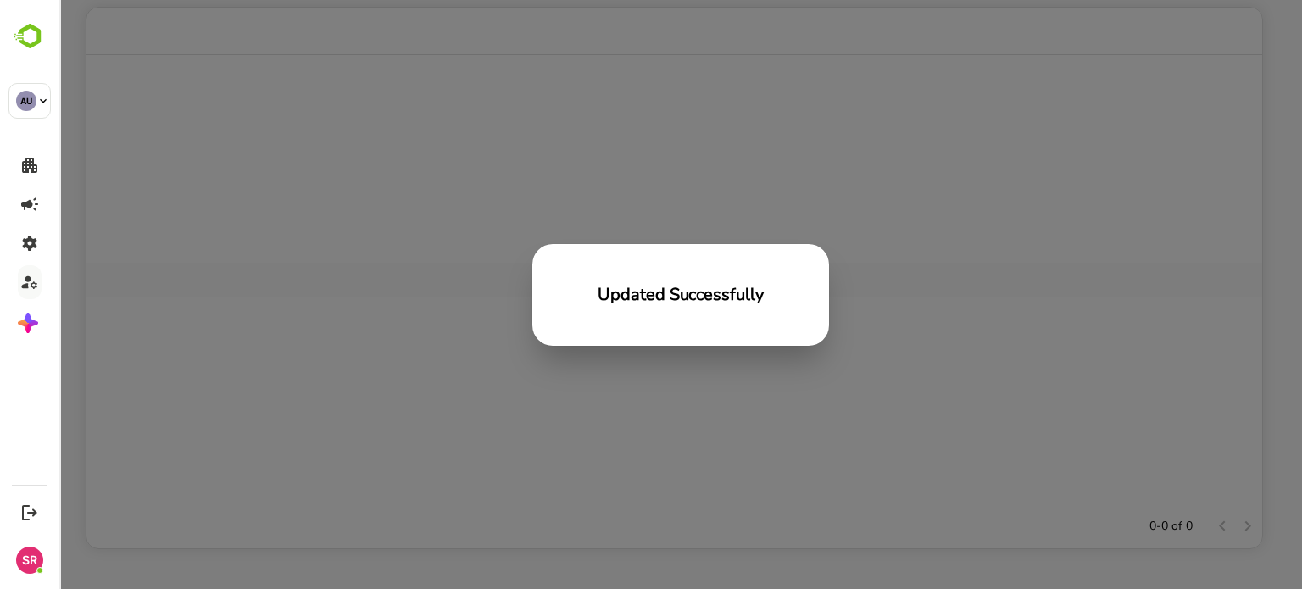
scroll to position [484, 1163]
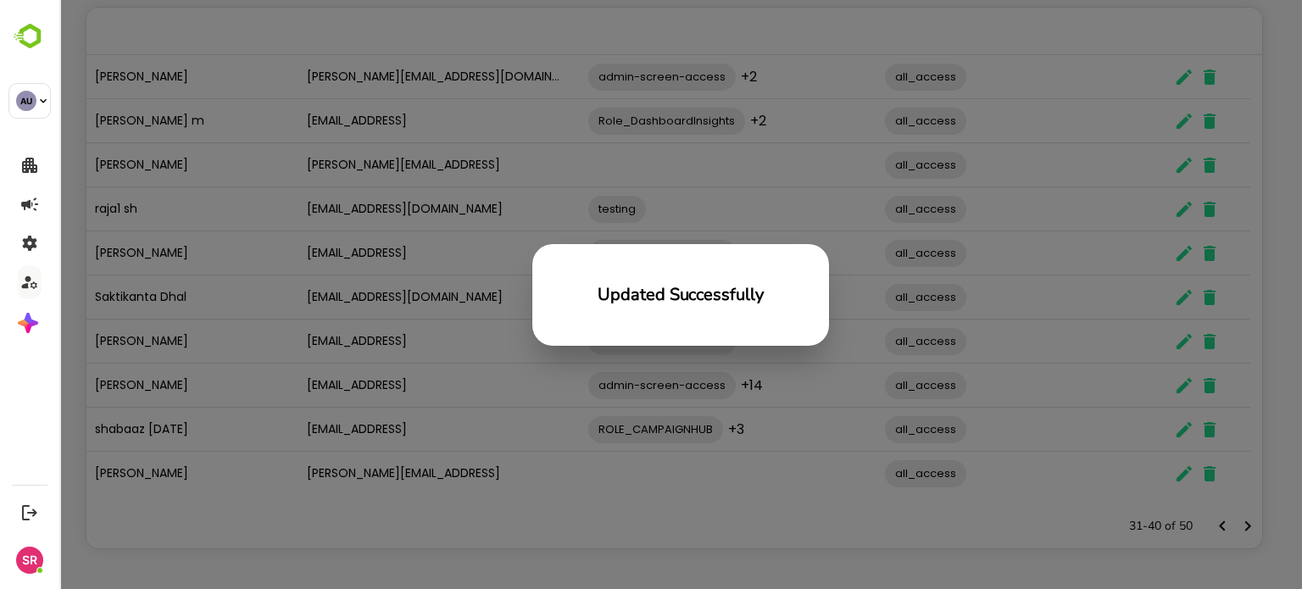
click at [266, 261] on div "Updated Successfully" at bounding box center [680, 294] width 1243 height 589
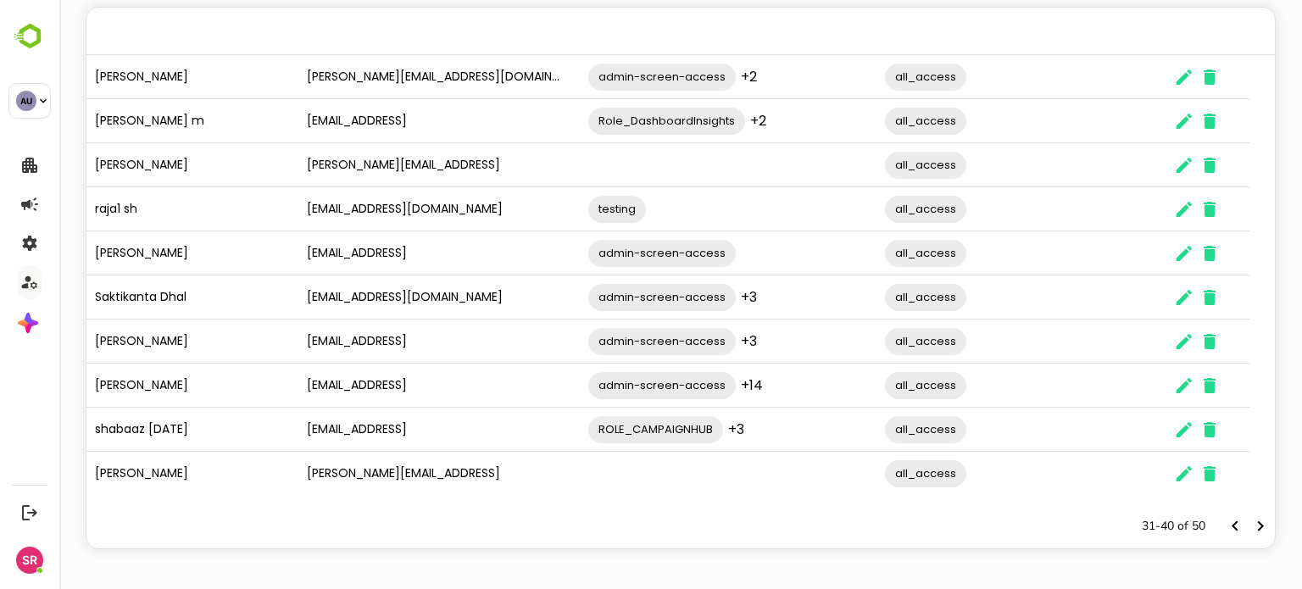
click at [266, 261] on div "Rani Kumari" at bounding box center [192, 253] width 212 height 44
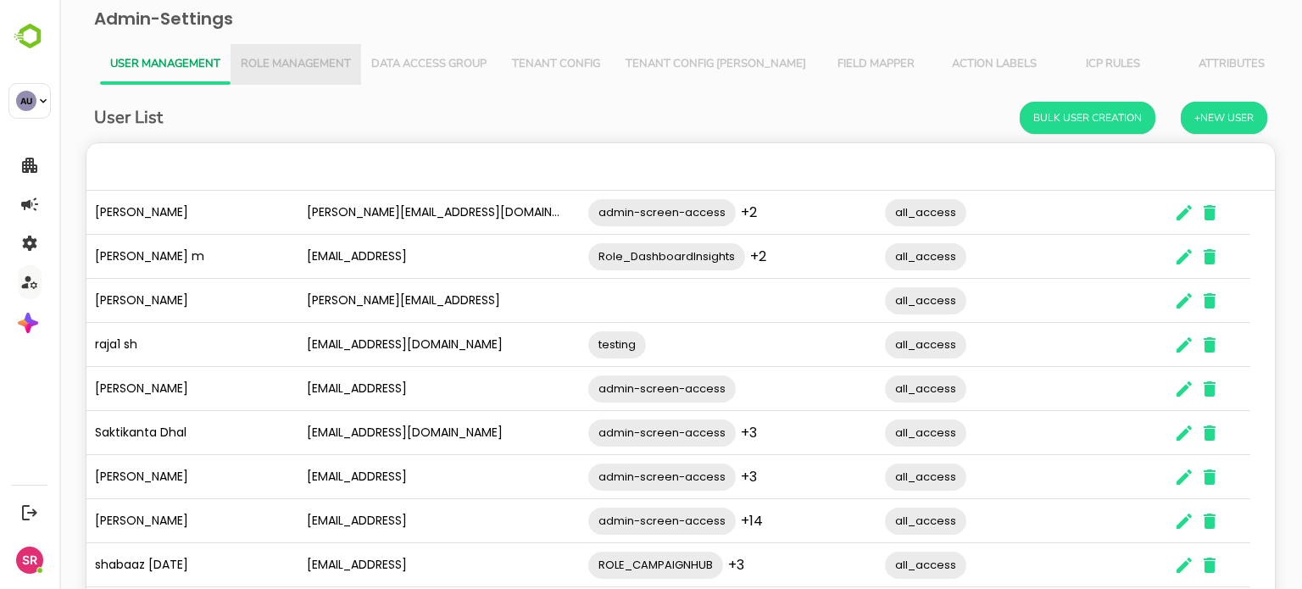
click at [277, 59] on span "Role Management" at bounding box center [296, 65] width 110 height 14
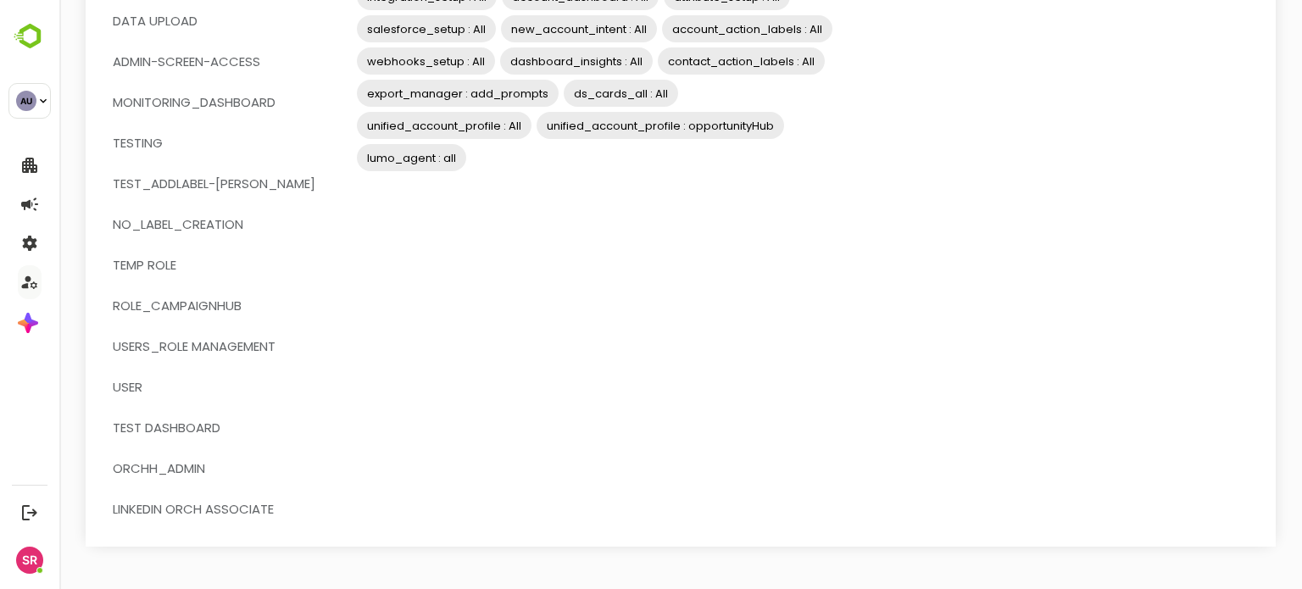
scroll to position [239, 0]
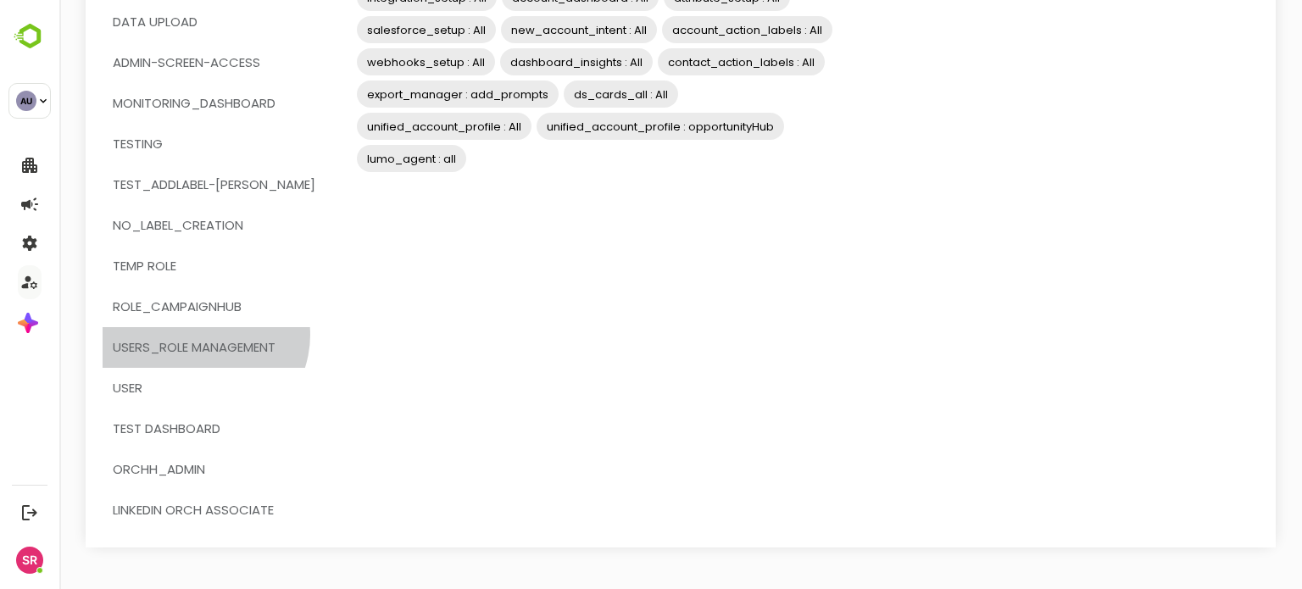
click at [204, 335] on button "users_role management" at bounding box center [214, 347] width 223 height 41
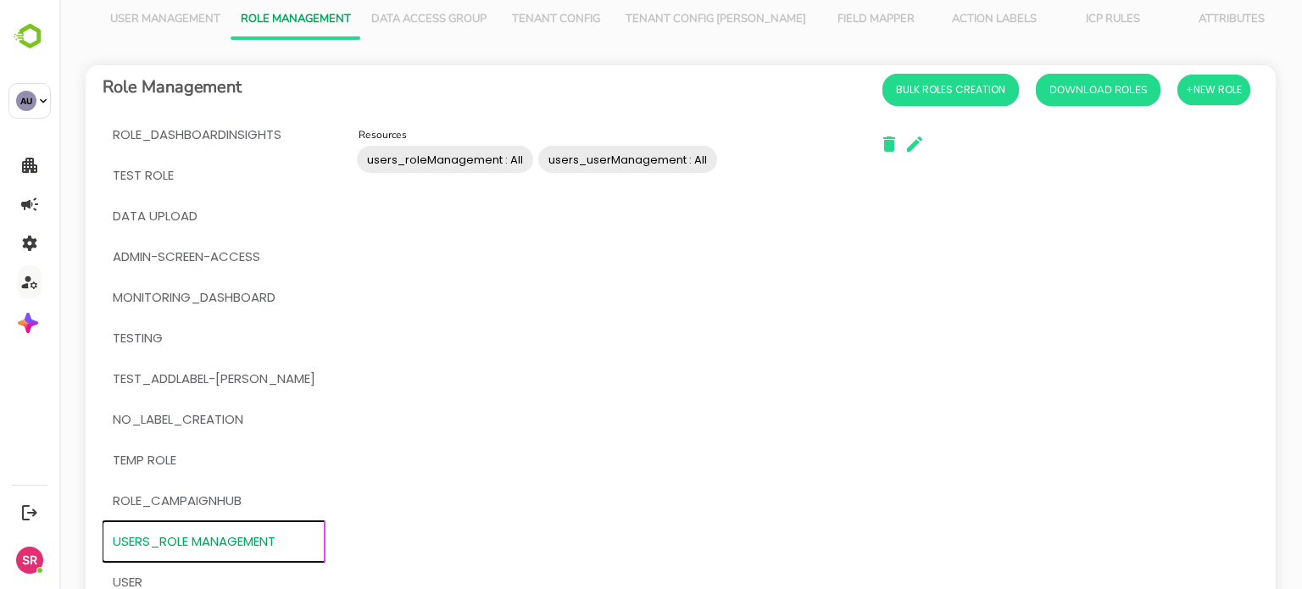
scroll to position [0, 0]
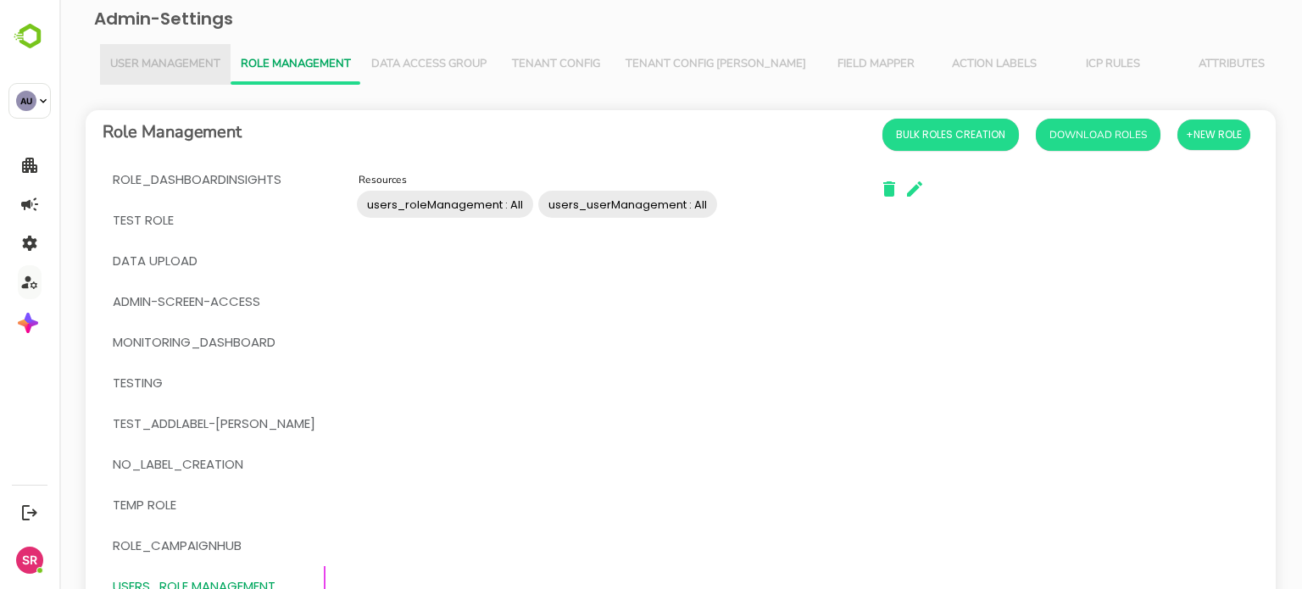
click at [159, 55] on button "User Management" at bounding box center [165, 64] width 131 height 41
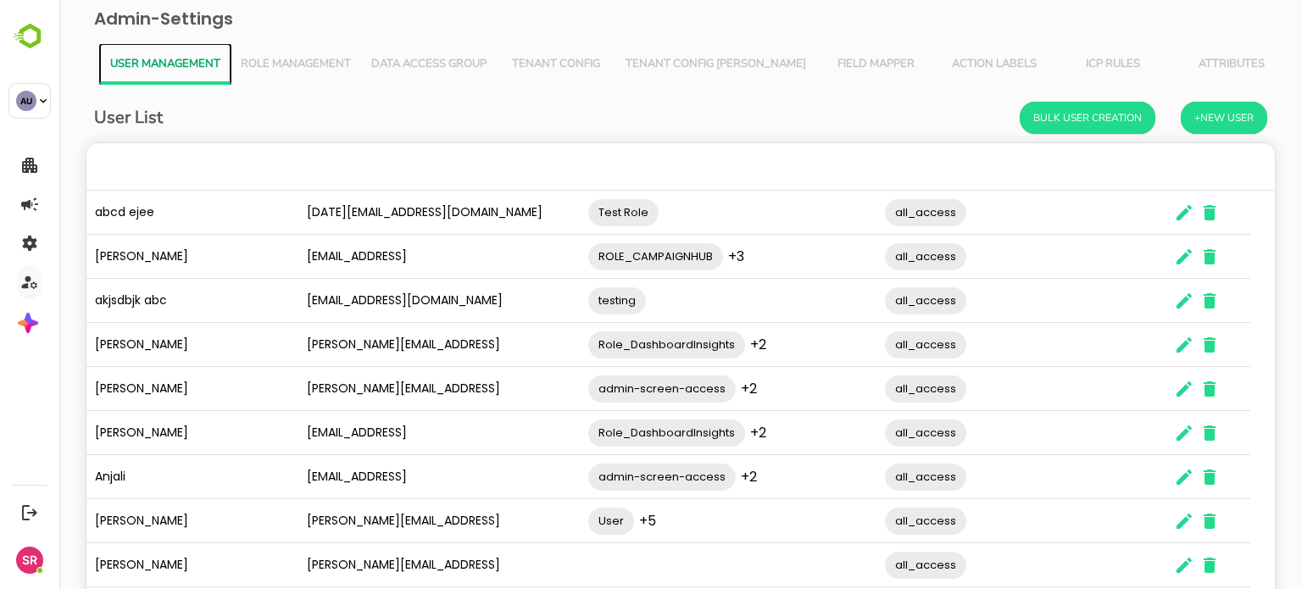
scroll to position [138, 0]
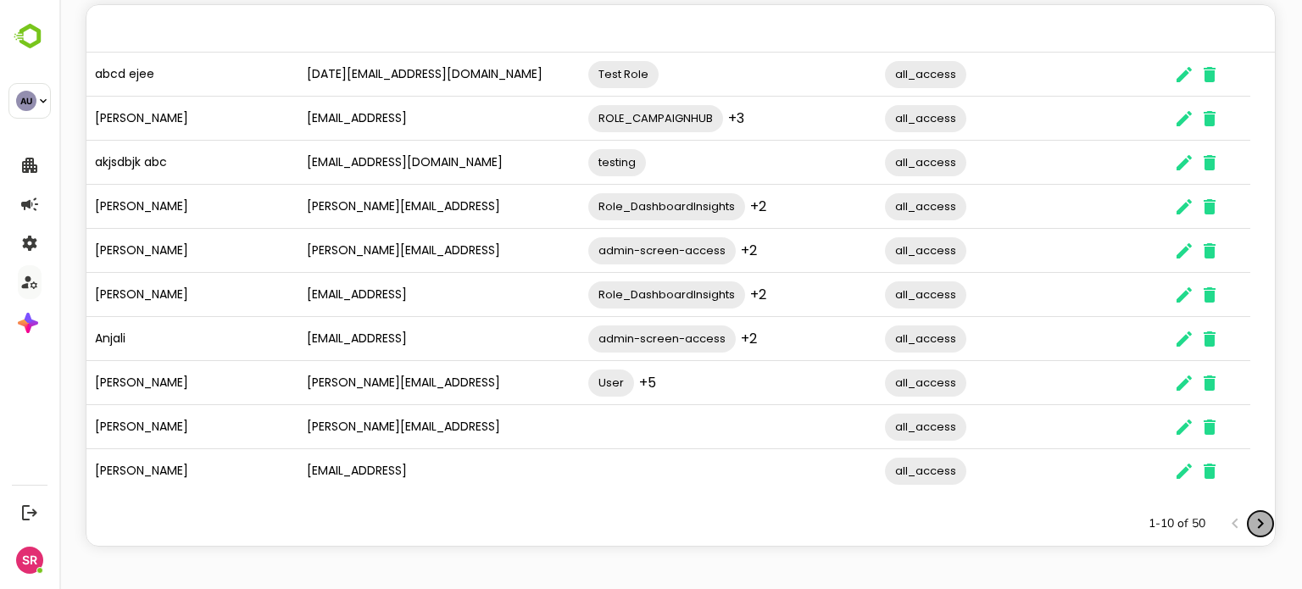
click at [1252, 525] on icon "Next page" at bounding box center [1261, 524] width 20 height 20
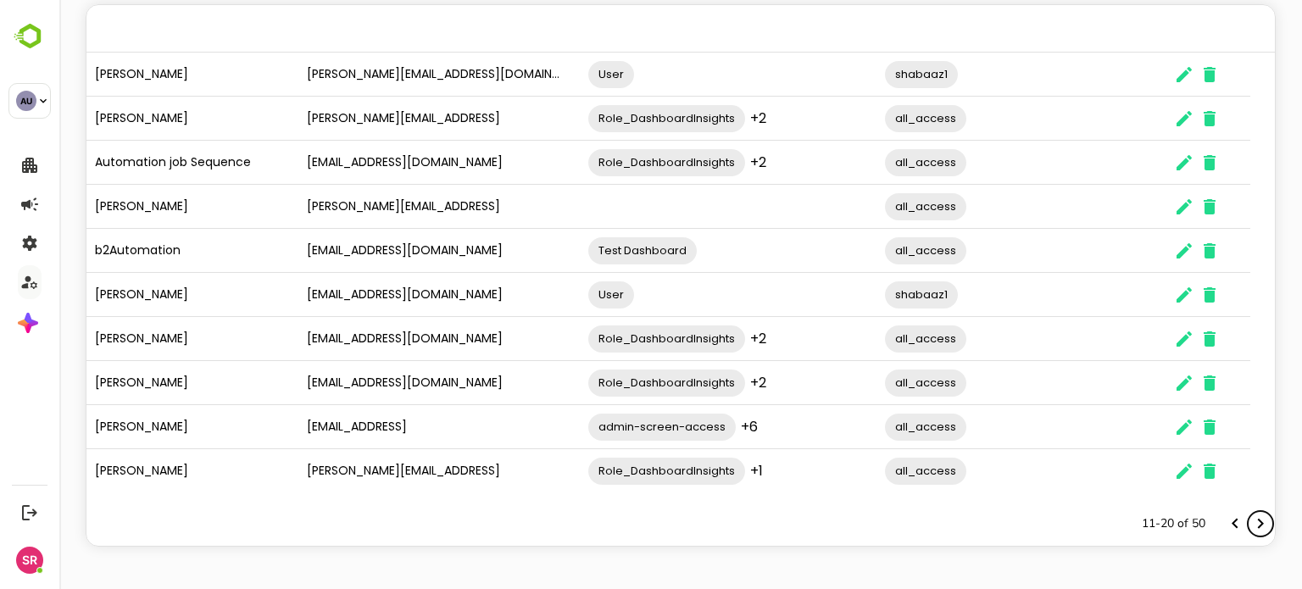
click at [1252, 525] on icon "Next page" at bounding box center [1261, 524] width 20 height 20
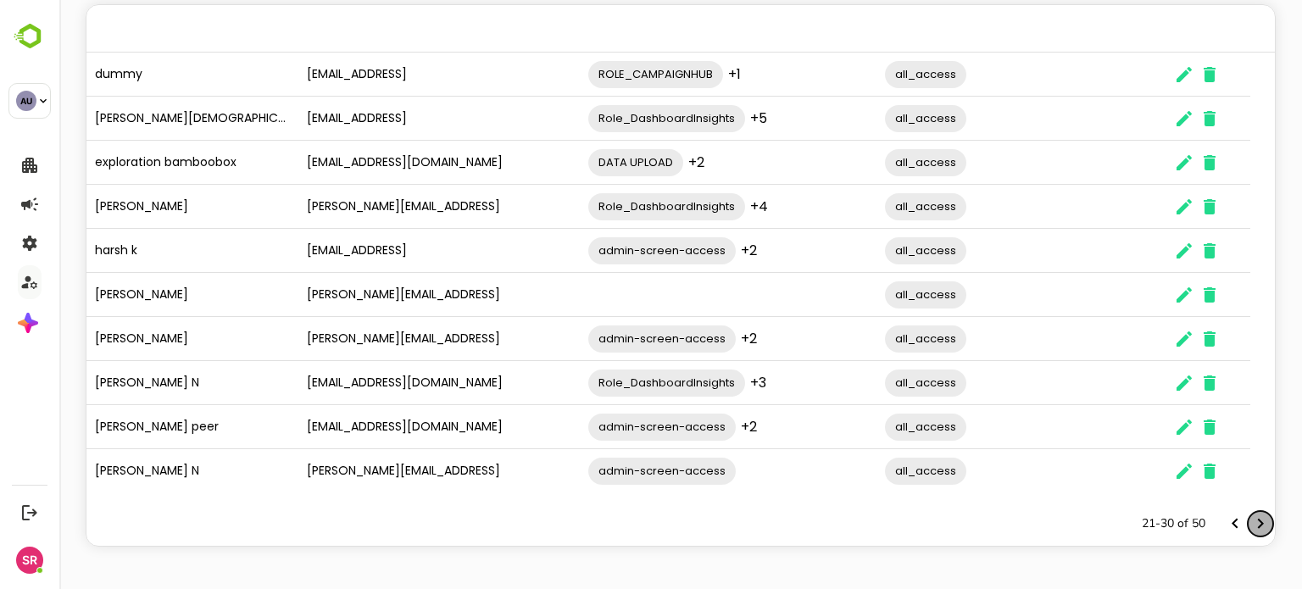
click at [1252, 525] on icon "Next page" at bounding box center [1261, 524] width 20 height 20
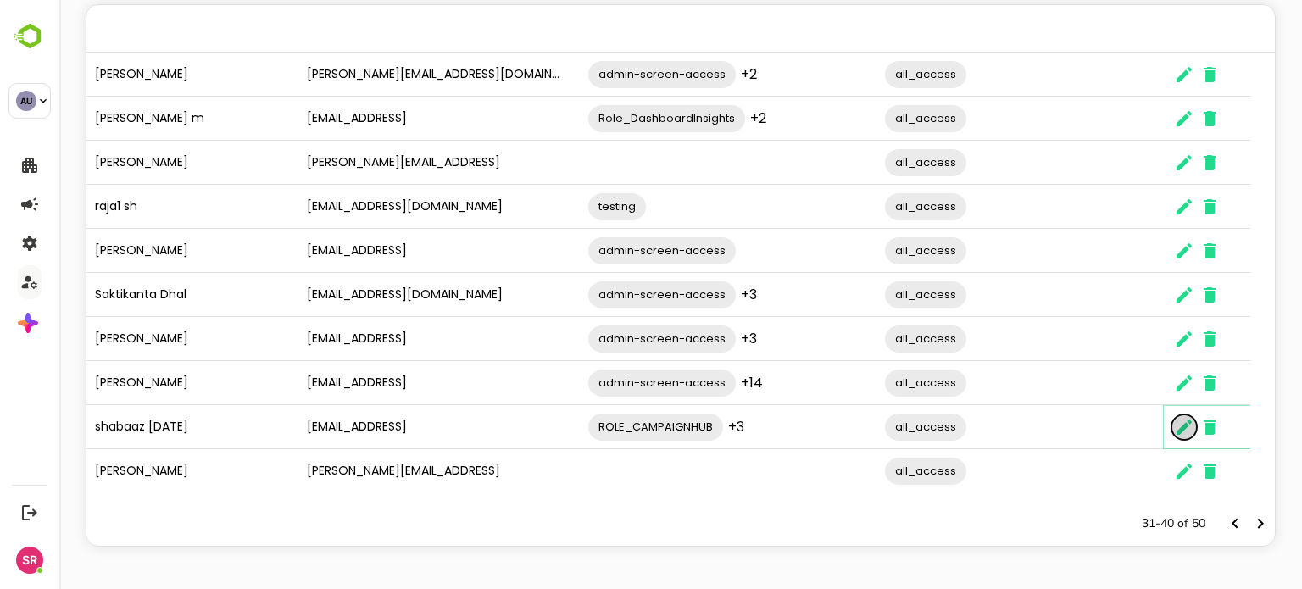
click at [1187, 427] on icon "The User Data" at bounding box center [1184, 427] width 20 height 20
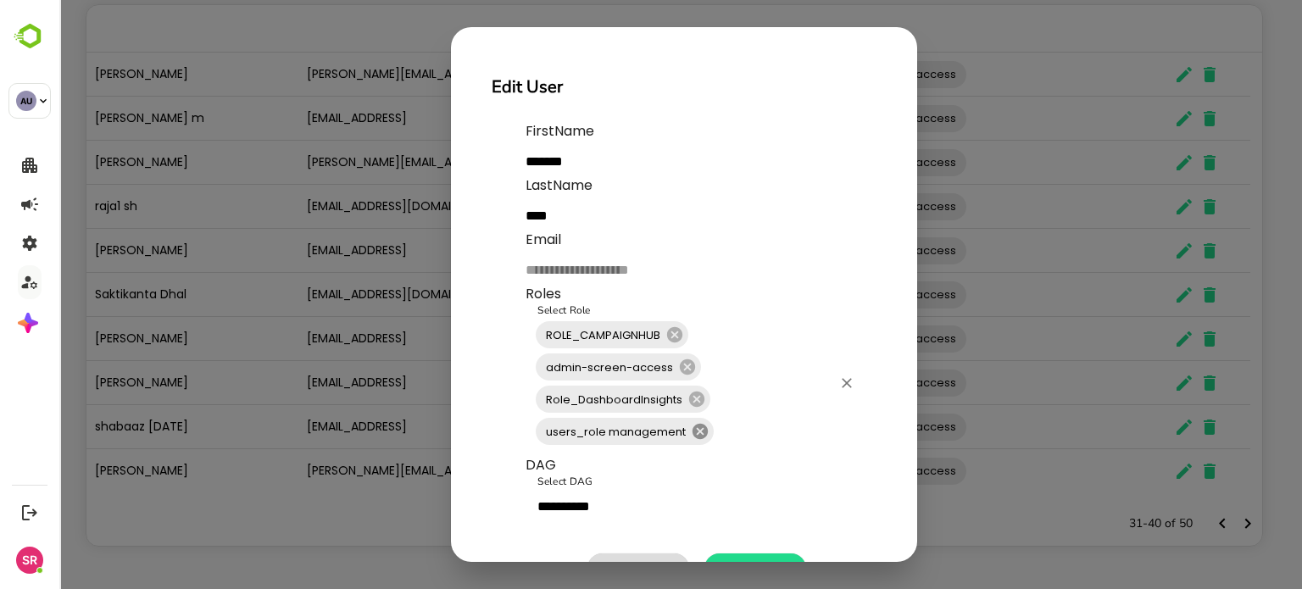
click at [699, 432] on icon at bounding box center [700, 431] width 19 height 19
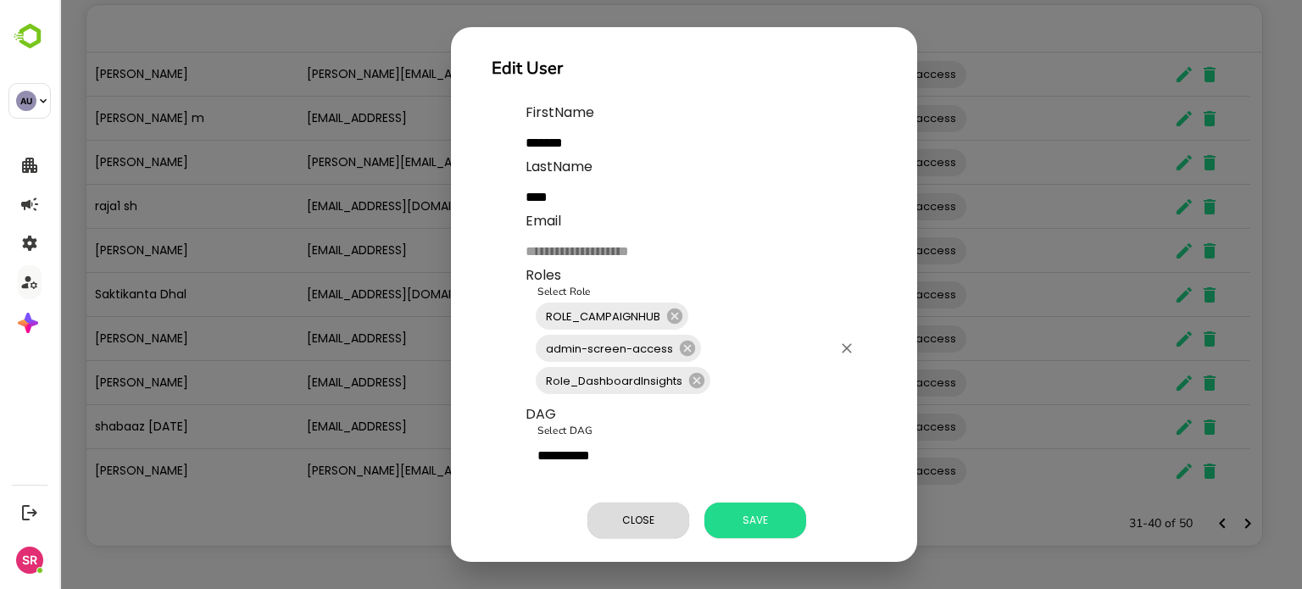
scroll to position [31, 0]
click at [745, 510] on span "Save" at bounding box center [755, 521] width 85 height 22
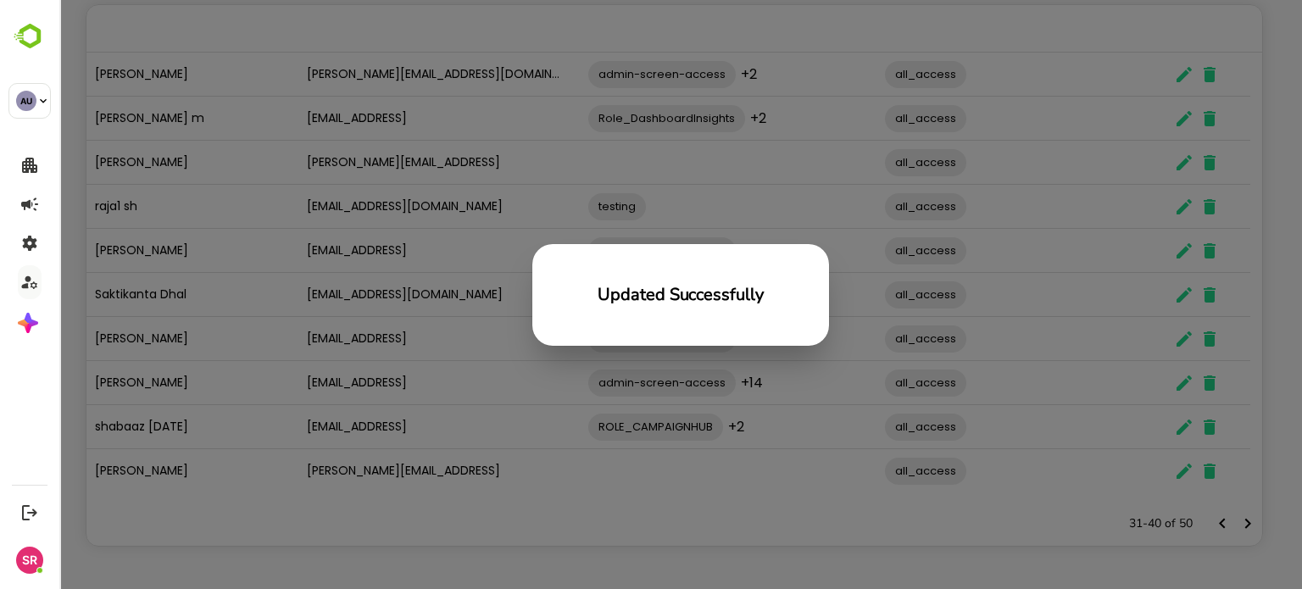
click at [292, 296] on div "Updated Successfully" at bounding box center [680, 294] width 1243 height 589
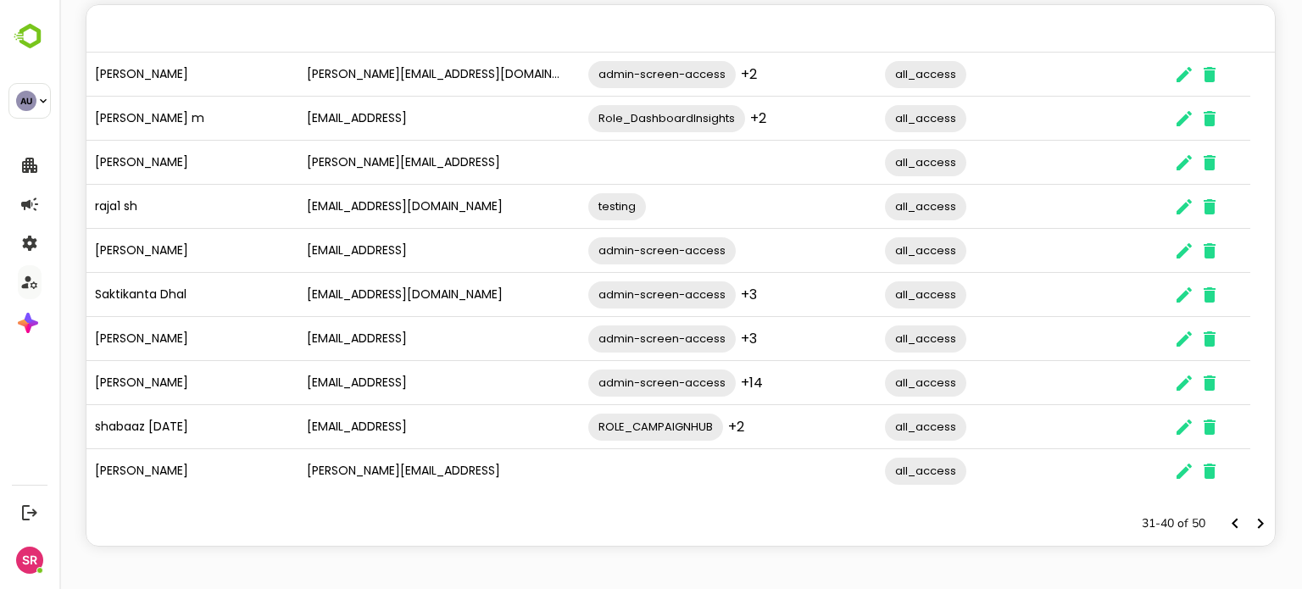
scroll to position [0, 0]
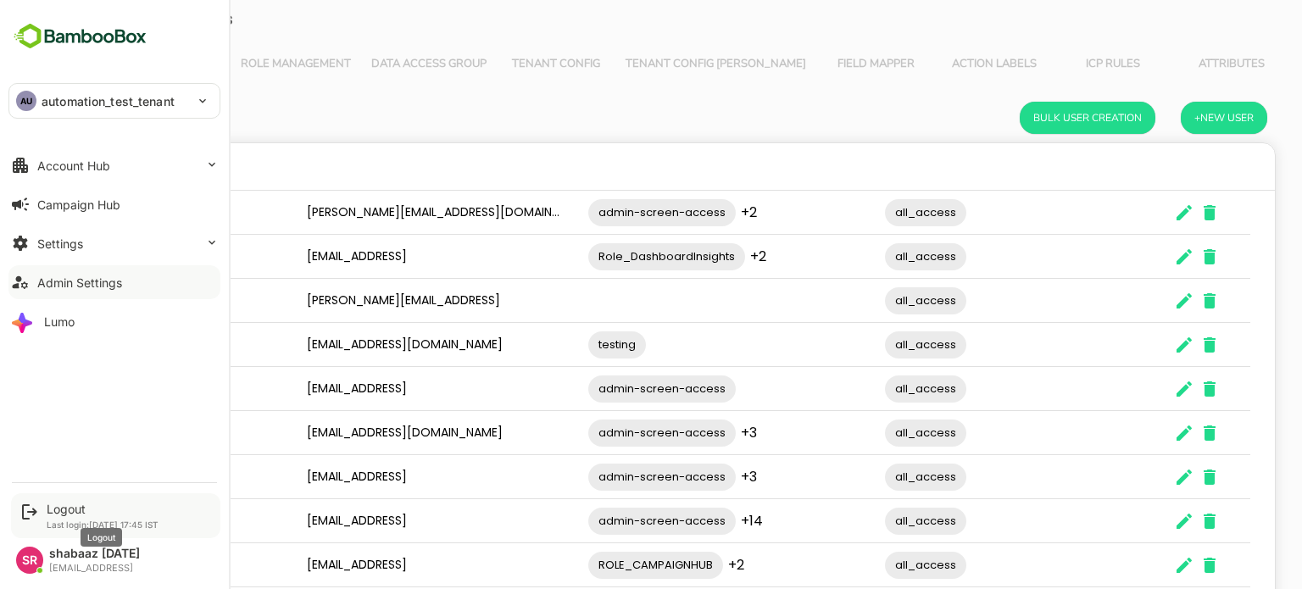
click at [58, 509] on div "Logout" at bounding box center [103, 509] width 112 height 14
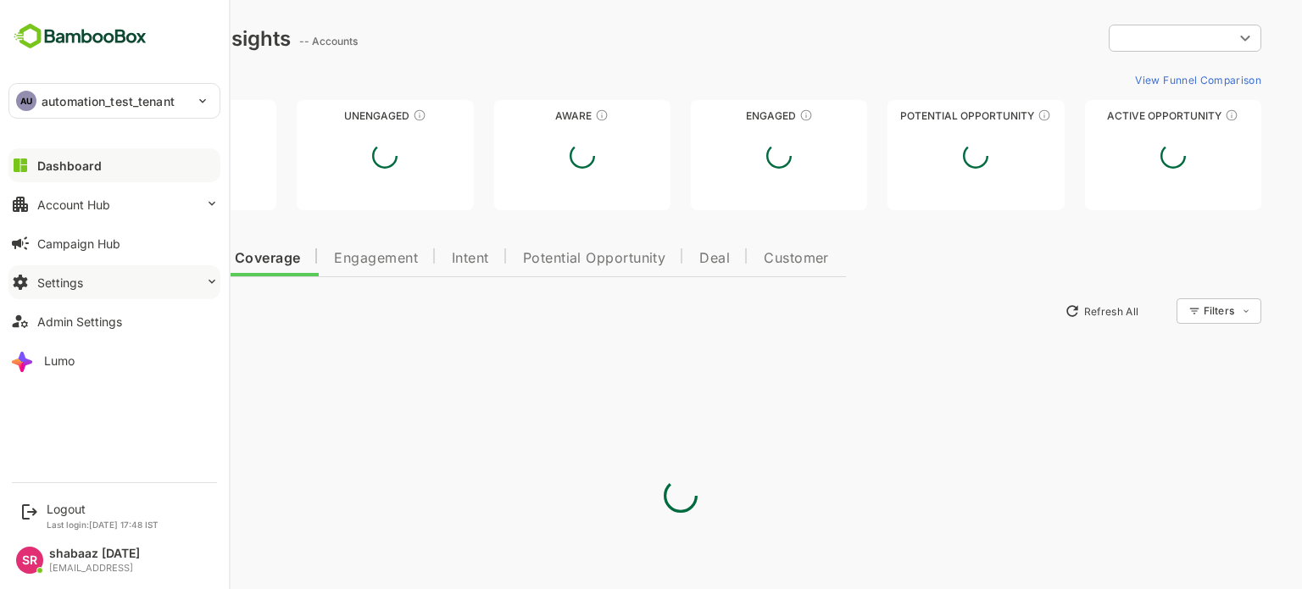
type input "**********"
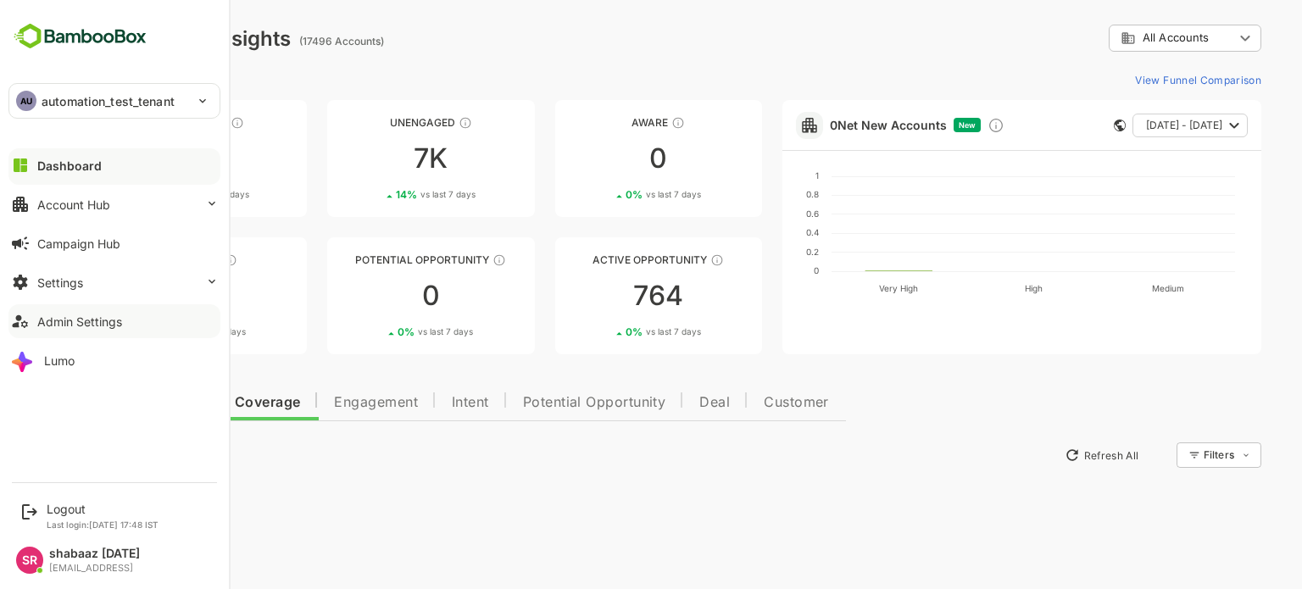
click at [40, 315] on div "Admin Settings" at bounding box center [79, 322] width 85 height 14
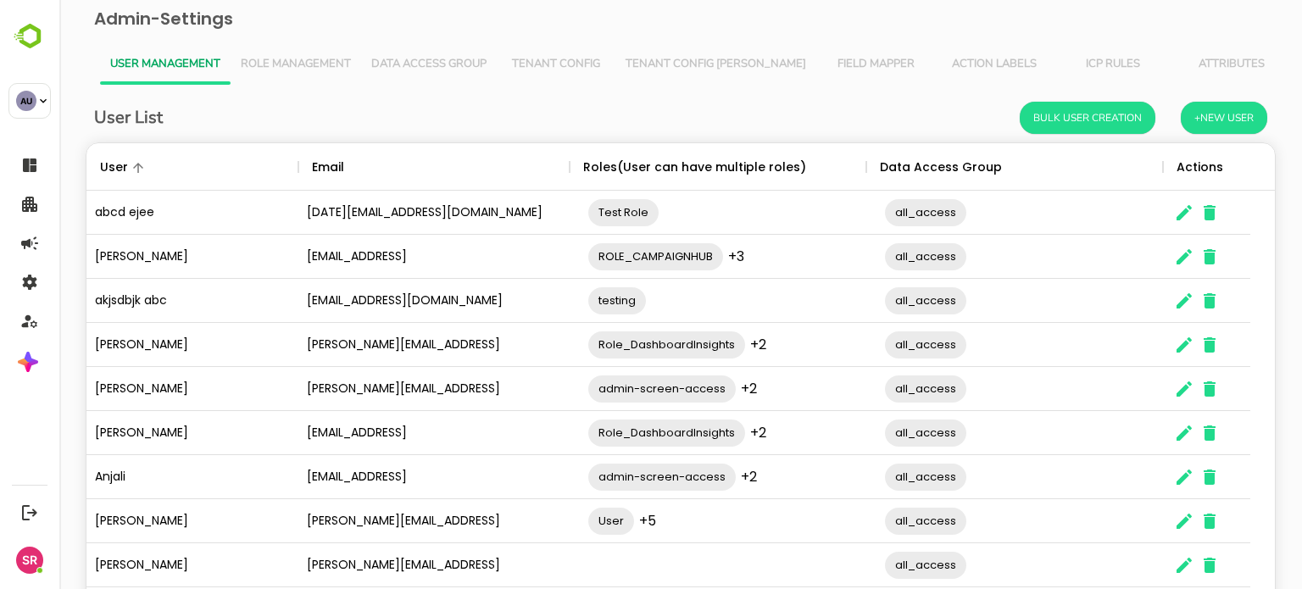
scroll to position [138, 0]
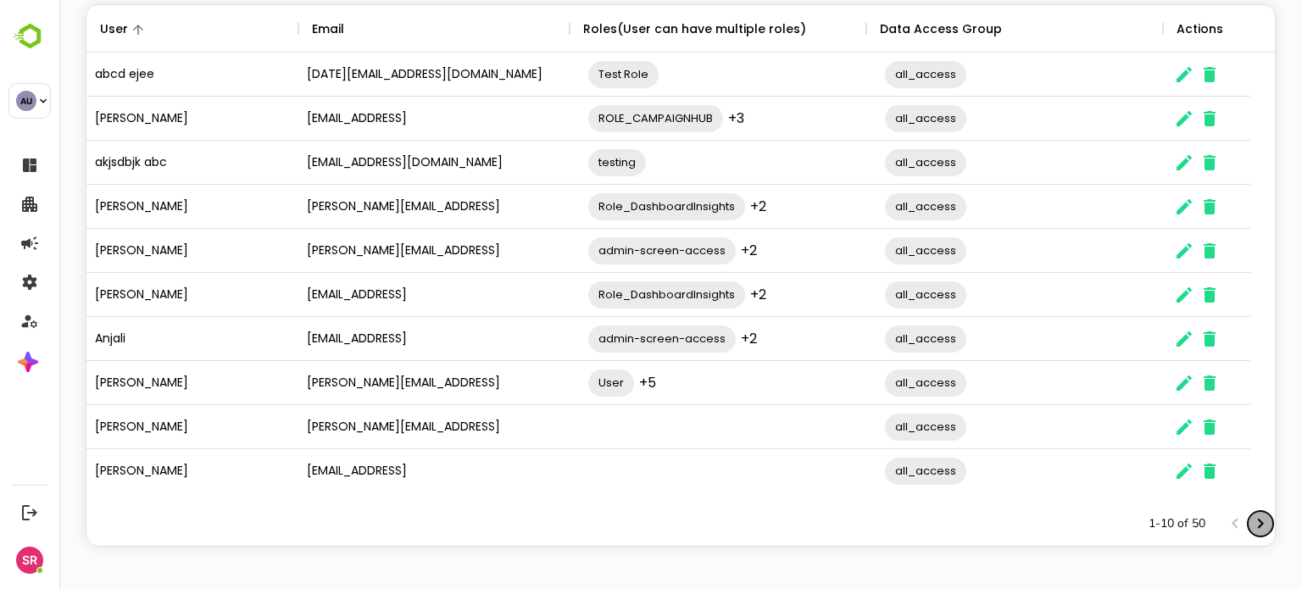
click at [1258, 521] on icon "Next page" at bounding box center [1261, 524] width 6 height 10
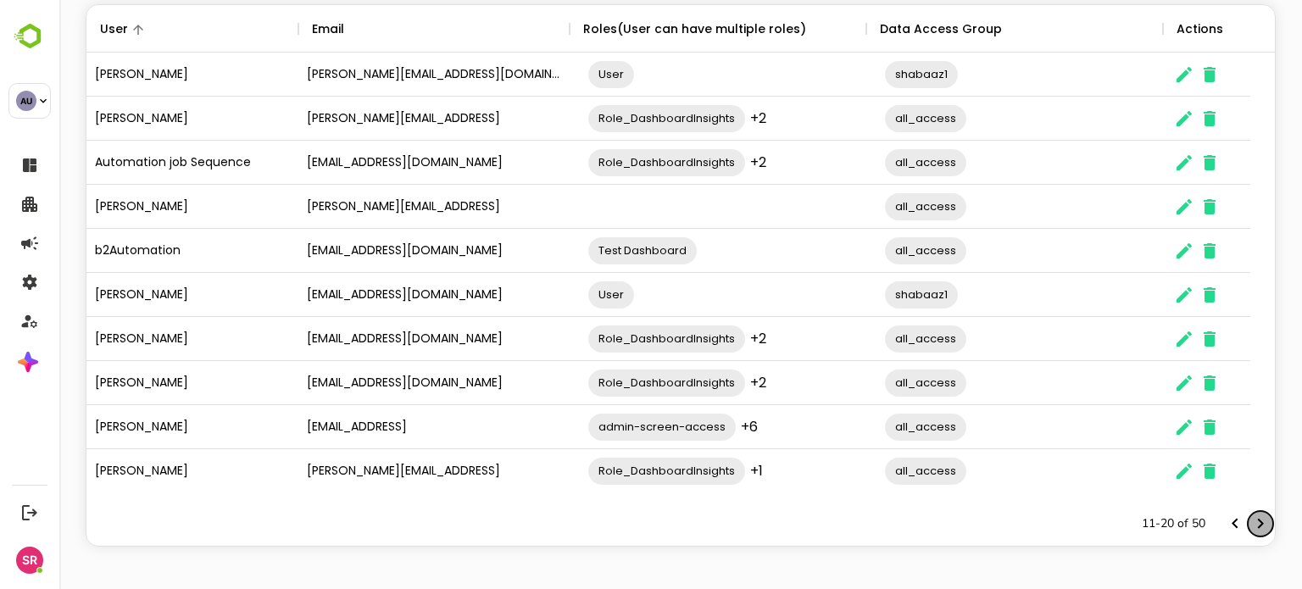
click at [1258, 521] on icon "Next page" at bounding box center [1261, 524] width 6 height 10
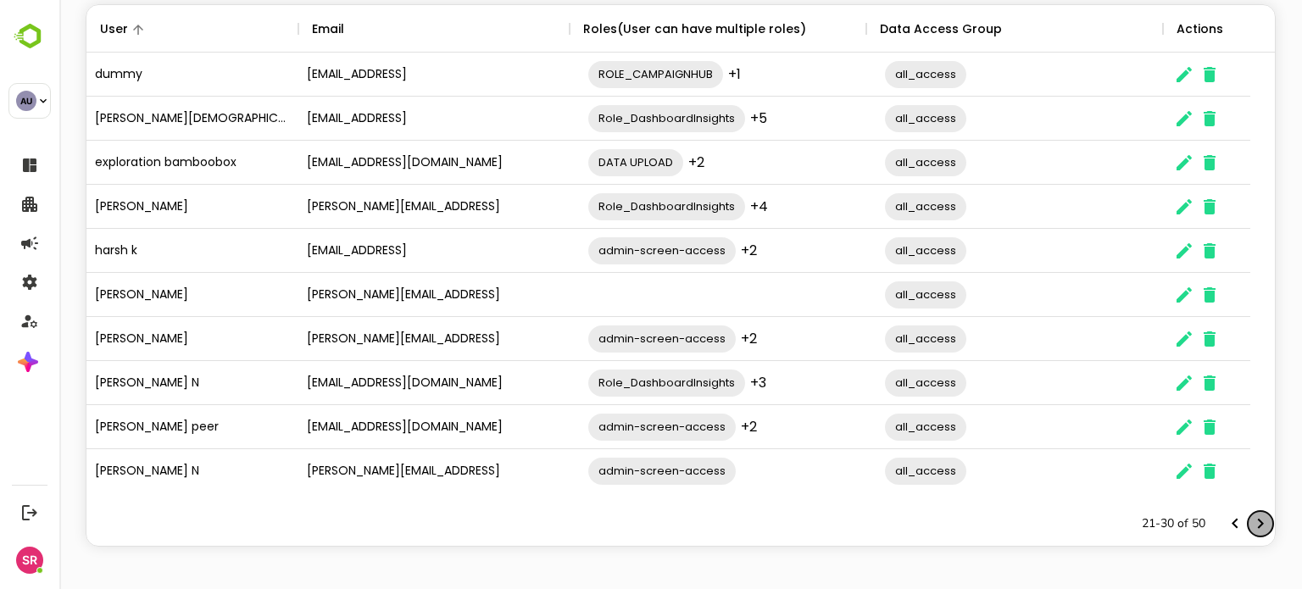
click at [1258, 521] on icon "Next page" at bounding box center [1261, 524] width 6 height 10
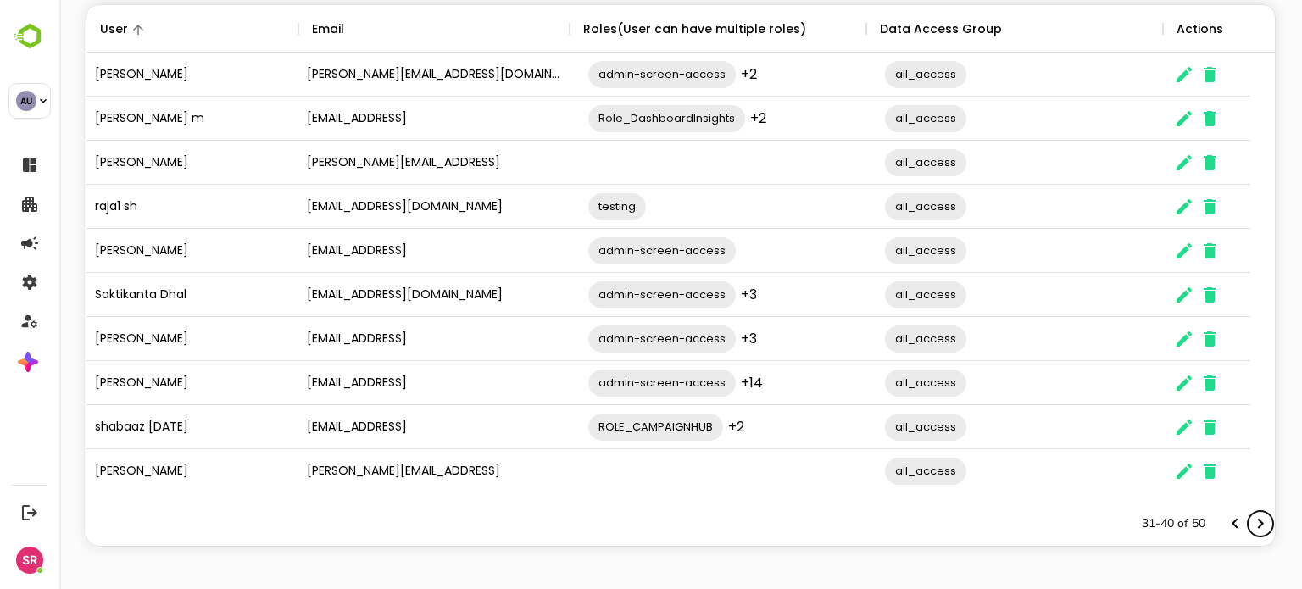
scroll to position [0, 0]
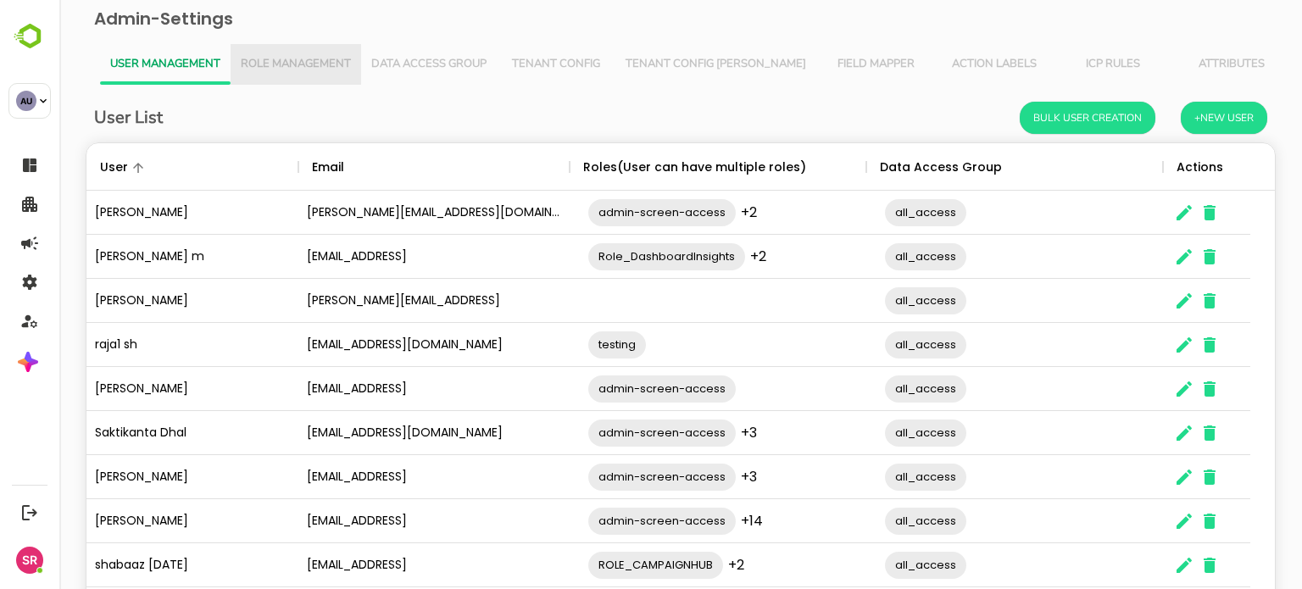
click at [295, 54] on button "Role Management" at bounding box center [296, 64] width 131 height 41
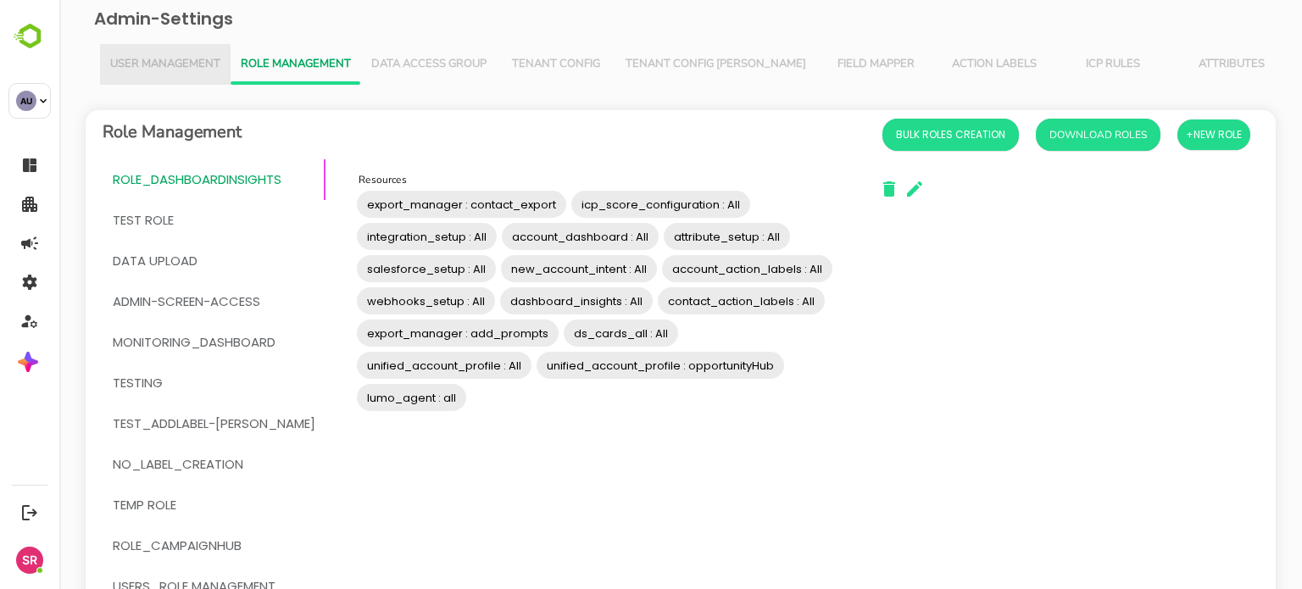
click at [194, 64] on span "User Management" at bounding box center [165, 65] width 110 height 14
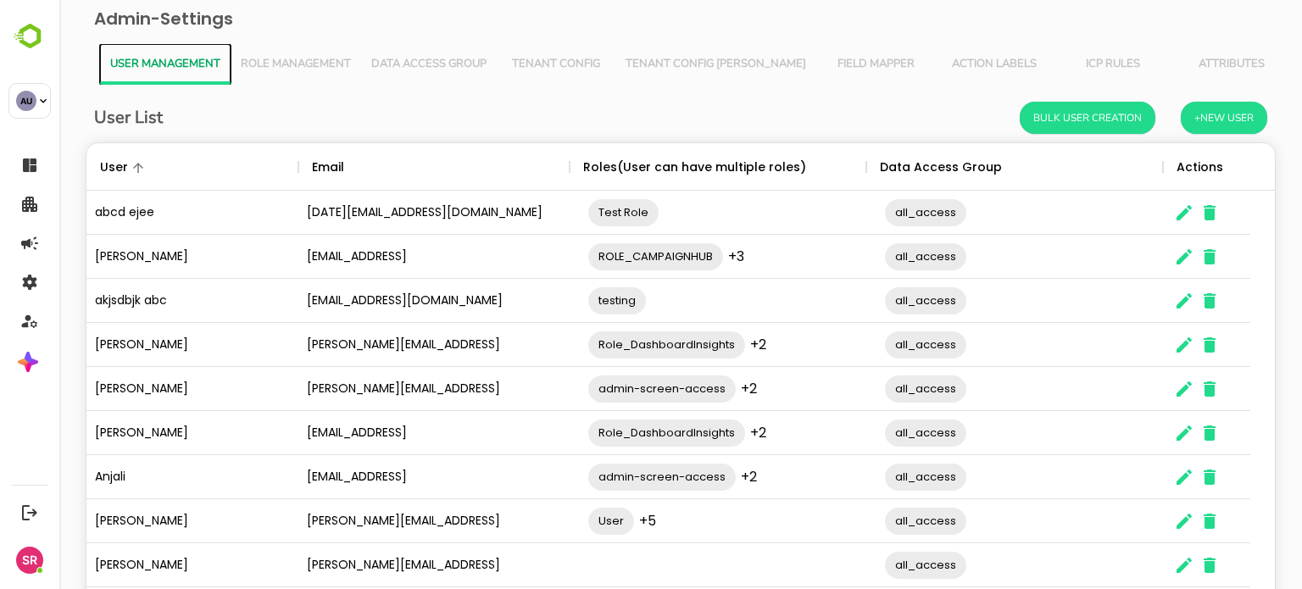
scroll to position [138, 0]
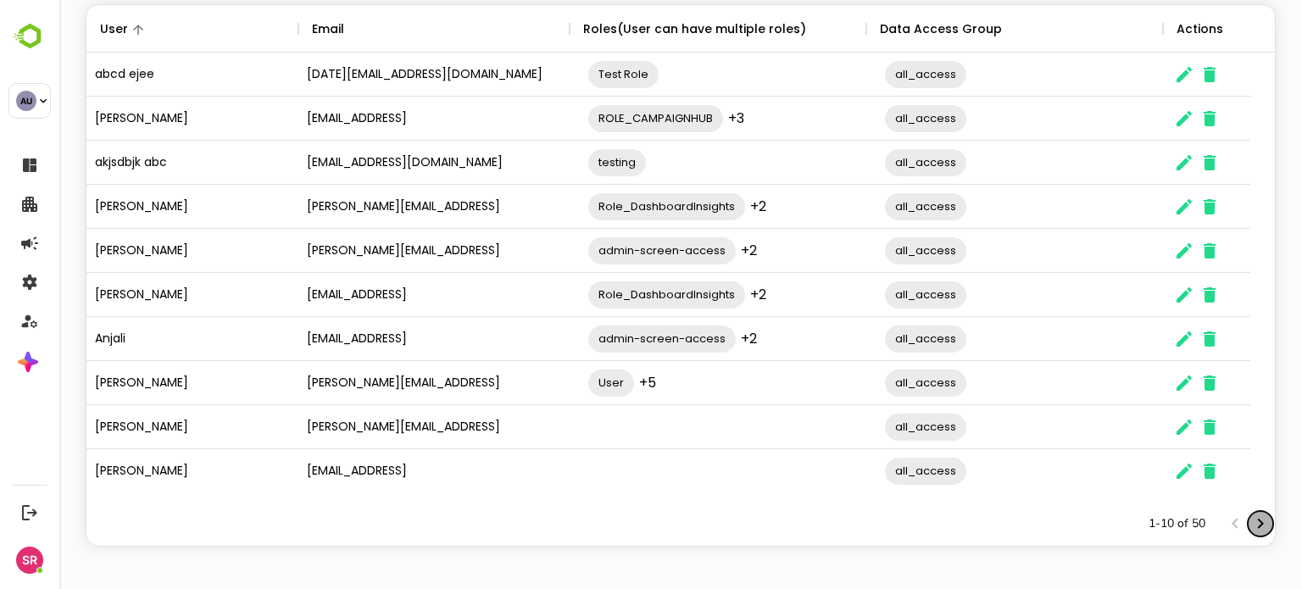
click at [1258, 525] on icon "Next page" at bounding box center [1261, 524] width 6 height 10
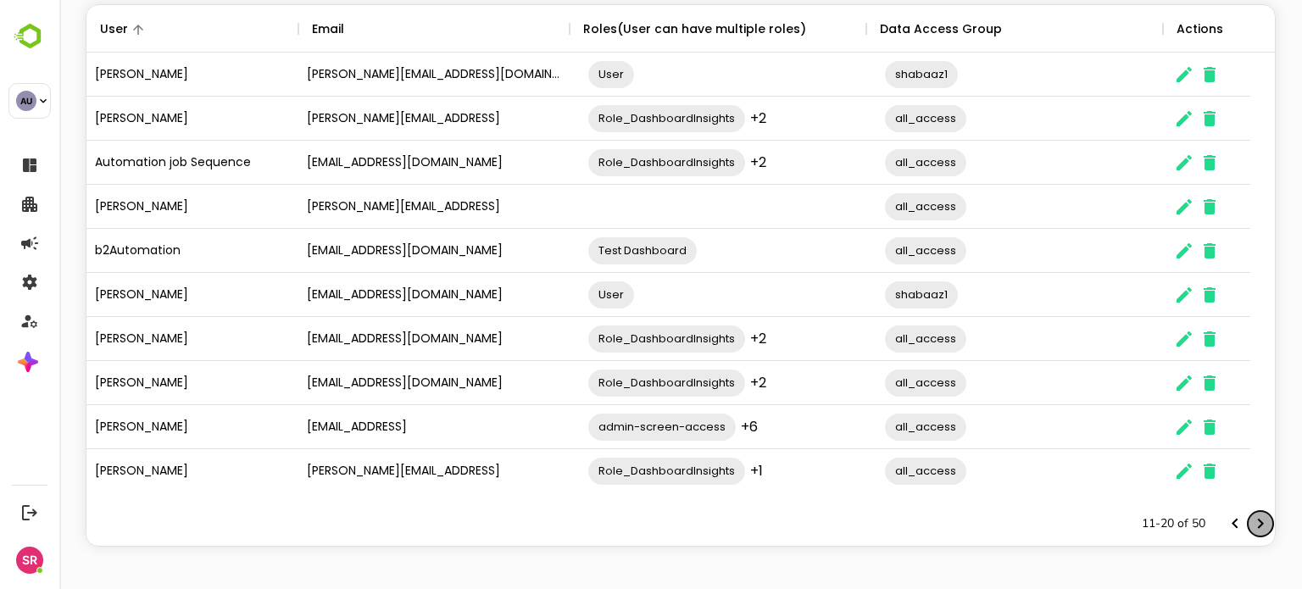
click at [1258, 525] on icon "Next page" at bounding box center [1261, 524] width 6 height 10
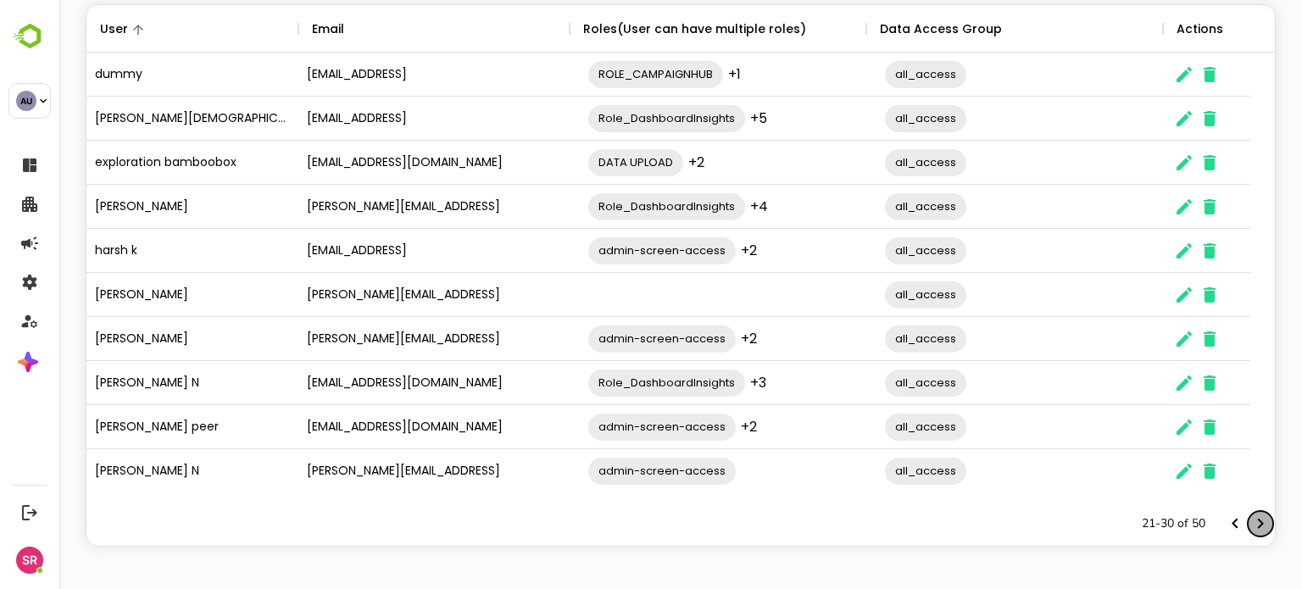
click at [1258, 525] on icon "Next page" at bounding box center [1261, 524] width 6 height 10
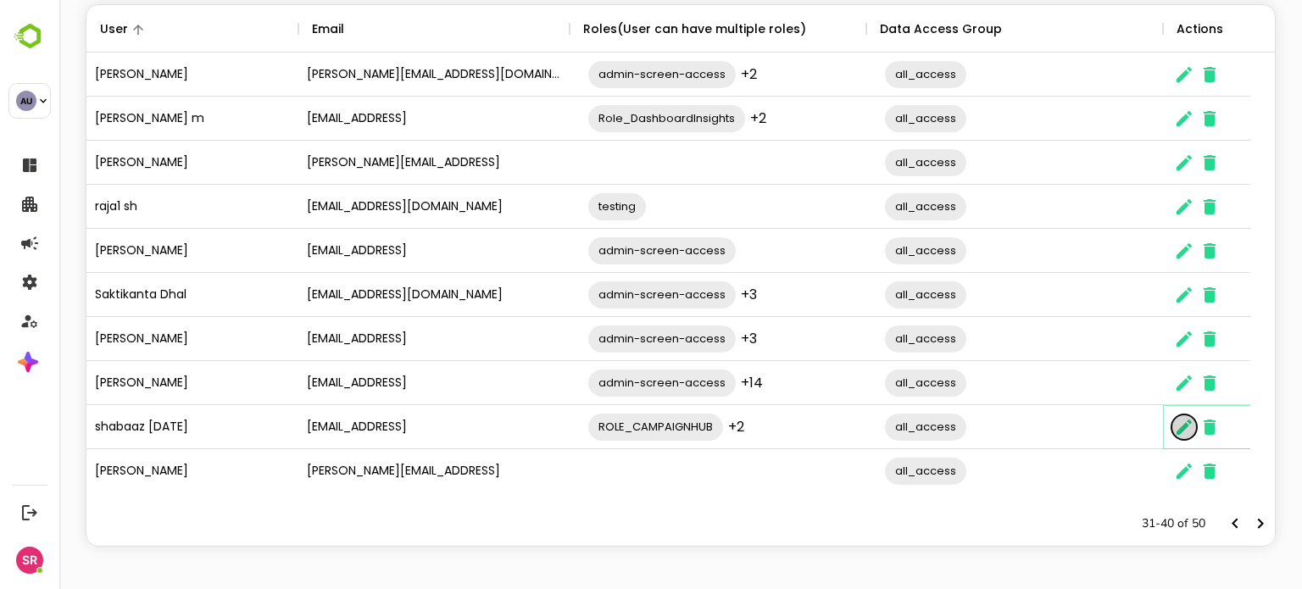
click at [1184, 427] on icon "The User Data" at bounding box center [1184, 427] width 15 height 15
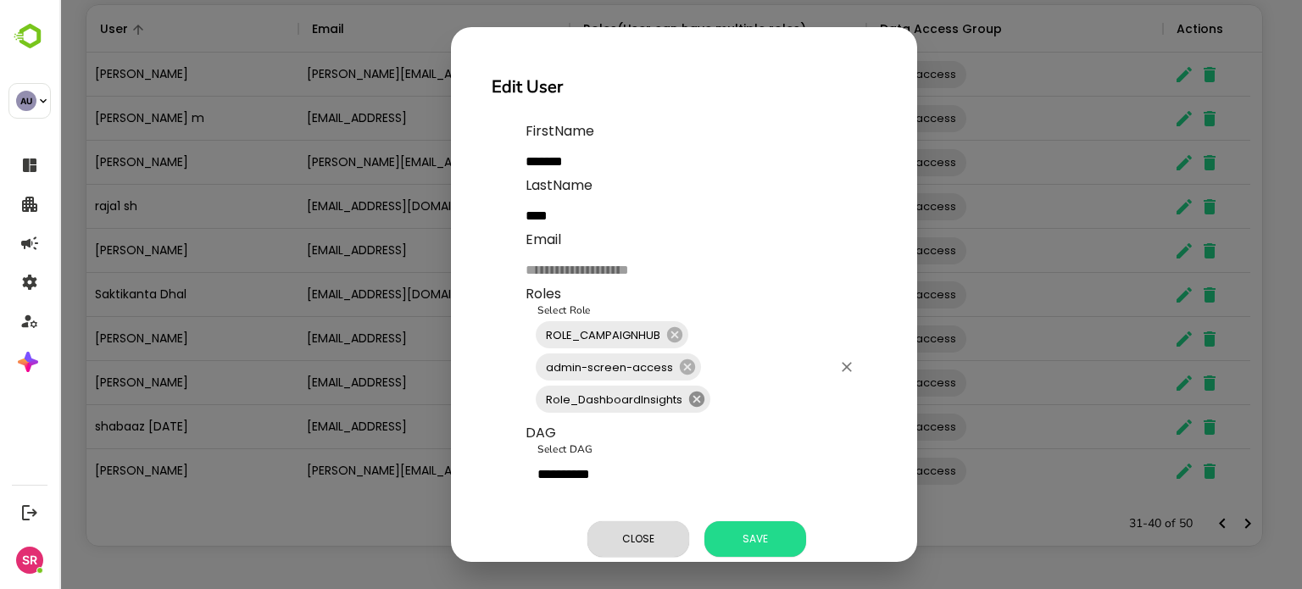
click at [700, 399] on icon at bounding box center [696, 399] width 15 height 15
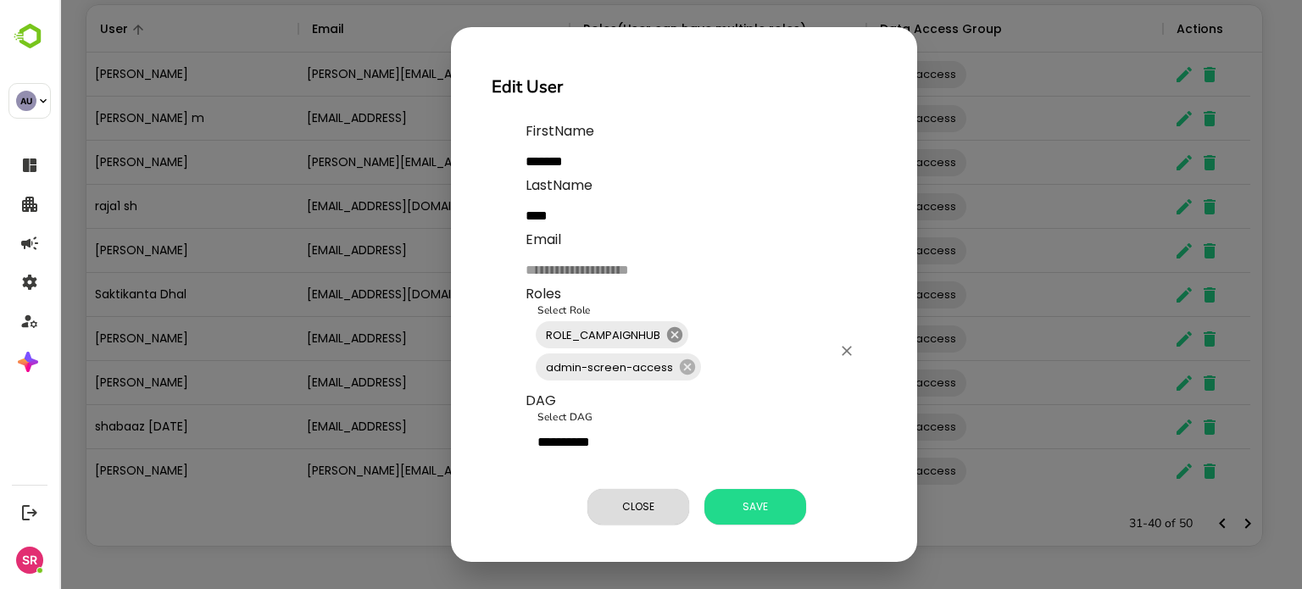
click at [677, 335] on icon at bounding box center [674, 334] width 15 height 15
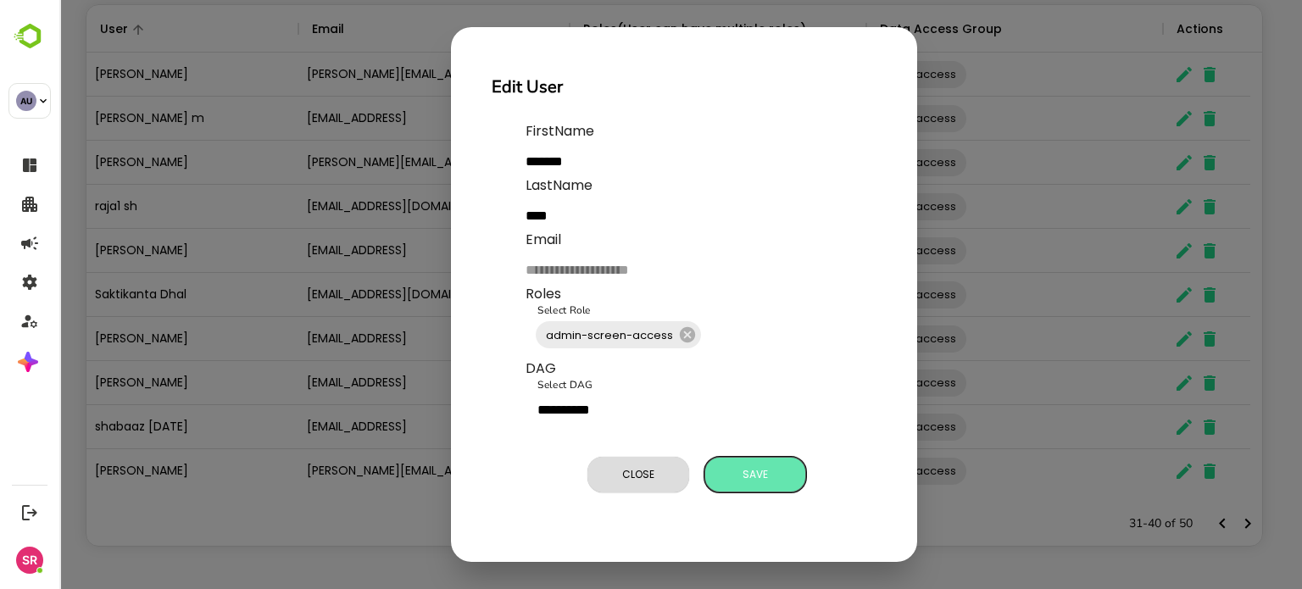
click at [737, 478] on span "Save" at bounding box center [755, 475] width 85 height 22
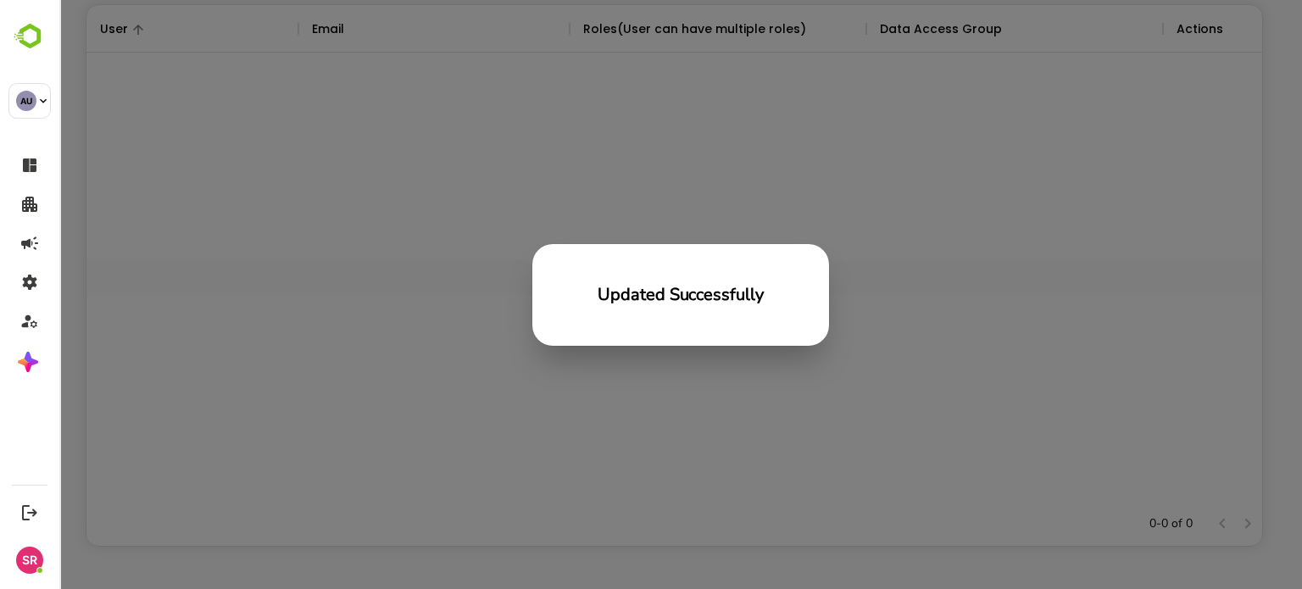
scroll to position [484, 1163]
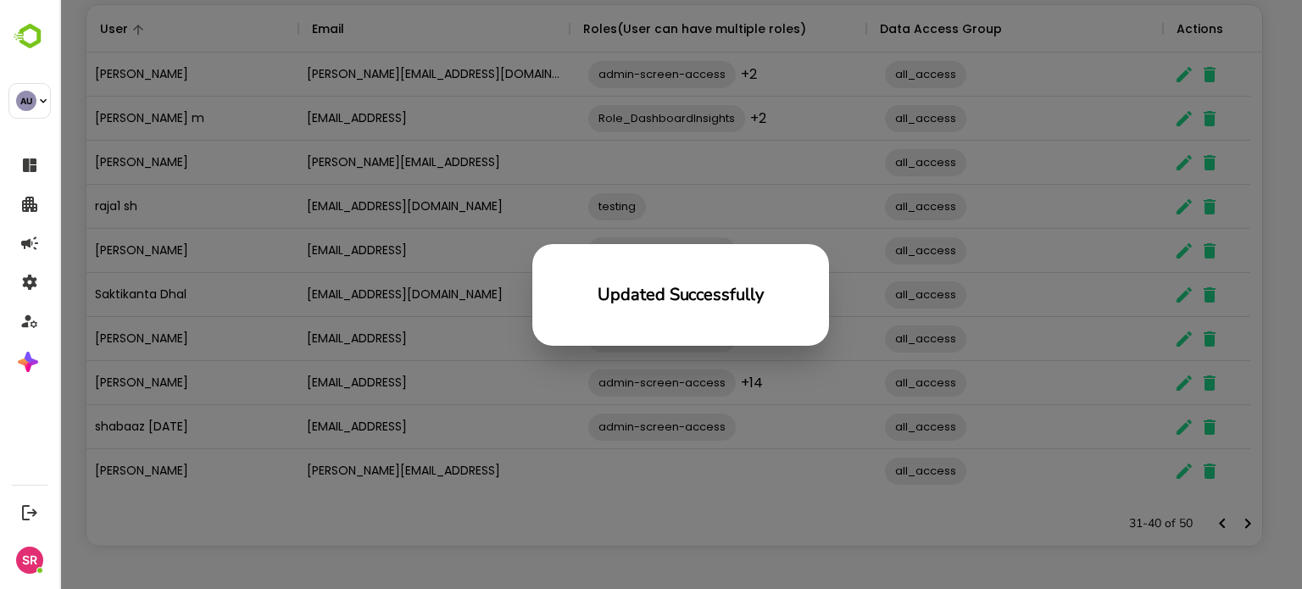
click at [305, 277] on div "Updated Successfully" at bounding box center [680, 294] width 1243 height 589
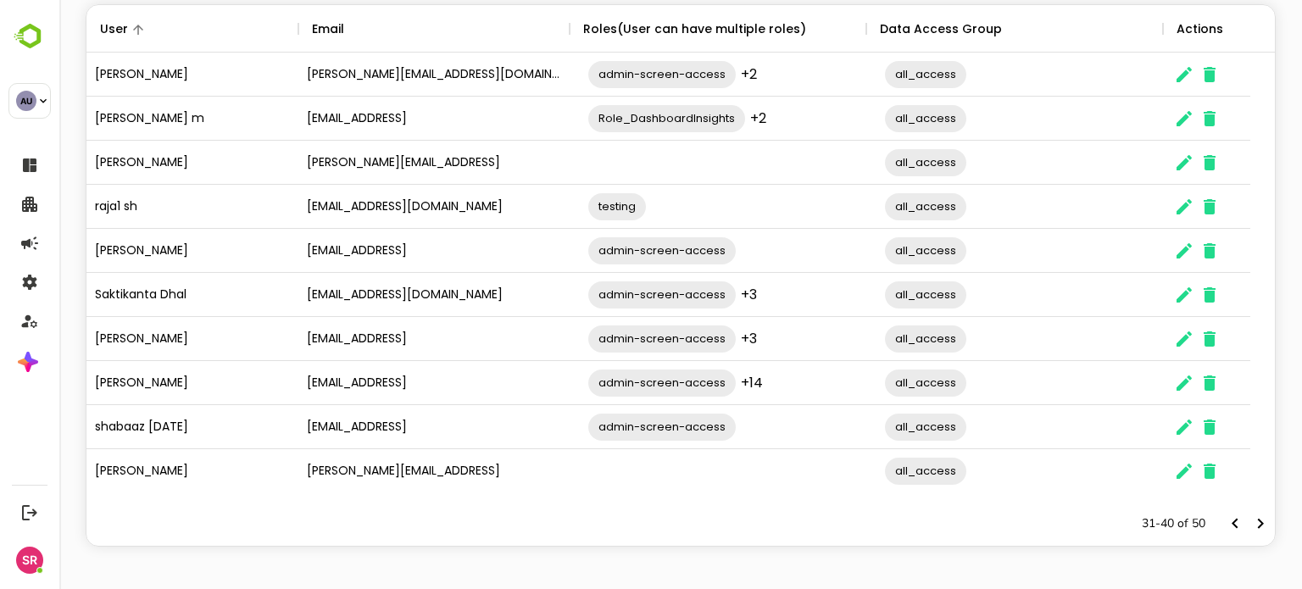
scroll to position [0, 0]
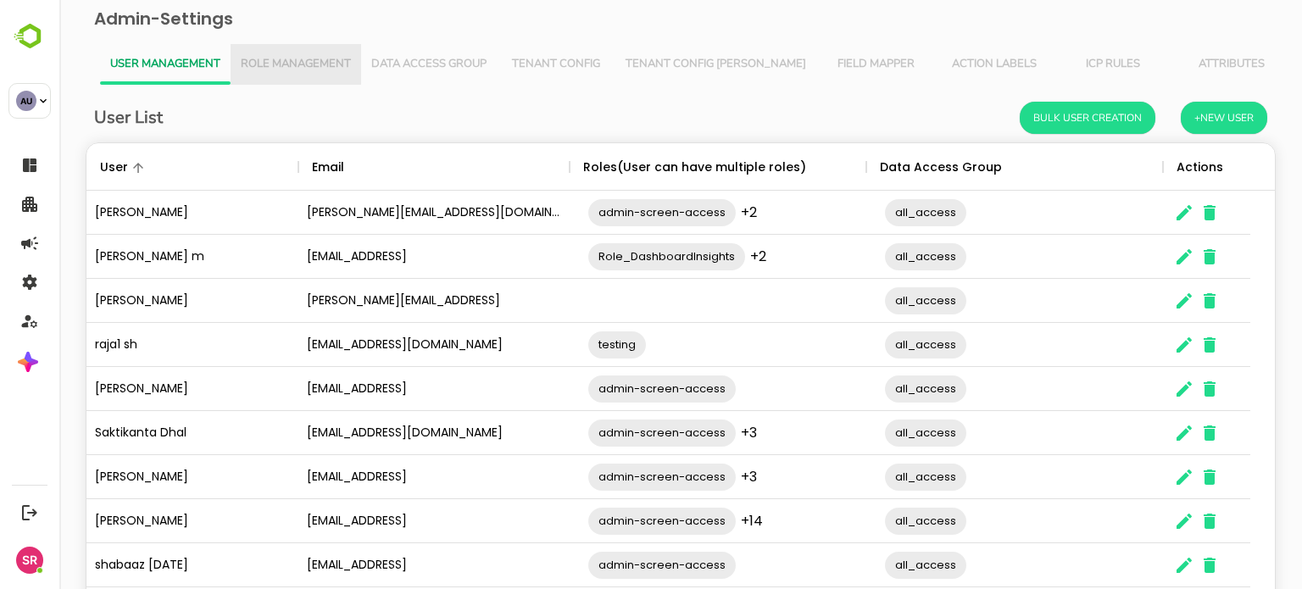
click at [280, 58] on span "Role Management" at bounding box center [296, 65] width 110 height 14
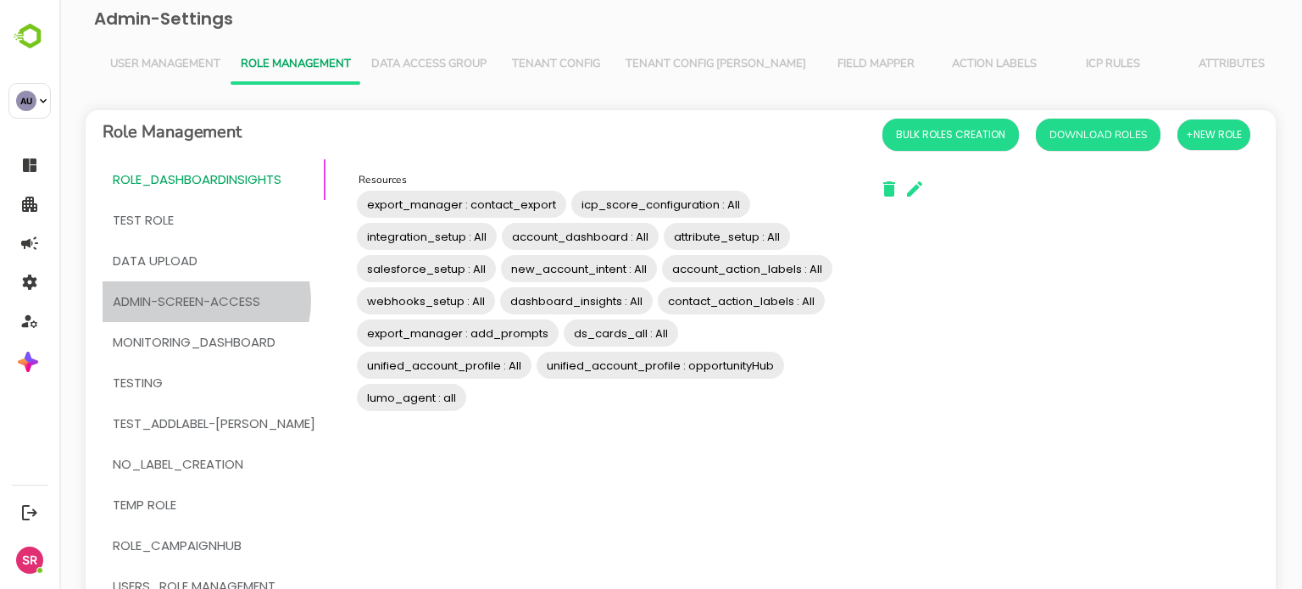
click at [205, 301] on span "admin-screen-access" at bounding box center [187, 302] width 148 height 22
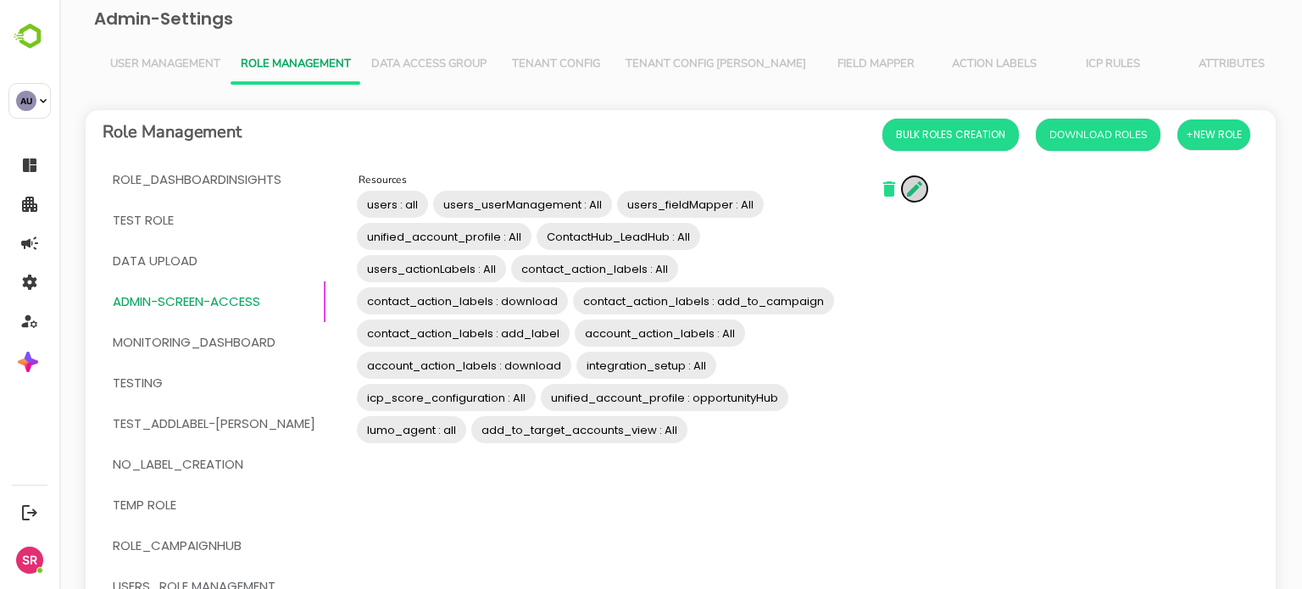
click at [902, 199] on button "button" at bounding box center [914, 188] width 25 height 25
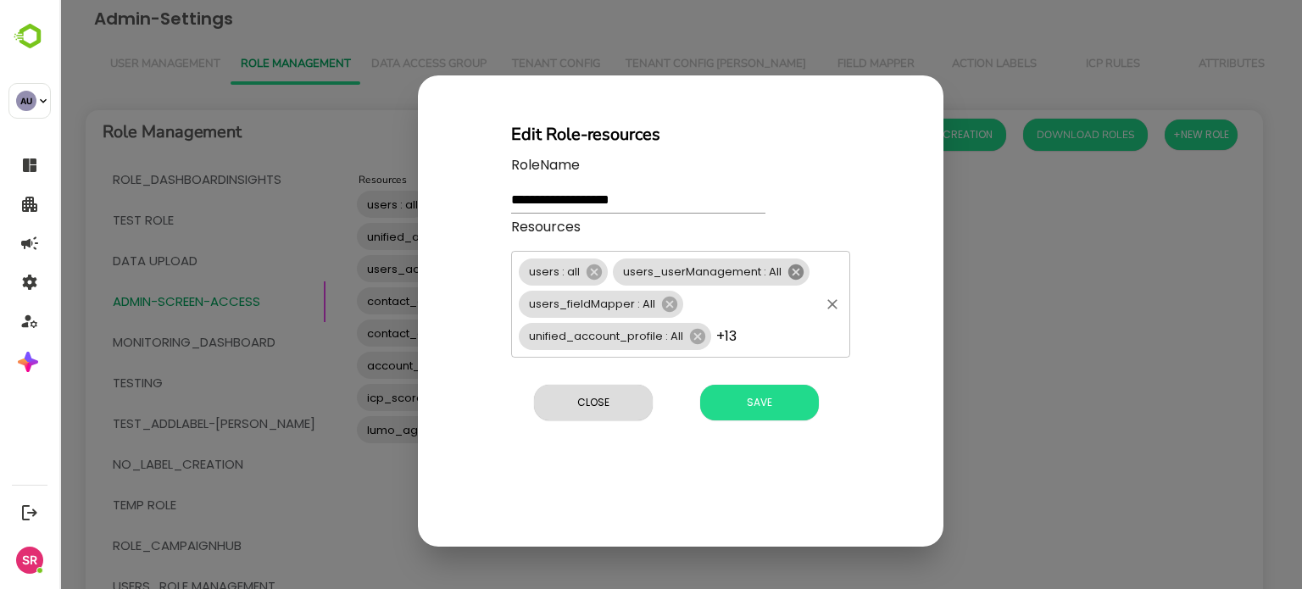
click at [798, 269] on icon at bounding box center [796, 272] width 19 height 19
click at [739, 406] on span "Save" at bounding box center [760, 403] width 102 height 22
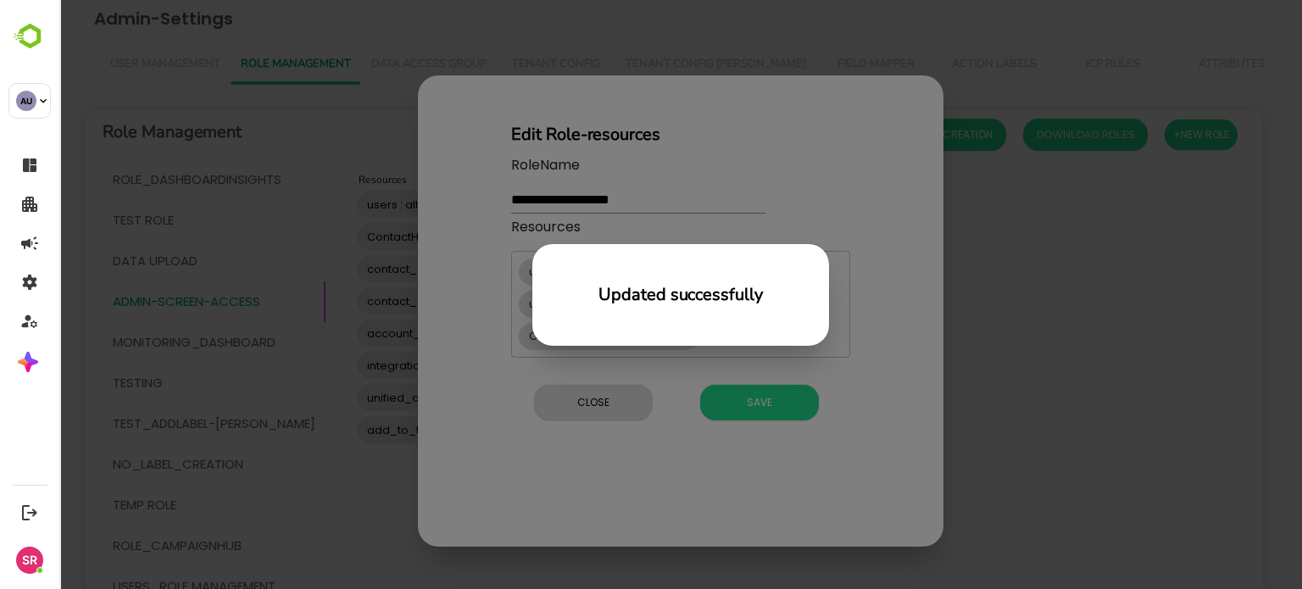
click at [337, 365] on div "Updated successfully" at bounding box center [680, 294] width 1243 height 589
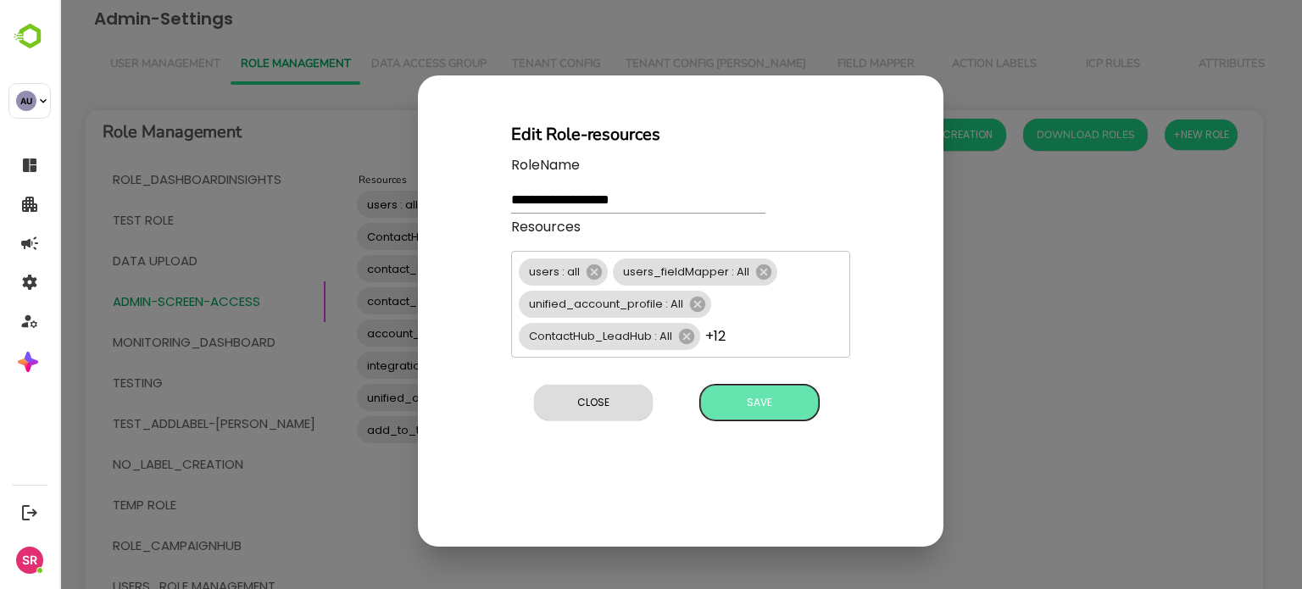
click at [753, 404] on span "Save" at bounding box center [760, 403] width 102 height 22
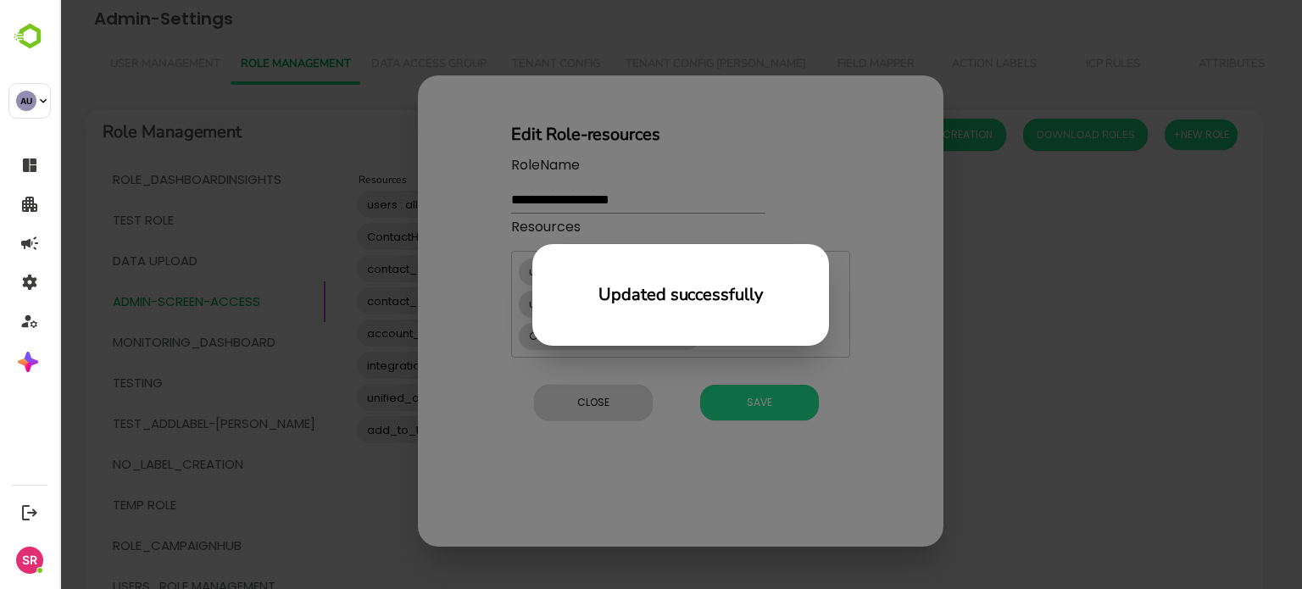
click at [553, 373] on div "Updated successfully" at bounding box center [680, 294] width 1243 height 589
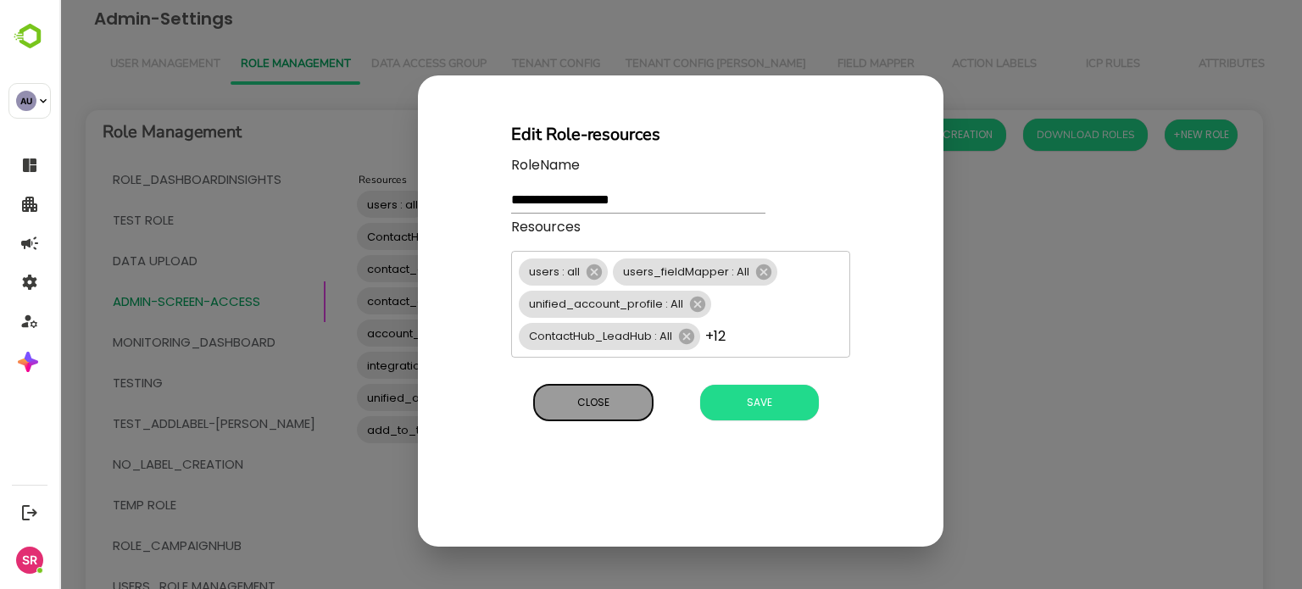
click at [583, 394] on span "Close" at bounding box center [594, 403] width 102 height 22
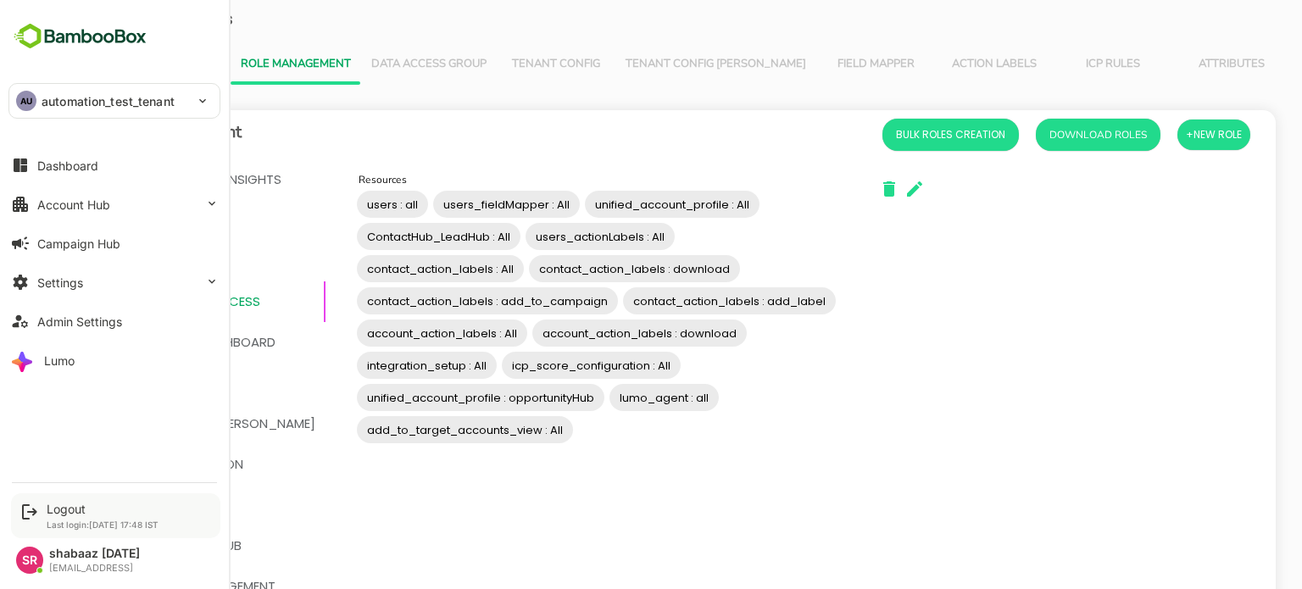
click at [49, 520] on p "Last login: Sep 18 17:48 IST" at bounding box center [103, 525] width 112 height 10
click at [60, 508] on div "Logout" at bounding box center [103, 509] width 112 height 14
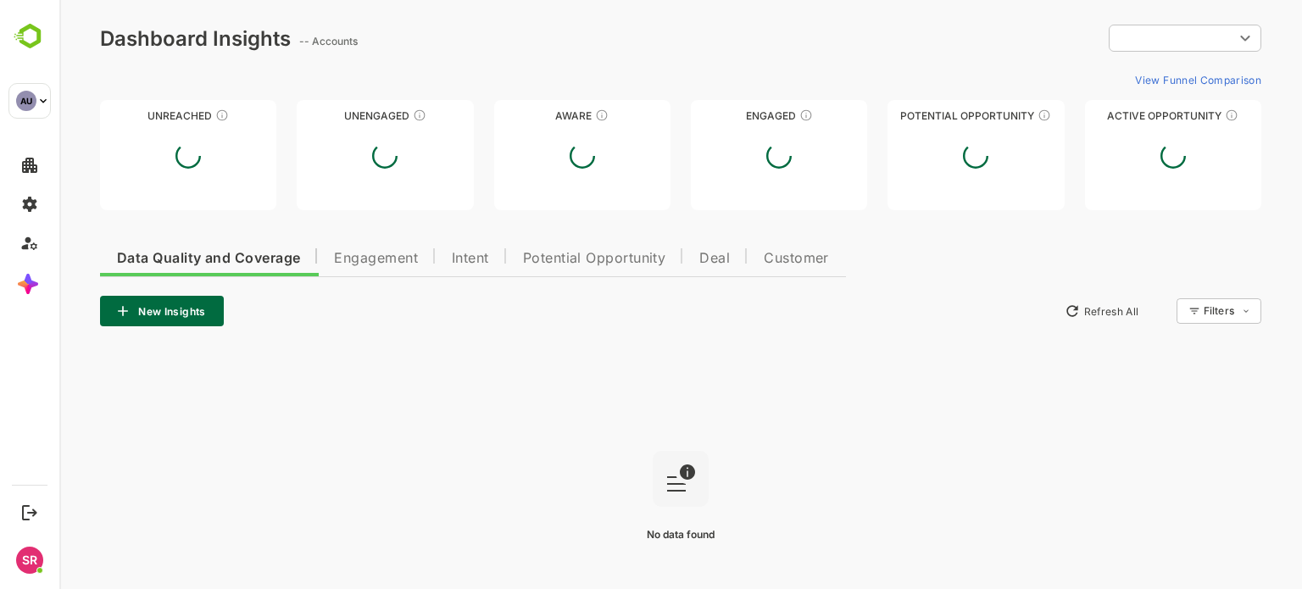
type input "**********"
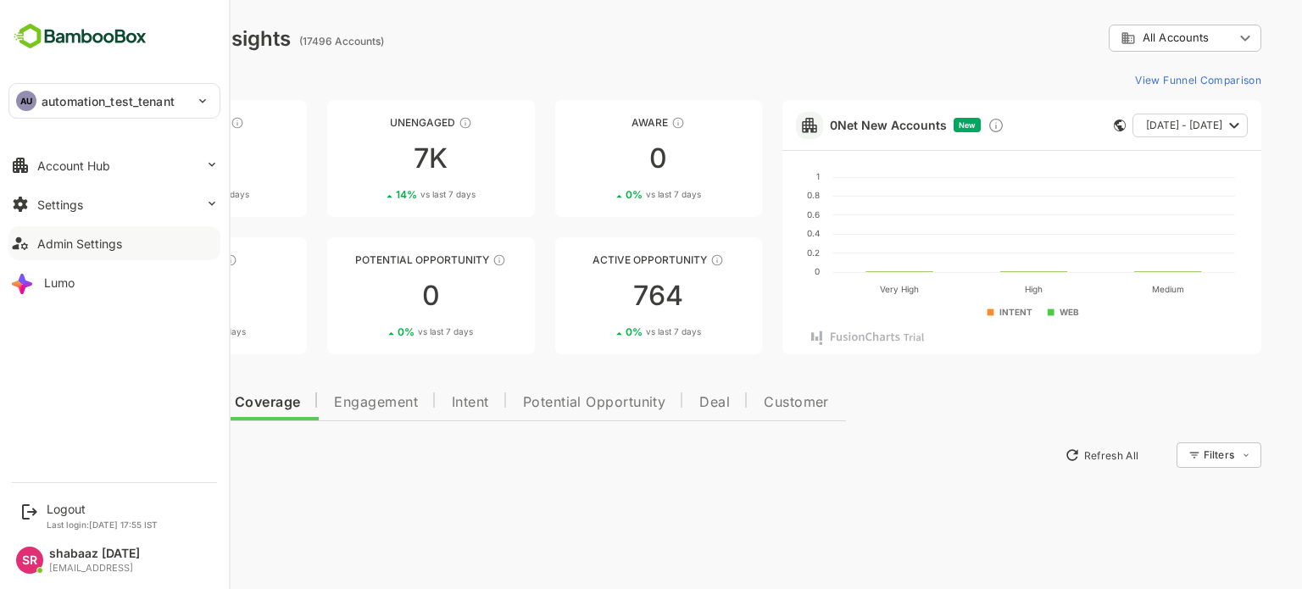
click at [77, 249] on div "Admin Settings" at bounding box center [79, 244] width 85 height 14
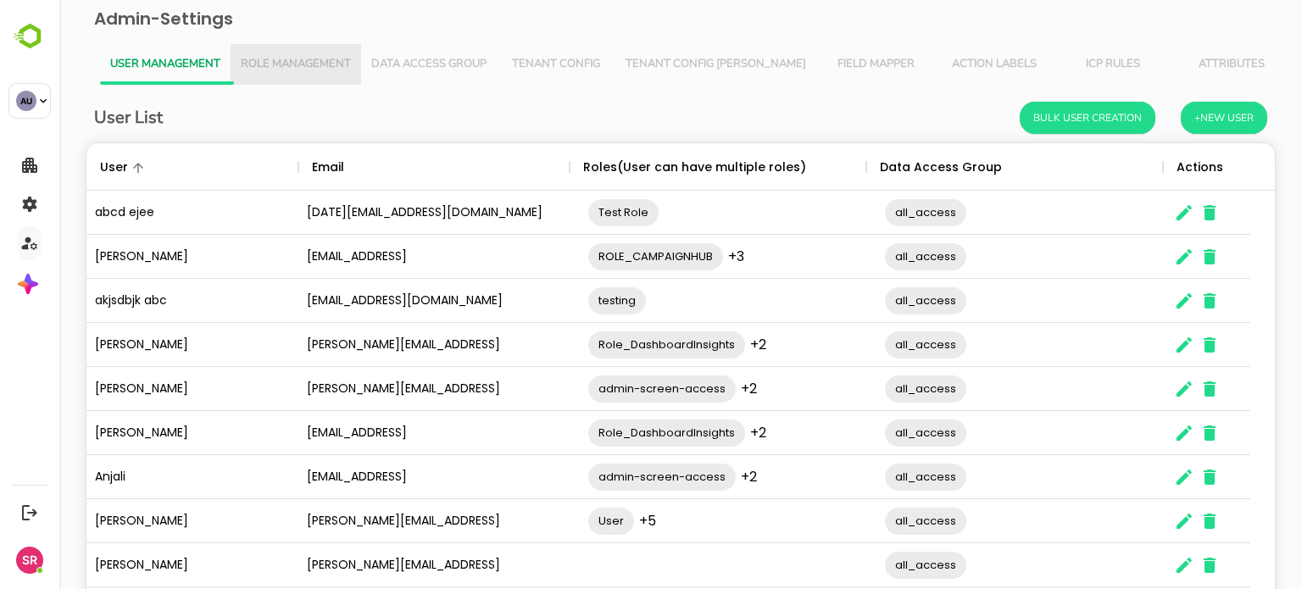
click at [295, 70] on span "Role Management" at bounding box center [296, 65] width 110 height 14
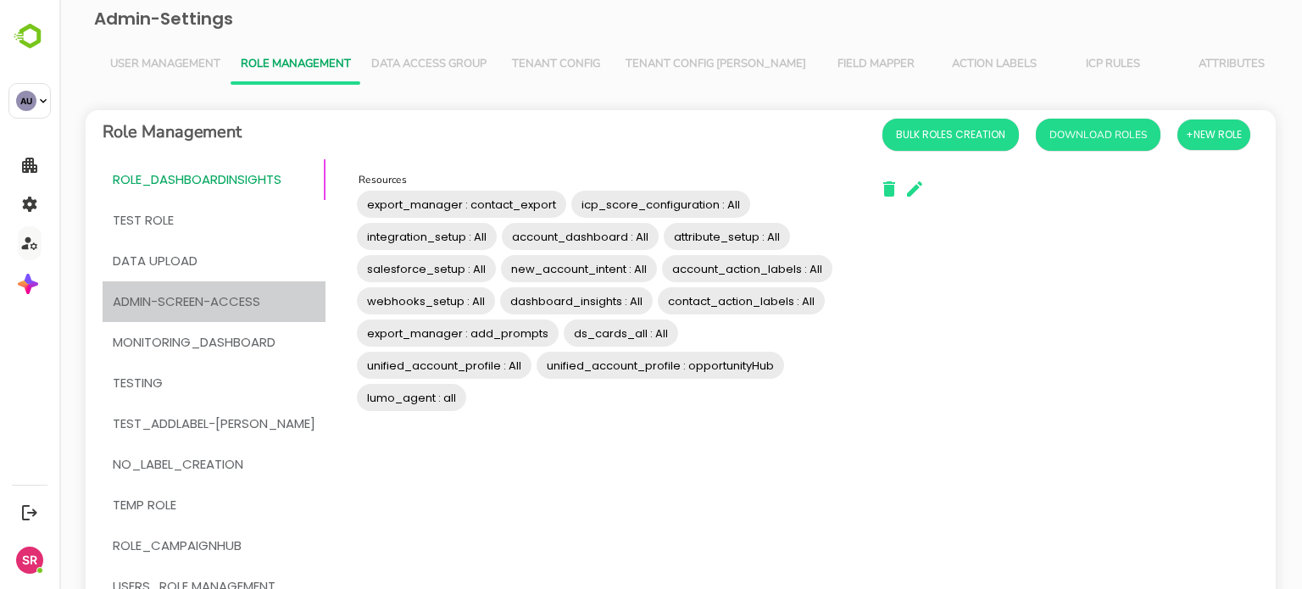
click at [215, 304] on span "admin-screen-access" at bounding box center [187, 302] width 148 height 22
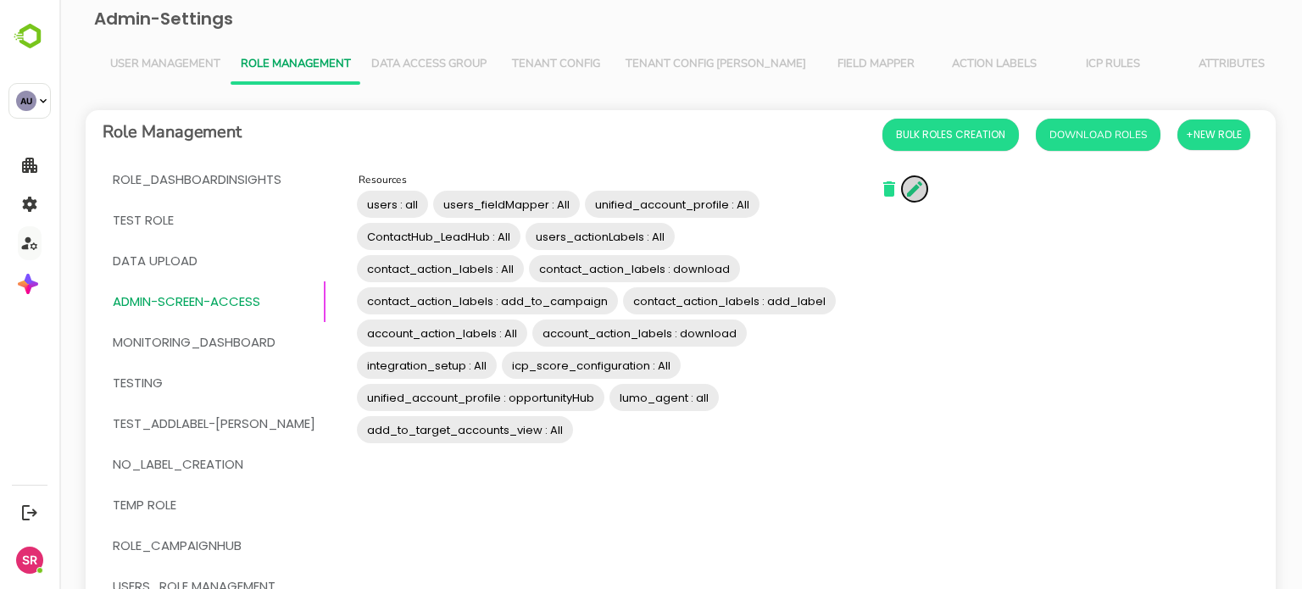
click at [905, 182] on icon "button" at bounding box center [915, 189] width 20 height 20
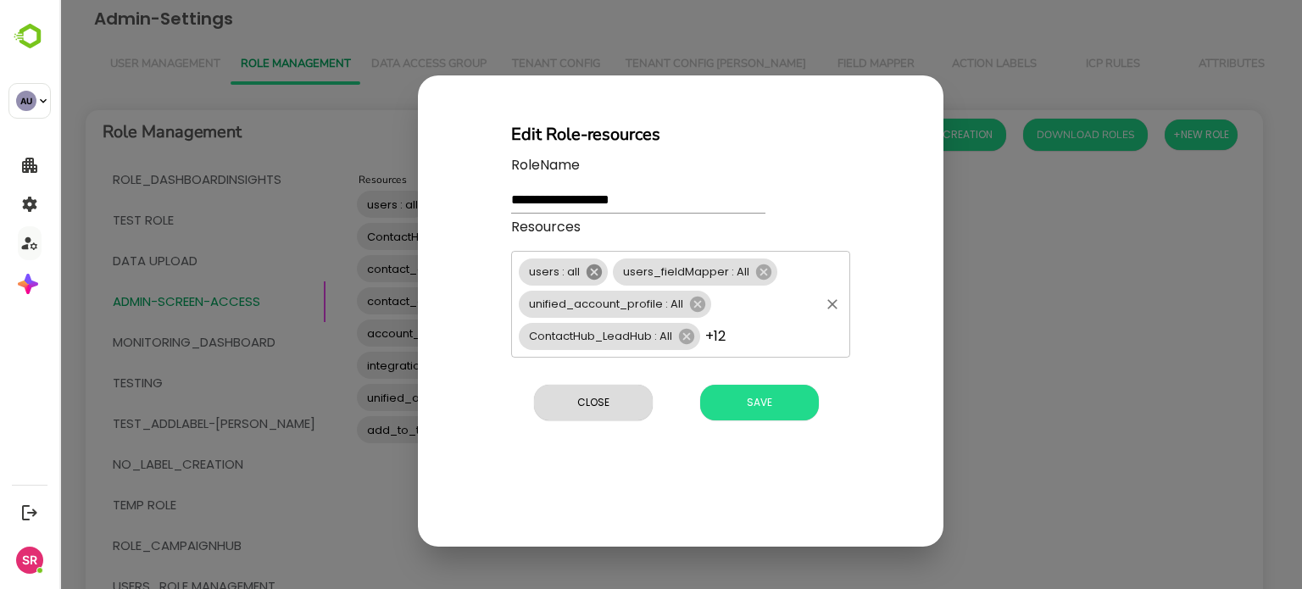
click at [591, 271] on icon at bounding box center [594, 271] width 15 height 15
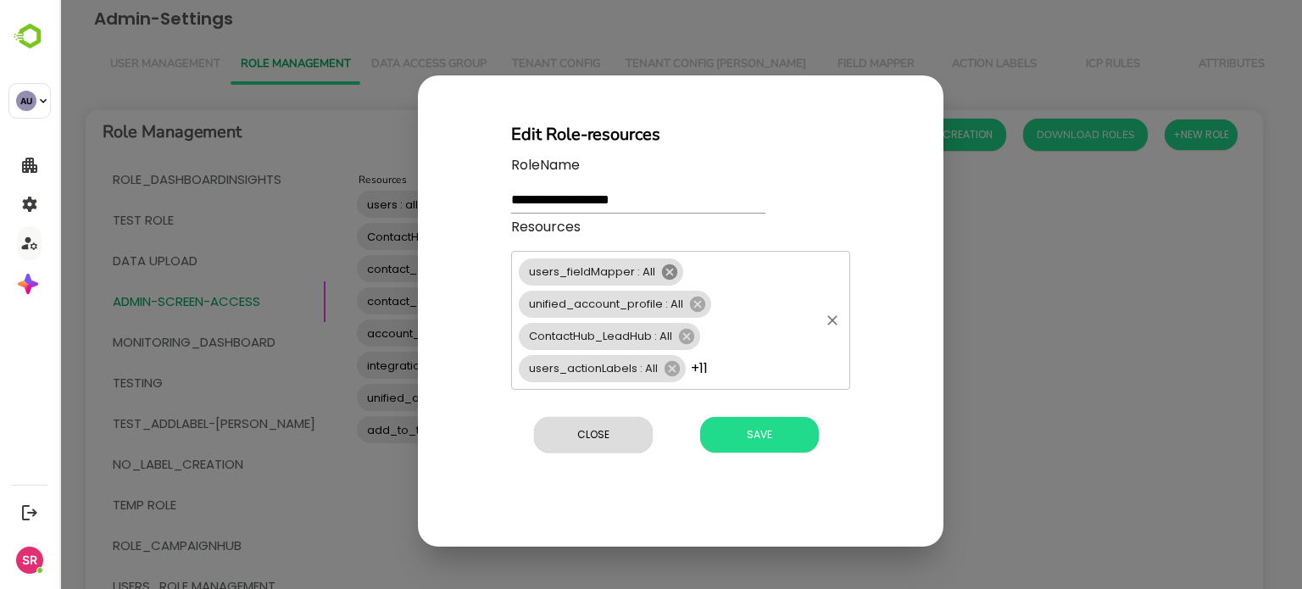
click at [671, 272] on icon at bounding box center [669, 271] width 15 height 15
click at [745, 433] on span "Save" at bounding box center [760, 435] width 102 height 22
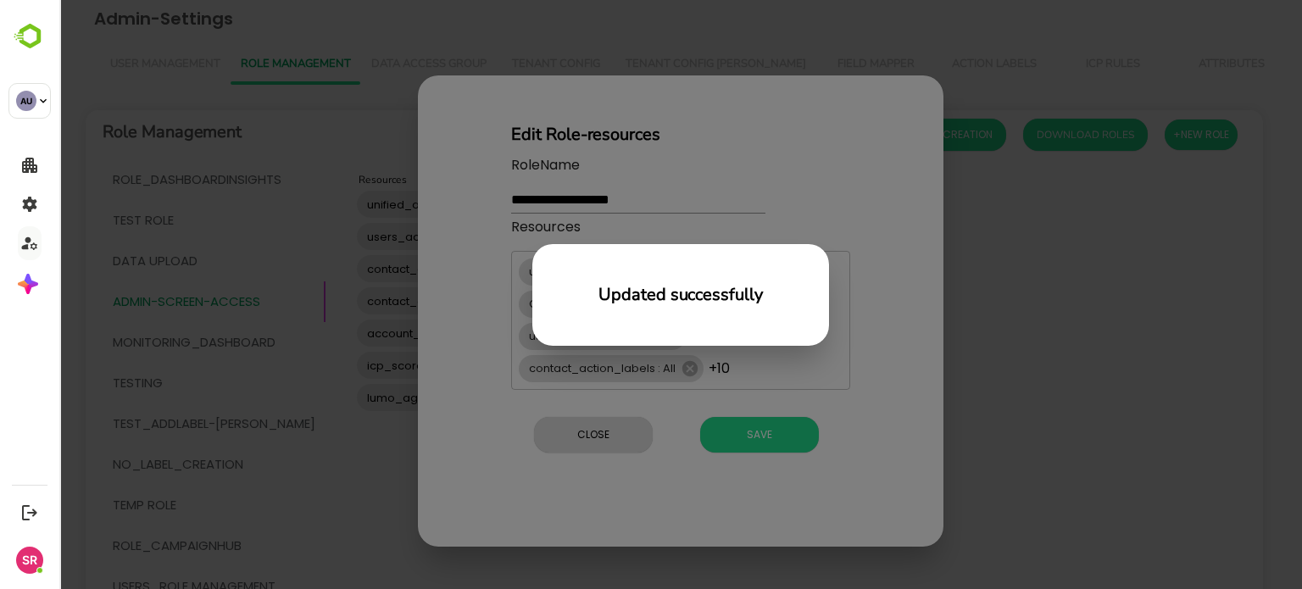
click at [450, 307] on div "Updated successfully" at bounding box center [680, 294] width 1243 height 589
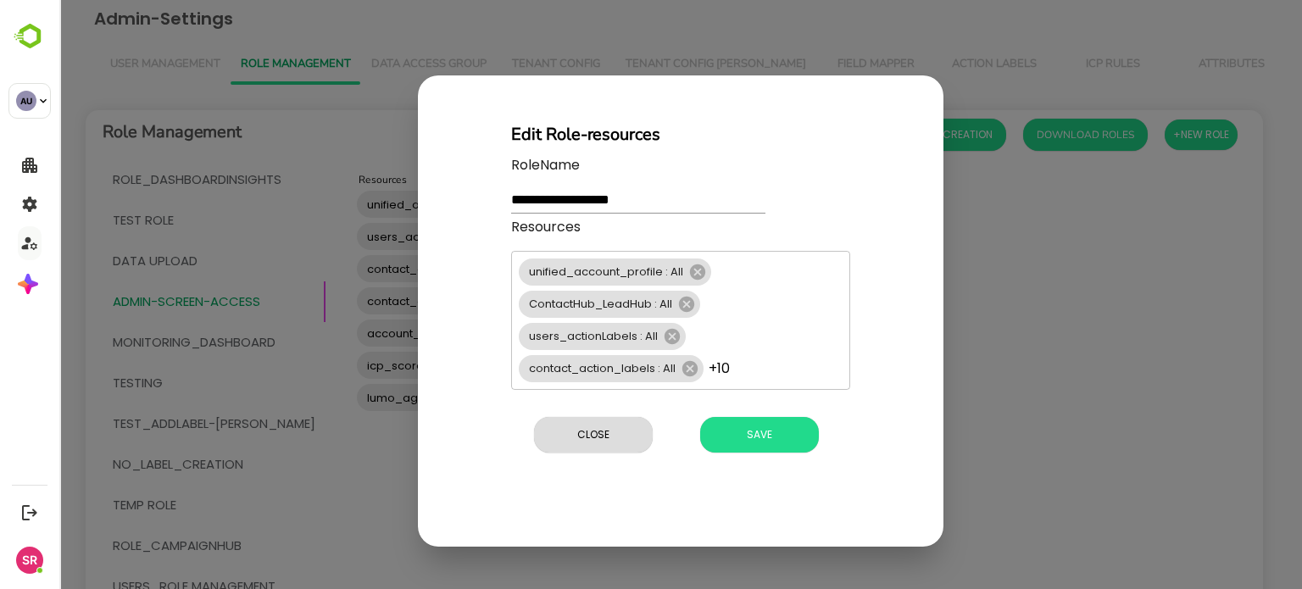
click at [450, 307] on div "**********" at bounding box center [681, 310] width 526 height 471
click at [568, 428] on span "Close" at bounding box center [594, 435] width 102 height 22
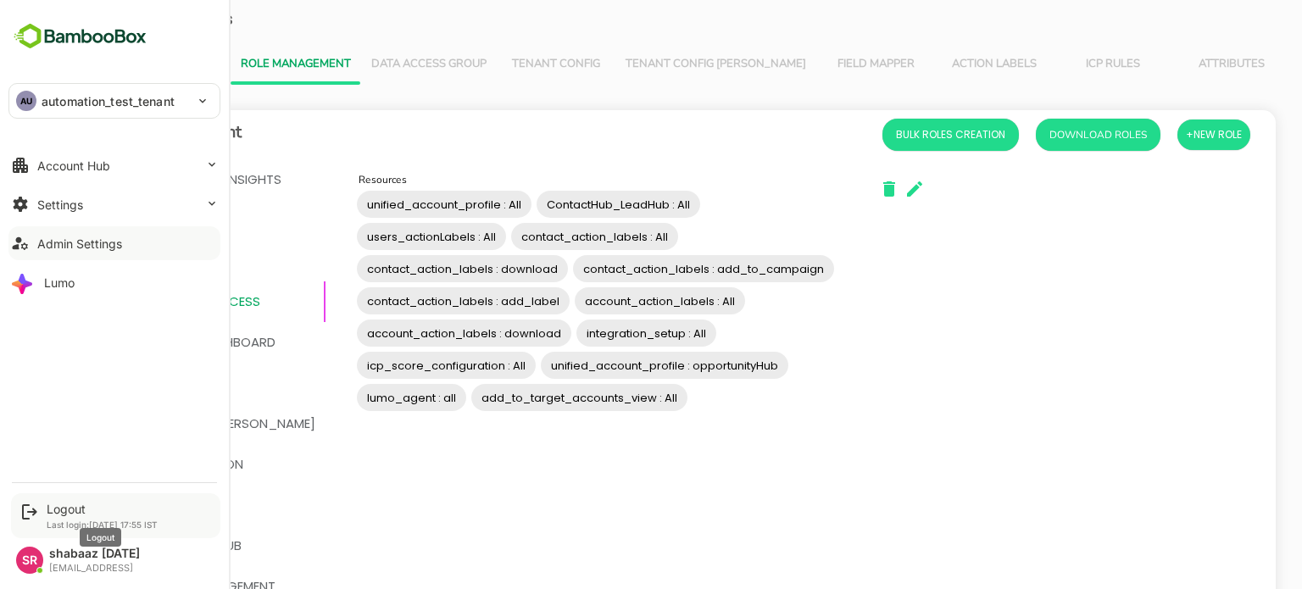
click at [56, 513] on div "Logout" at bounding box center [102, 509] width 111 height 14
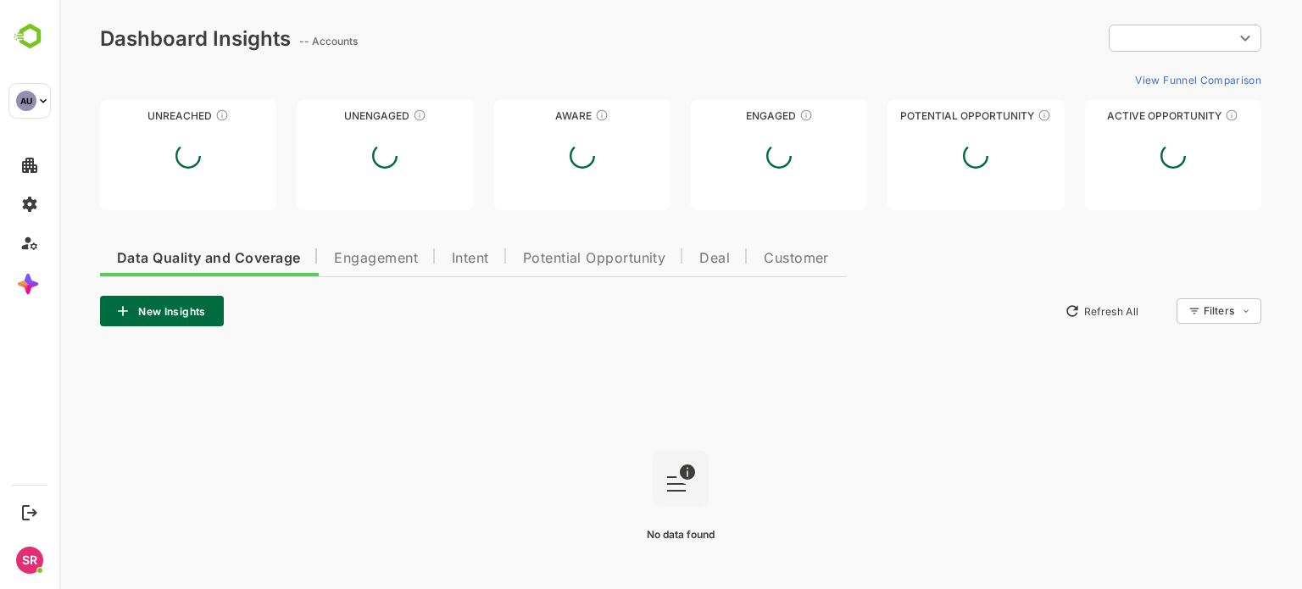
type input "**********"
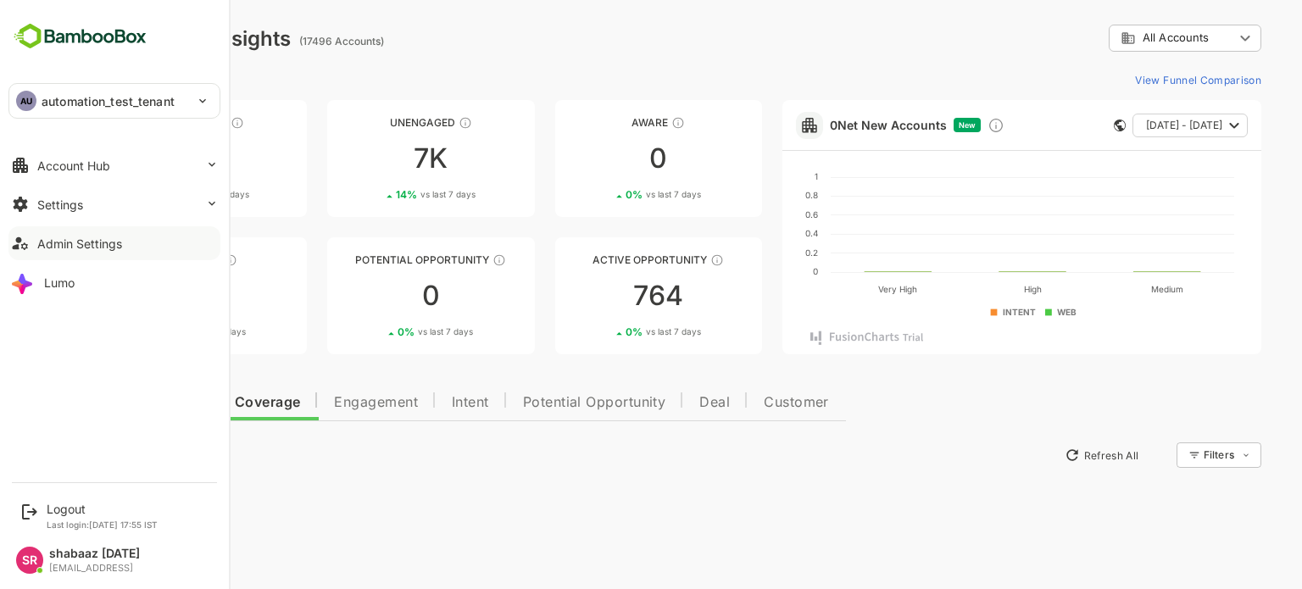
click at [61, 252] on button "Admin Settings" at bounding box center [114, 243] width 212 height 34
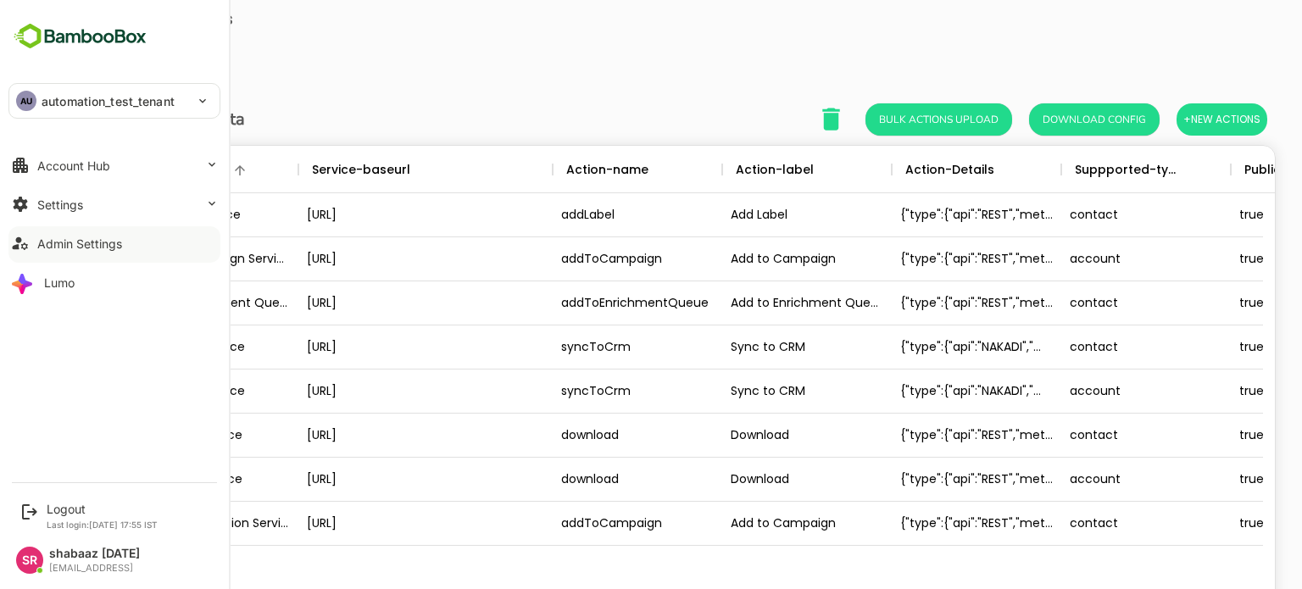
scroll to position [484, 1163]
click at [56, 239] on div "Admin Settings" at bounding box center [79, 244] width 85 height 14
click at [217, 203] on icon at bounding box center [212, 204] width 14 height 14
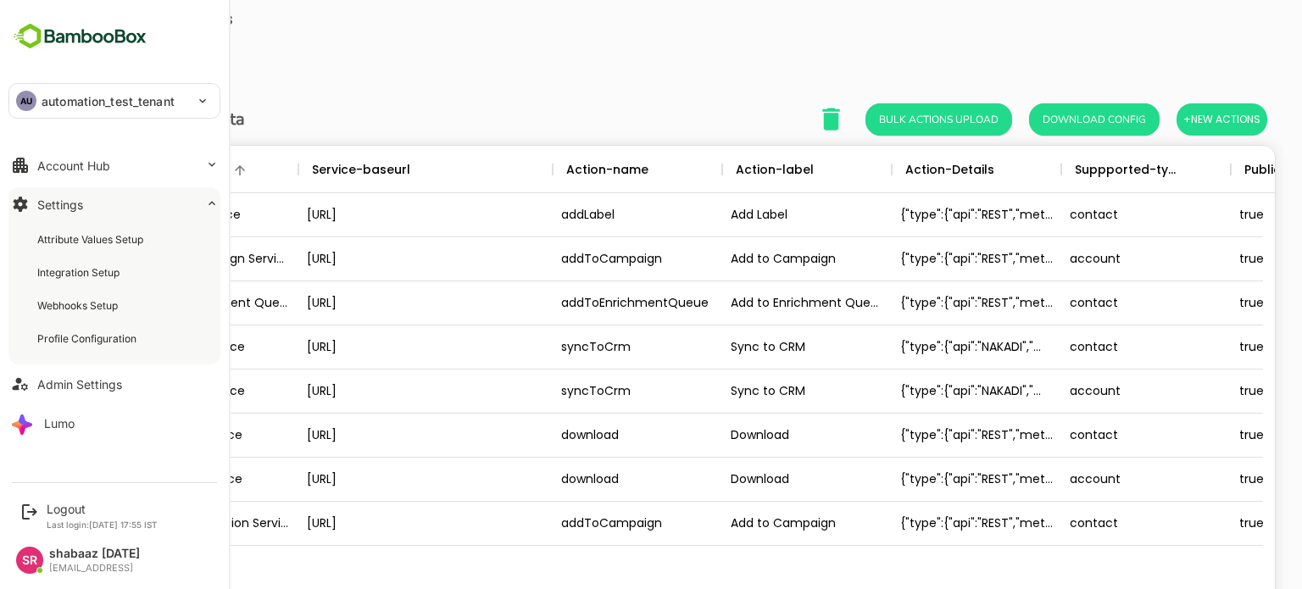
click at [217, 203] on icon at bounding box center [212, 204] width 14 height 14
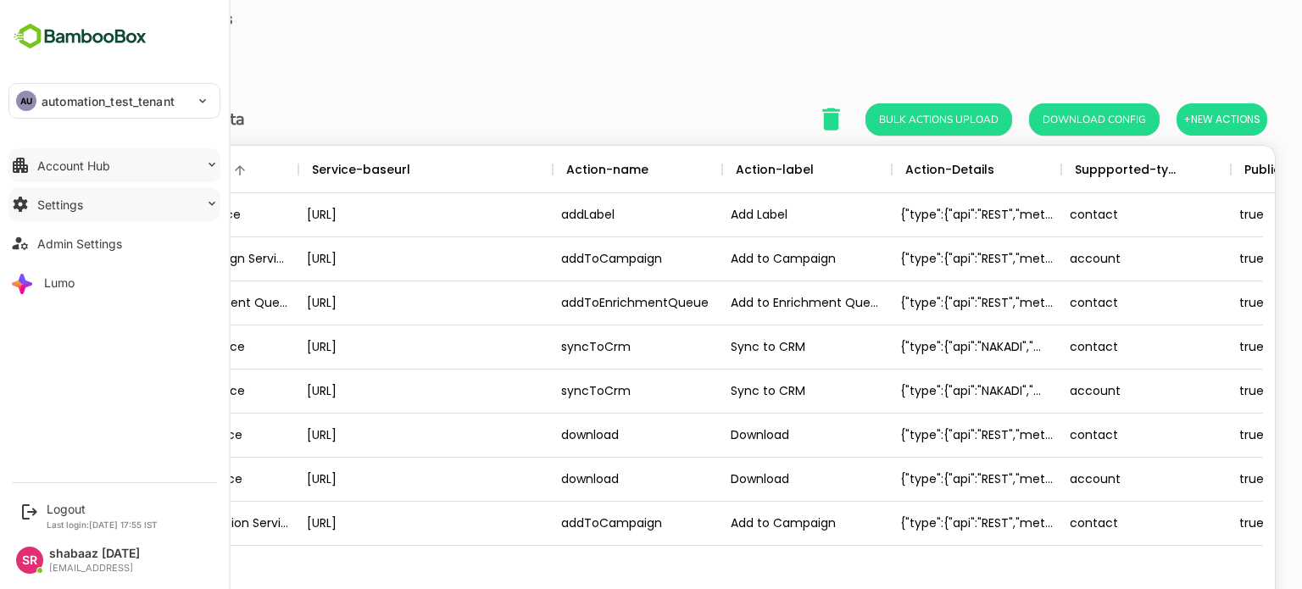
click at [205, 163] on icon at bounding box center [212, 165] width 14 height 14
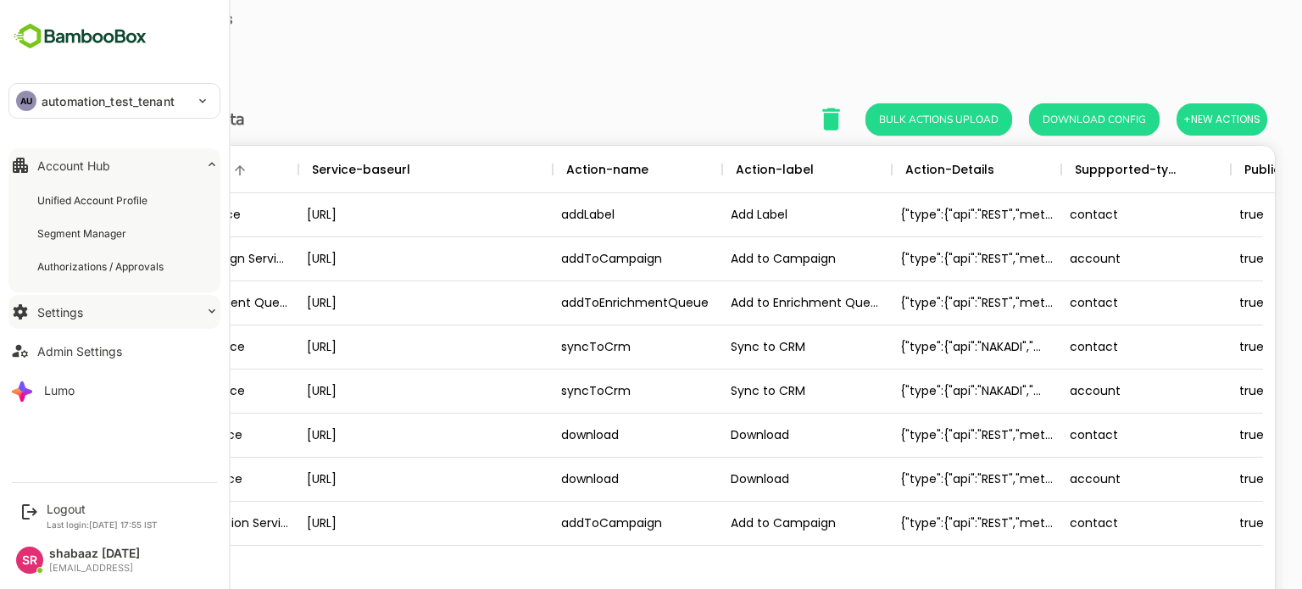
click at [205, 163] on icon at bounding box center [212, 165] width 14 height 14
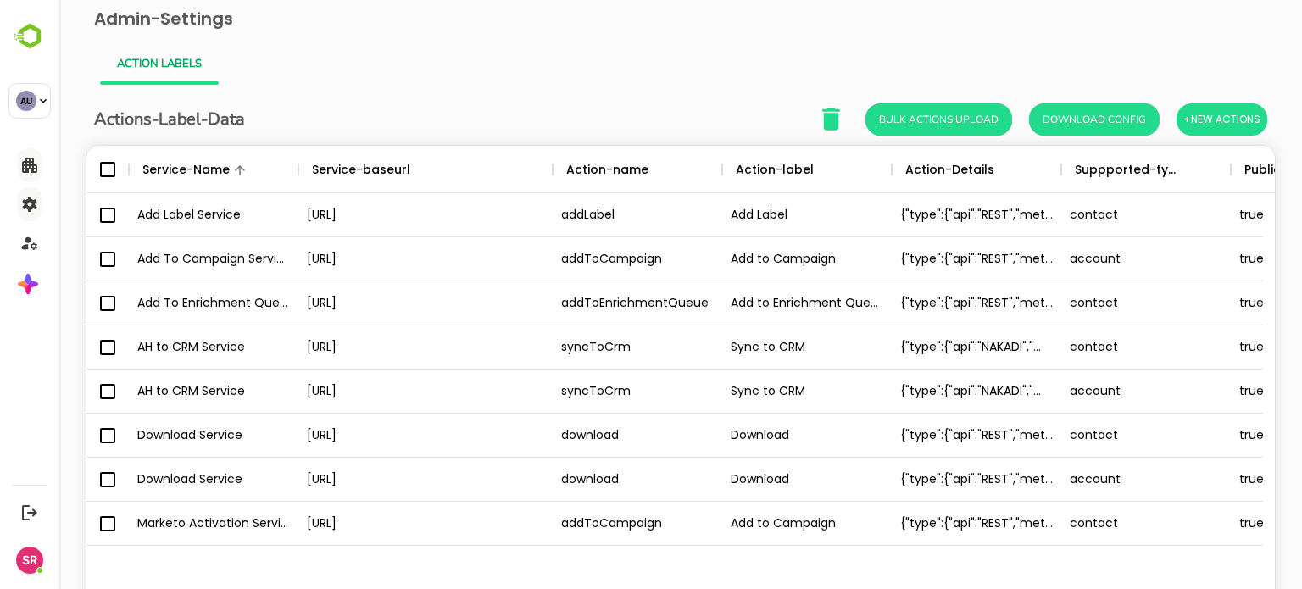
click at [394, 55] on div "Action Labels" at bounding box center [681, 64] width 1162 height 41
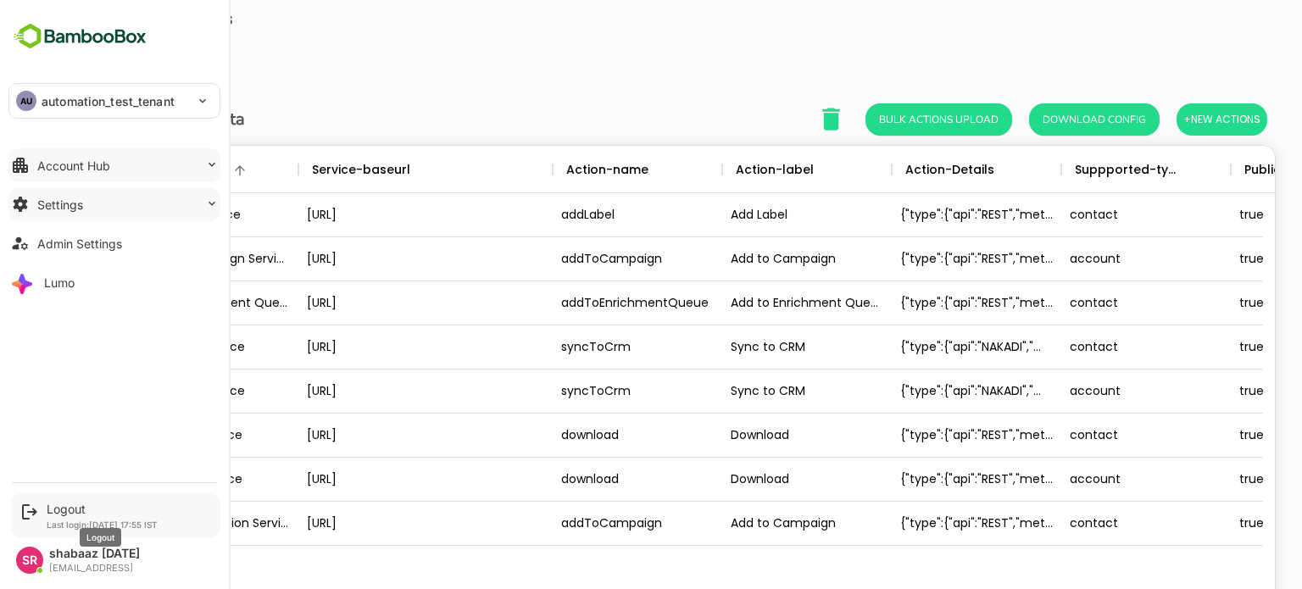
click at [51, 506] on div "Logout" at bounding box center [102, 509] width 111 height 14
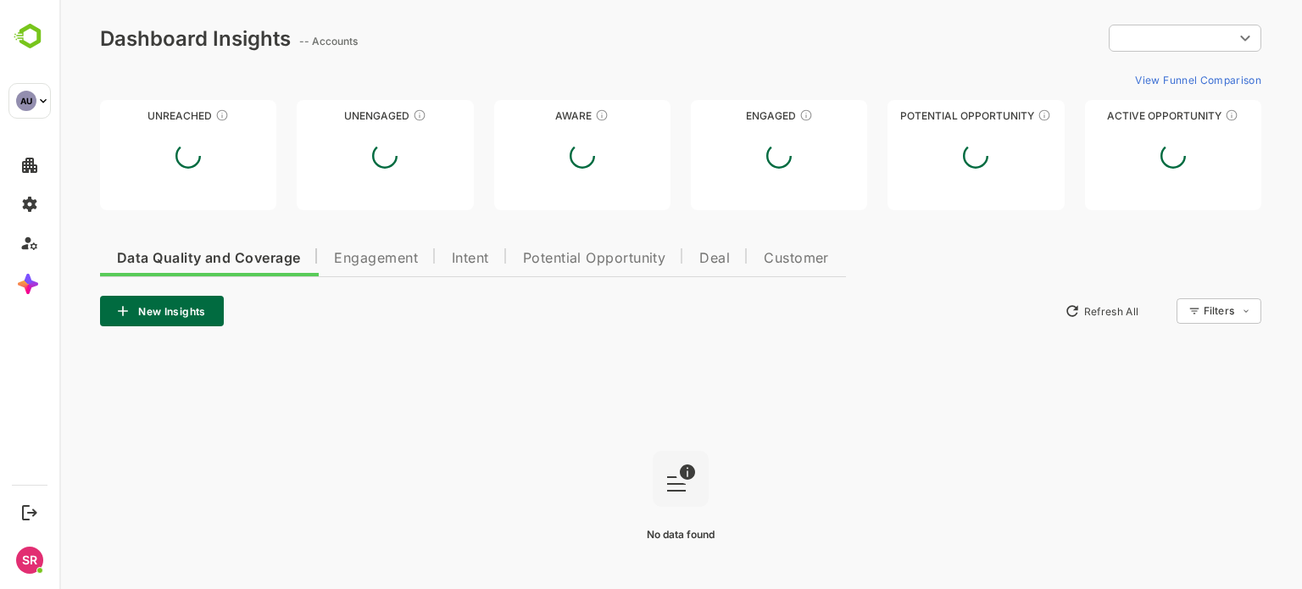
type input "**********"
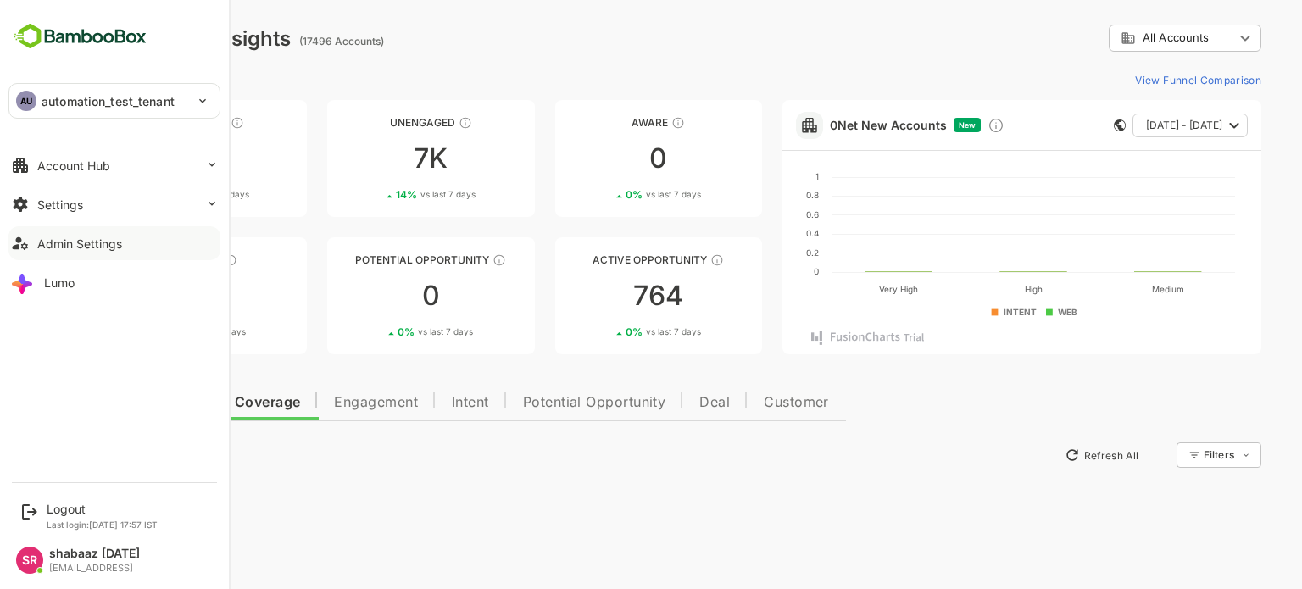
click at [38, 243] on div "Admin Settings" at bounding box center [79, 244] width 85 height 14
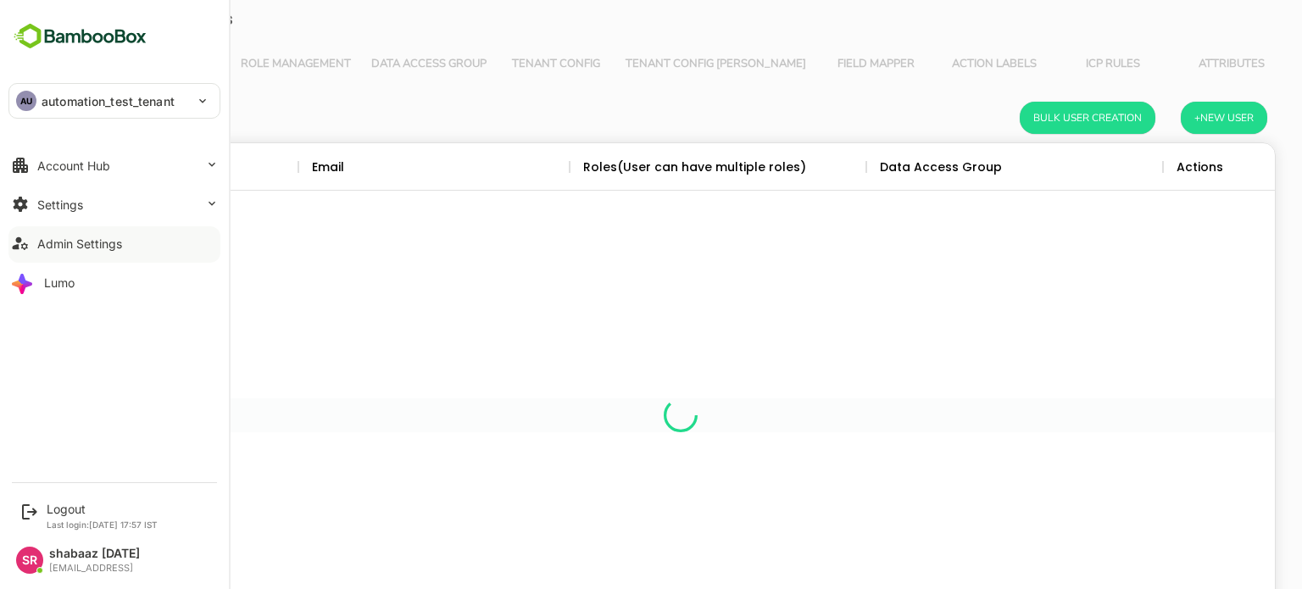
scroll to position [484, 1163]
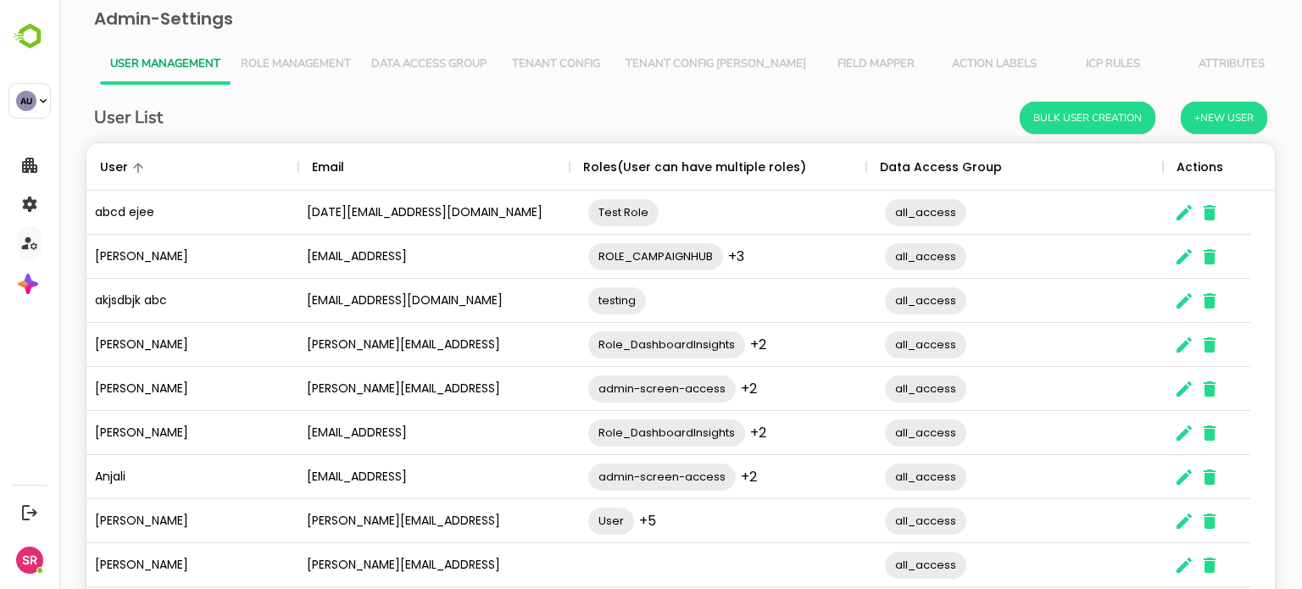
click at [301, 58] on span "Role Management" at bounding box center [296, 65] width 110 height 14
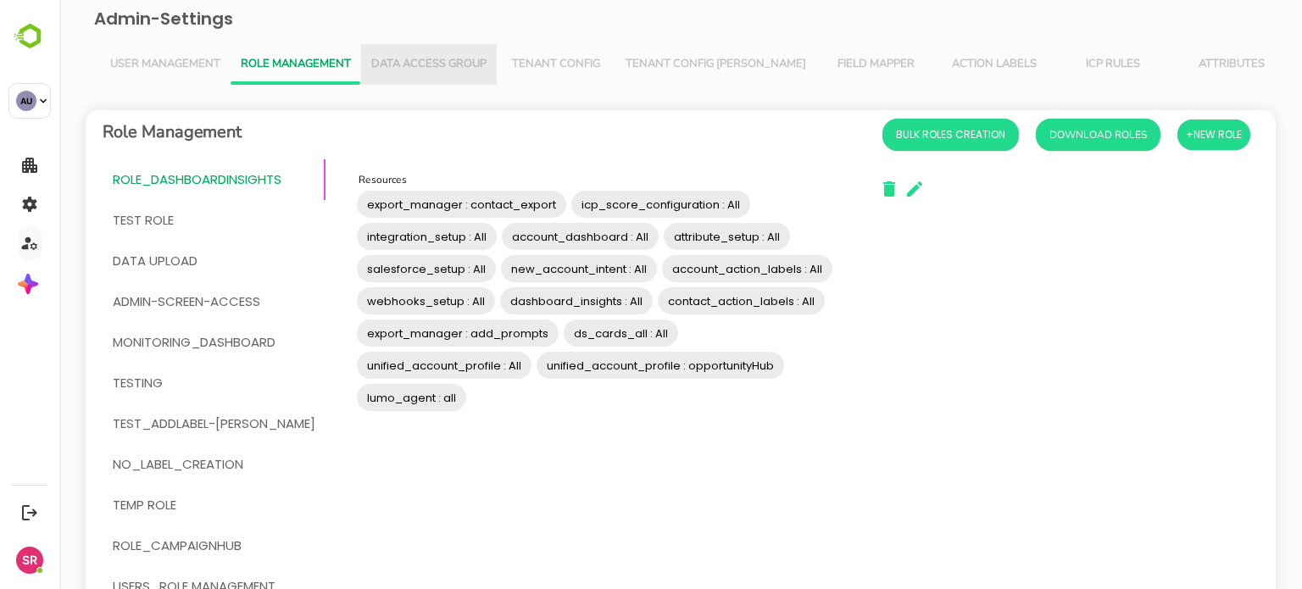
click at [420, 71] on button "Data Access Group" at bounding box center [429, 64] width 136 height 41
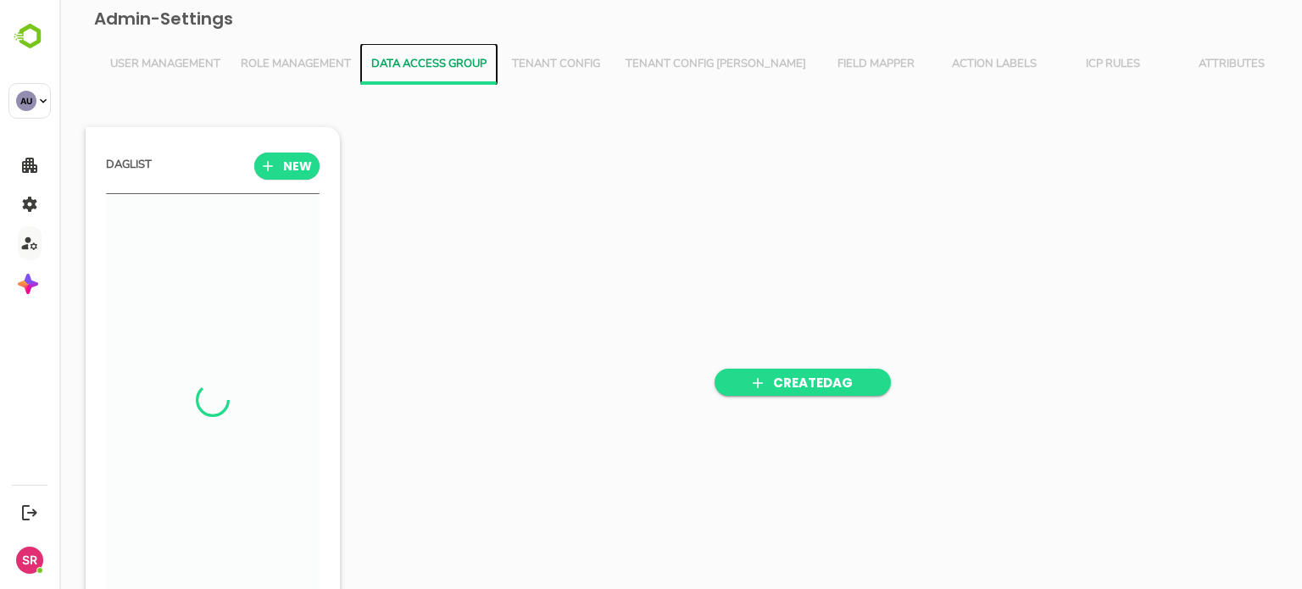
scroll to position [409, 209]
click at [304, 58] on span "Role Management" at bounding box center [296, 65] width 110 height 14
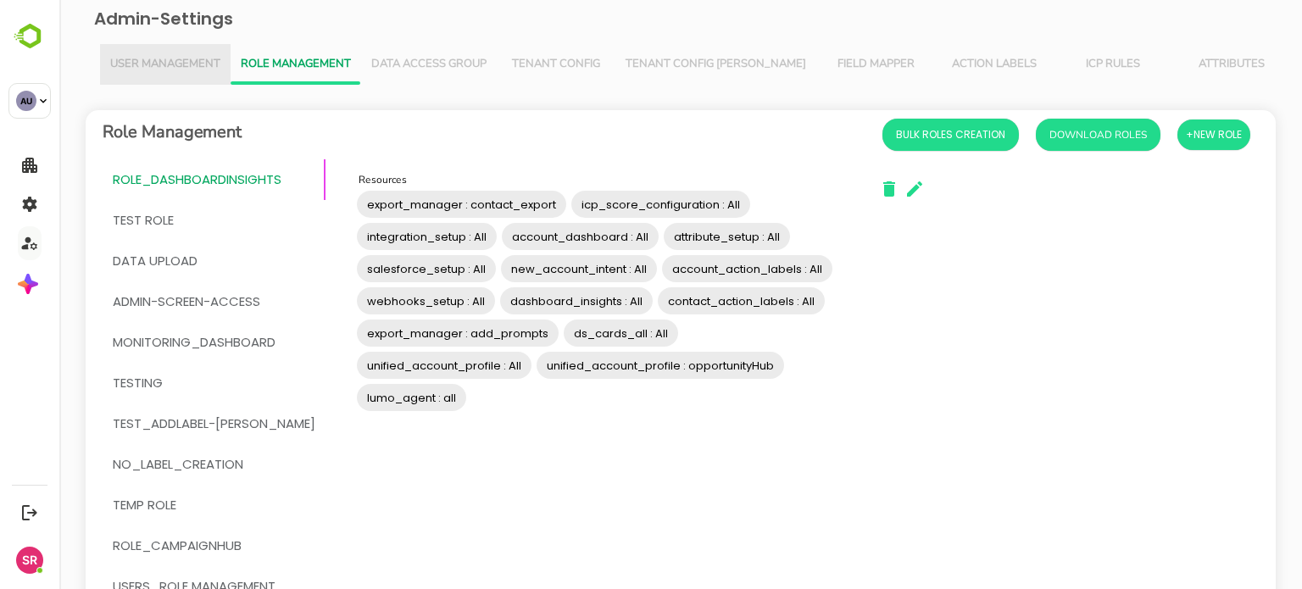
click at [163, 58] on span "User Management" at bounding box center [165, 65] width 110 height 14
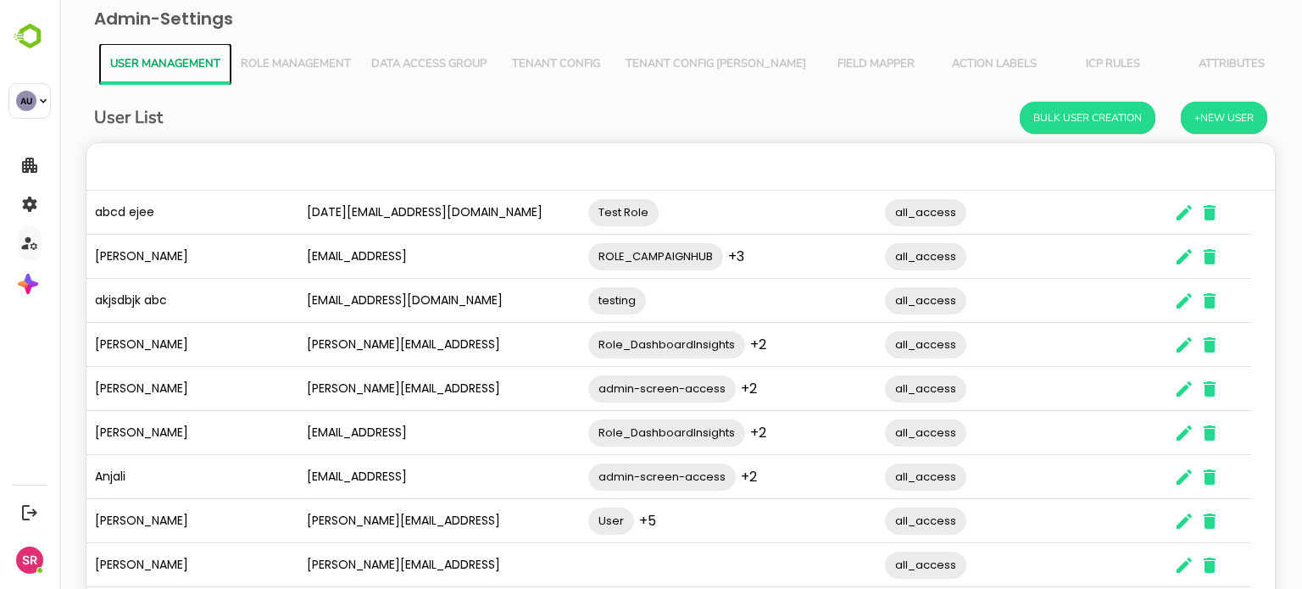
scroll to position [484, 1163]
click at [273, 59] on span "Role Management" at bounding box center [296, 65] width 110 height 14
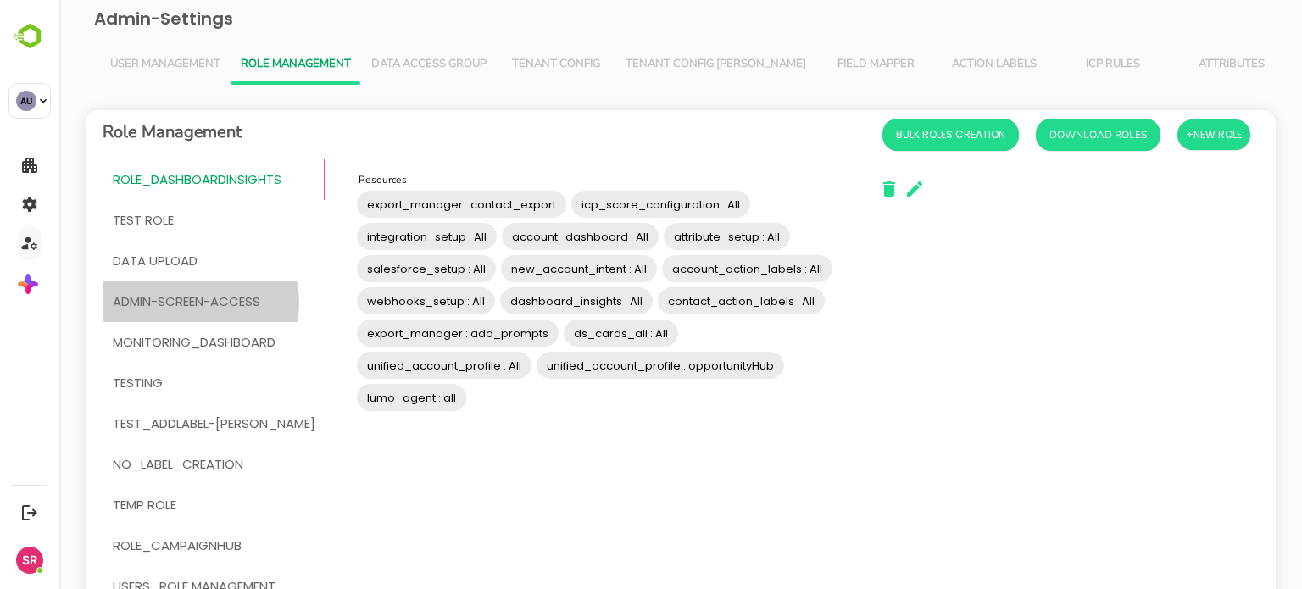
click at [199, 303] on span "admin-screen-access" at bounding box center [187, 302] width 148 height 22
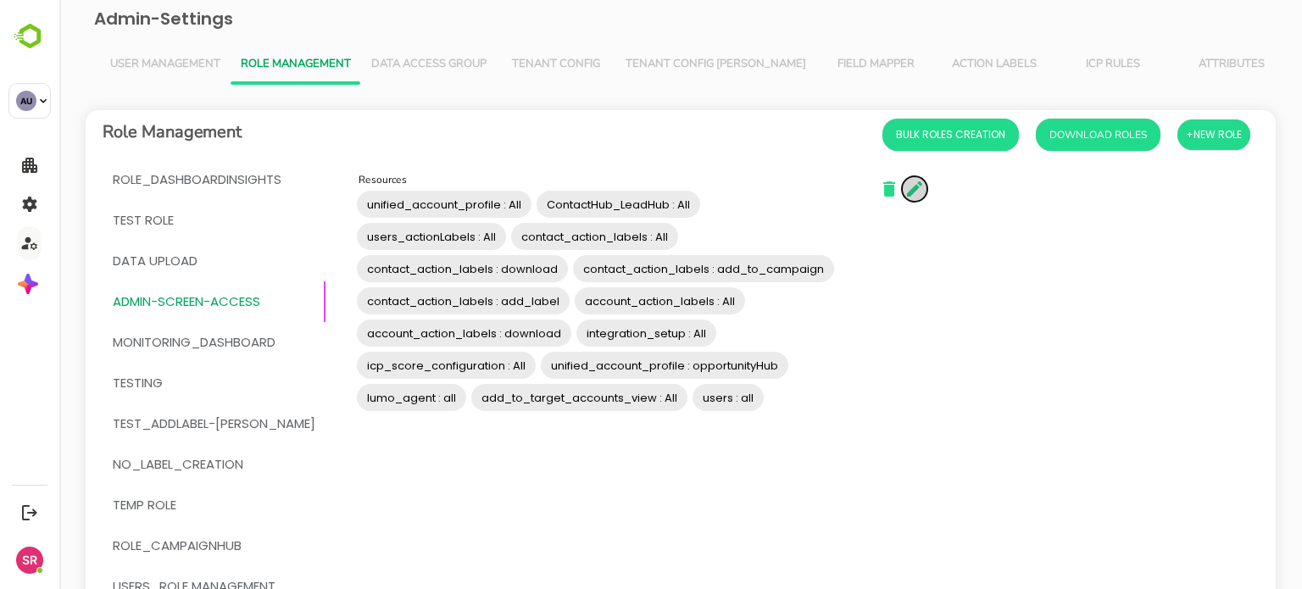
click at [907, 190] on icon "button" at bounding box center [914, 188] width 15 height 15
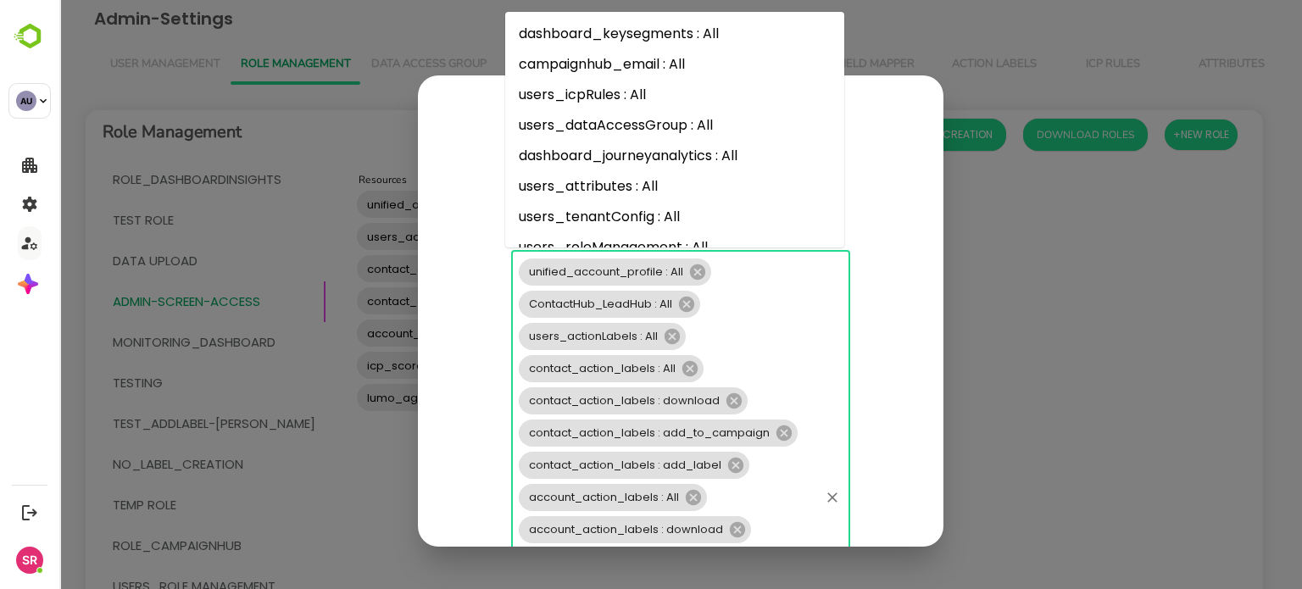
click at [763, 372] on div "unified_account_profile : All ContactHub_LeadHub : All users_actionLabels : All…" at bounding box center [680, 498] width 339 height 494
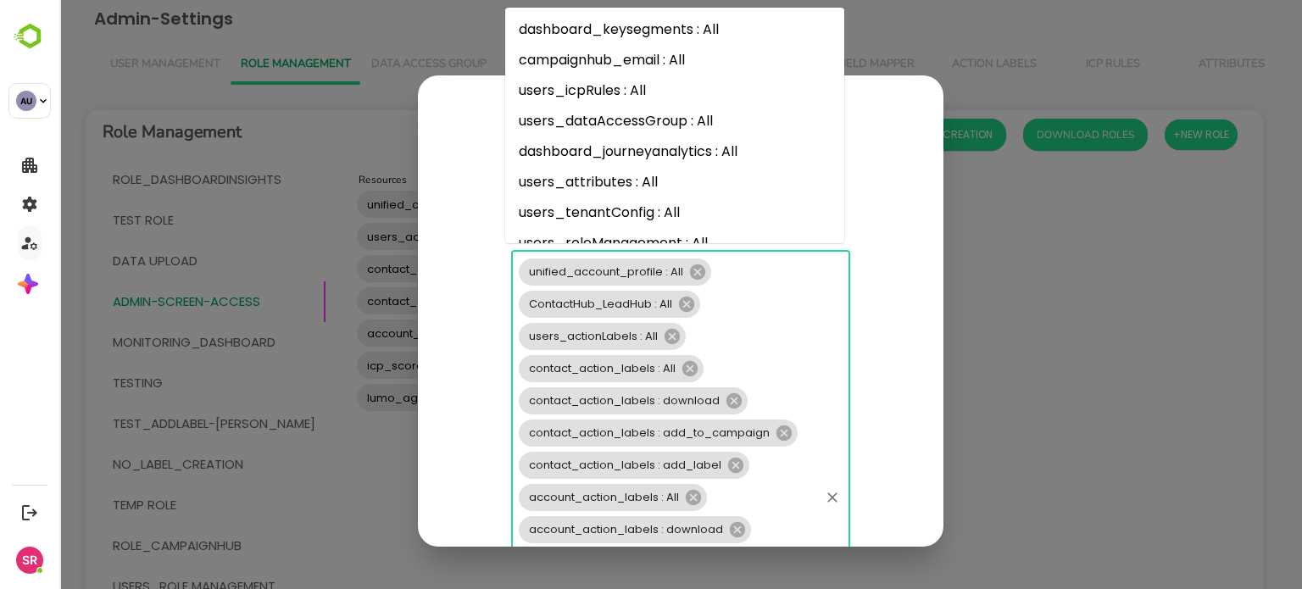
scroll to position [283, 0]
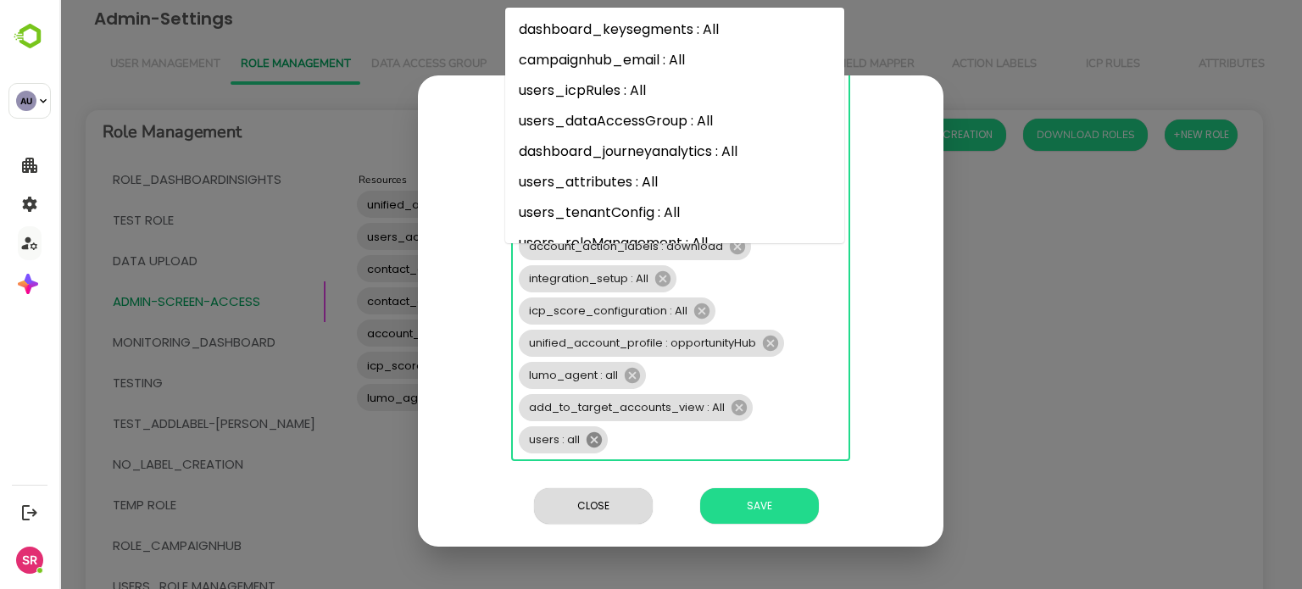
click at [591, 443] on icon at bounding box center [594, 439] width 15 height 15
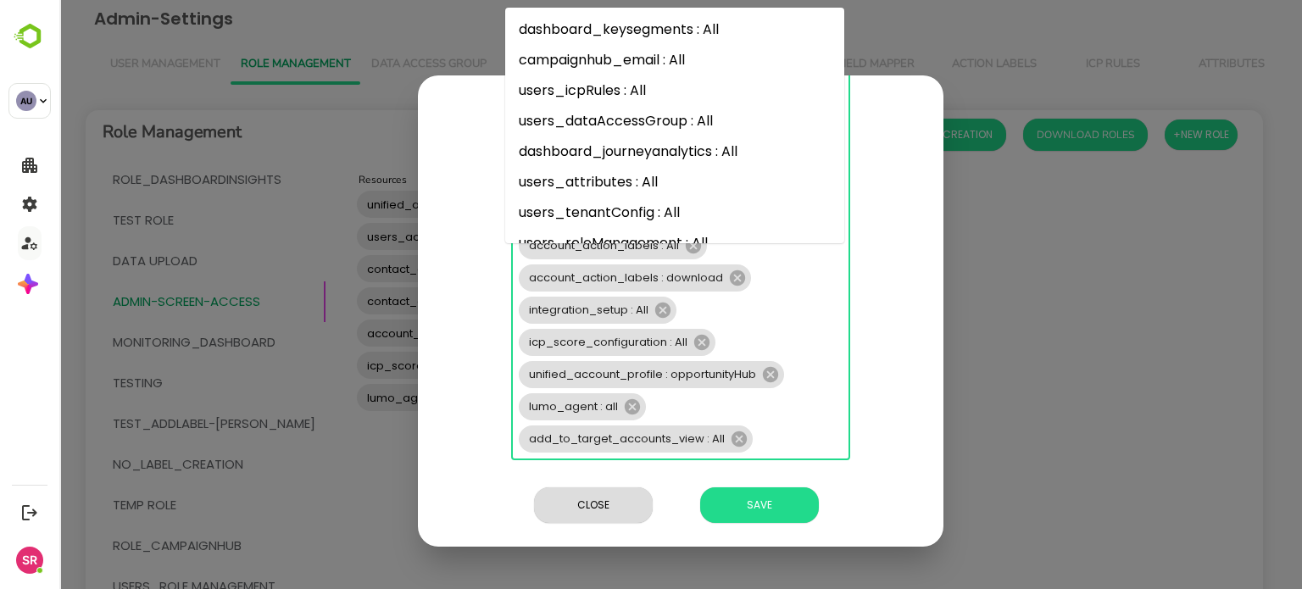
scroll to position [251, 0]
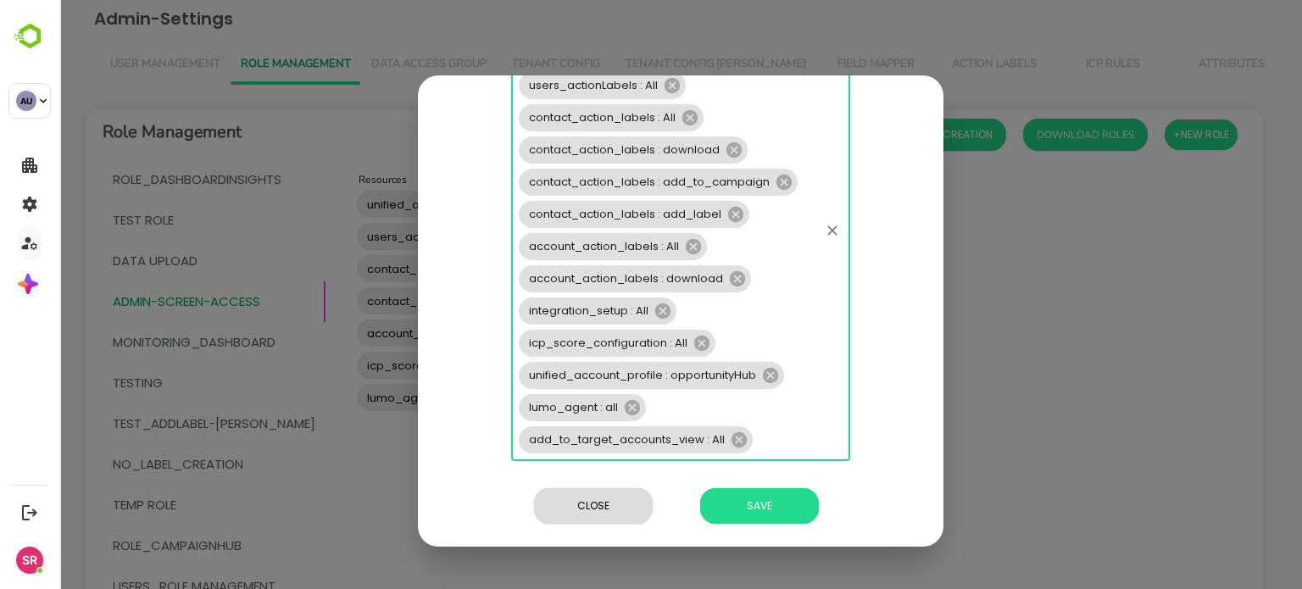
click at [766, 443] on input "Resources" at bounding box center [787, 440] width 62 height 24
paste input "**********"
type input "**********"
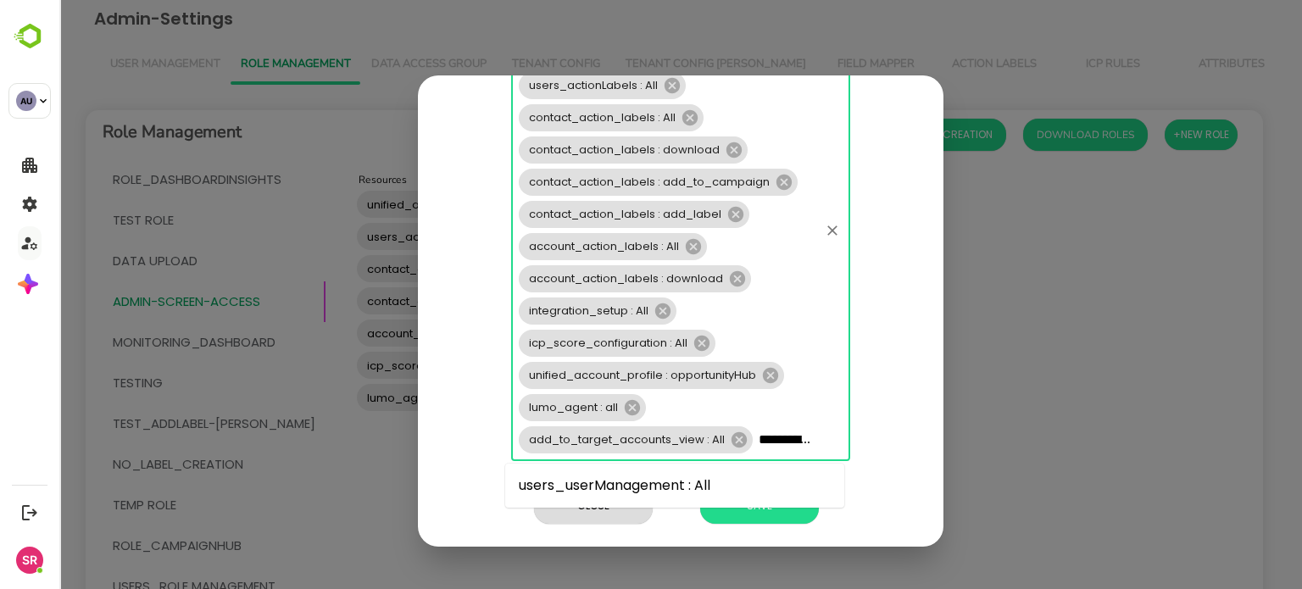
scroll to position [0, 92]
click at [607, 477] on li "users_userManagement : All" at bounding box center [674, 486] width 339 height 31
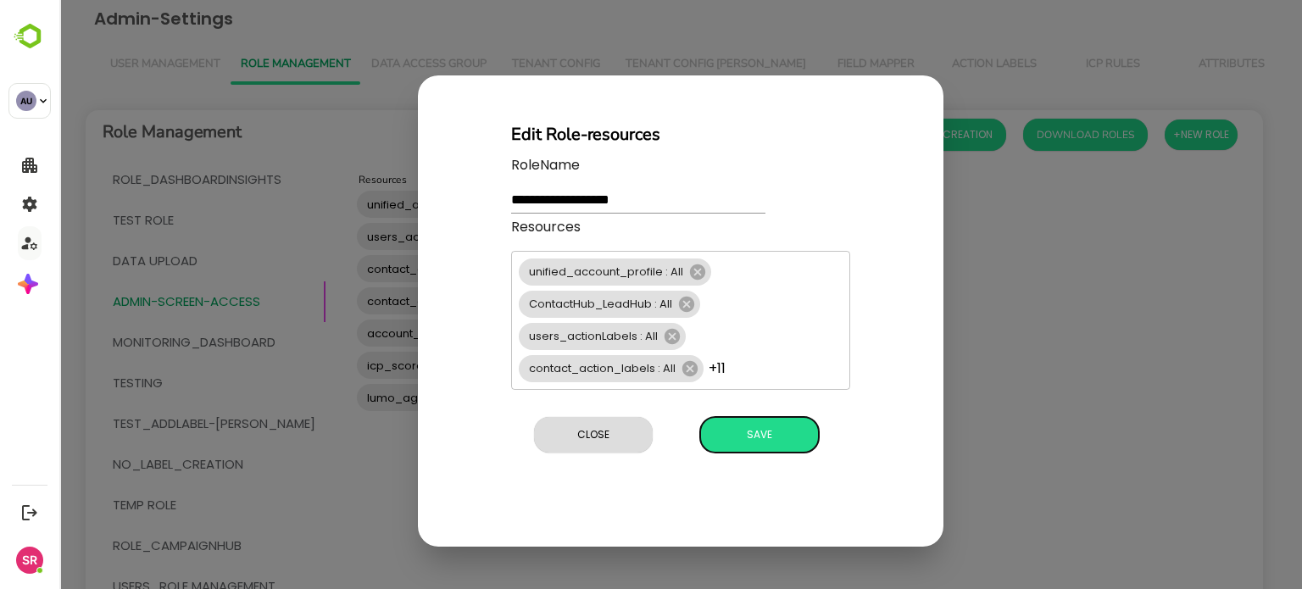
scroll to position [0, 0]
click at [749, 513] on div "**********" at bounding box center [681, 310] width 526 height 471
click at [756, 424] on span "Save" at bounding box center [760, 435] width 102 height 22
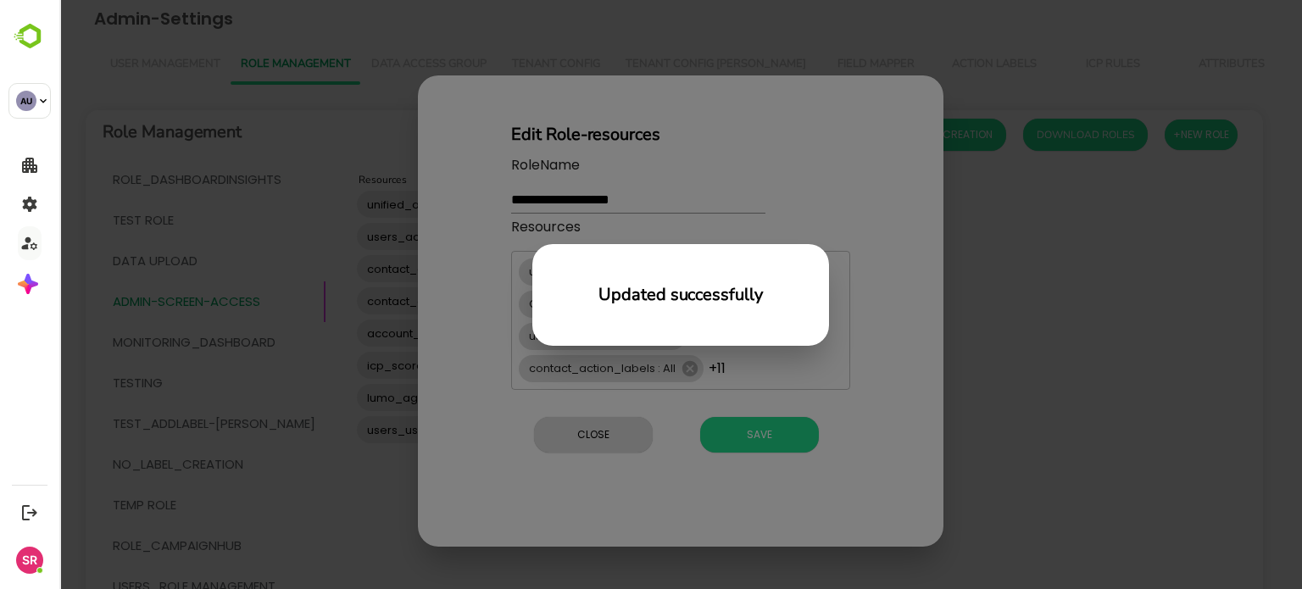
click at [572, 438] on div "Updated successfully" at bounding box center [680, 294] width 1243 height 589
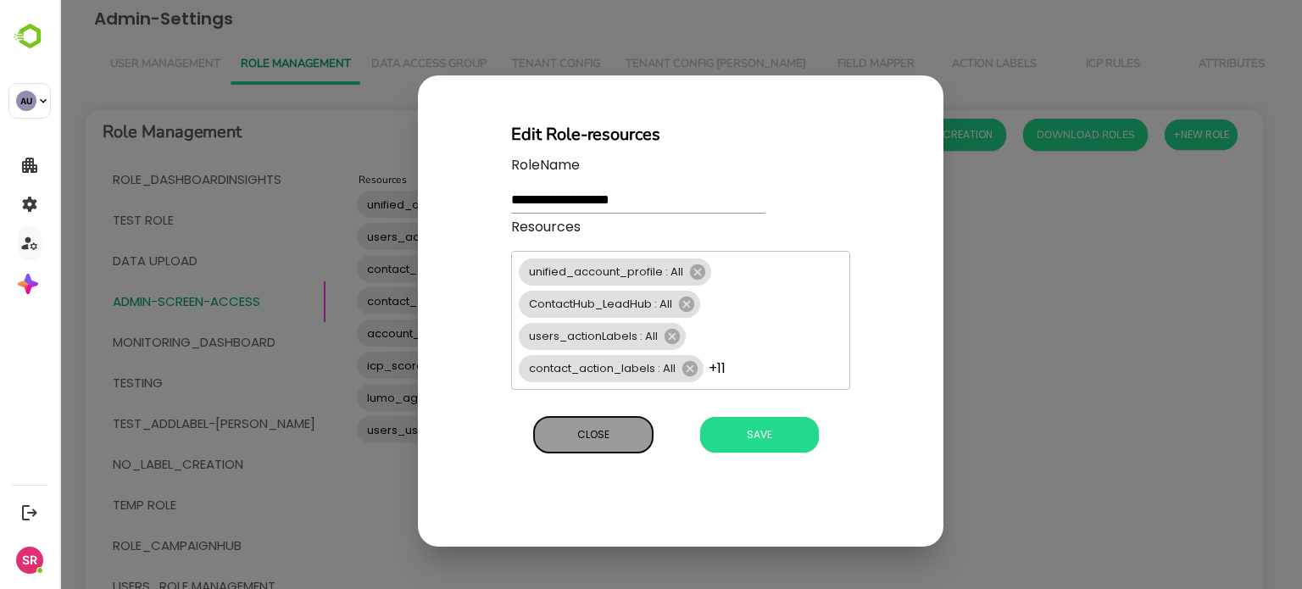
click at [588, 433] on span "Close" at bounding box center [594, 435] width 102 height 22
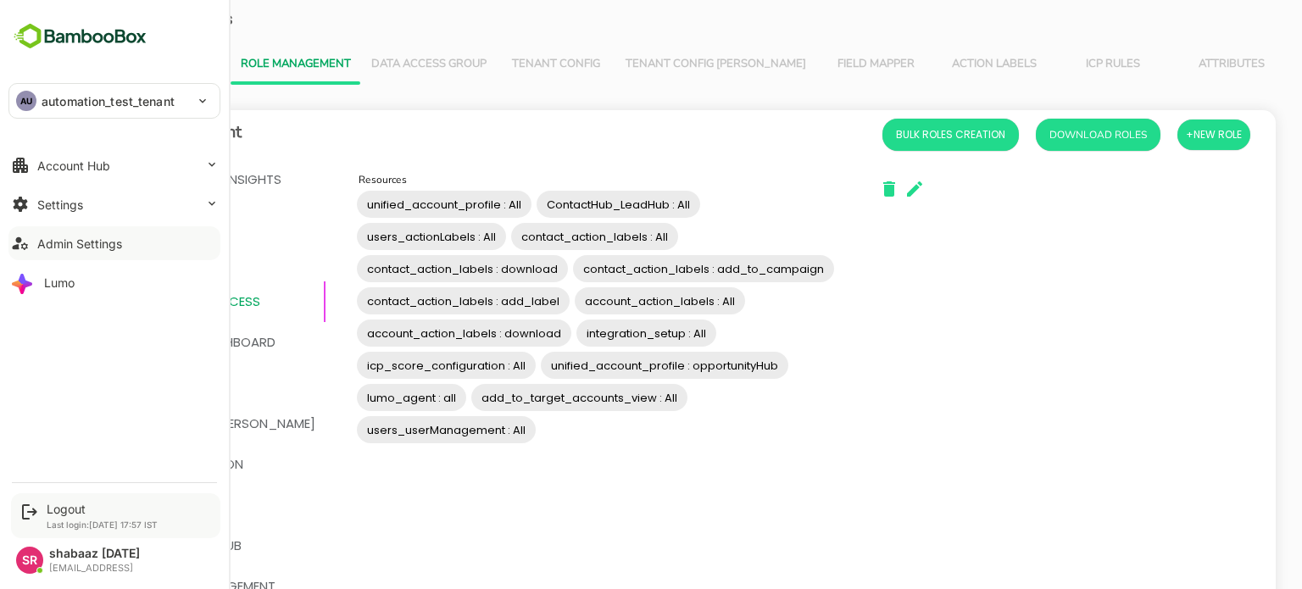
click at [42, 508] on div "Logout Last login: Sep 18 17:57 IST" at bounding box center [115, 516] width 209 height 45
click at [27, 510] on icon at bounding box center [30, 512] width 20 height 20
click at [78, 512] on div "Logout" at bounding box center [102, 509] width 111 height 14
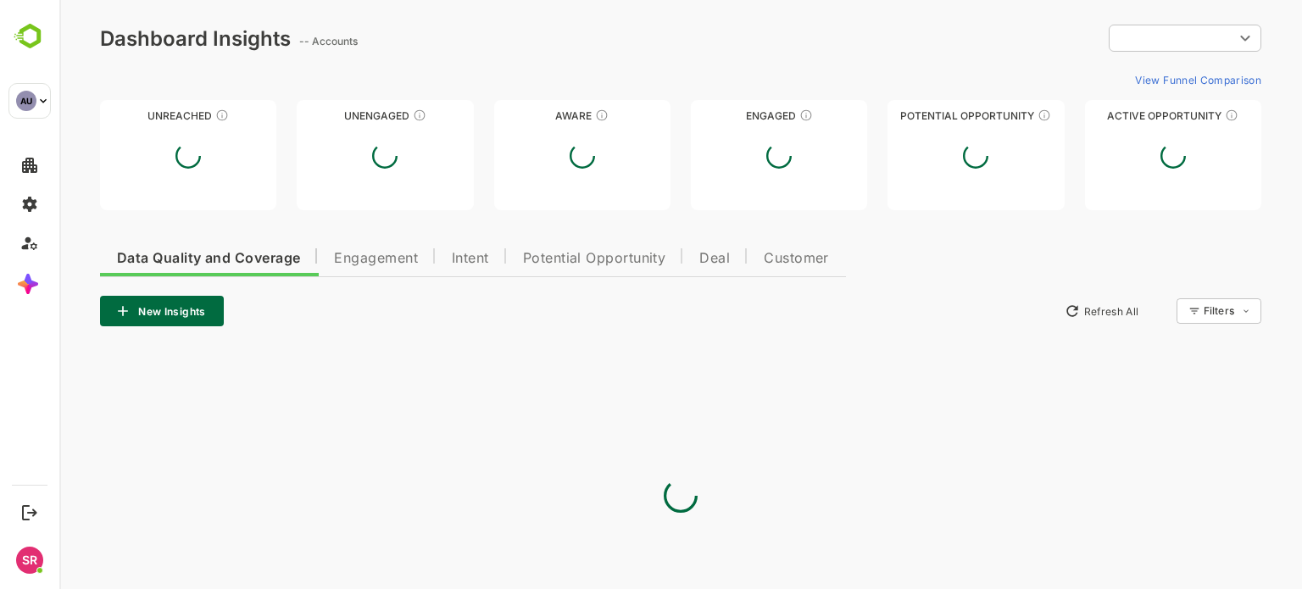
type input "**********"
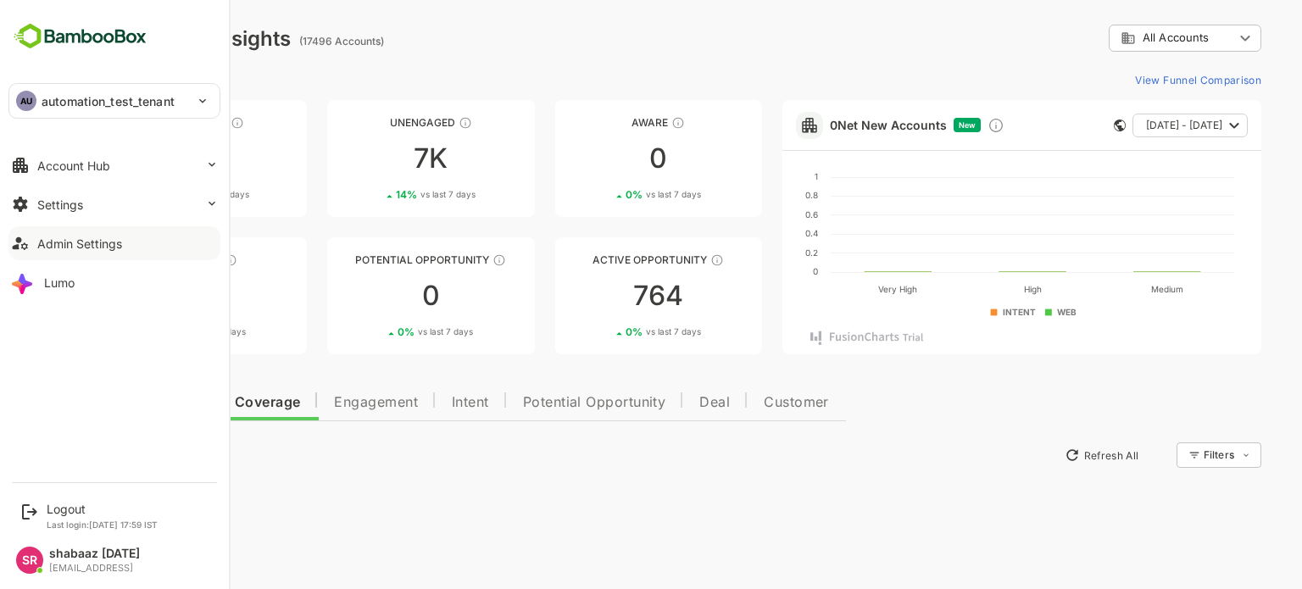
click at [52, 241] on div "Admin Settings" at bounding box center [79, 244] width 85 height 14
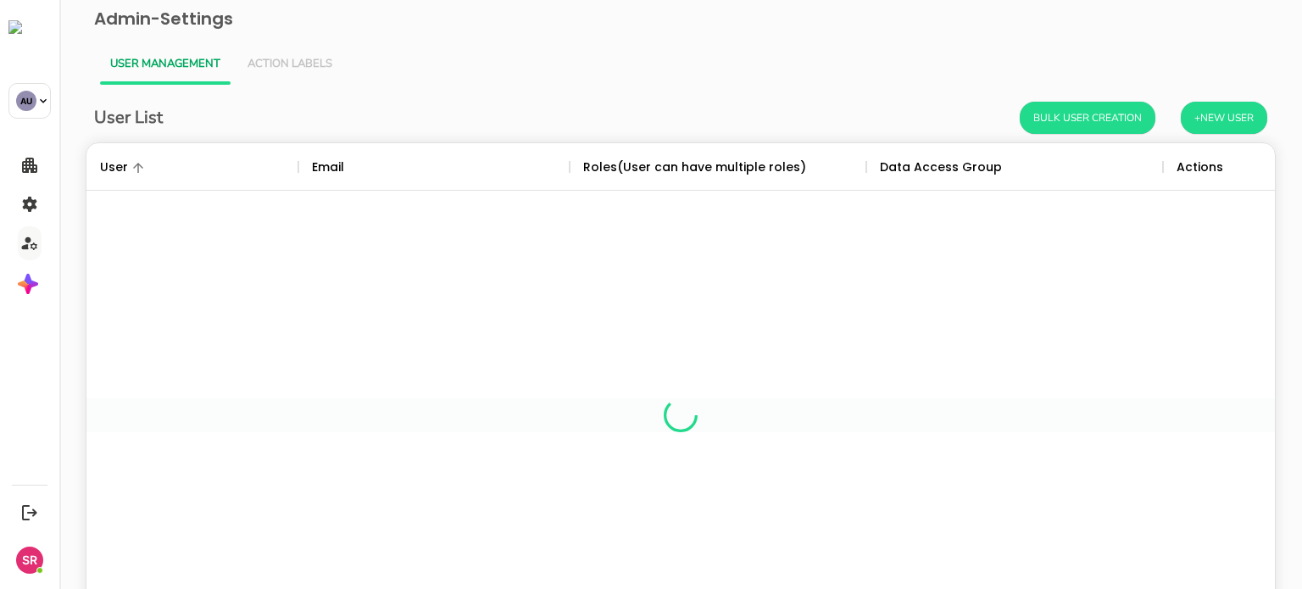
scroll to position [484, 1163]
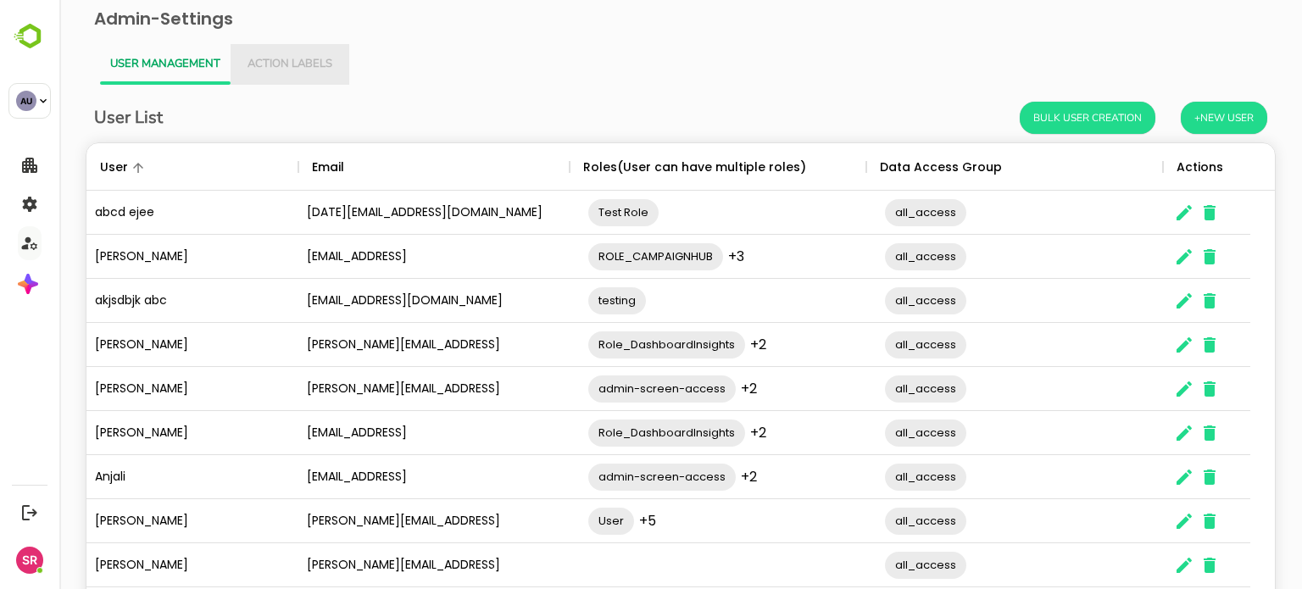
click at [293, 73] on button "Action Labels" at bounding box center [290, 64] width 119 height 41
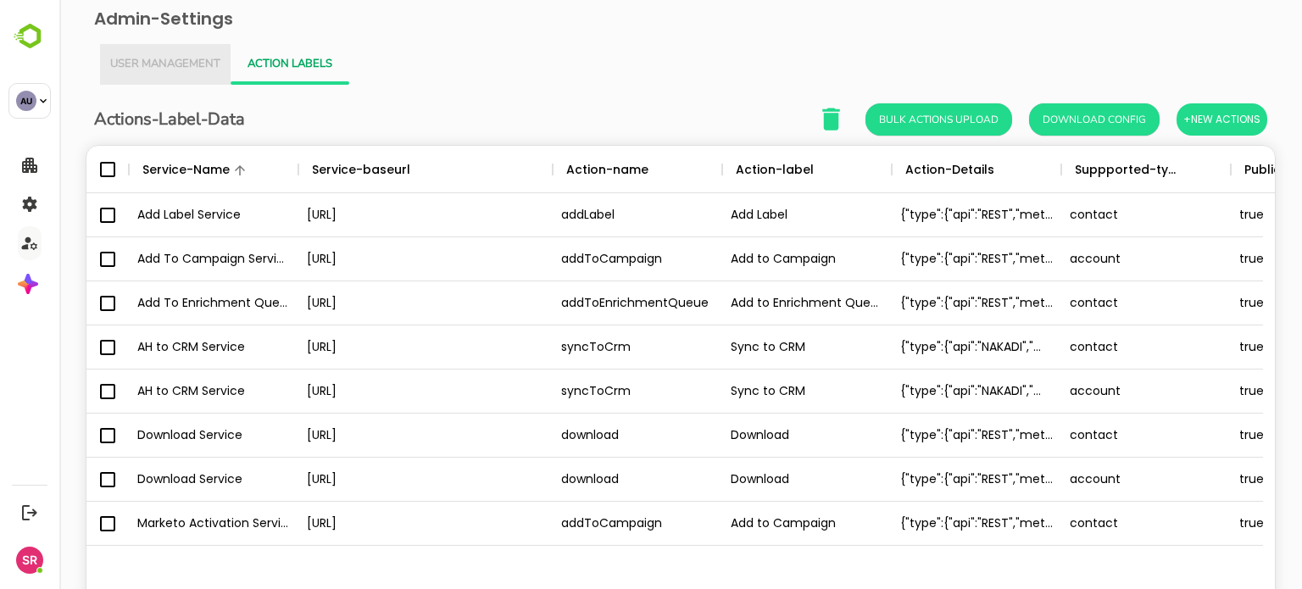
click at [161, 66] on span "User Management" at bounding box center [165, 65] width 110 height 14
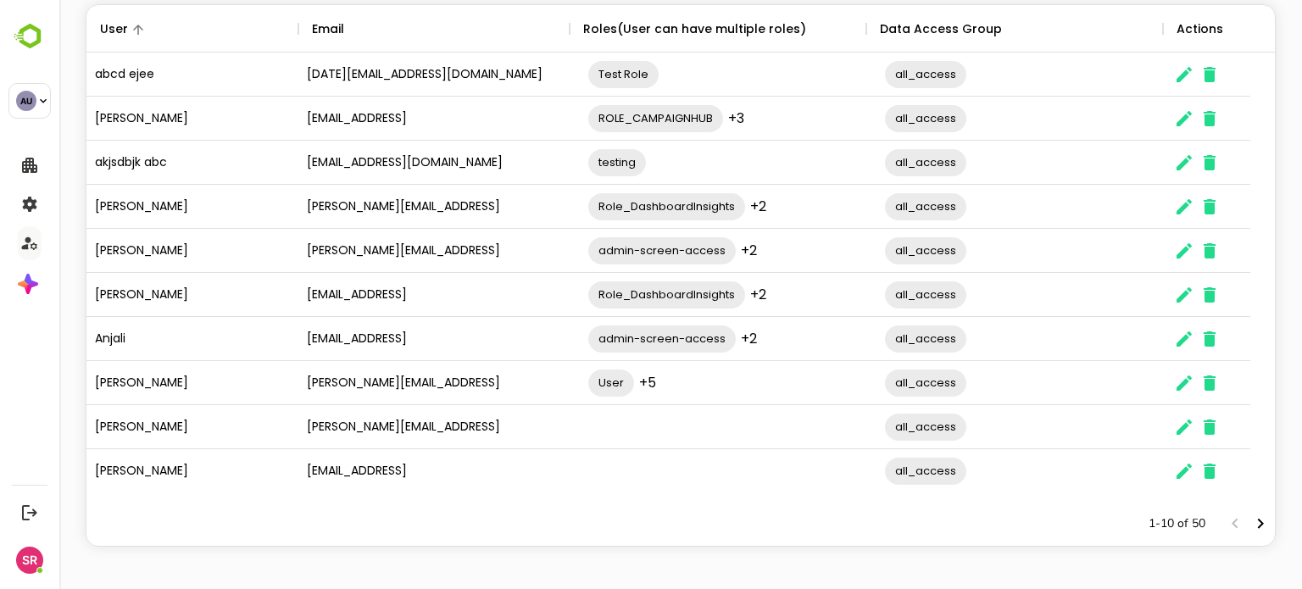
scroll to position [0, 0]
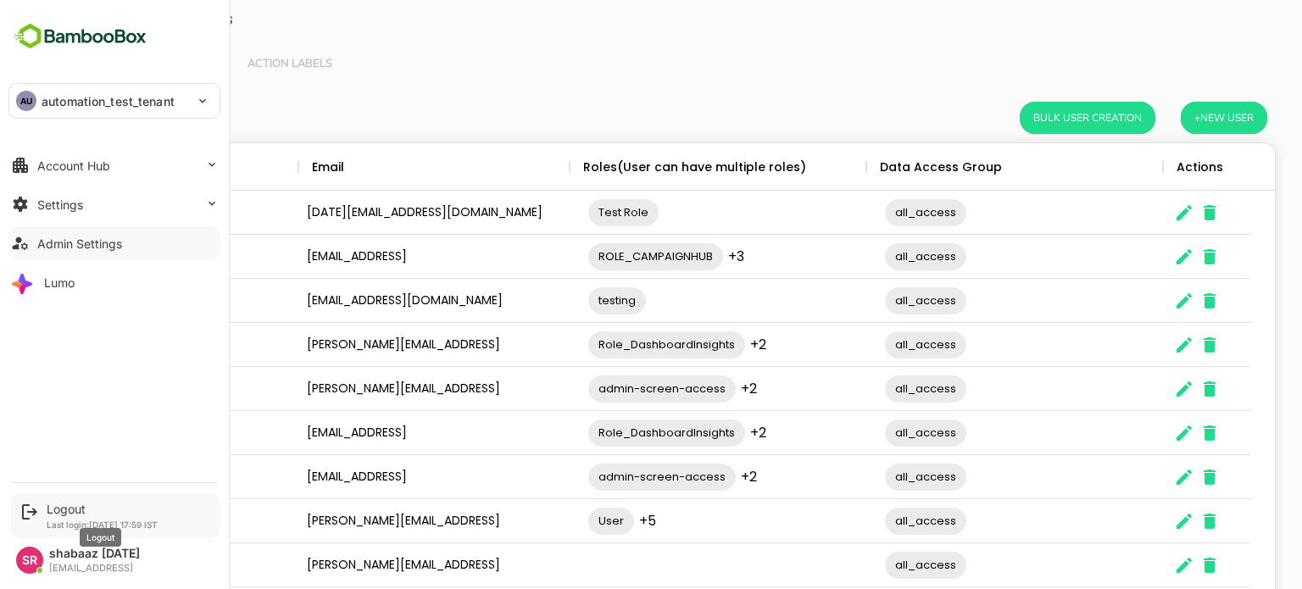
click at [55, 511] on div "Logout" at bounding box center [102, 509] width 111 height 14
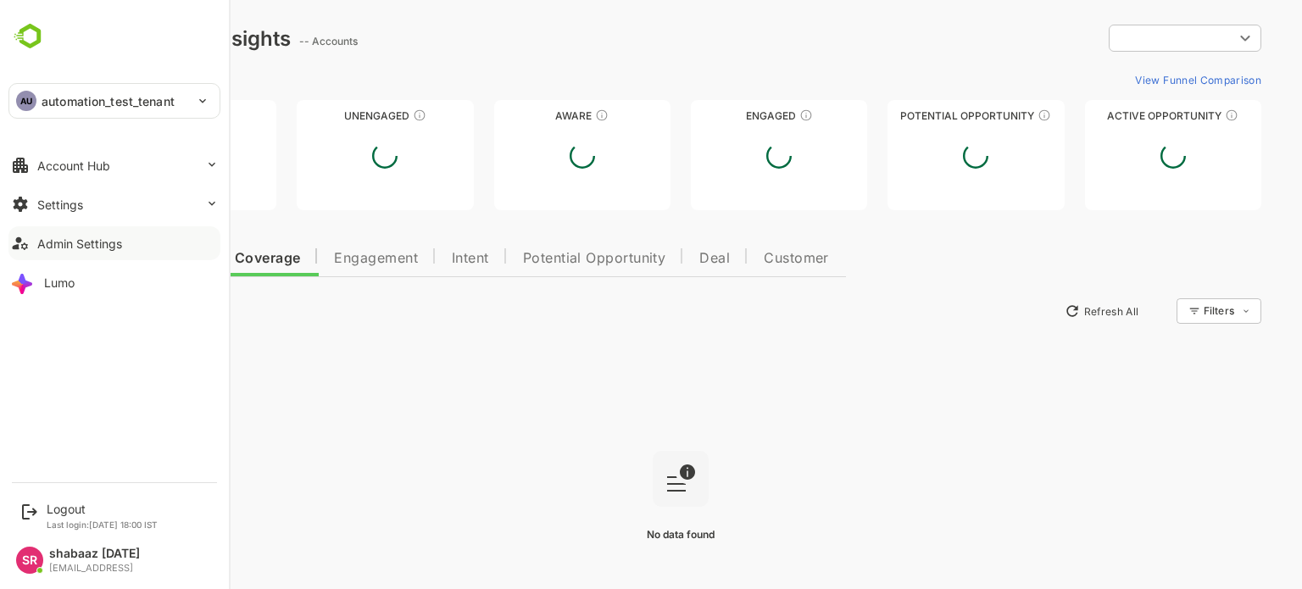
type input "**********"
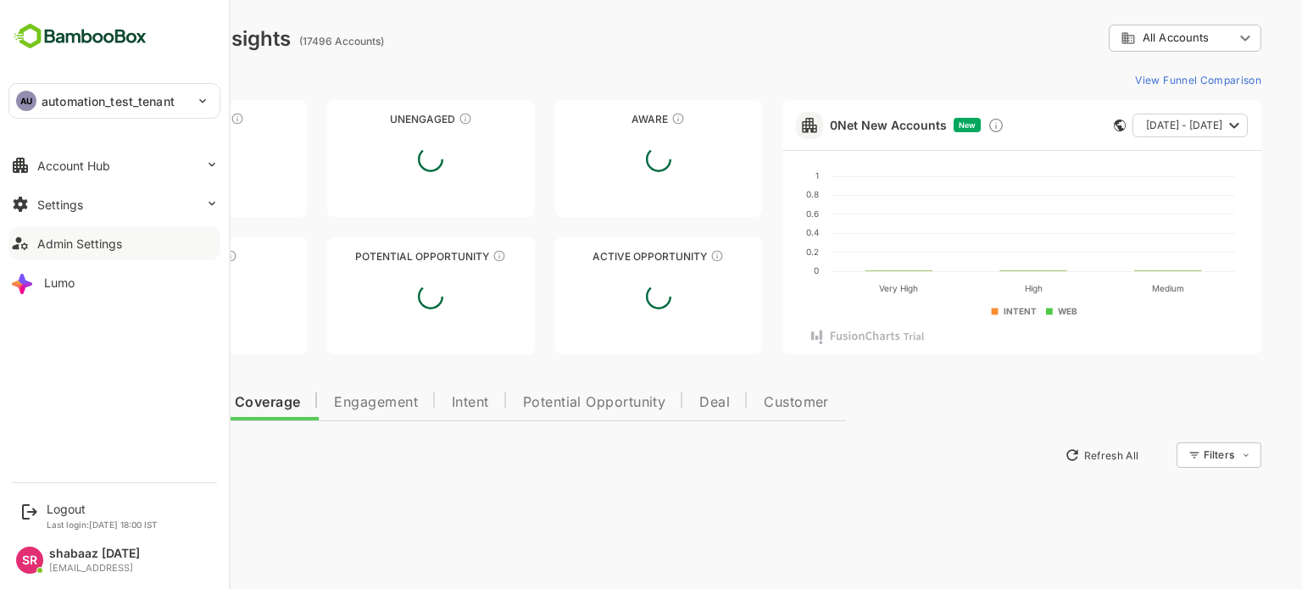
click at [64, 240] on div "Admin Settings" at bounding box center [79, 244] width 85 height 14
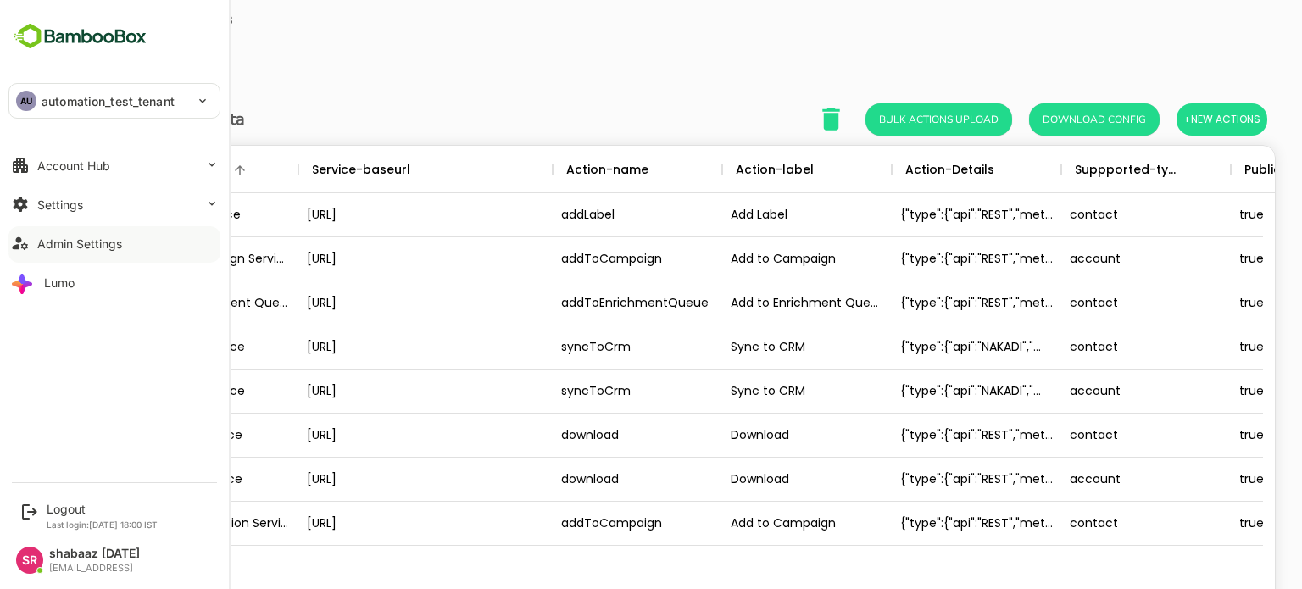
scroll to position [484, 1163]
click at [61, 512] on div "Logout" at bounding box center [102, 509] width 111 height 14
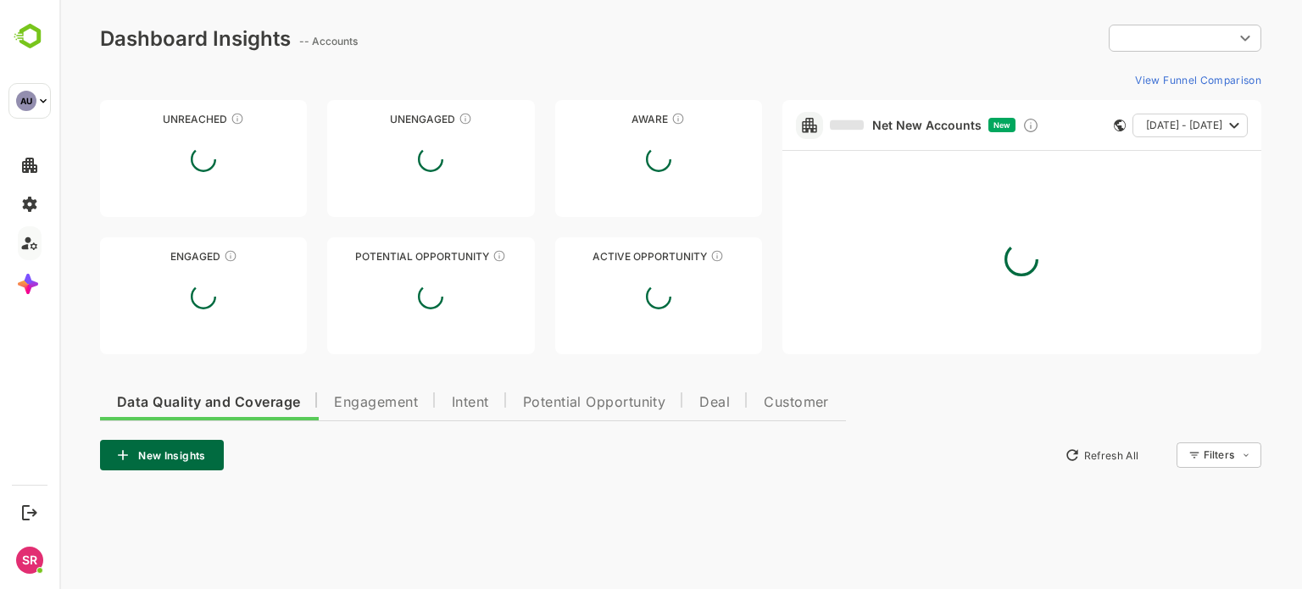
type input "**********"
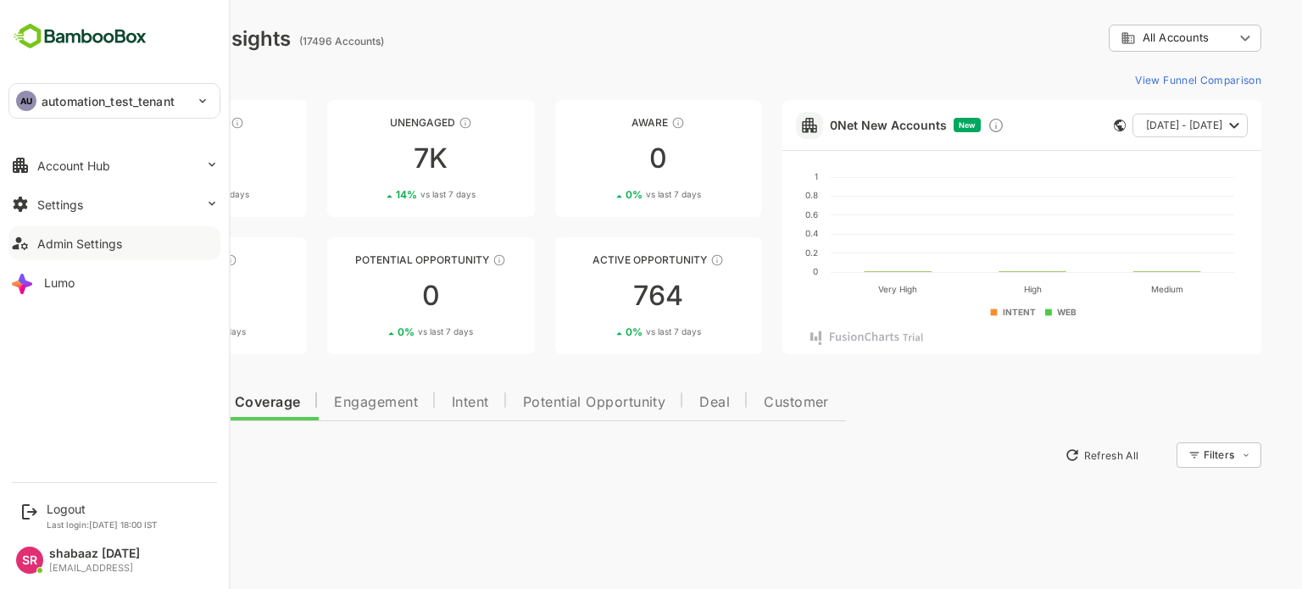
click at [29, 238] on icon at bounding box center [20, 243] width 20 height 20
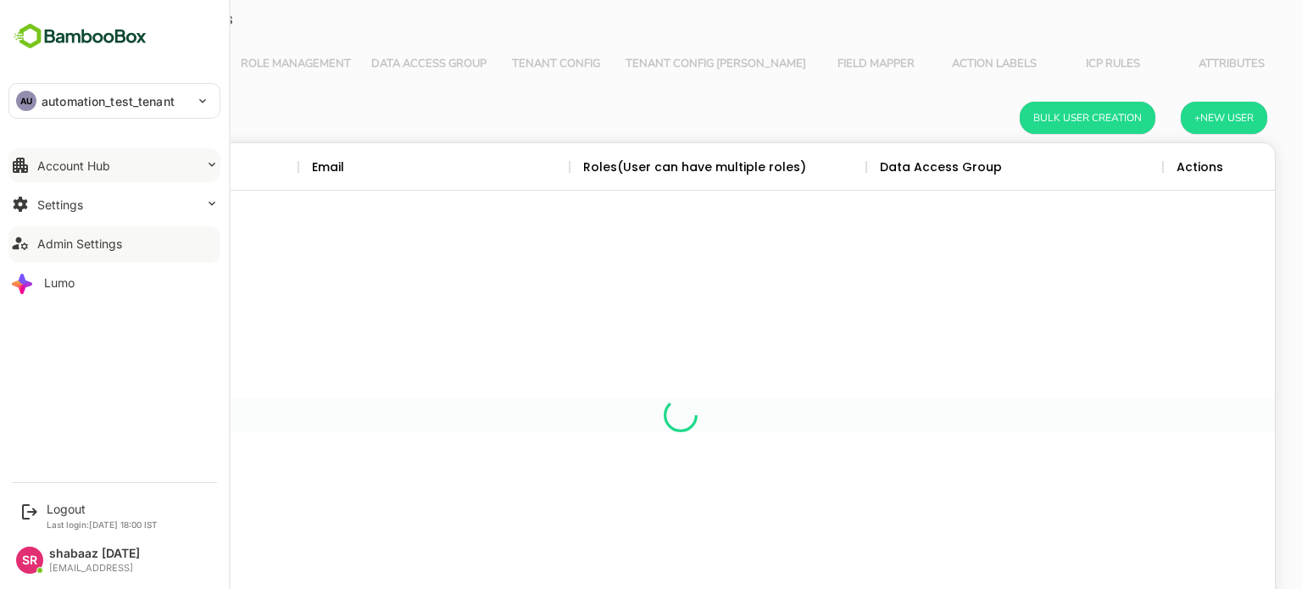
scroll to position [484, 1163]
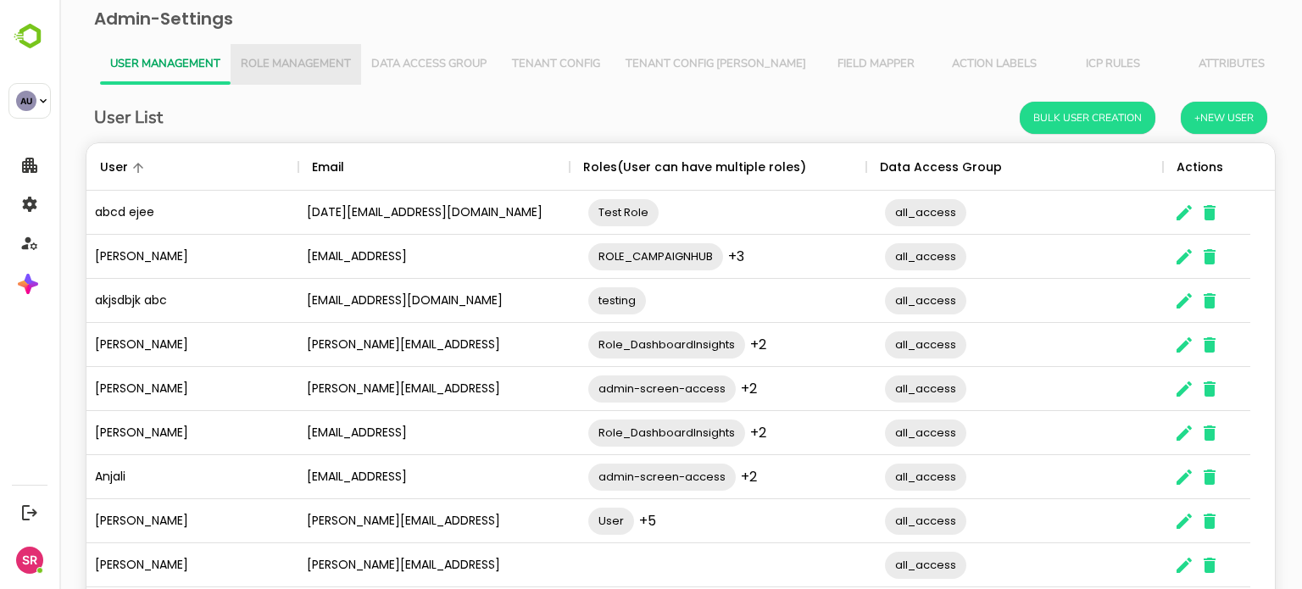
click at [306, 64] on span "Role Management" at bounding box center [296, 65] width 110 height 14
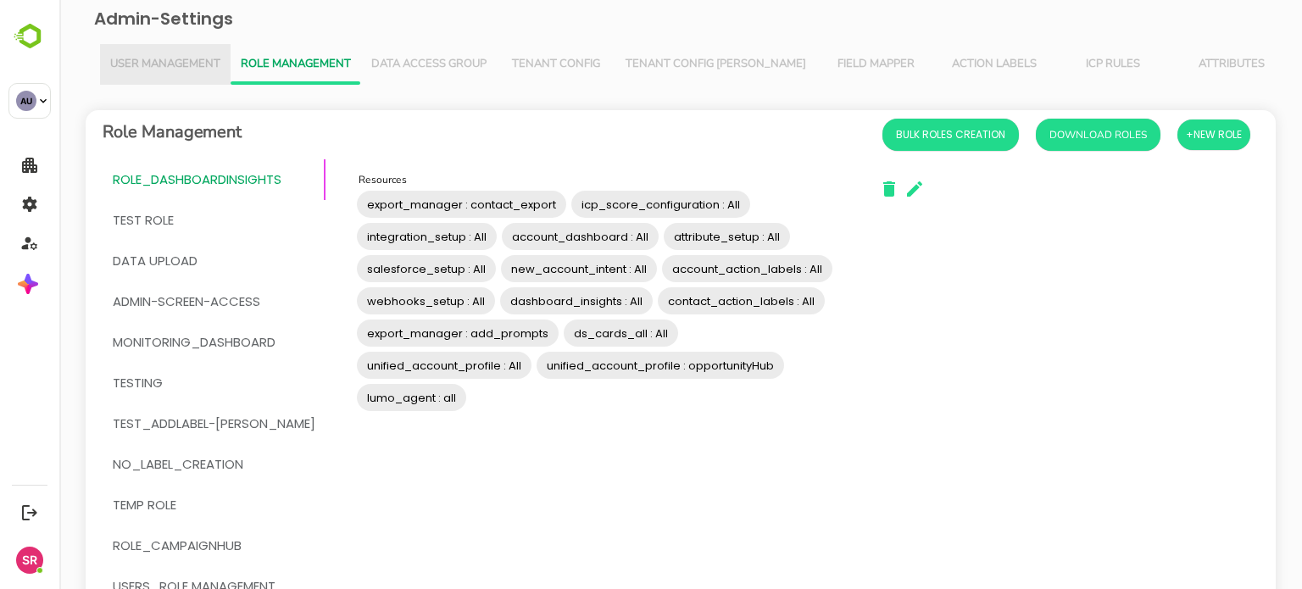
click at [181, 48] on button "User Management" at bounding box center [165, 64] width 131 height 41
